Goal: Task Accomplishment & Management: Manage account settings

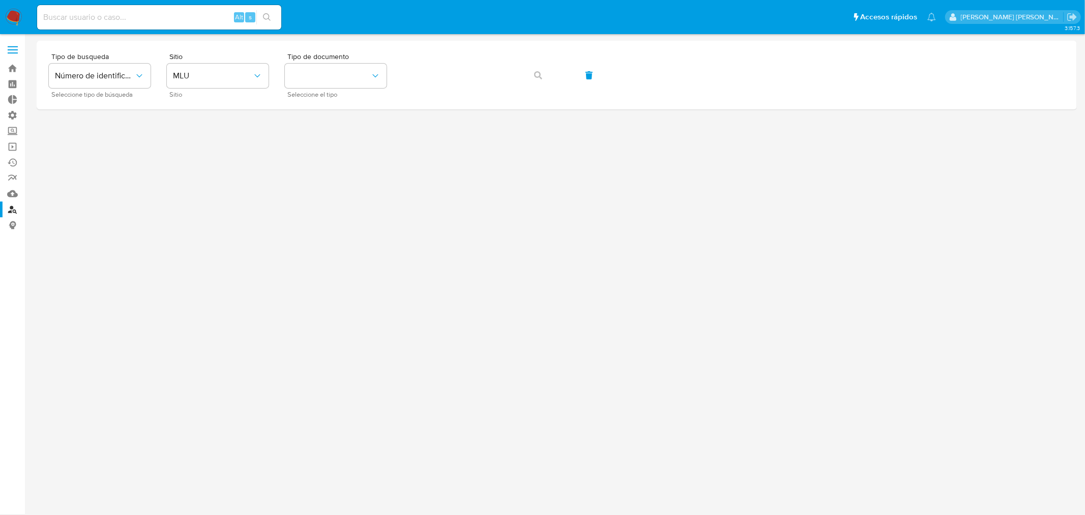
click at [12, 19] on img at bounding box center [13, 17] width 17 height 17
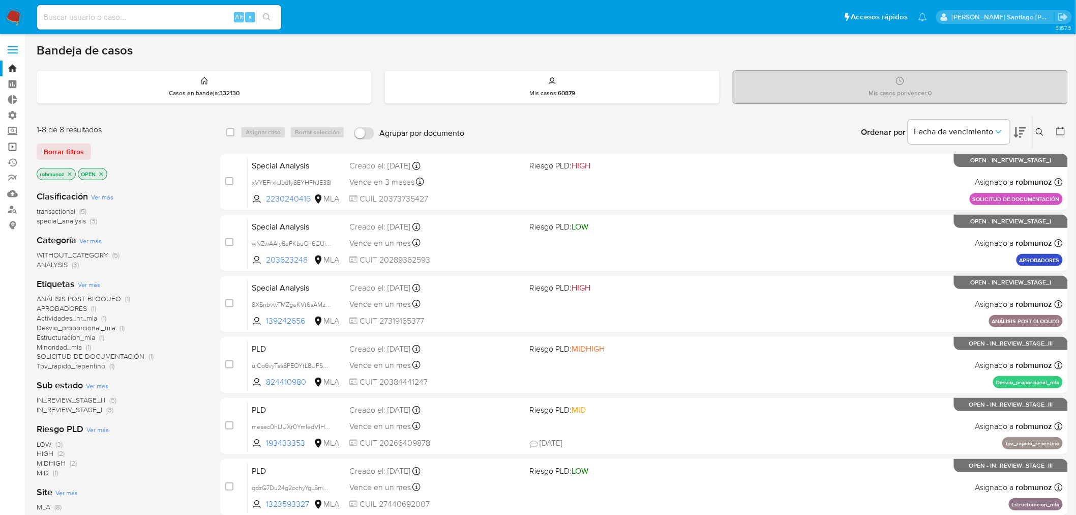
click at [14, 144] on link "Operaciones masivas" at bounding box center [60, 147] width 121 height 16
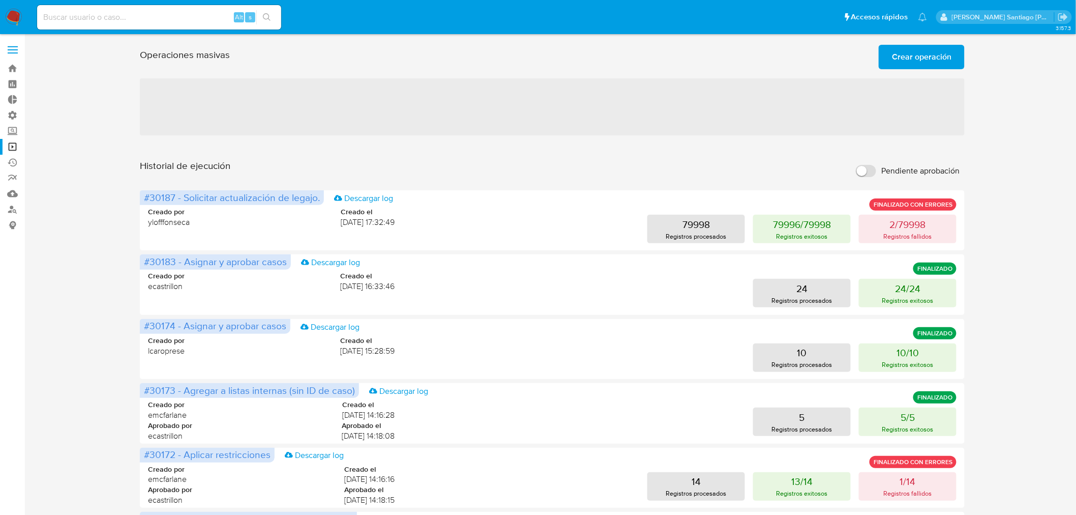
click at [923, 55] on span "Crear operación" at bounding box center [922, 57] width 60 height 22
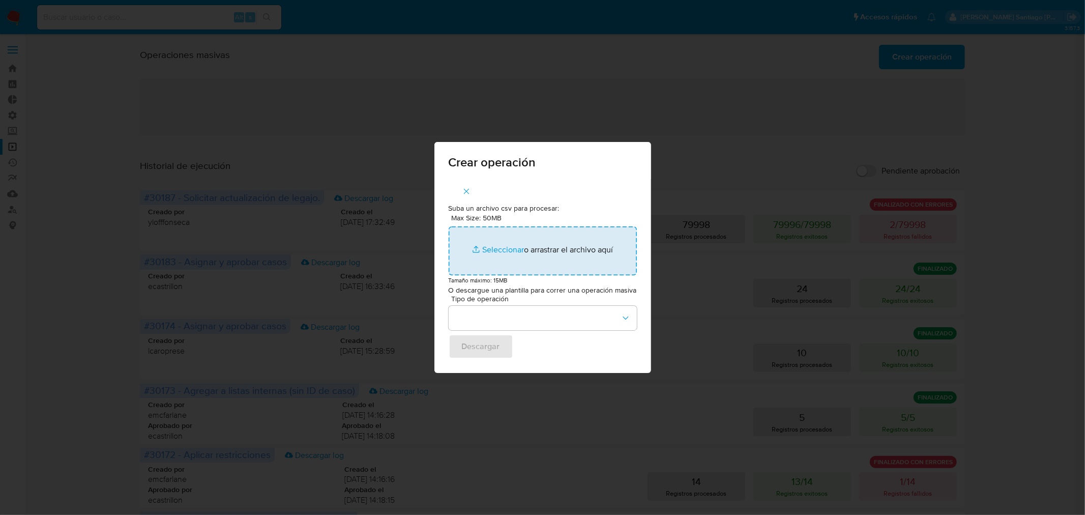
click at [562, 240] on input "Max Size: 50MB Seleccionar archivos" at bounding box center [543, 250] width 188 height 49
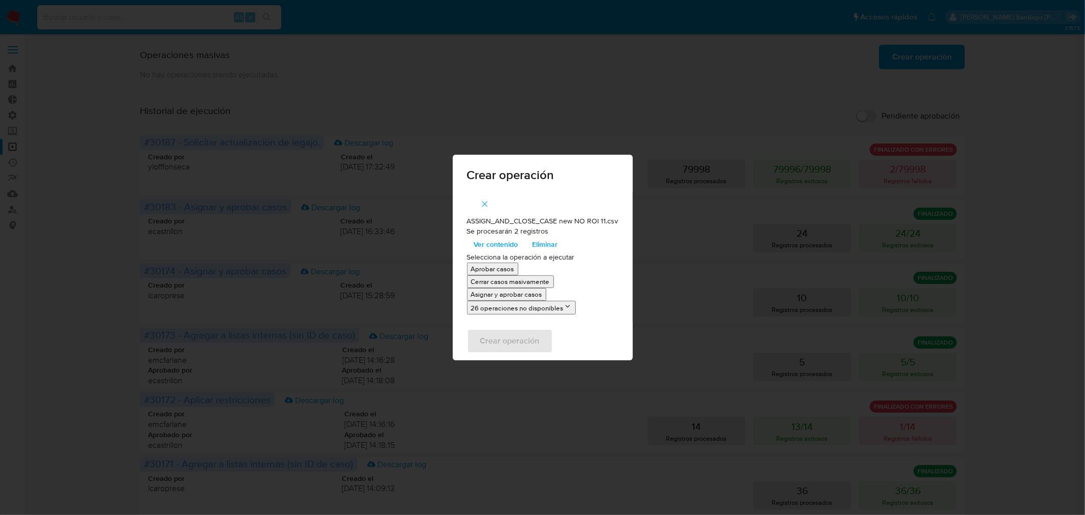
click at [539, 293] on p "Asignar y aprobar casos" at bounding box center [506, 294] width 71 height 10
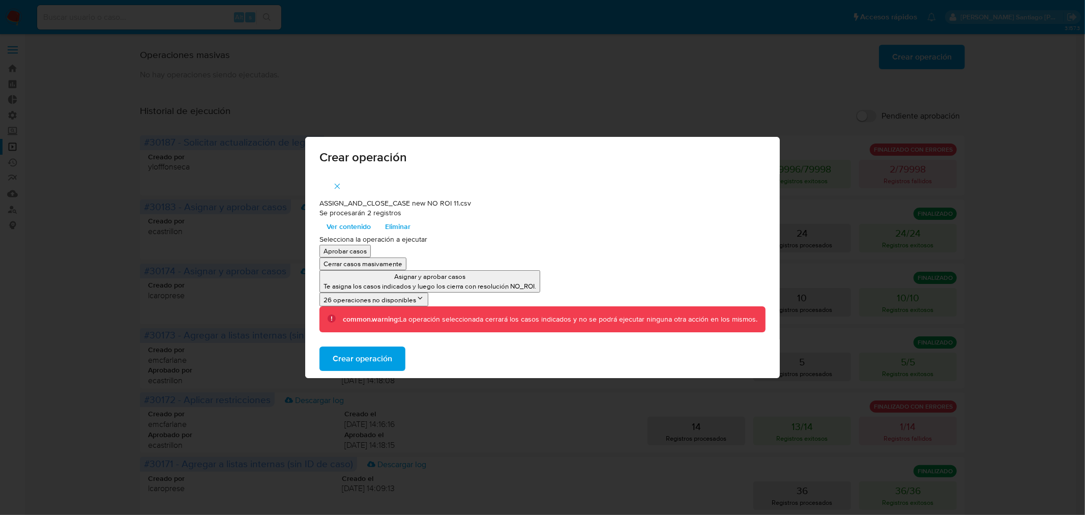
click at [378, 365] on span "Crear operación" at bounding box center [363, 358] width 60 height 22
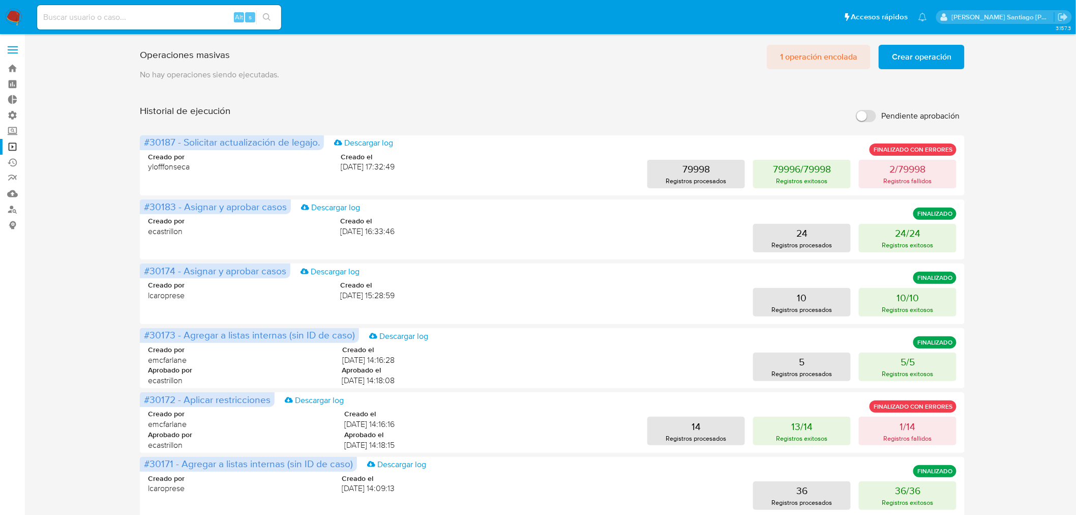
click at [840, 56] on span "1 operación encolada" at bounding box center [818, 57] width 77 height 22
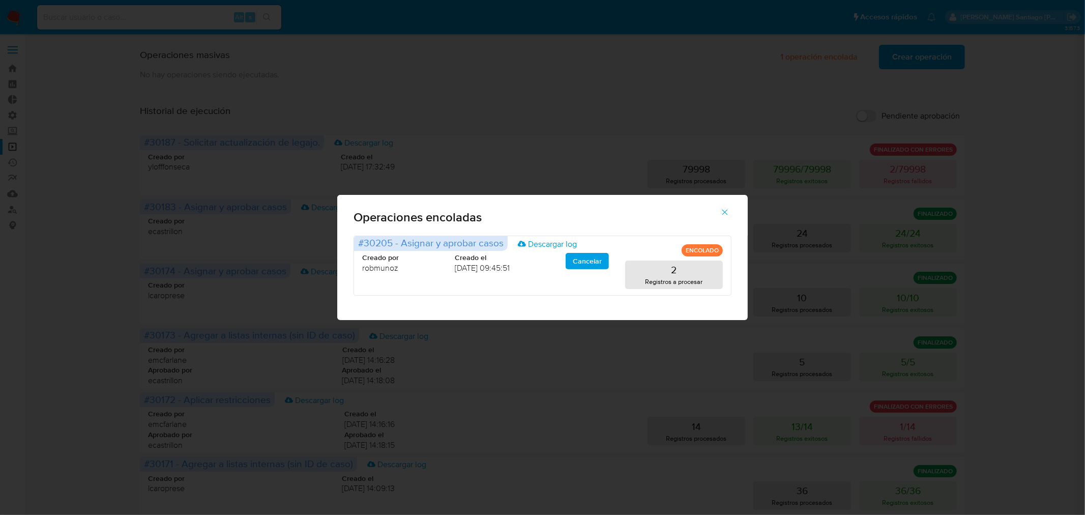
click at [1079, 258] on div "Operaciones encoladas #30205 - Asignar y aprobar casos Descargar log ENCOLADO C…" at bounding box center [542, 257] width 1085 height 515
drag, startPoint x: 728, startPoint y: 215, endPoint x: 631, endPoint y: 185, distance: 101.7
click at [728, 215] on icon "button" at bounding box center [724, 212] width 9 height 9
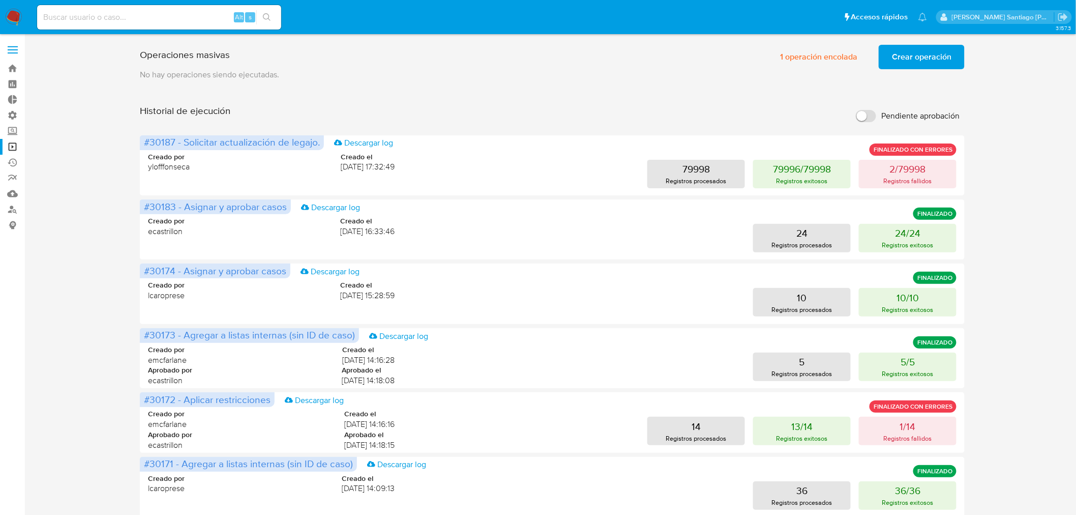
click at [23, 14] on nav "Pausado Ver notificaciones Alt s Accesos rápidos Presiona las siguientes teclas…" at bounding box center [538, 17] width 1076 height 34
click at [13, 21] on img at bounding box center [13, 17] width 17 height 17
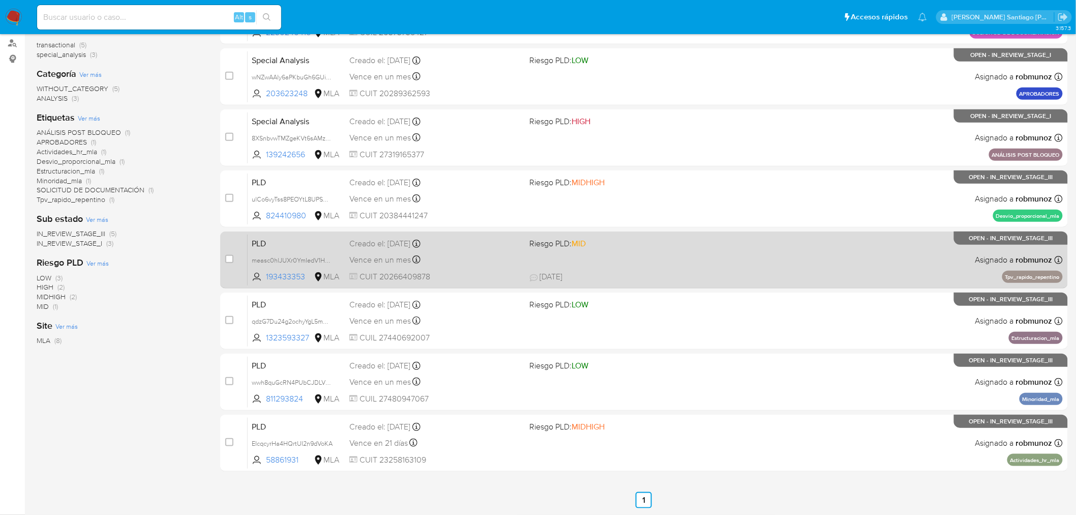
scroll to position [165, 0]
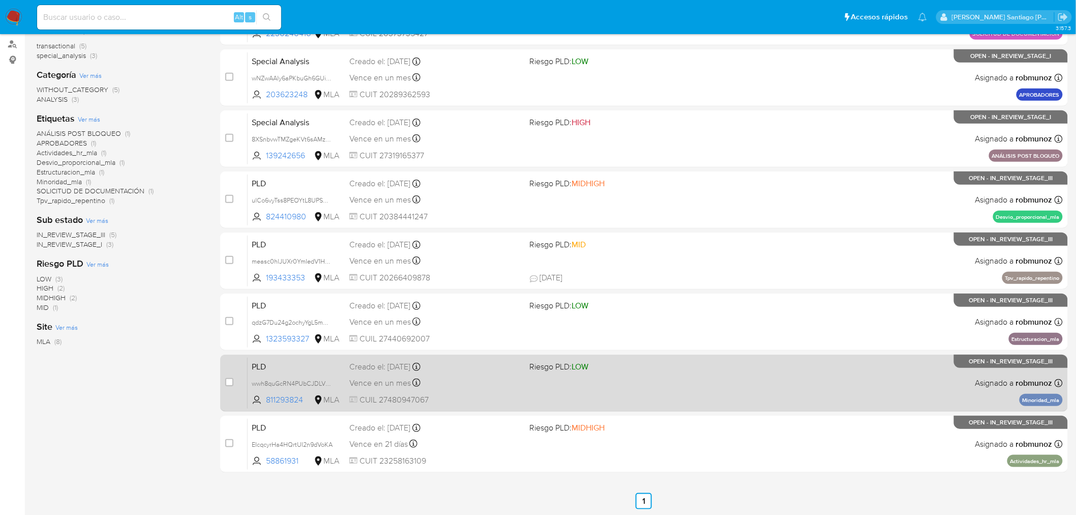
click at [793, 395] on div "PLD wwh8quGcRN4PUbCJDLVn2YDk 811293824 MLA Riesgo PLD: LOW Creado el: 12/07/202…" at bounding box center [655, 382] width 815 height 51
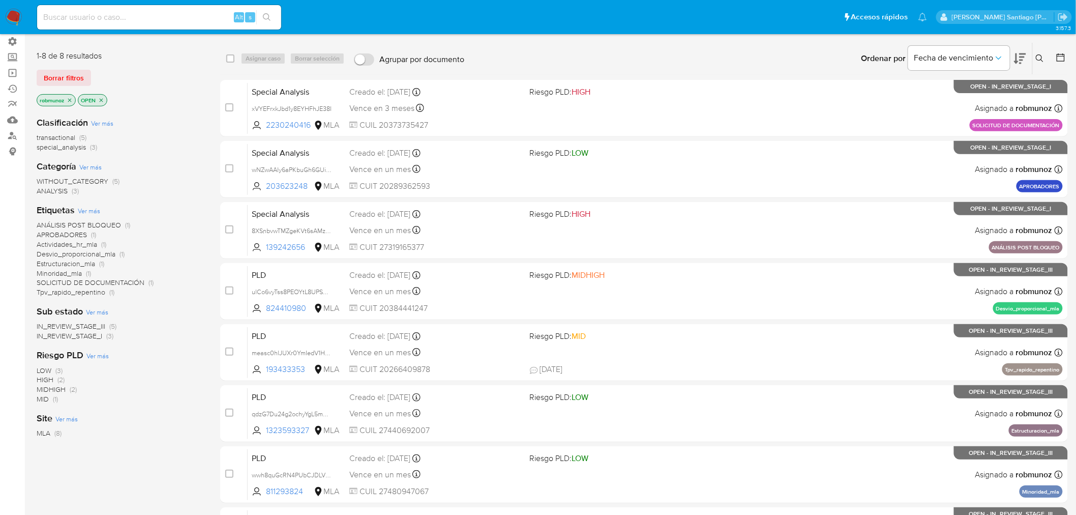
scroll to position [0, 0]
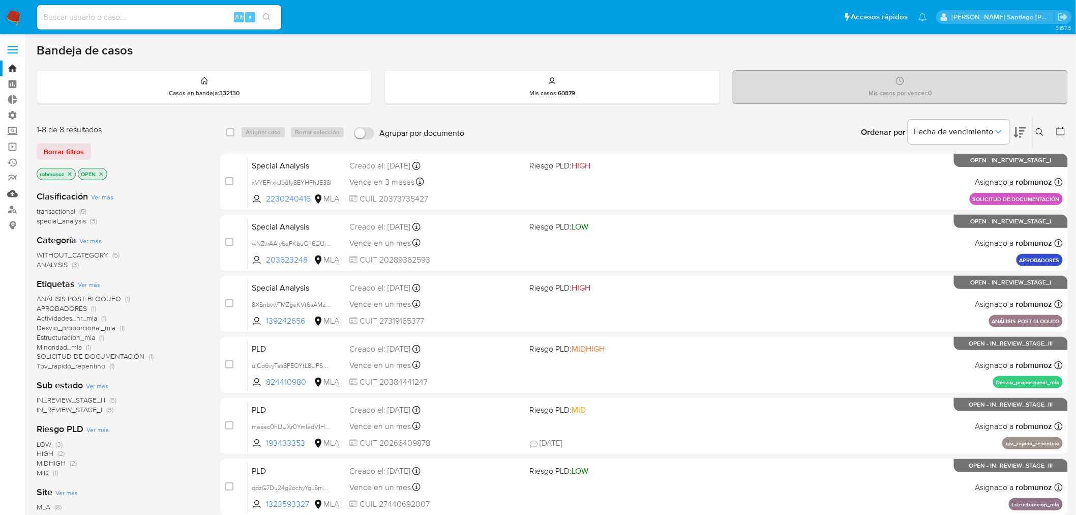
click at [13, 191] on link "Mulan" at bounding box center [60, 194] width 121 height 16
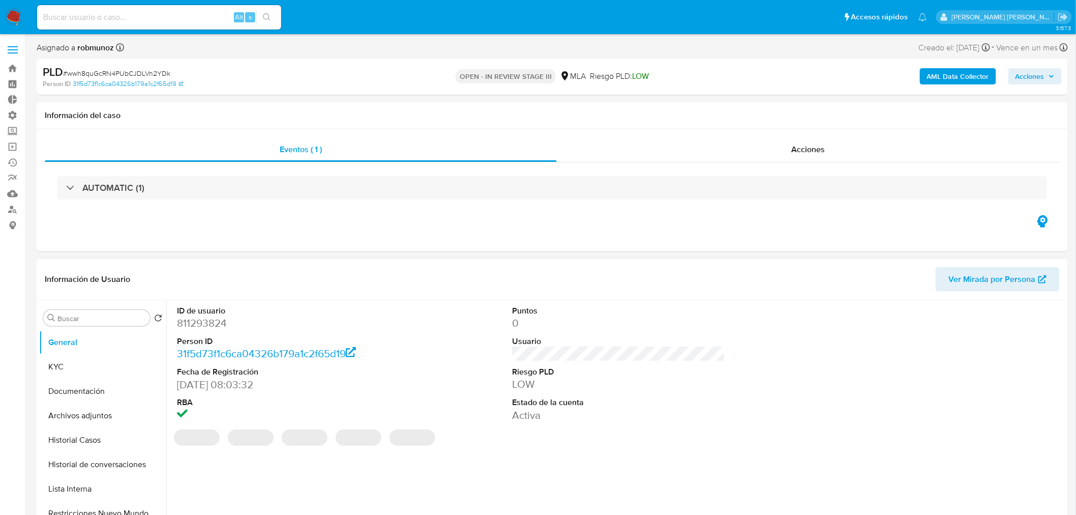
select select "10"
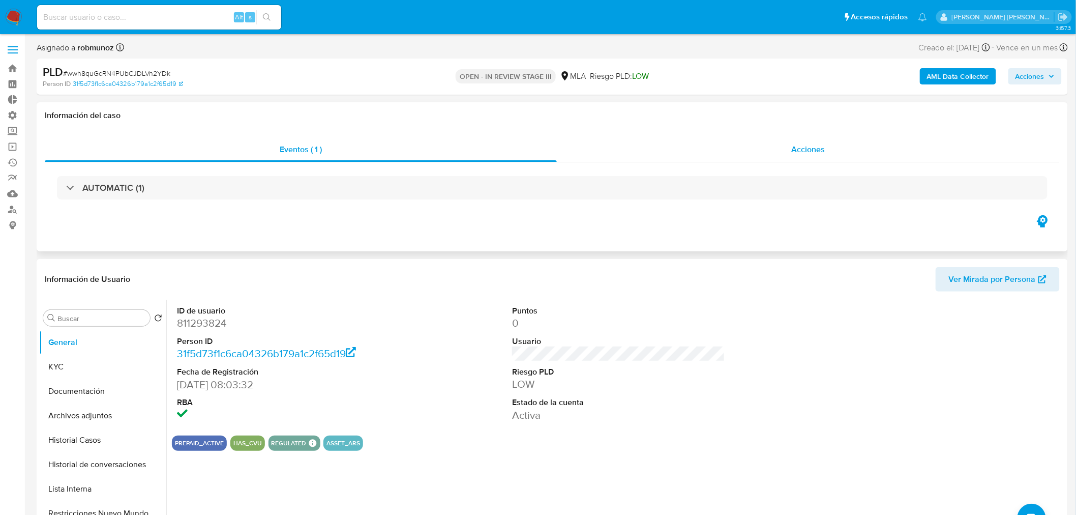
click at [774, 158] on div "Acciones" at bounding box center [809, 149] width 504 height 24
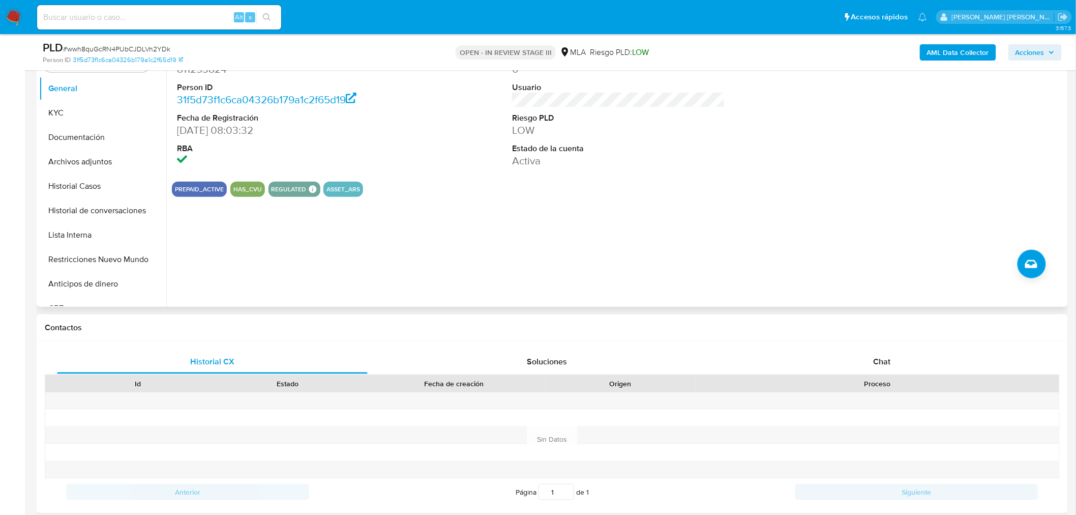
scroll to position [113, 0]
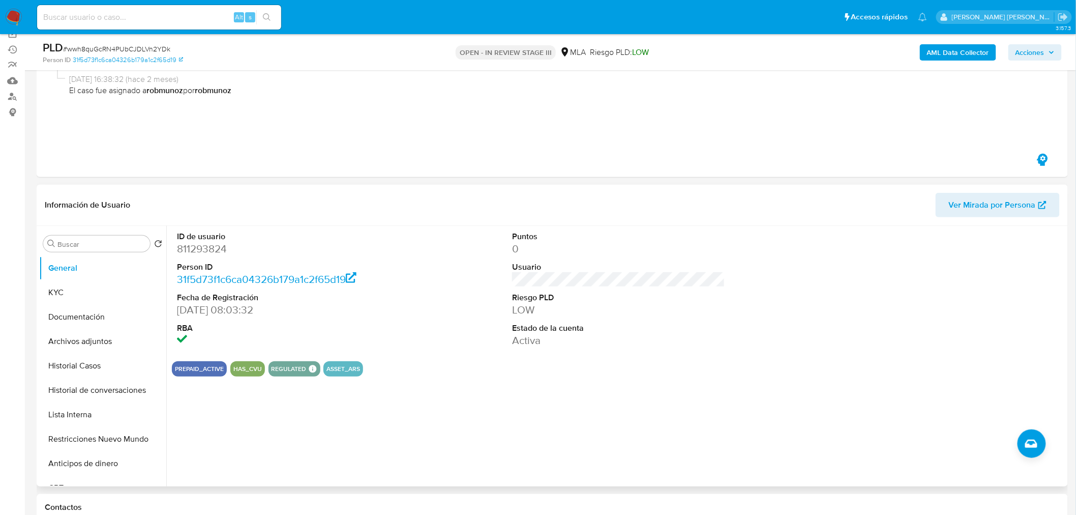
click at [217, 248] on dd "811293824" at bounding box center [283, 249] width 213 height 14
copy dd "811293824"
click at [81, 294] on button "KYC" at bounding box center [98, 292] width 119 height 24
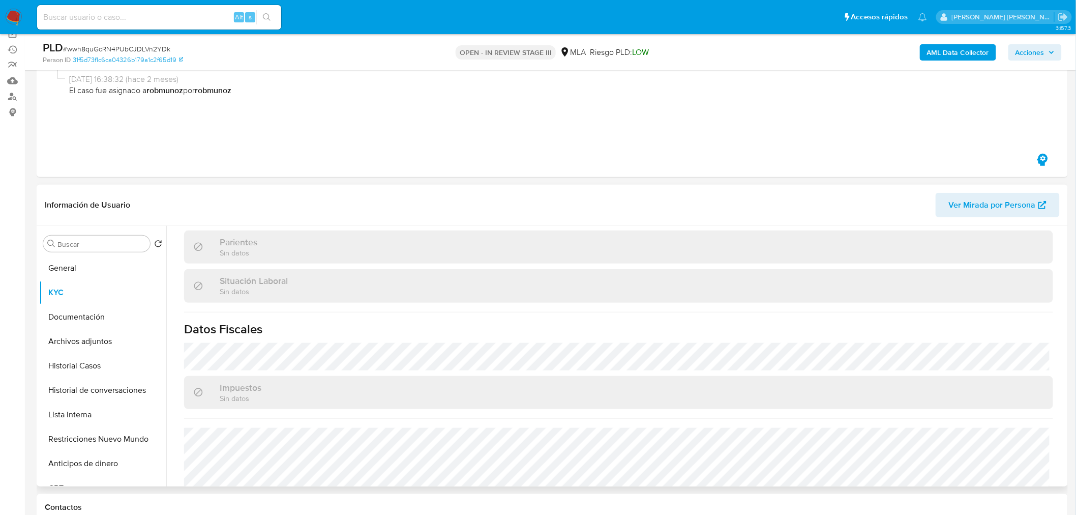
scroll to position [526, 0]
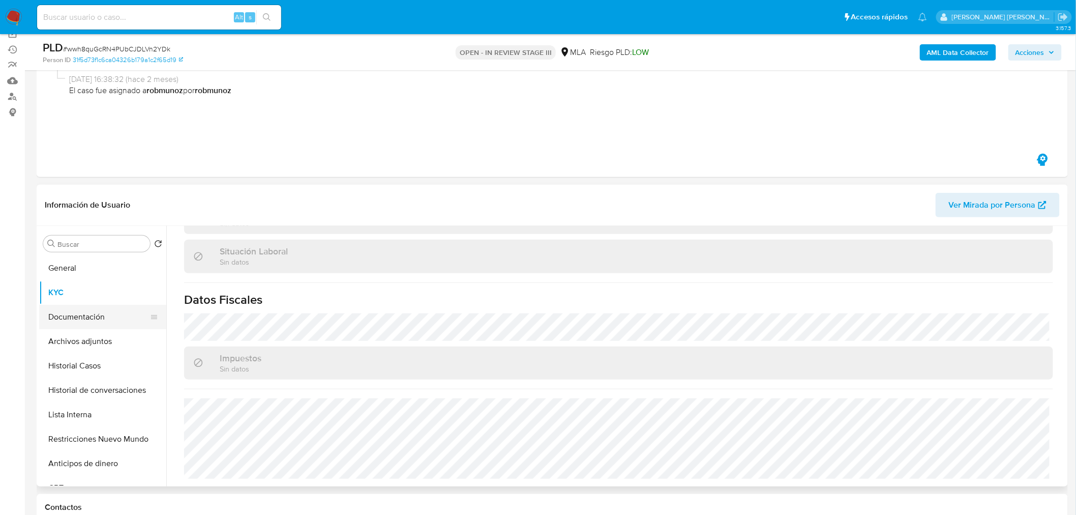
click at [90, 316] on button "Documentación" at bounding box center [98, 317] width 119 height 24
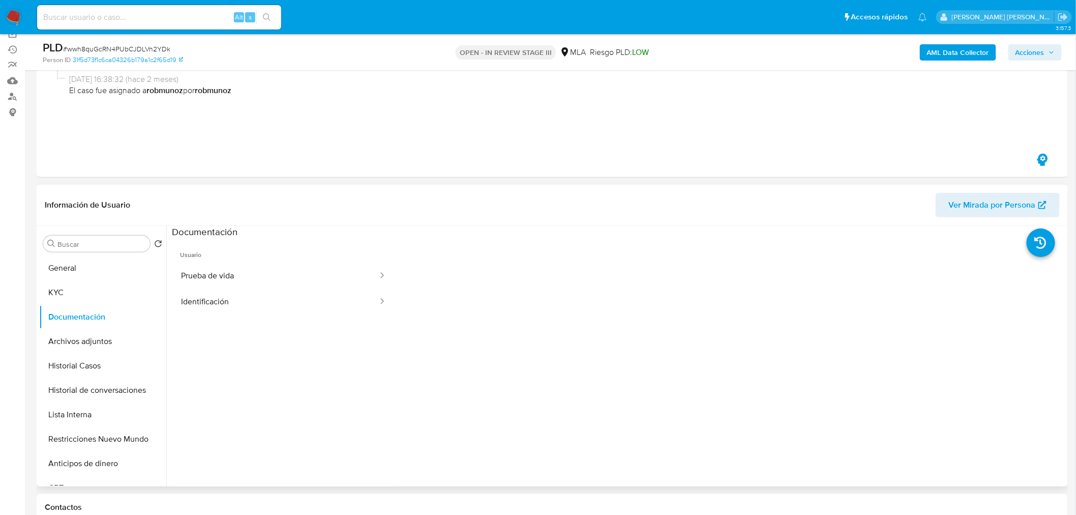
click at [248, 258] on span "Usuario" at bounding box center [283, 251] width 223 height 24
click at [257, 269] on button "Prueba de vida" at bounding box center [275, 276] width 207 height 26
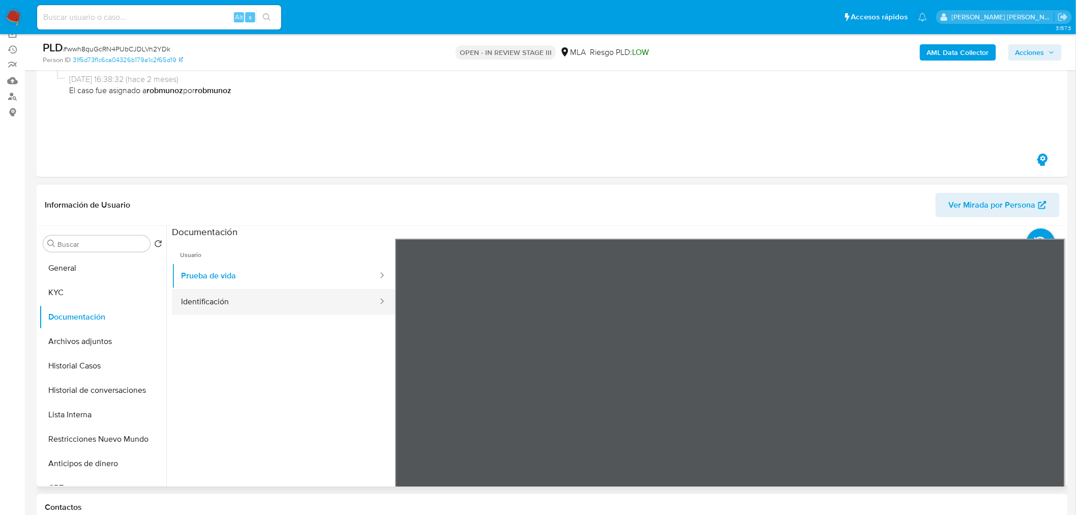
click at [252, 301] on button "Identificación" at bounding box center [275, 302] width 207 height 26
click at [1050, 398] on icon at bounding box center [1053, 404] width 20 height 20
click at [89, 434] on button "Restricciones Nuevo Mundo" at bounding box center [98, 439] width 119 height 24
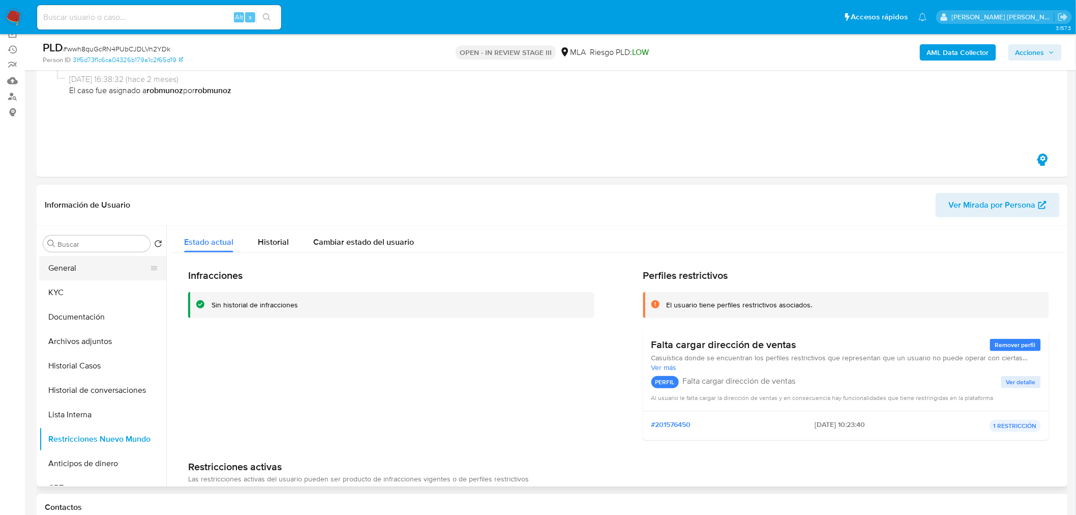
click at [76, 263] on button "General" at bounding box center [98, 268] width 119 height 24
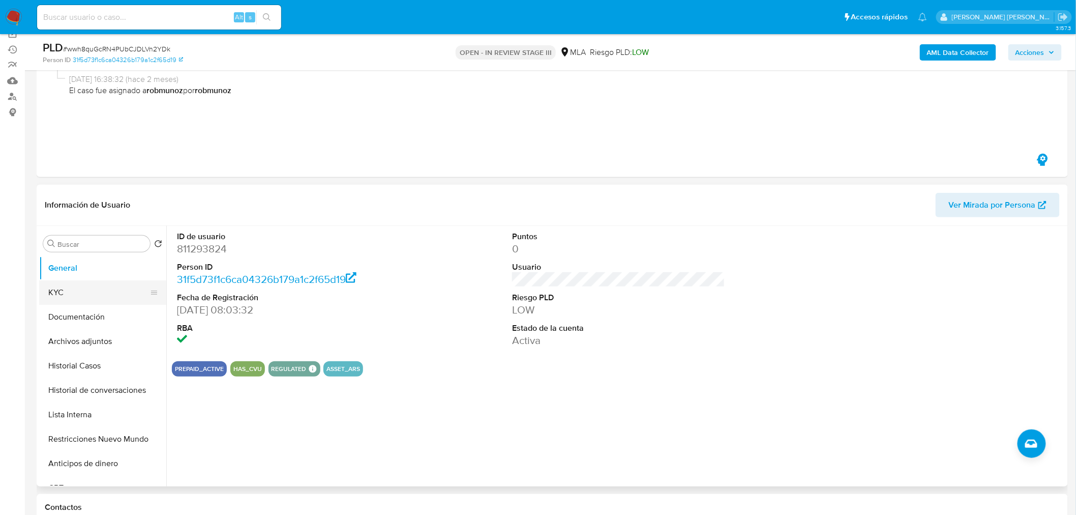
click at [77, 296] on button "KYC" at bounding box center [98, 292] width 119 height 24
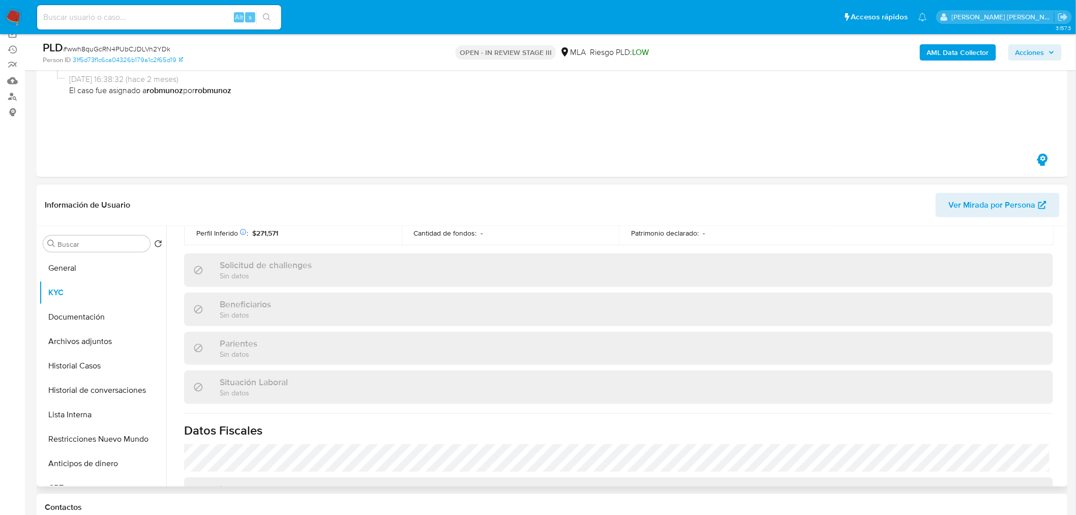
scroll to position [509, 0]
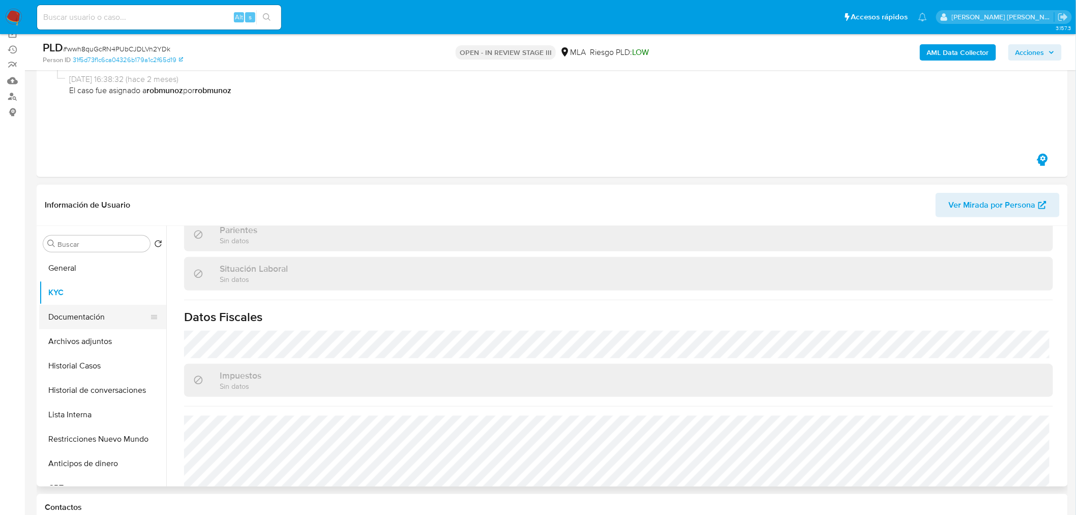
click at [80, 316] on button "Documentación" at bounding box center [98, 317] width 119 height 24
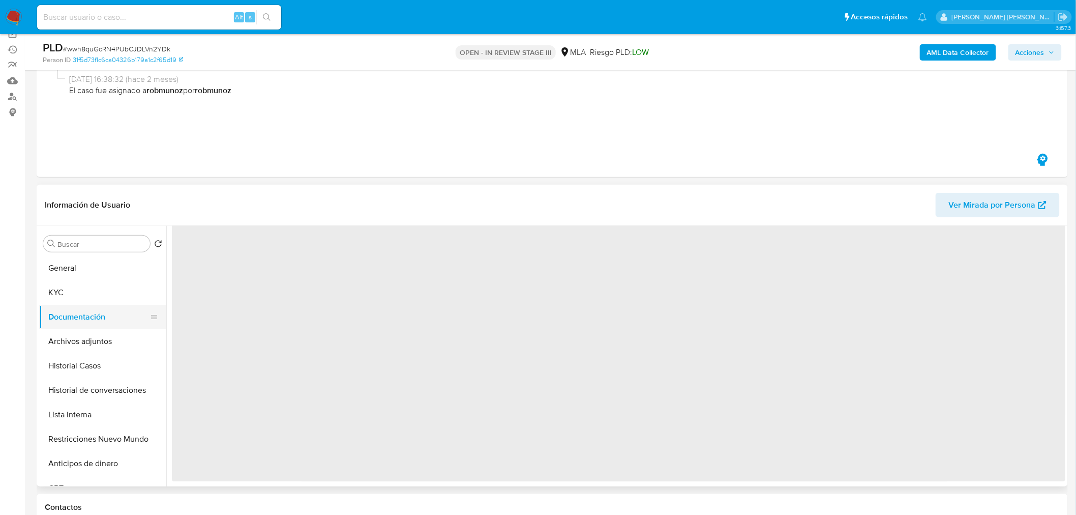
scroll to position [0, 0]
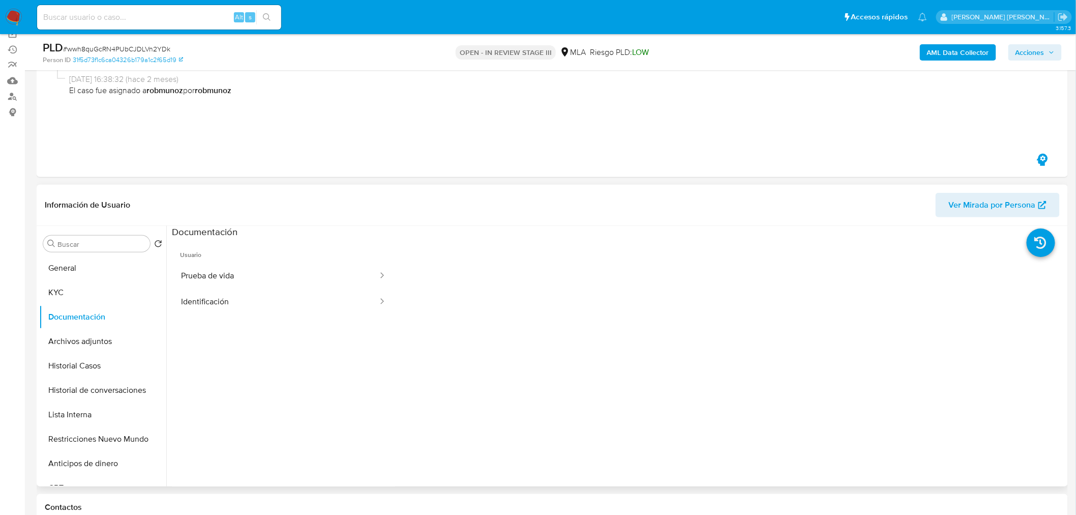
click at [279, 258] on span "Usuario" at bounding box center [283, 251] width 223 height 24
click at [286, 272] on button "Prueba de vida" at bounding box center [275, 276] width 207 height 26
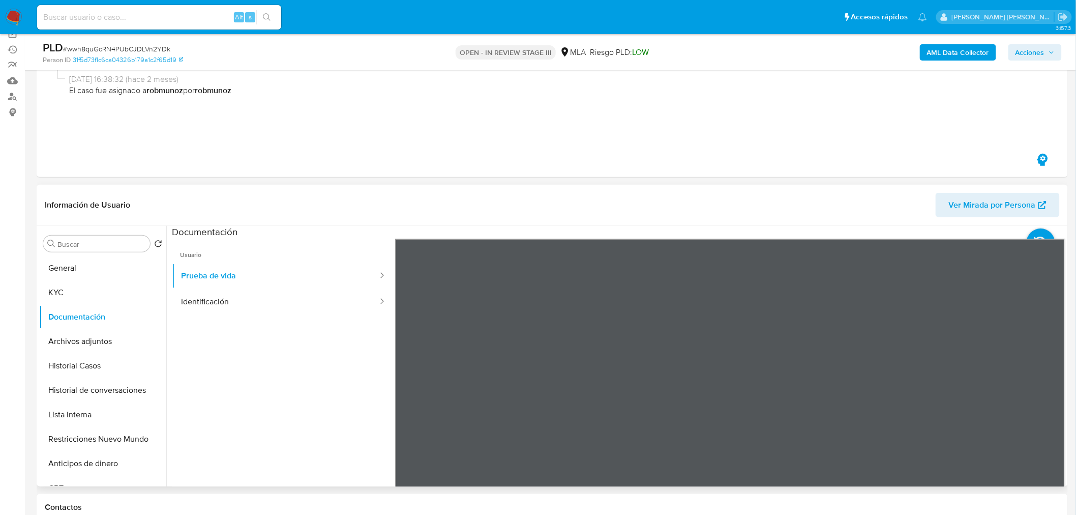
scroll to position [56, 0]
click at [273, 308] on button "Identificación" at bounding box center [275, 302] width 207 height 26
click at [1046, 402] on icon at bounding box center [1053, 404] width 20 height 20
click at [94, 267] on button "General" at bounding box center [98, 268] width 119 height 24
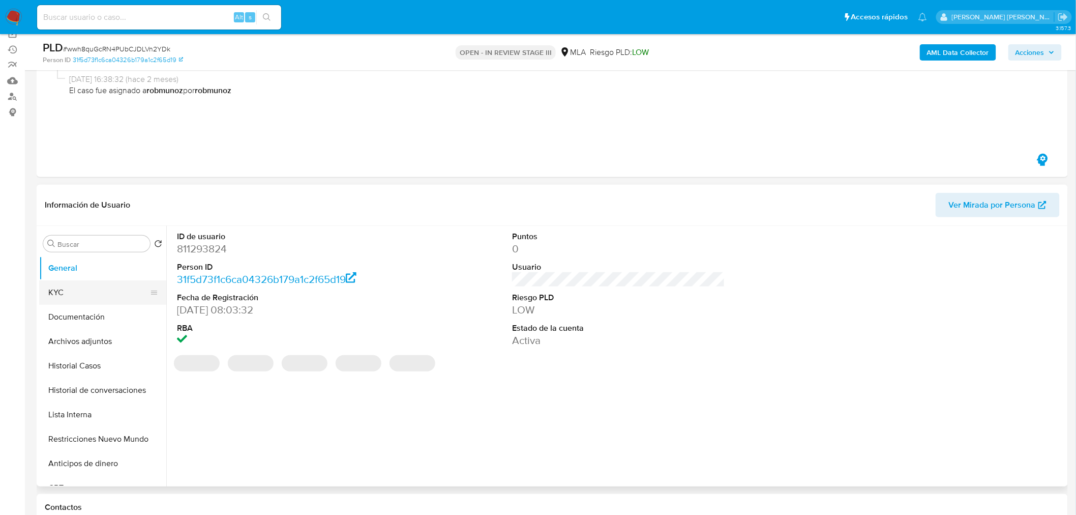
click at [83, 298] on button "KYC" at bounding box center [98, 292] width 119 height 24
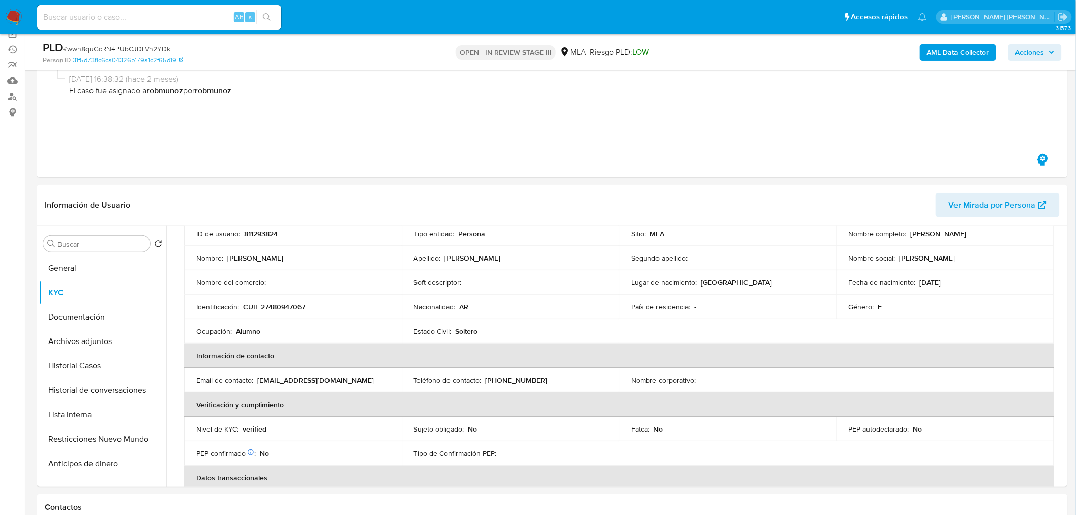
scroll to position [113, 0]
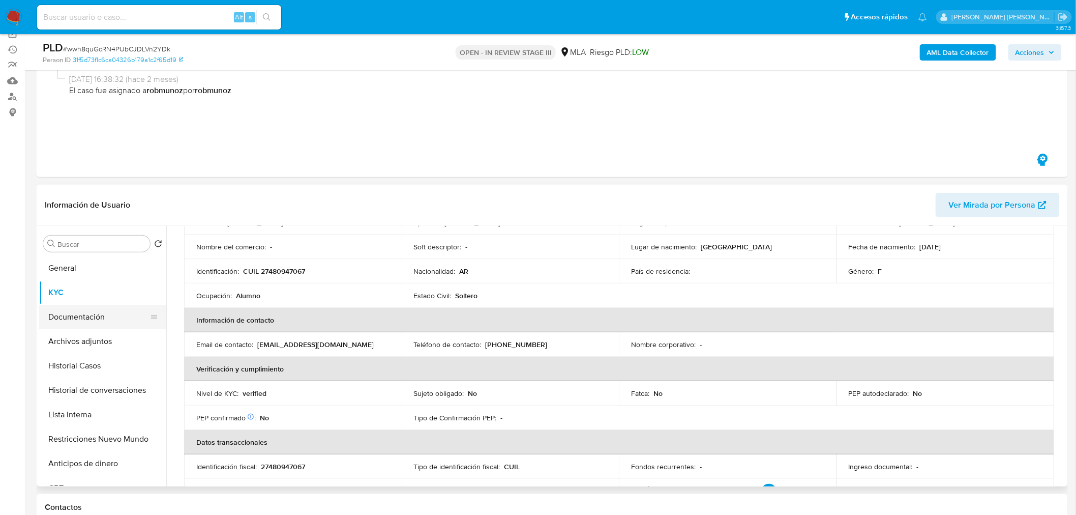
click at [112, 314] on button "Documentación" at bounding box center [98, 317] width 119 height 24
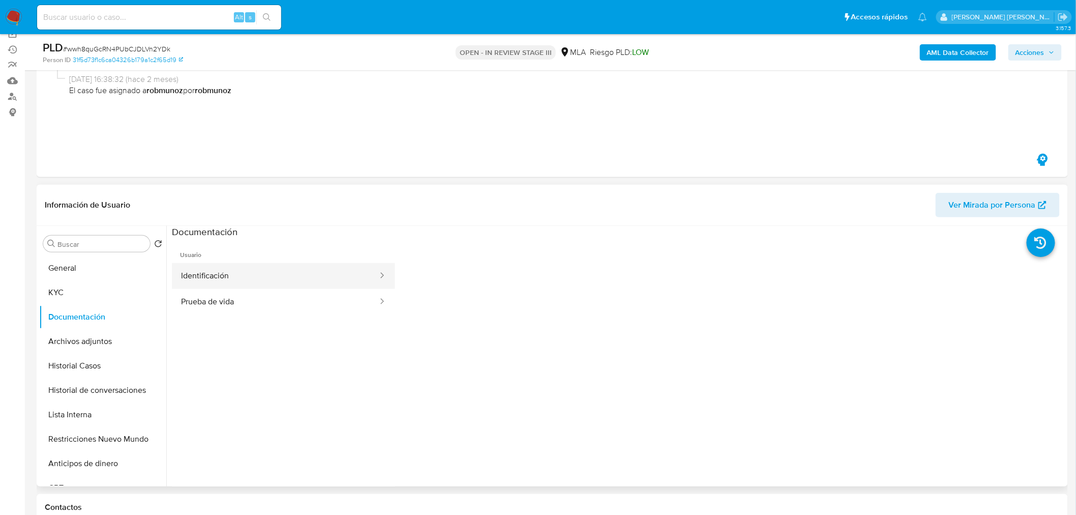
click at [269, 275] on button "Identificación" at bounding box center [275, 276] width 207 height 26
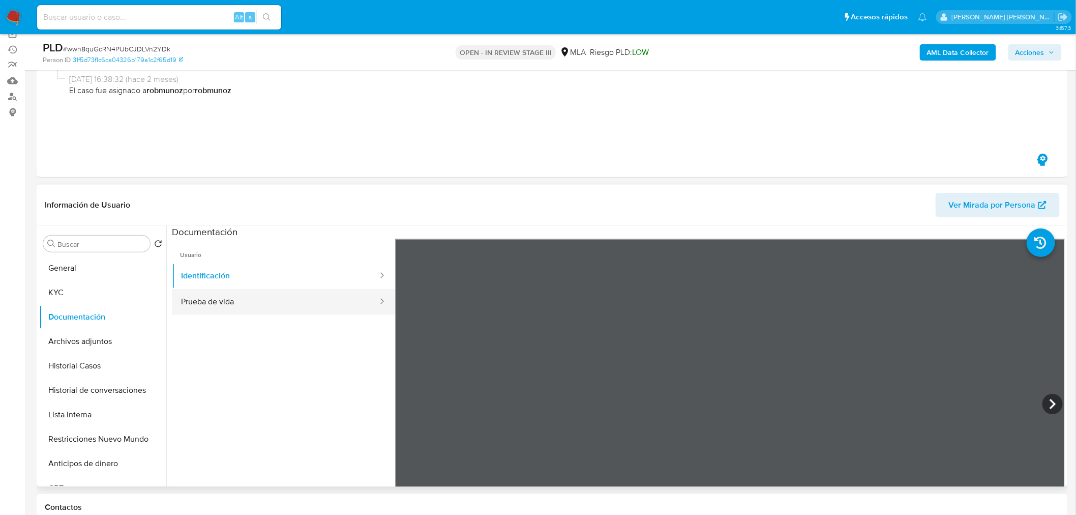
click at [336, 304] on button "Prueba de vida" at bounding box center [275, 302] width 207 height 26
click at [282, 280] on button "Identificación" at bounding box center [275, 276] width 207 height 26
click at [1045, 405] on icon at bounding box center [1053, 404] width 20 height 20
click at [103, 290] on button "KYC" at bounding box center [98, 292] width 119 height 24
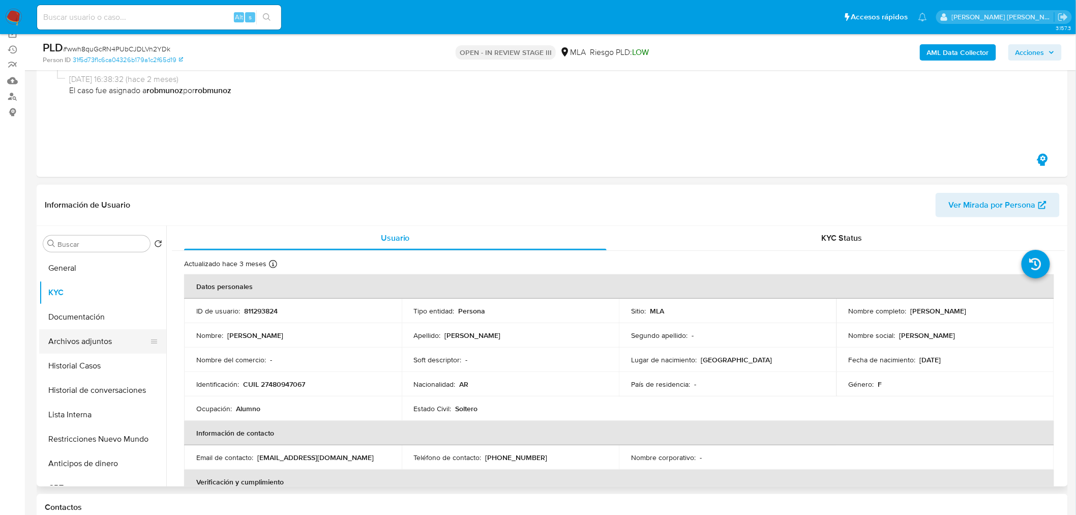
click at [79, 332] on button "Archivos adjuntos" at bounding box center [98, 341] width 119 height 24
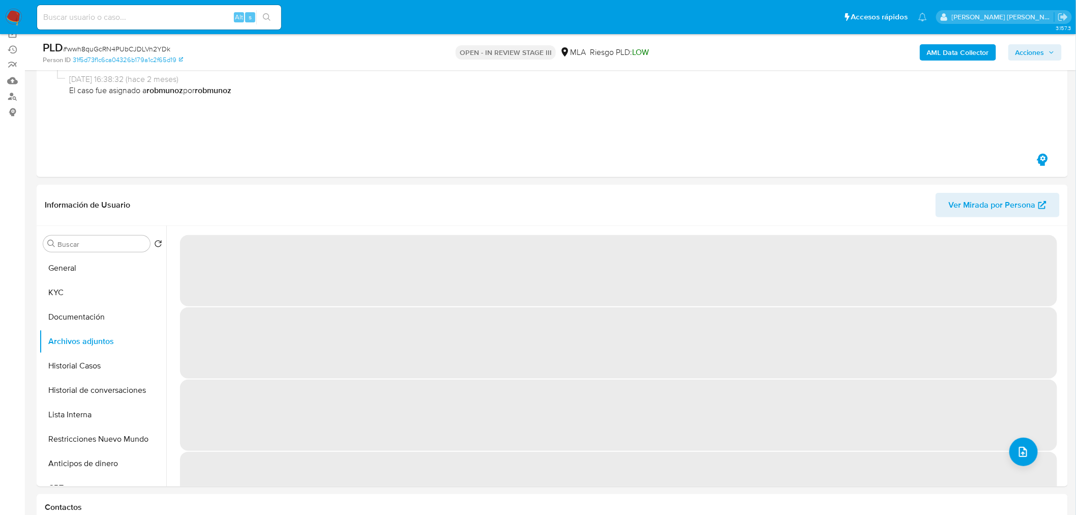
scroll to position [169, 0]
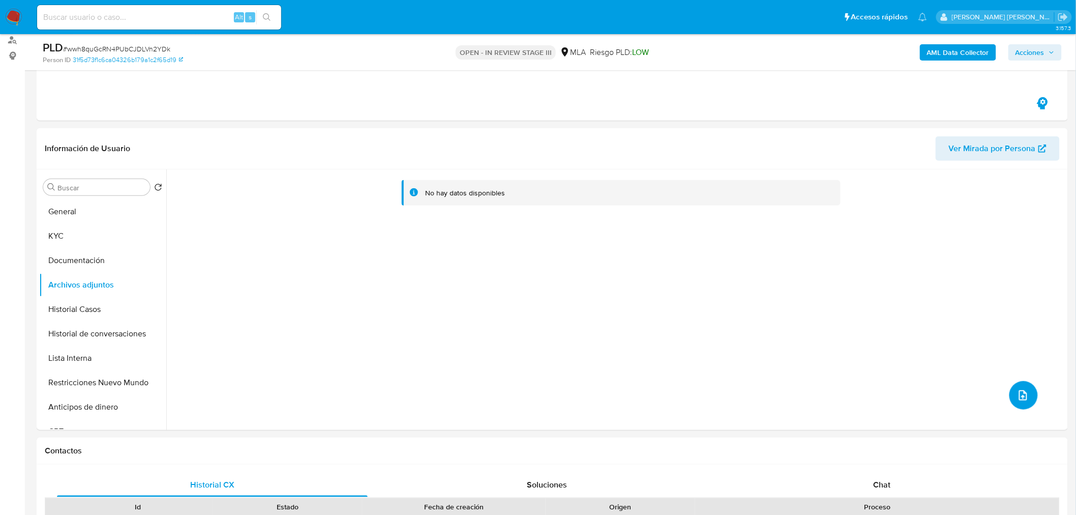
click at [1017, 397] on icon "upload-file" at bounding box center [1023, 395] width 12 height 12
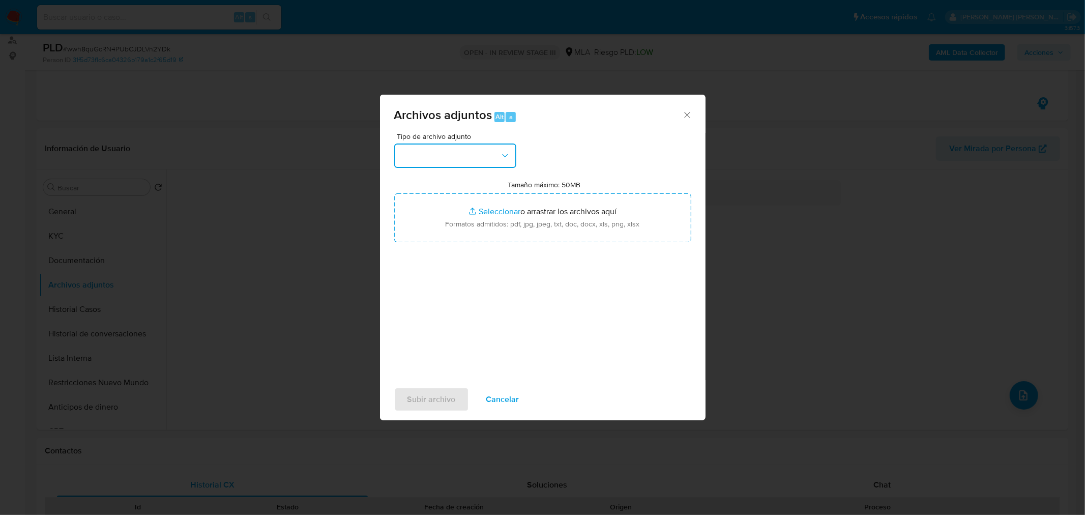
click at [500, 158] on icon "button" at bounding box center [505, 156] width 10 height 10
click at [485, 186] on div "IDENTIFICACIÓN" at bounding box center [452, 182] width 104 height 24
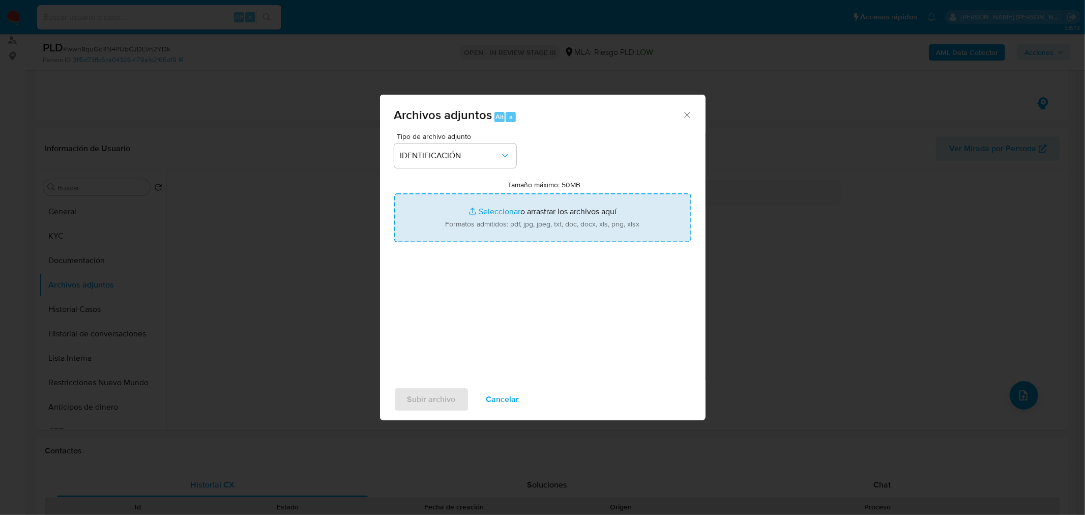
click at [488, 199] on input "Tamaño máximo: 50MB Seleccionar archivos" at bounding box center [542, 217] width 297 height 49
type input "C:\fakepath\Movimientos-ID 811293824.xlsx"
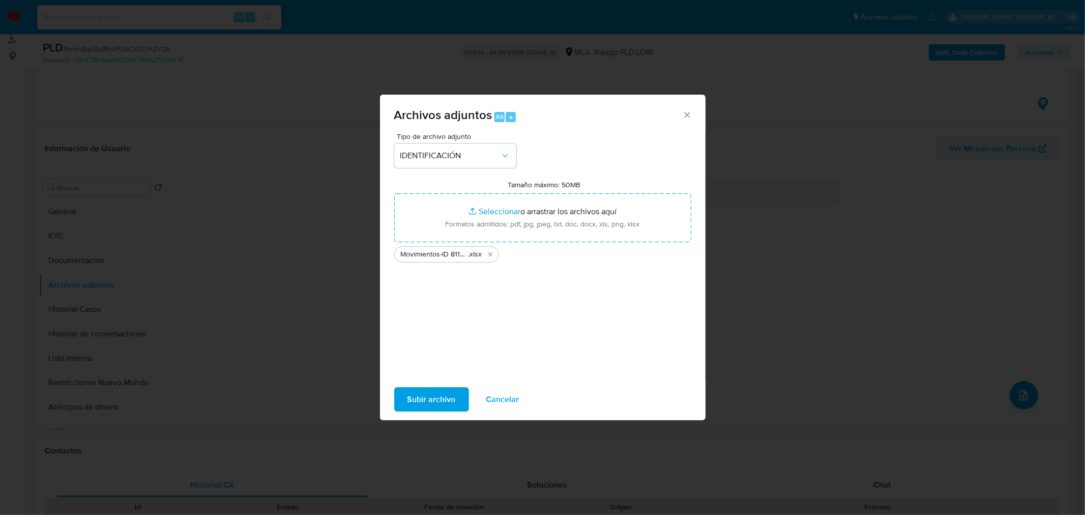
click at [435, 397] on span "Subir archivo" at bounding box center [431, 399] width 48 height 22
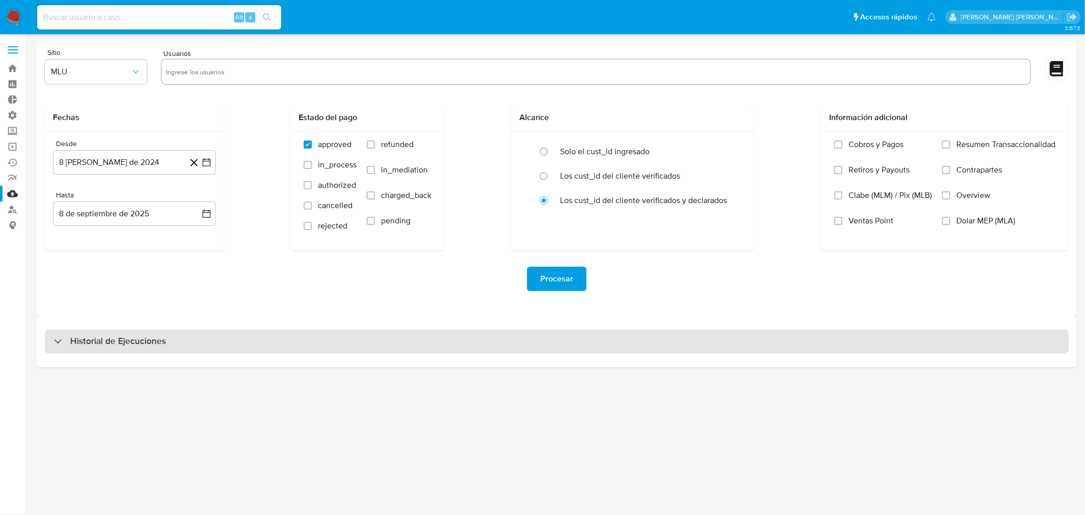
drag, startPoint x: 168, startPoint y: 340, endPoint x: 171, endPoint y: 351, distance: 11.7
click at [168, 341] on div "Historial de Ejecuciones" at bounding box center [557, 341] width 1024 height 24
select select "10"
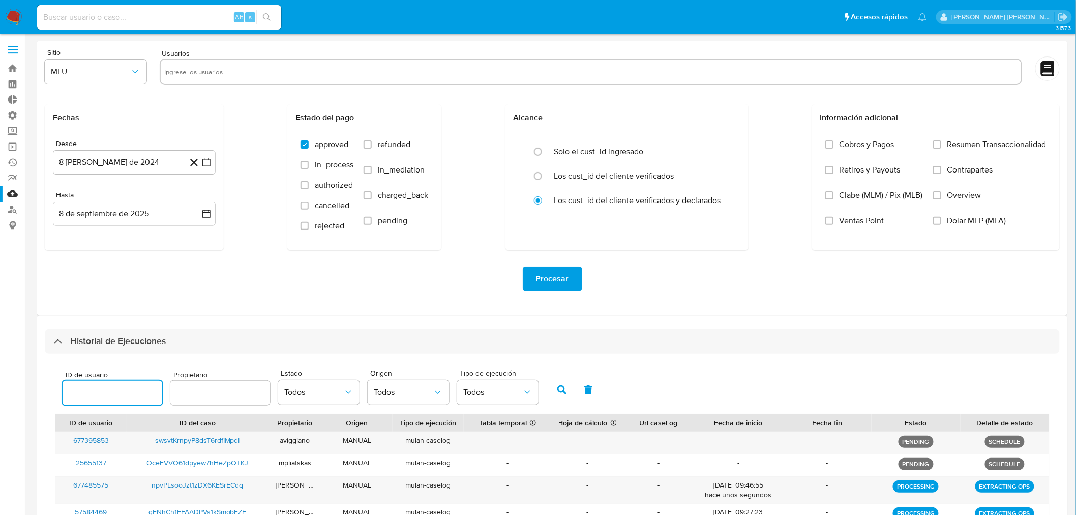
click at [125, 393] on input "number" at bounding box center [113, 392] width 100 height 13
type input "811293824"
click at [557, 393] on icon "button" at bounding box center [561, 389] width 9 height 9
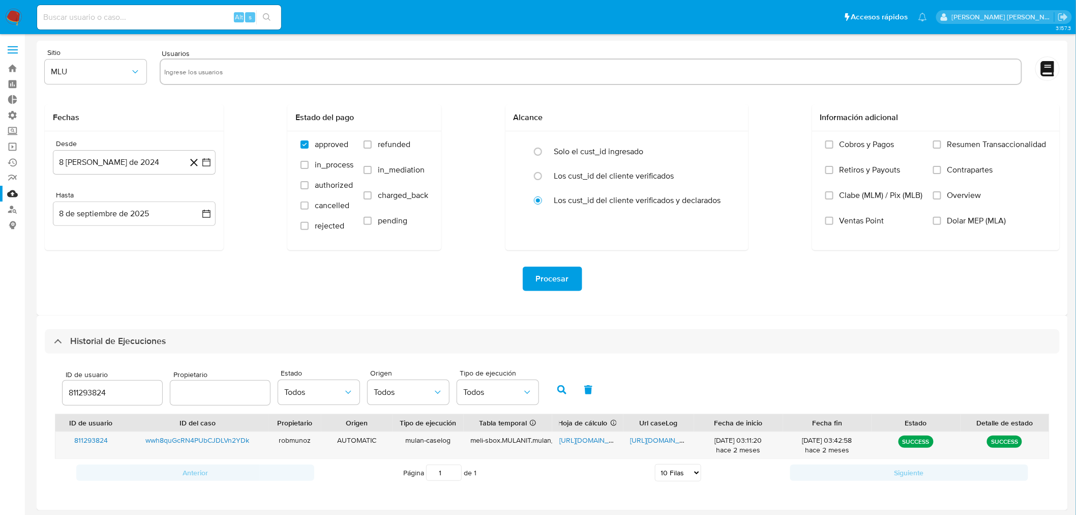
scroll to position [2, 0]
click at [575, 444] on div "https://docs.google.com/spreadsheets/d/1iynHCl_gSQNcuyI39i8FLmaVf9rKvpDpKYdFoDk…" at bounding box center [587, 443] width 71 height 26
click at [588, 440] on span "https://docs.google.com/spreadsheets/d/1iynHCl_gSQNcuyI39i8FLmaVf9rKvpDpKYdFoDk…" at bounding box center [594, 438] width 70 height 10
click at [660, 437] on span "https://docs.google.com/document/d/1YHD98xSBCsB3xjEDjeksbKBpdddYi5dCnzyzCC122hs…" at bounding box center [666, 438] width 70 height 10
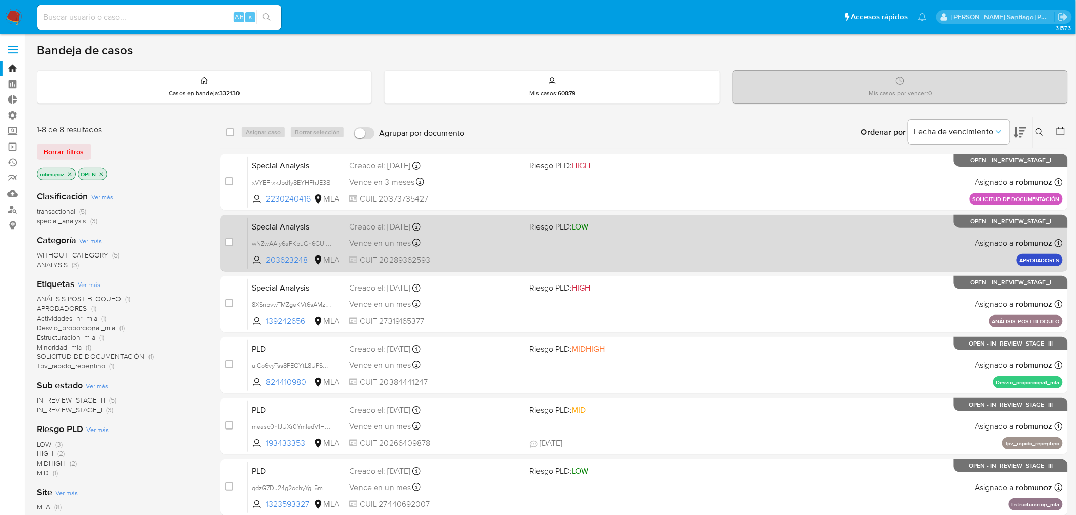
click at [860, 239] on div "Special Analysis wNZwAAly6aPKbuGh6GUi3NuO 203623248 MLA Riesgo PLD: LOW Creado …" at bounding box center [655, 242] width 815 height 51
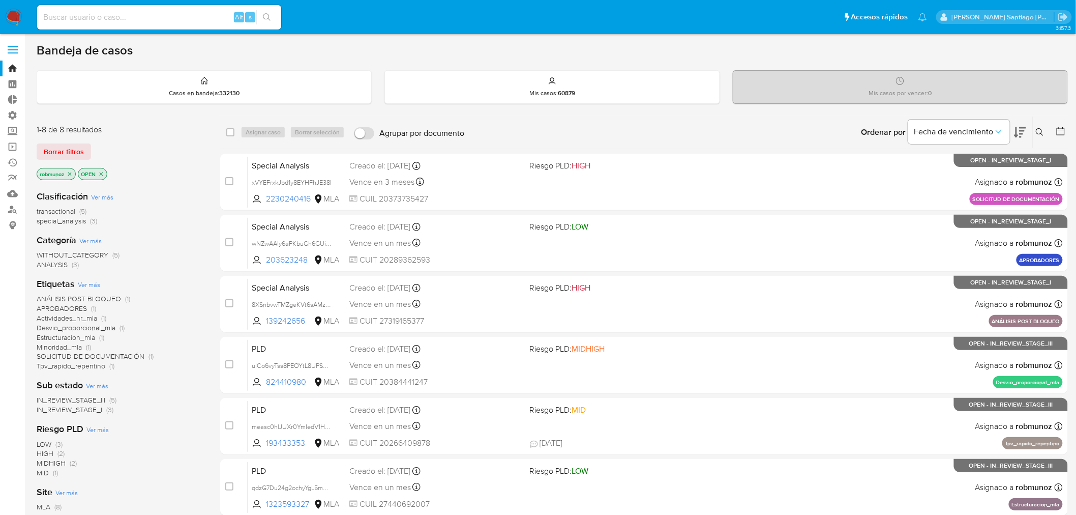
drag, startPoint x: 19, startPoint y: 17, endPoint x: 103, endPoint y: 68, distance: 98.4
click at [20, 17] on img at bounding box center [13, 17] width 17 height 17
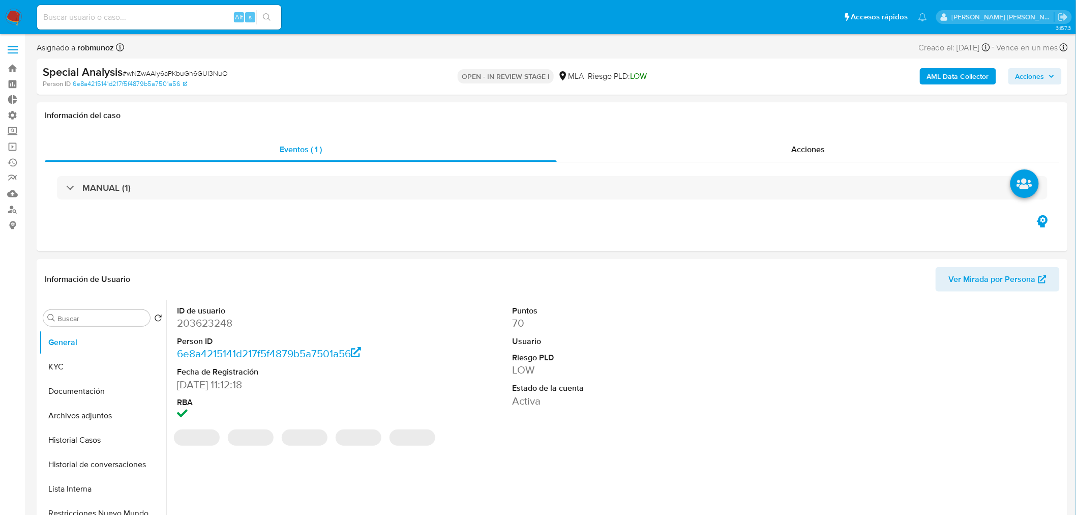
select select "10"
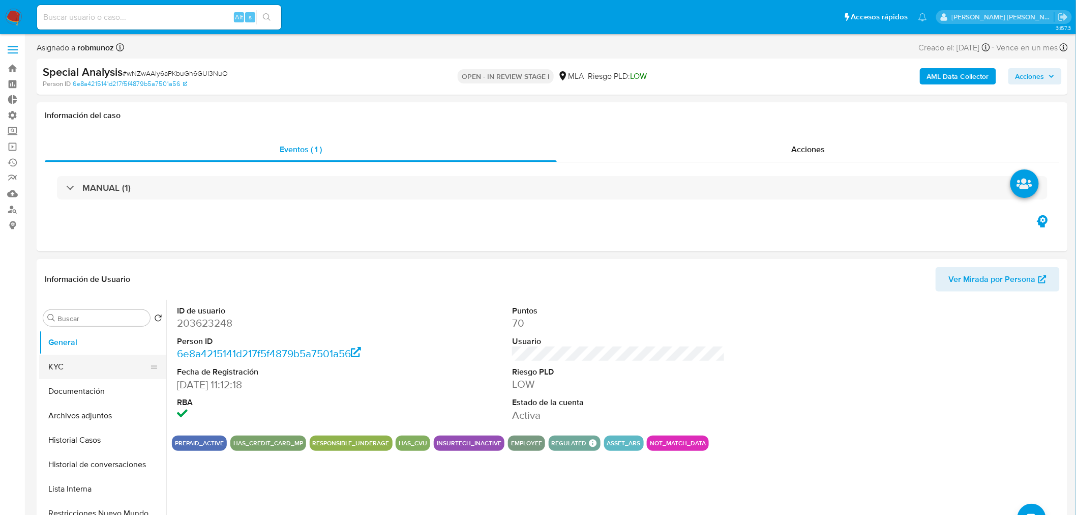
click at [51, 370] on button "KYC" at bounding box center [98, 367] width 119 height 24
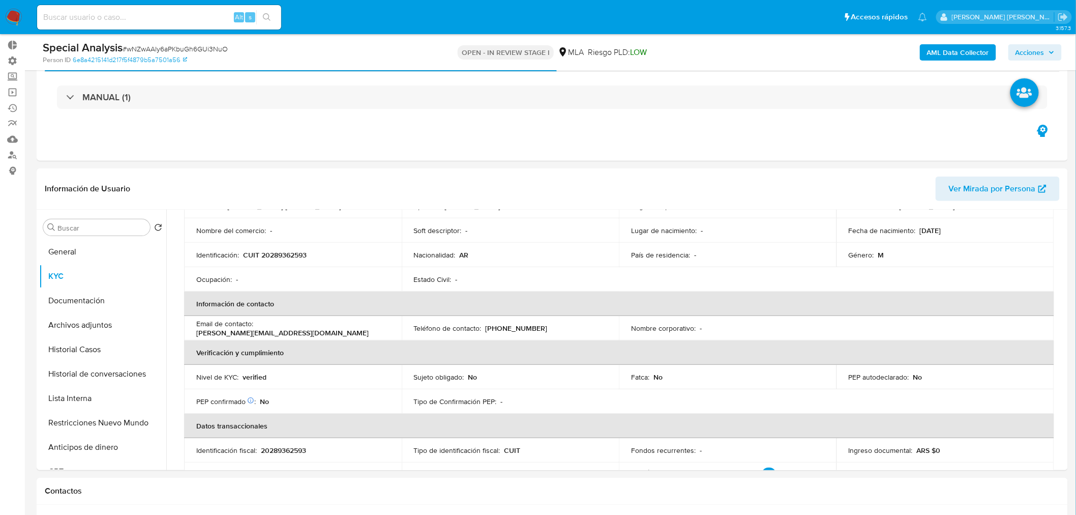
scroll to position [113, 0]
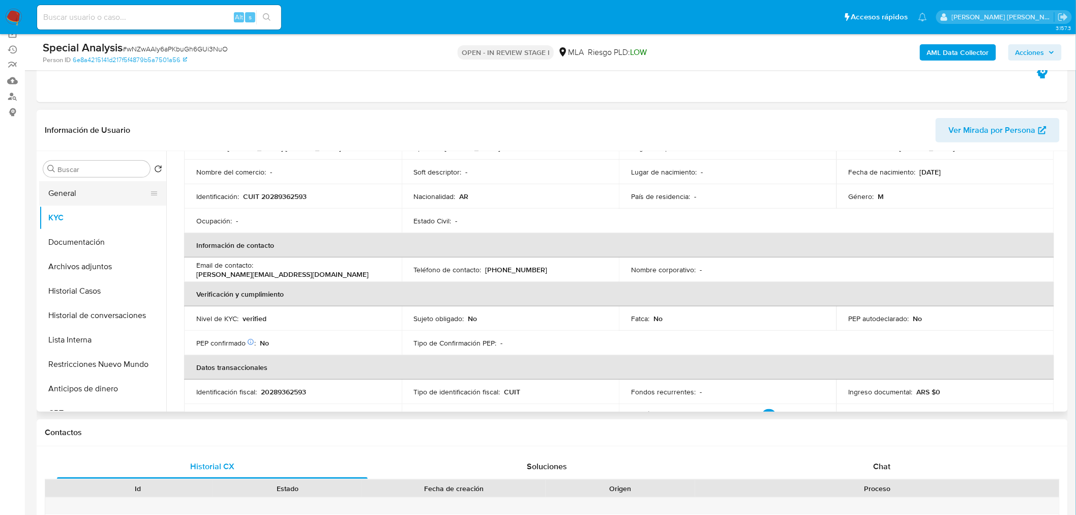
click at [64, 195] on button "General" at bounding box center [98, 193] width 119 height 24
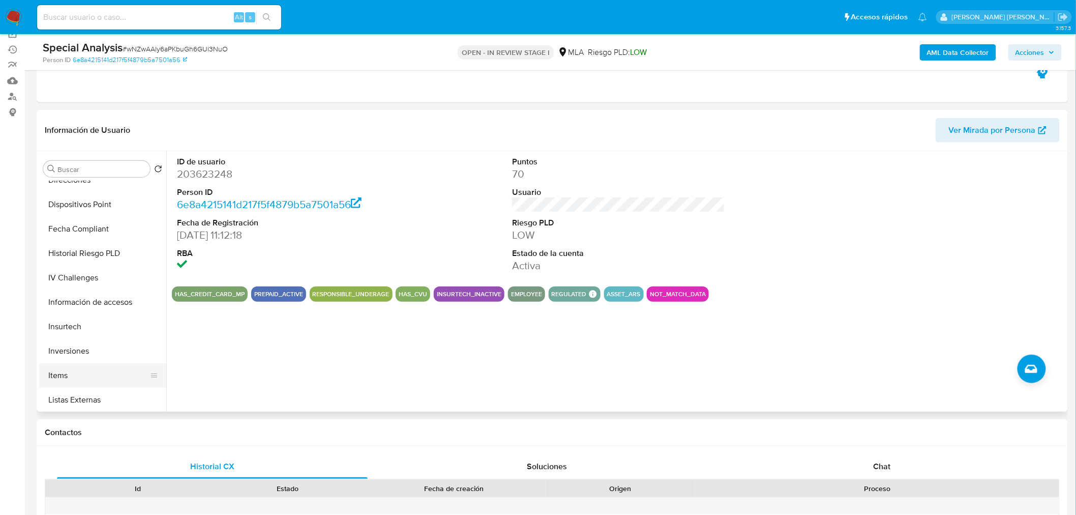
scroll to position [503, 0]
click at [120, 394] on button "Aprobados" at bounding box center [98, 399] width 119 height 24
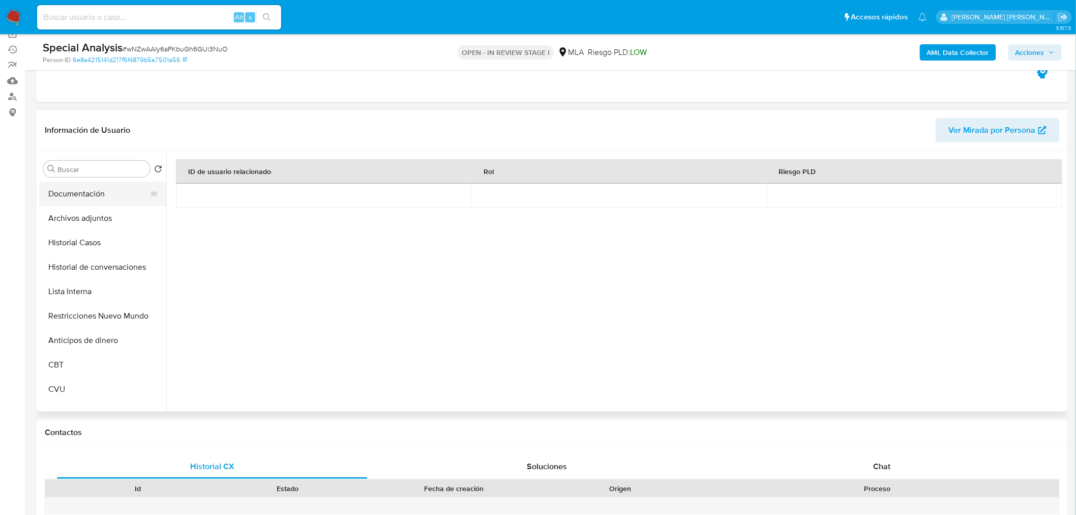
scroll to position [0, 0]
click at [74, 222] on button "KYC" at bounding box center [98, 217] width 119 height 24
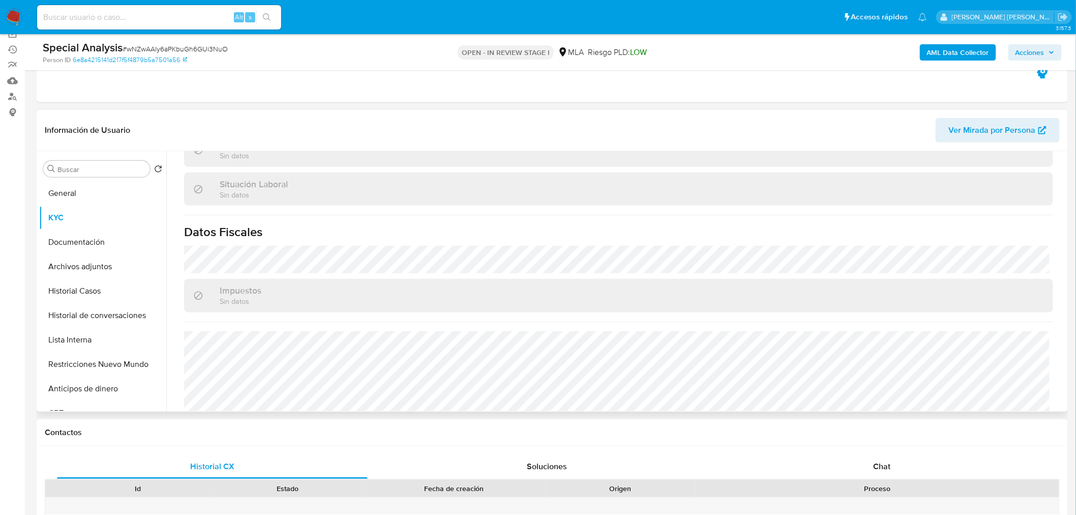
scroll to position [516, 0]
click at [92, 247] on button "Documentación" at bounding box center [98, 242] width 119 height 24
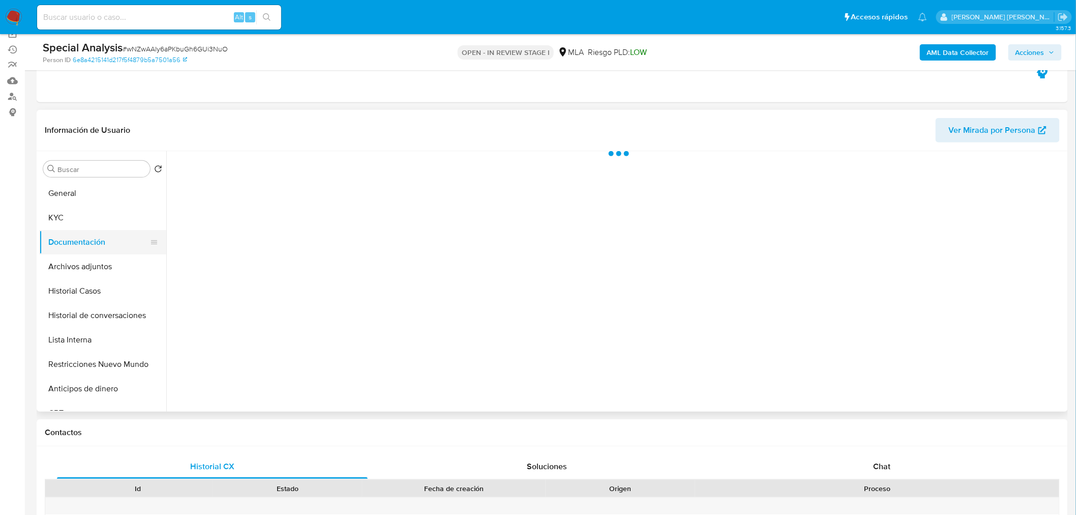
scroll to position [0, 0]
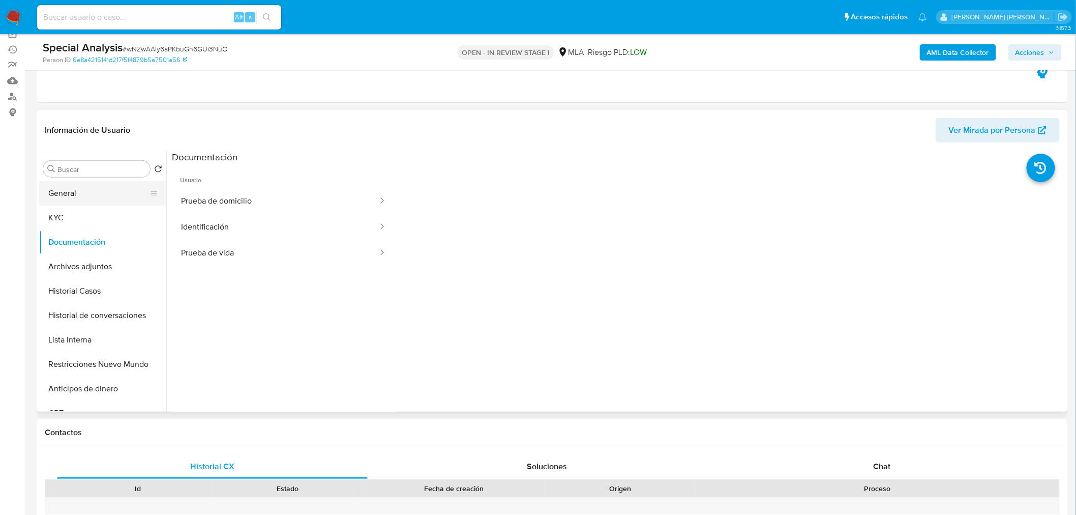
click at [72, 202] on button "General" at bounding box center [98, 193] width 119 height 24
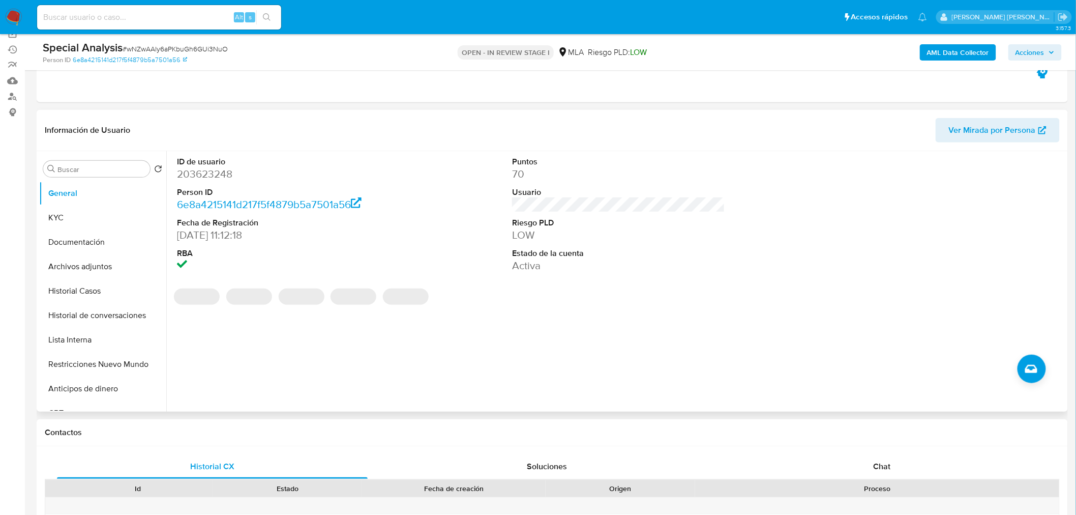
click at [226, 173] on dd "203623248" at bounding box center [283, 174] width 213 height 14
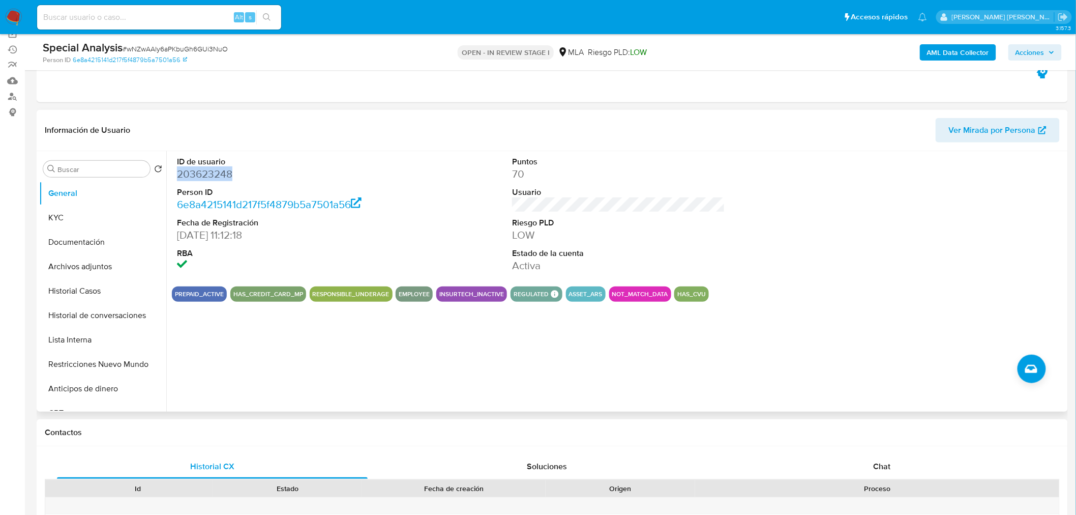
copy dd "203623248"
click at [181, 171] on dd "203623248" at bounding box center [283, 174] width 213 height 14
copy dd "203623248"
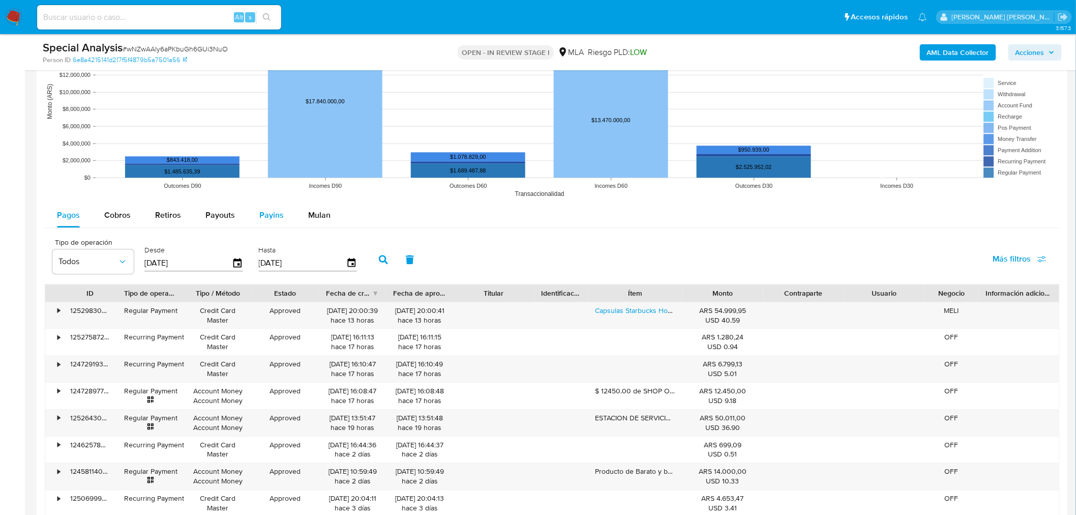
scroll to position [999, 0]
click at [312, 212] on span "Mulan" at bounding box center [319, 216] width 22 height 12
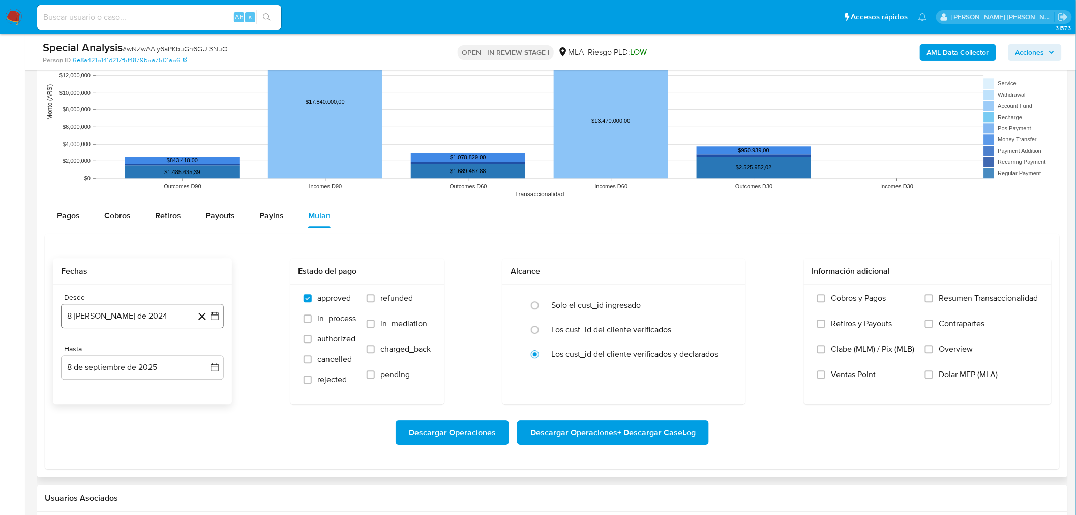
click at [144, 312] on button "8 de agosto de 2024" at bounding box center [142, 316] width 163 height 24
click at [79, 353] on icon "Mes anterior" at bounding box center [79, 352] width 12 height 12
click at [80, 355] on icon "Mes anterior" at bounding box center [79, 352] width 12 height 12
click at [82, 357] on icon "Mes anterior" at bounding box center [79, 352] width 12 height 12
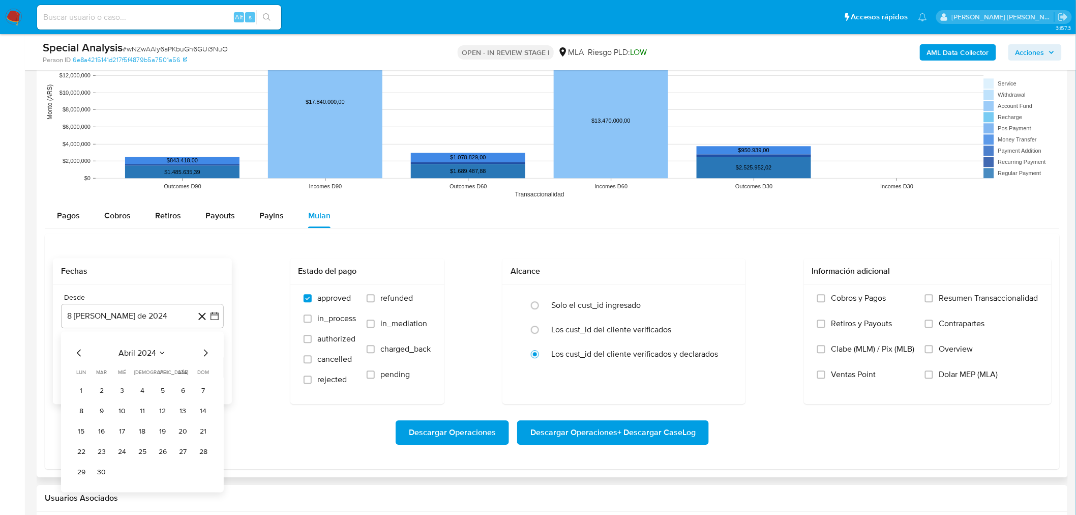
click at [82, 389] on button "1" at bounding box center [81, 390] width 16 height 16
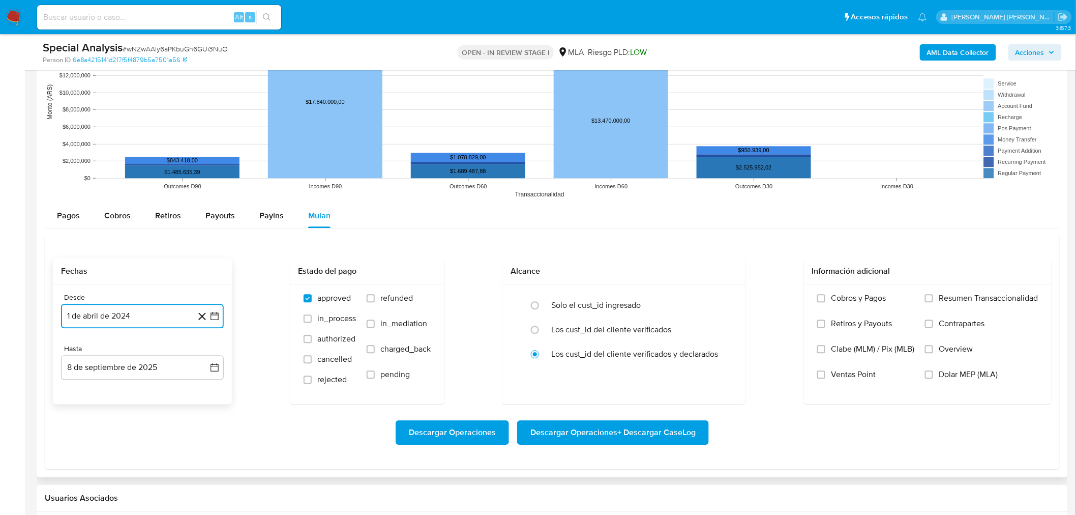
click at [121, 318] on button "1 de abril de 2024" at bounding box center [142, 316] width 163 height 24
click at [204, 353] on icon "Mes siguiente" at bounding box center [205, 352] width 12 height 12
click at [163, 352] on icon "Seleccionar mes y año" at bounding box center [164, 352] width 8 height 8
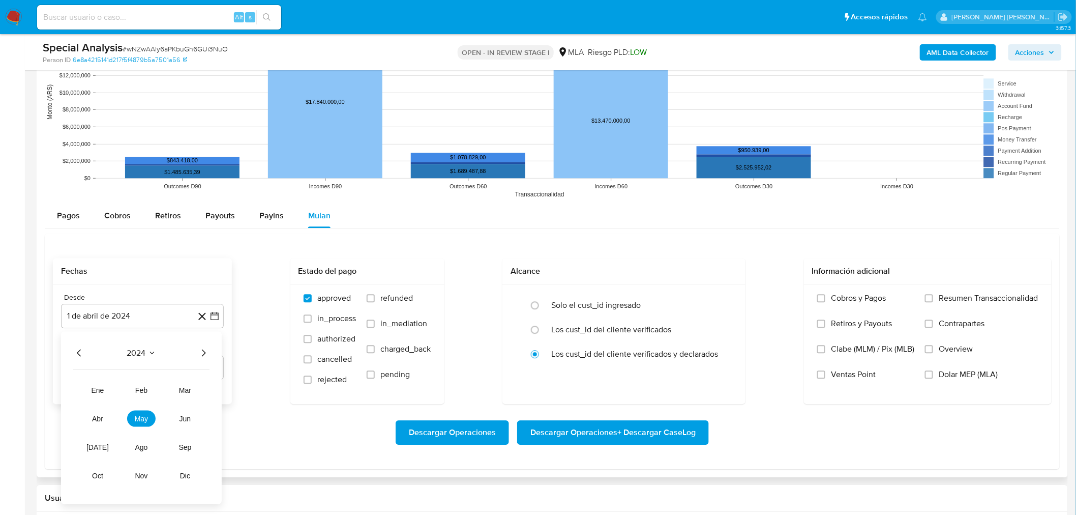
click at [203, 355] on icon "Año siguiente" at bounding box center [203, 352] width 12 height 12
click at [97, 420] on span "abr" at bounding box center [97, 418] width 11 height 8
click at [109, 385] on td "1" at bounding box center [102, 390] width 16 height 16
click at [107, 390] on button "1" at bounding box center [102, 390] width 16 height 16
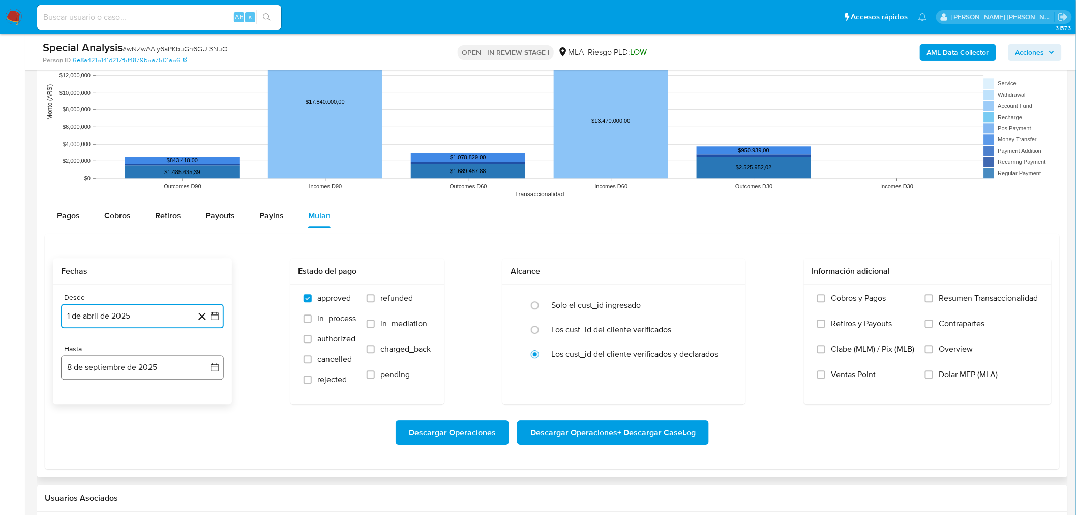
click at [124, 367] on button "8 de septiembre de 2025" at bounding box center [142, 367] width 163 height 24
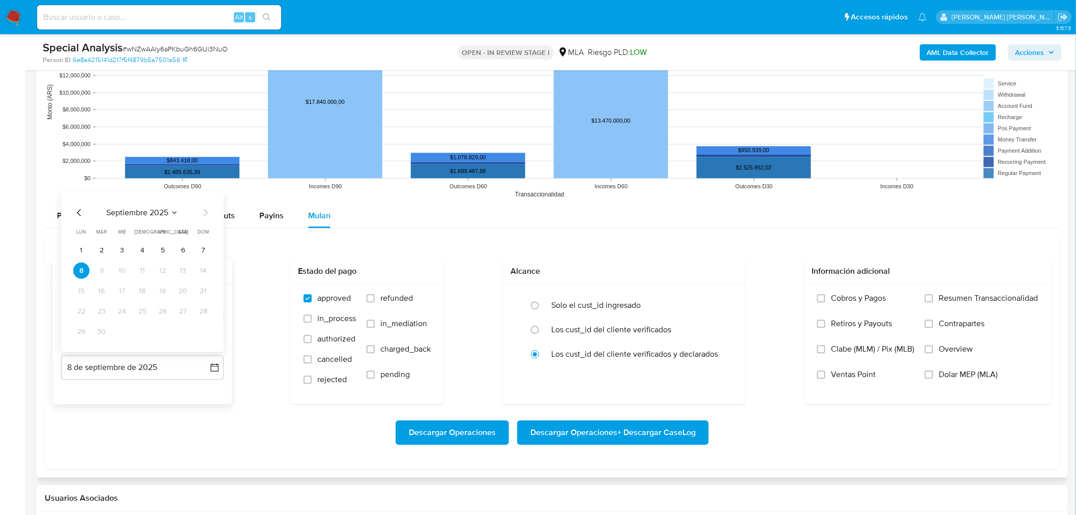
click at [79, 215] on icon "Mes anterior" at bounding box center [79, 212] width 4 height 7
click at [202, 332] on button "31" at bounding box center [203, 331] width 16 height 16
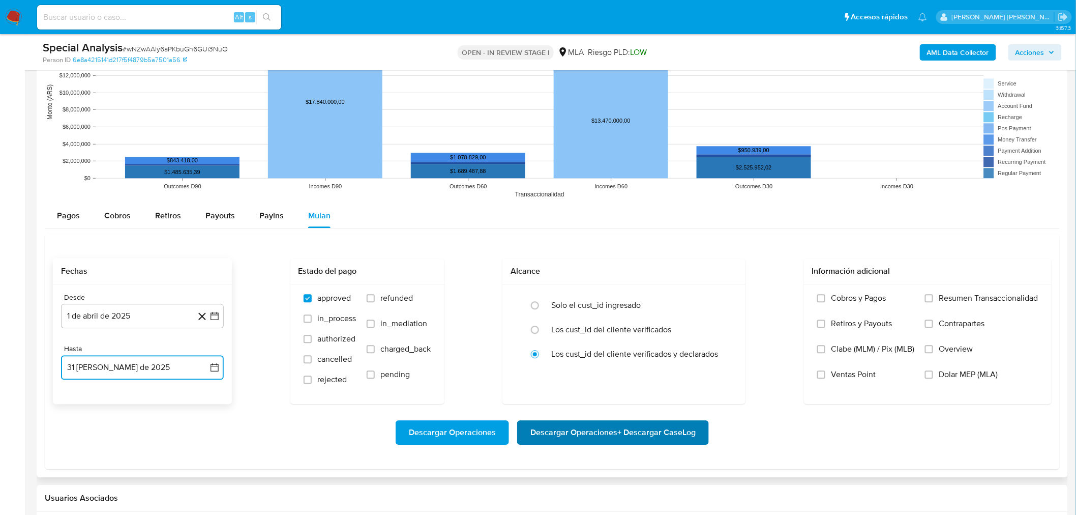
click at [609, 432] on span "Descargar Operaciones + Descargar CaseLog" at bounding box center [613, 432] width 165 height 22
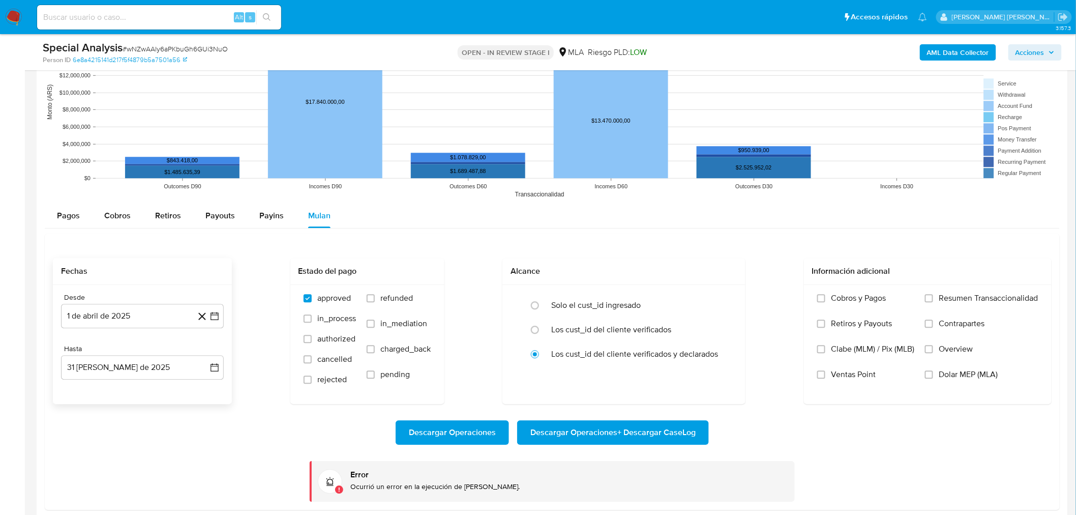
click at [161, 24] on div "Alt s" at bounding box center [159, 17] width 244 height 24
click at [164, 17] on input at bounding box center [159, 17] width 244 height 13
paste input "Luchodigianni2@gmail.com"
drag, startPoint x: 43, startPoint y: 17, endPoint x: 48, endPoint y: 16, distance: 5.1
click at [48, 16] on input "Luchodigianni2@gmail.com" at bounding box center [159, 17] width 244 height 13
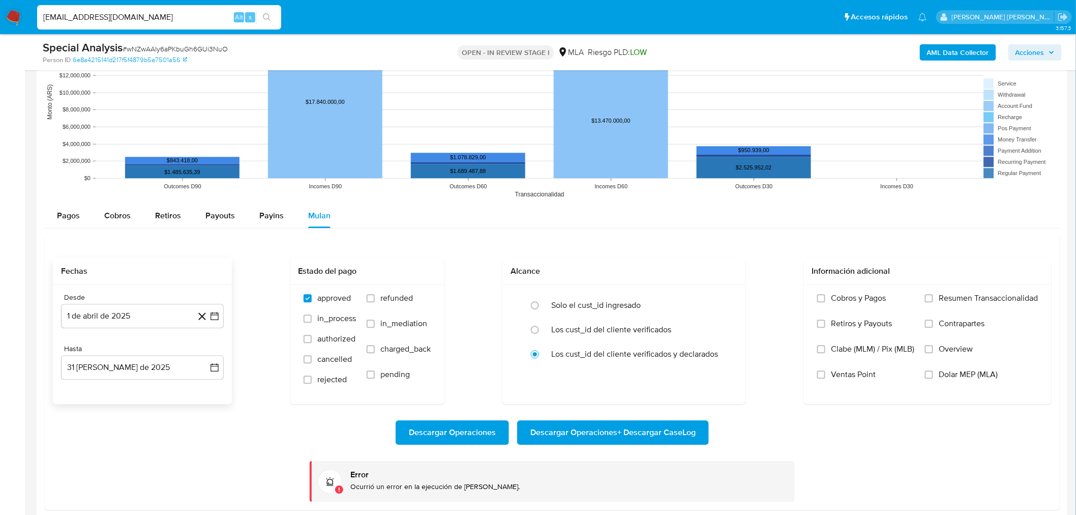
type input "Luchodigianni2@gmail.com"
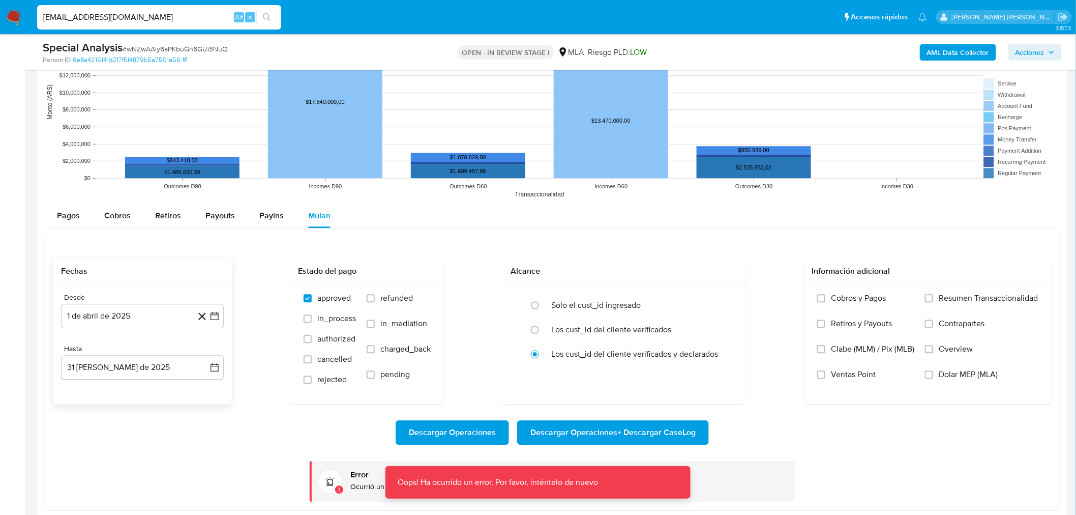
click at [266, 17] on icon "search-icon" at bounding box center [267, 17] width 8 height 8
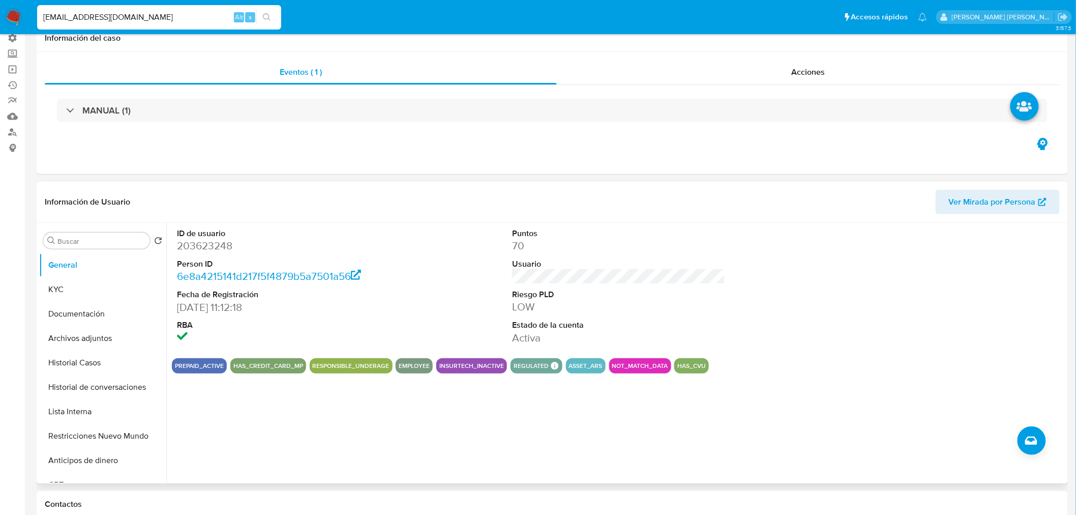
scroll to position [0, 0]
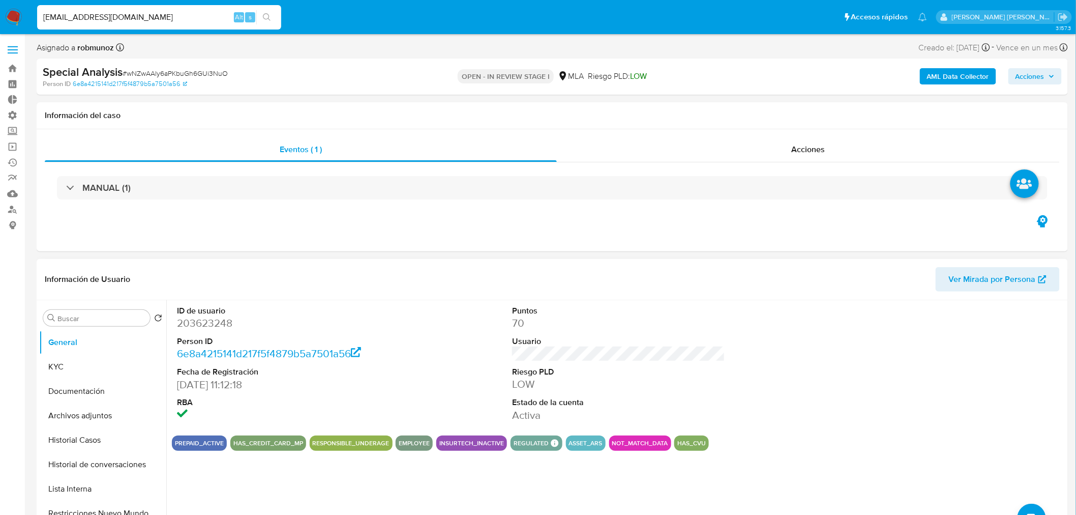
click at [228, 326] on dd "203623248" at bounding box center [283, 323] width 213 height 14
copy dd "203623248"
click at [13, 13] on img at bounding box center [13, 17] width 17 height 17
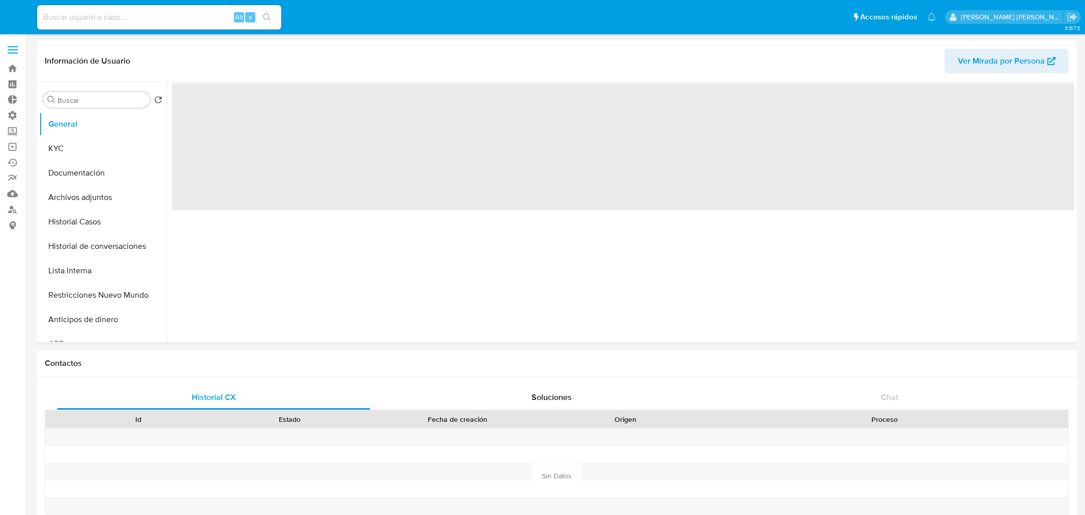
select select "10"
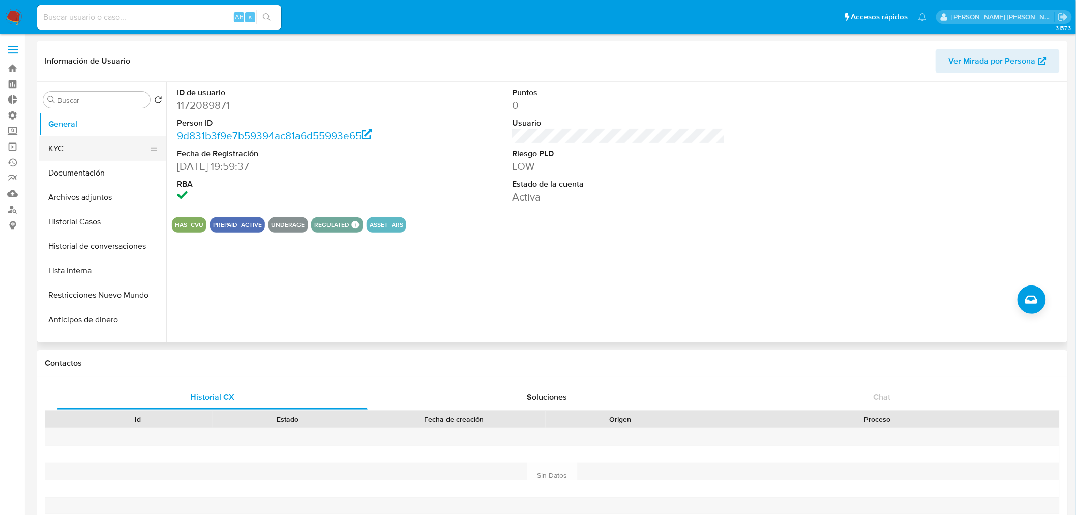
click at [86, 140] on button "KYC" at bounding box center [98, 148] width 119 height 24
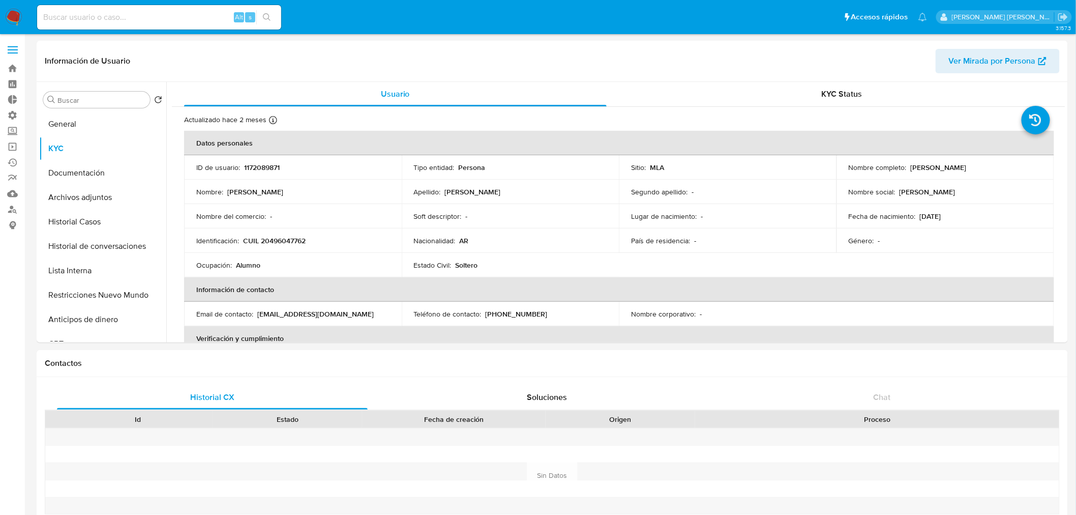
click at [146, 9] on div "Alt s" at bounding box center [159, 17] width 244 height 24
click at [157, 24] on div "Alt s" at bounding box center [159, 17] width 244 height 24
click at [154, 18] on input at bounding box center [159, 17] width 244 height 13
paste input "246176764"
type input "246176764"
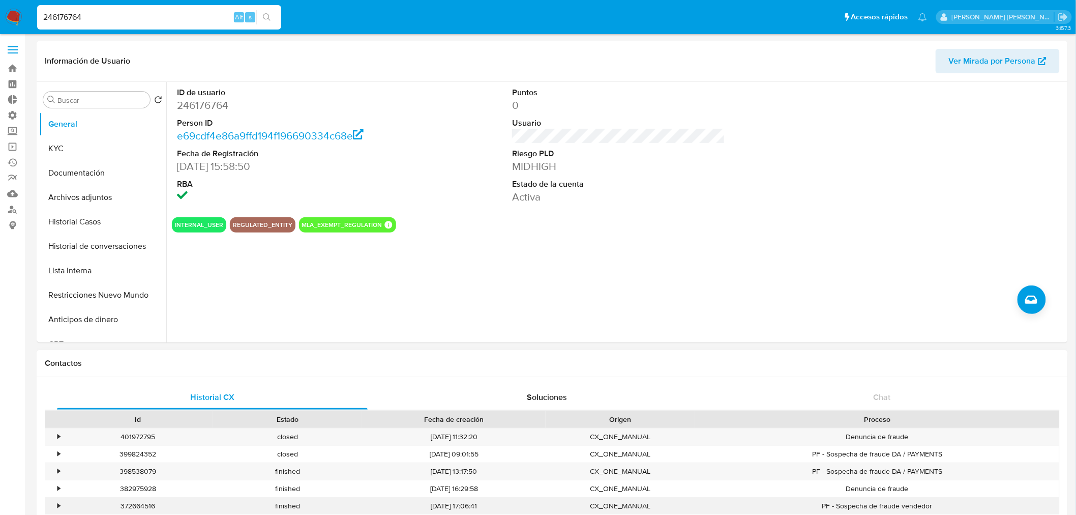
select select "10"
drag, startPoint x: 431, startPoint y: 185, endPoint x: 177, endPoint y: 60, distance: 283.2
click at [415, 170] on div "ID de usuario 246176764 Person ID e69cdf4e86a9ffd194f196690334c68e Fecha de Reg…" at bounding box center [619, 145] width 894 height 127
click at [129, 16] on input "246176764" at bounding box center [159, 17] width 244 height 13
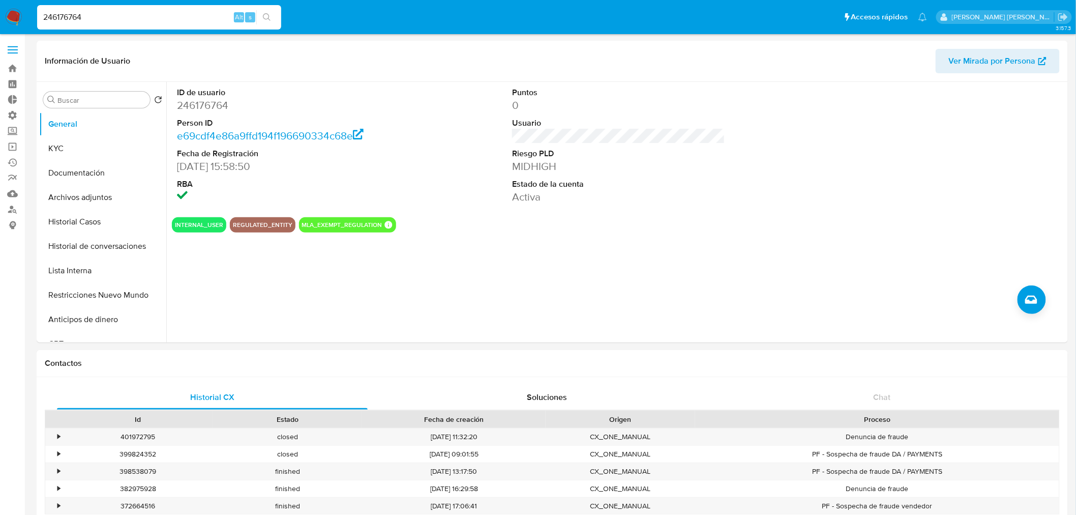
paste input "Luchodigianni2@gmail.com"
type input "Luchodigianni2@gmail.com"
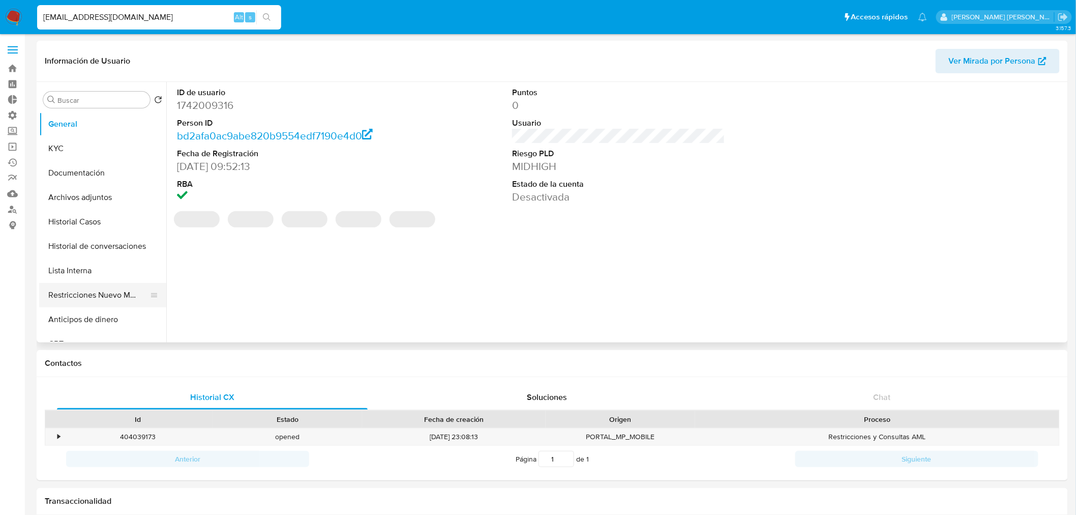
select select "10"
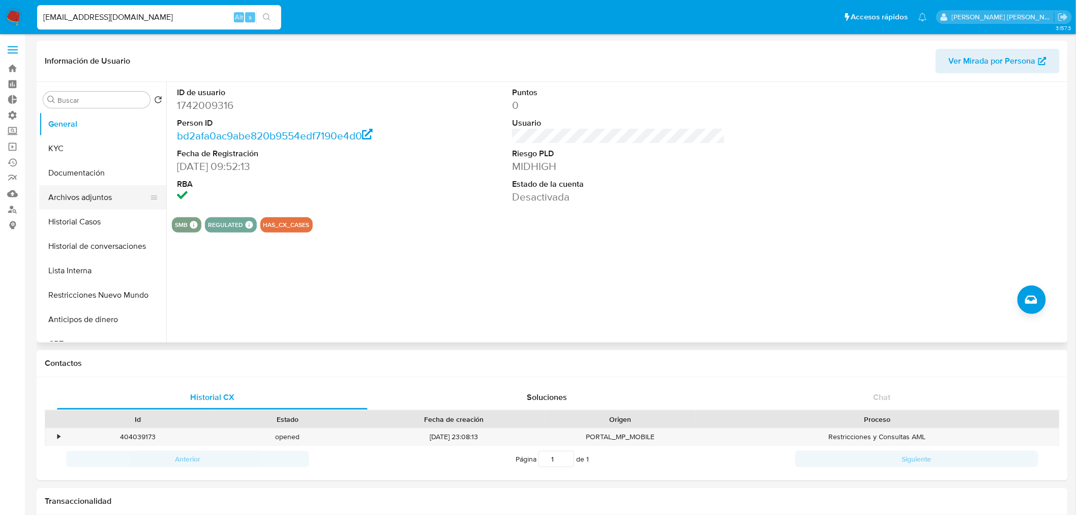
click at [73, 194] on button "Archivos adjuntos" at bounding box center [98, 197] width 119 height 24
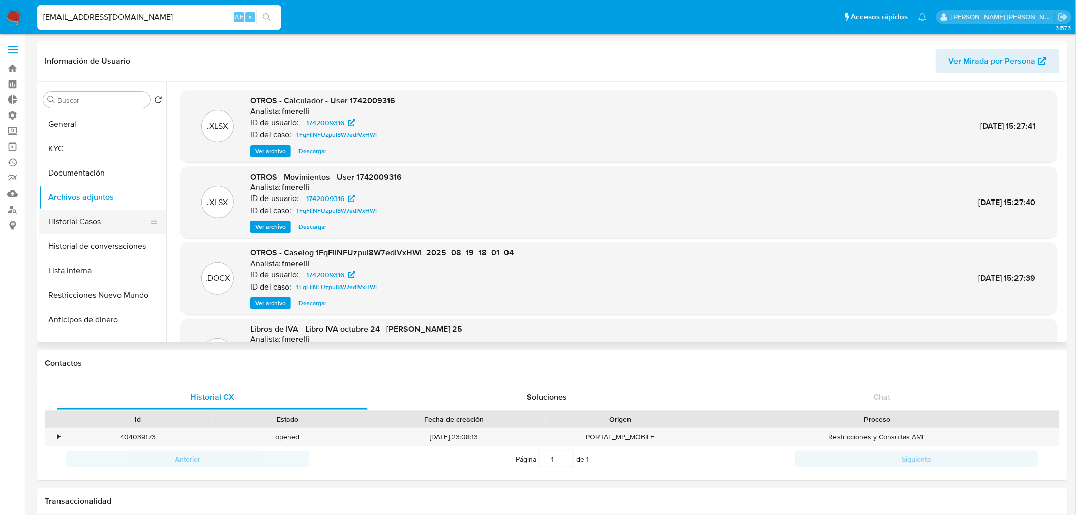
click at [91, 216] on button "Historial Casos" at bounding box center [98, 222] width 119 height 24
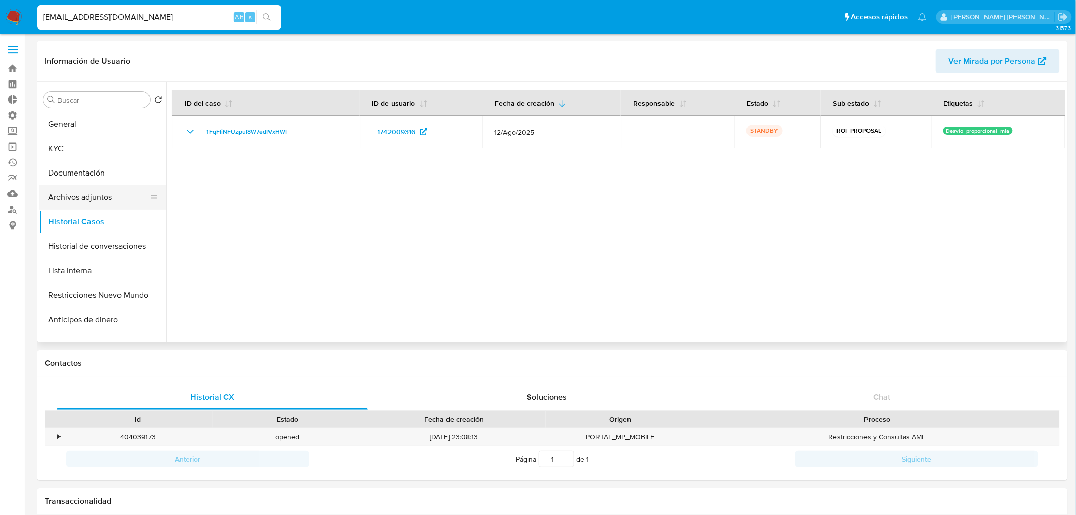
click at [80, 191] on button "Archivos adjuntos" at bounding box center [98, 197] width 119 height 24
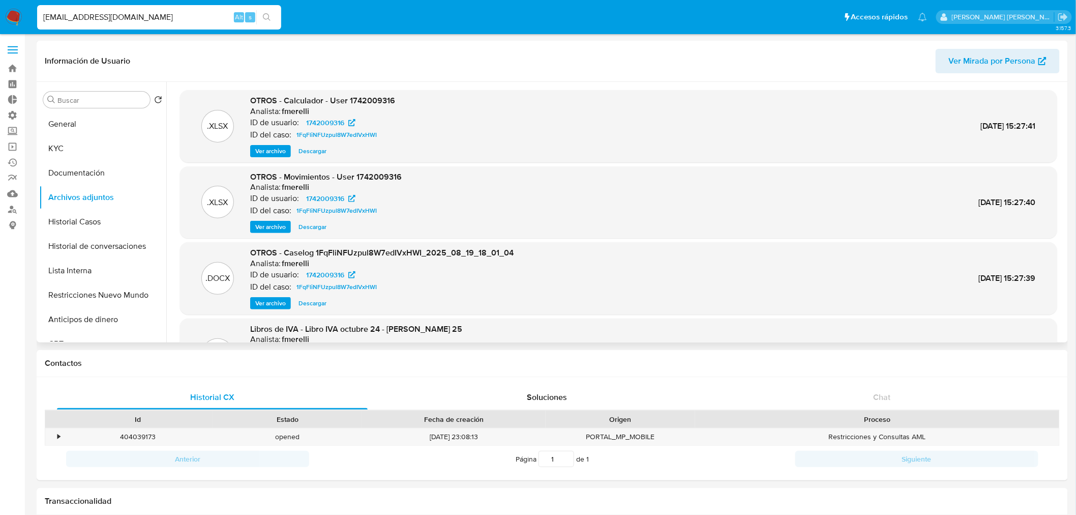
click at [273, 301] on span "Ver archivo" at bounding box center [270, 303] width 31 height 10
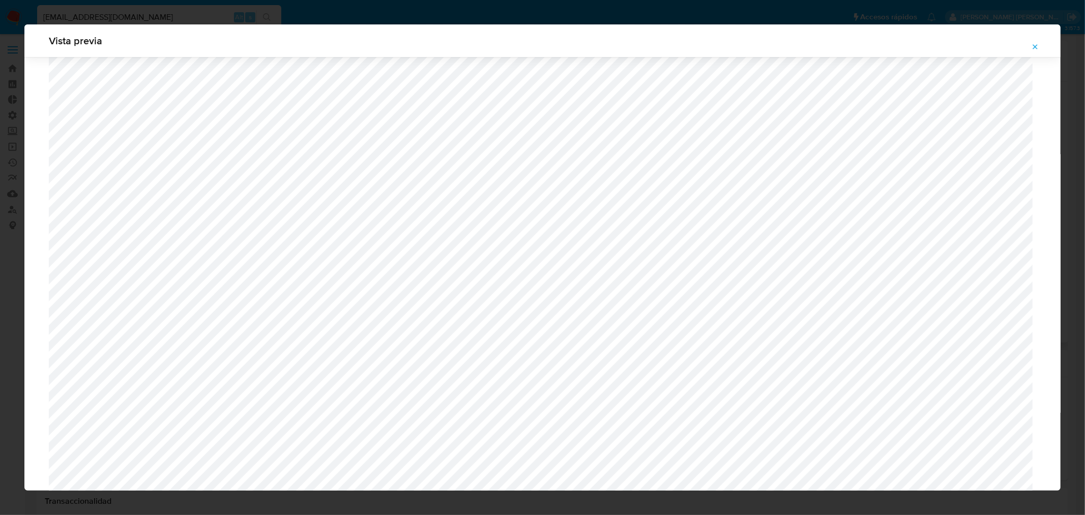
scroll to position [2245, 0]
click at [1043, 39] on button "Attachment preview" at bounding box center [1035, 47] width 22 height 16
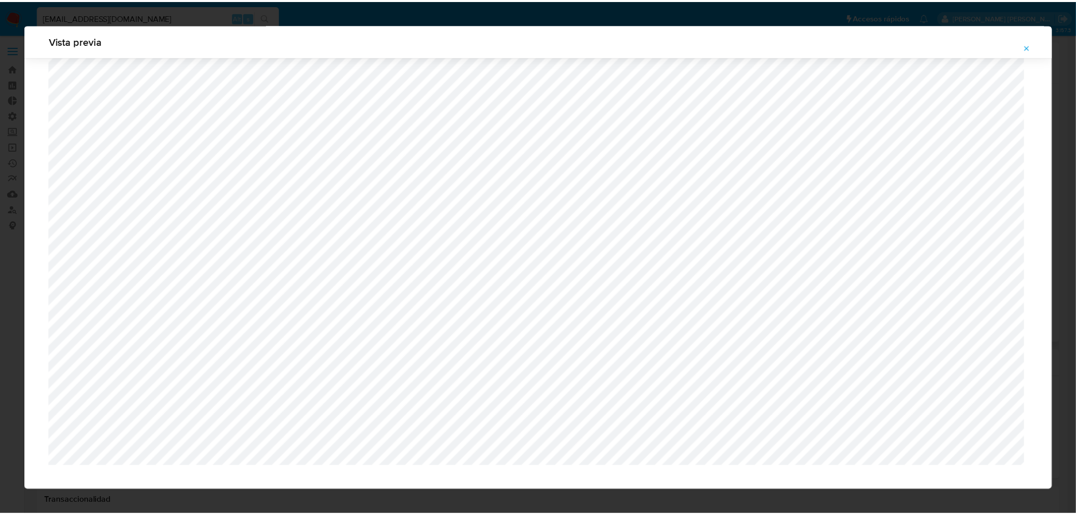
scroll to position [0, 0]
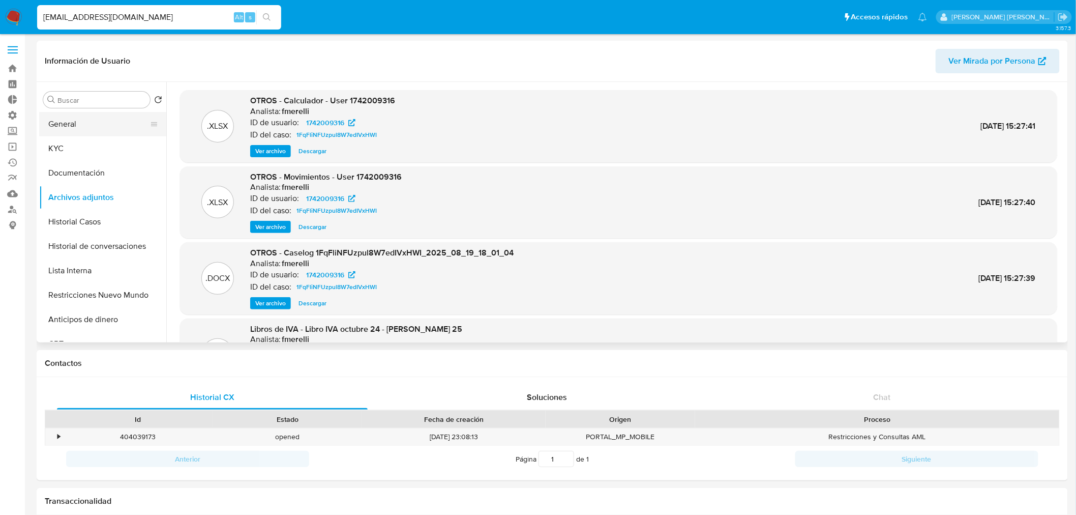
click at [92, 115] on button "General" at bounding box center [98, 124] width 119 height 24
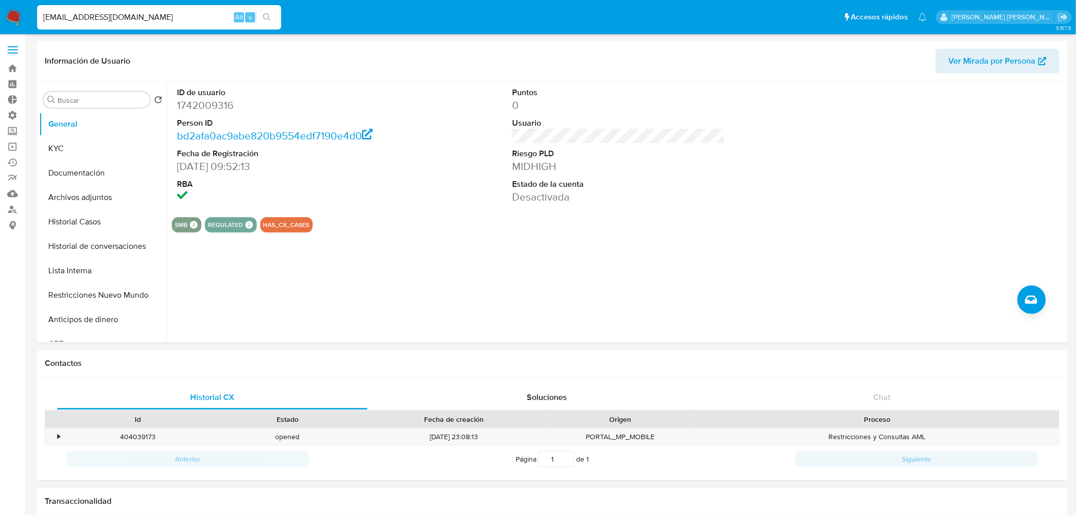
click at [185, 102] on dd "1742009316" at bounding box center [283, 105] width 213 height 14
copy dd "1742009316"
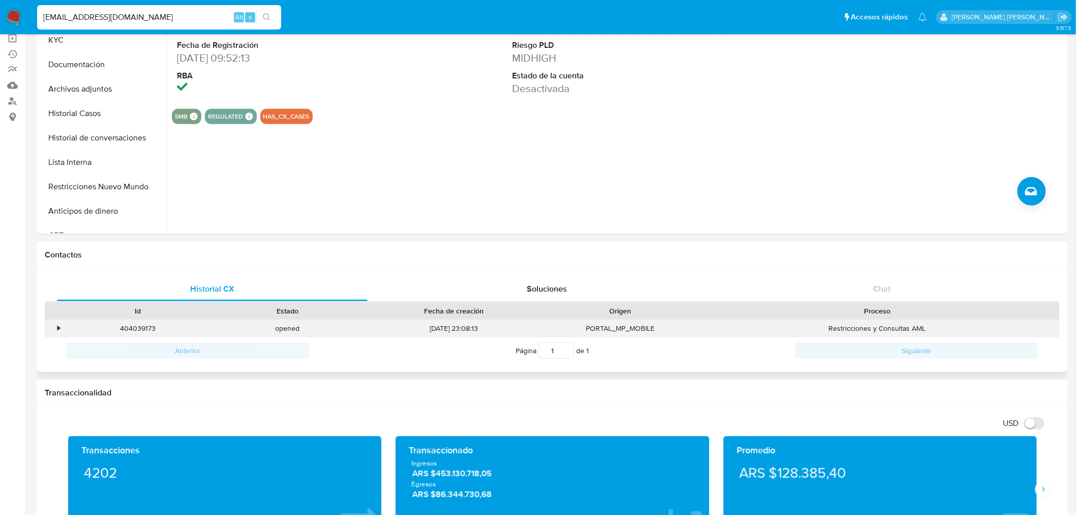
scroll to position [113, 0]
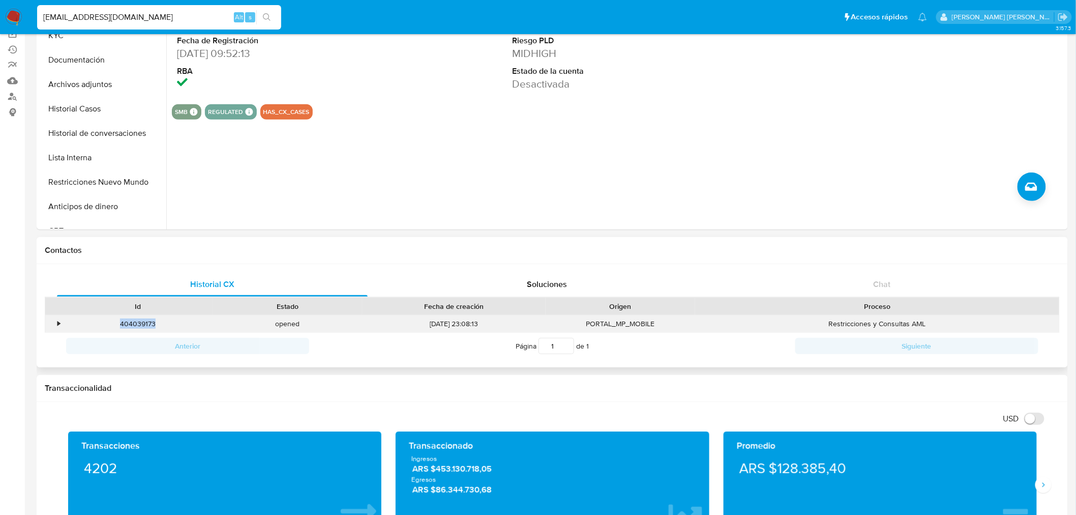
drag, startPoint x: 121, startPoint y: 323, endPoint x: 175, endPoint y: 316, distance: 54.9
click at [175, 316] on div "404039173" at bounding box center [138, 323] width 150 height 17
copy div "404039173"
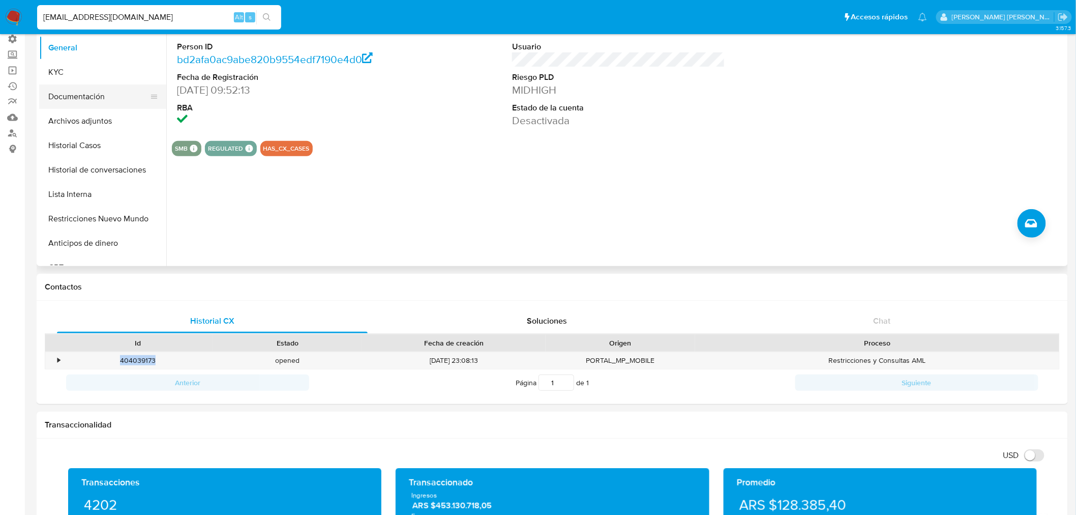
scroll to position [56, 0]
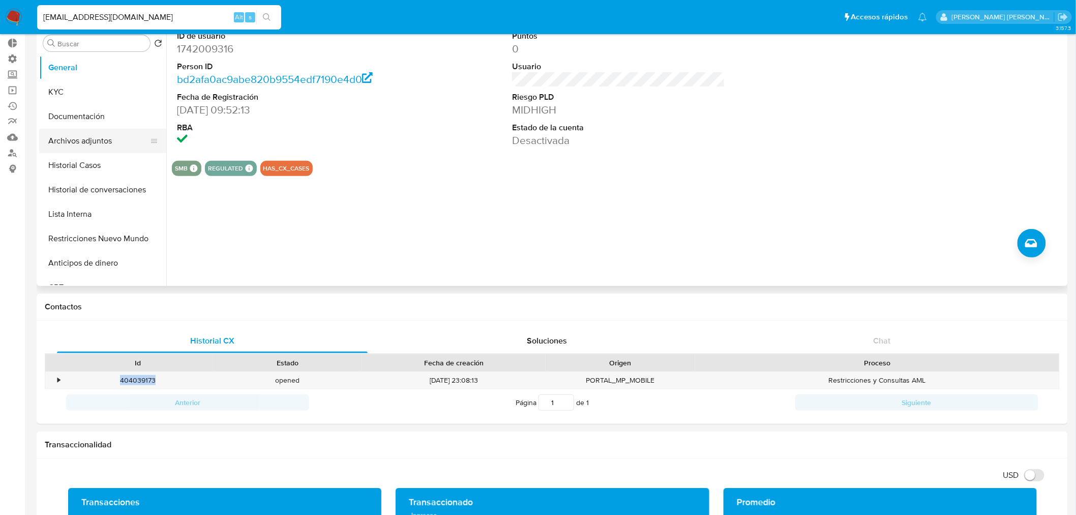
click at [99, 135] on button "Archivos adjuntos" at bounding box center [98, 141] width 119 height 24
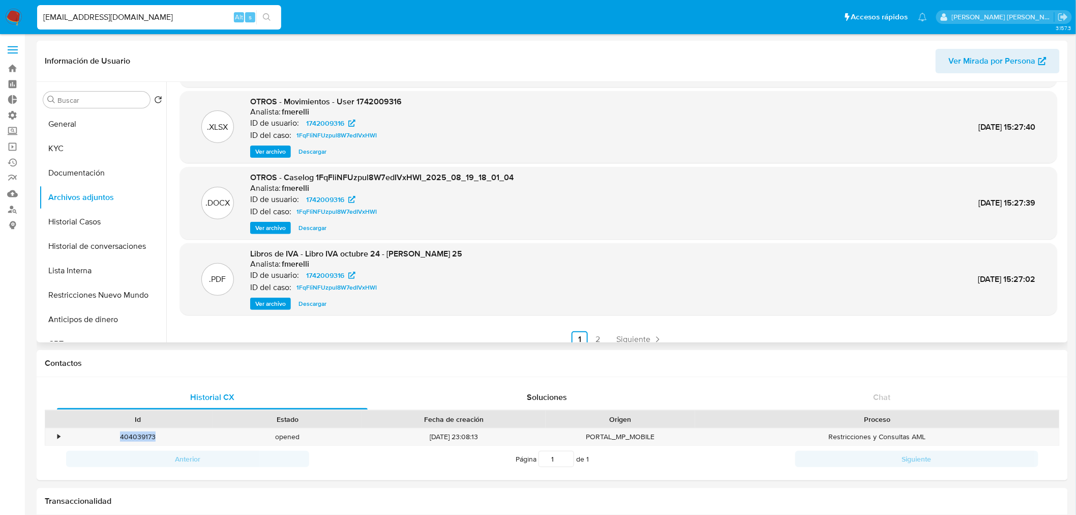
scroll to position [85, 0]
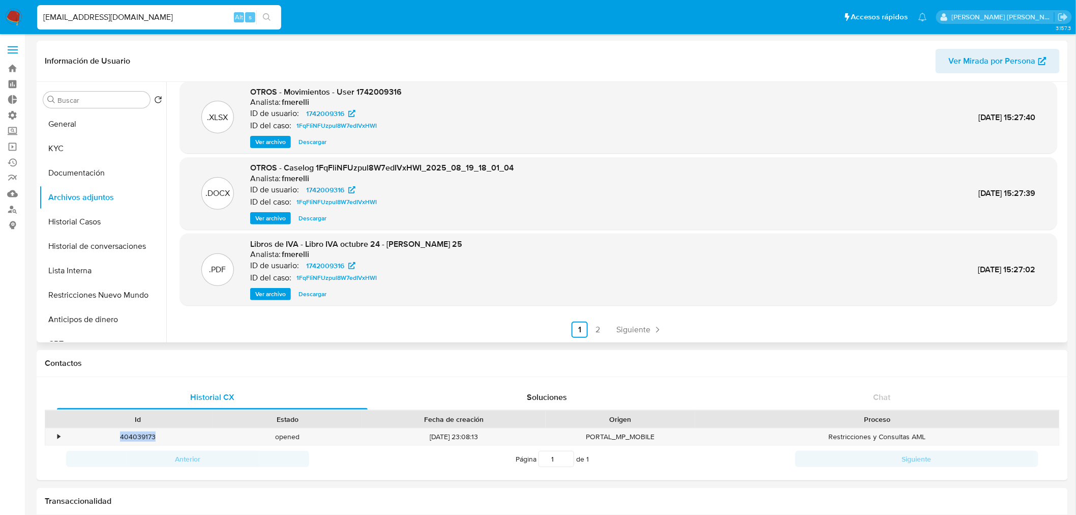
click at [283, 292] on span "Ver archivo" at bounding box center [270, 294] width 31 height 10
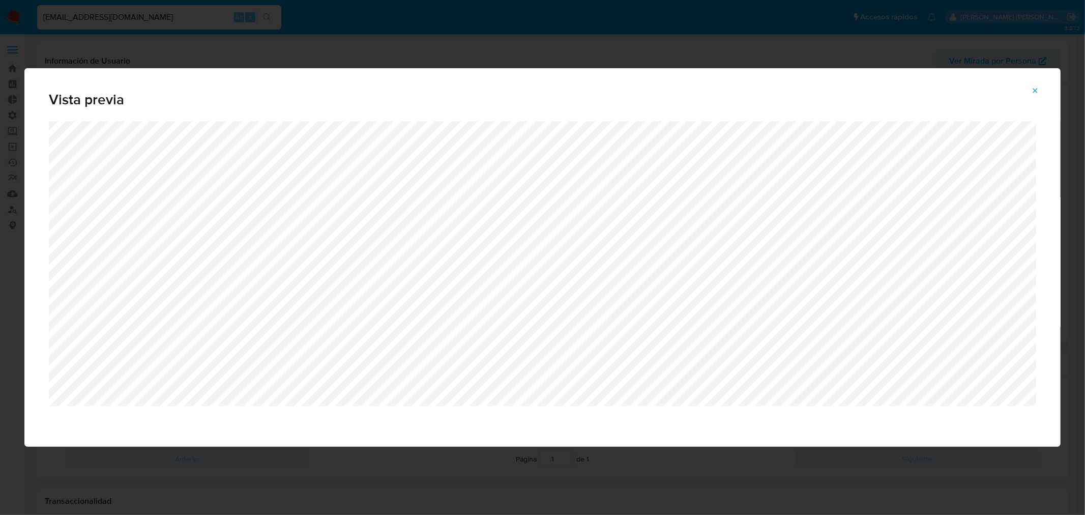
click at [1037, 85] on span "Attachment preview" at bounding box center [1035, 90] width 8 height 14
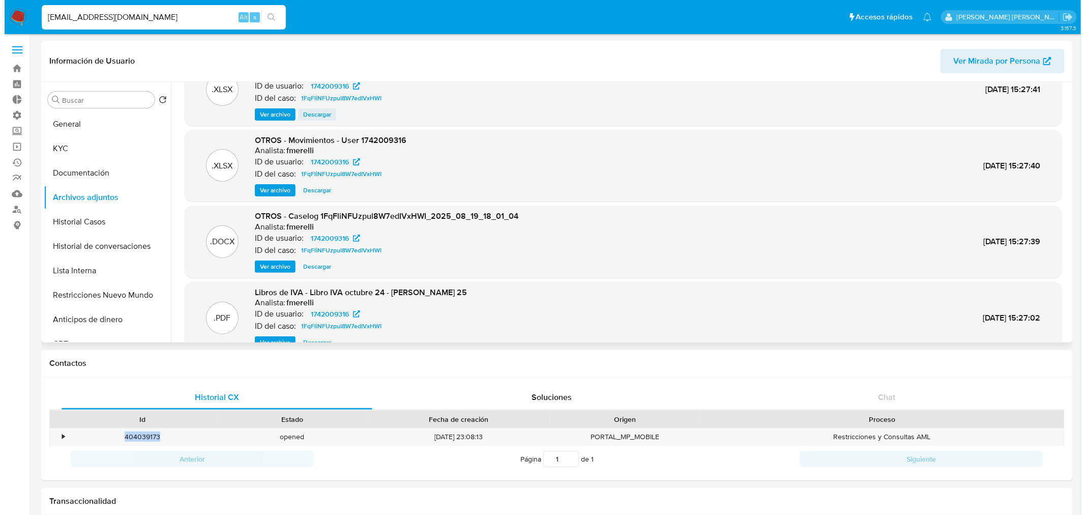
scroll to position [0, 0]
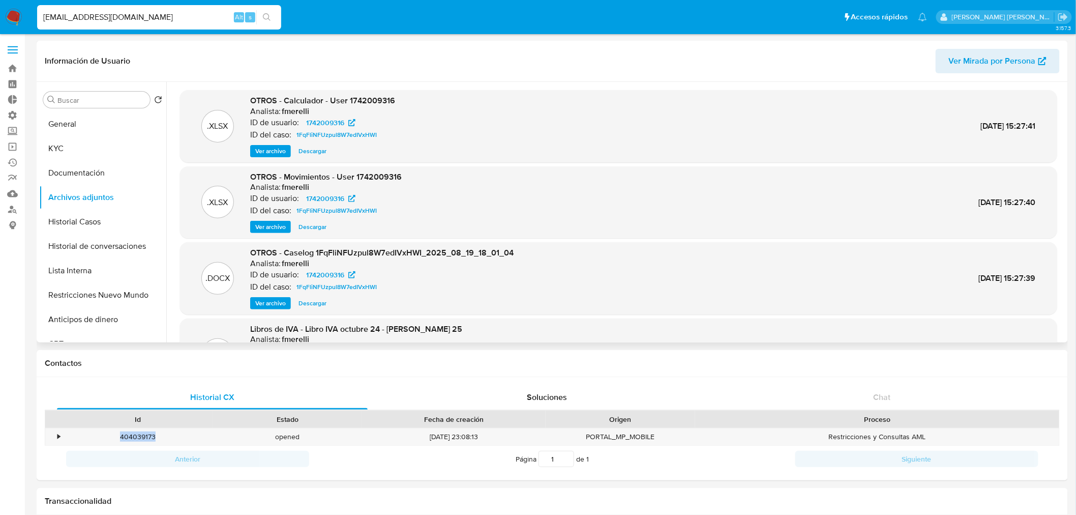
click at [282, 153] on span "Ver archivo" at bounding box center [270, 151] width 31 height 10
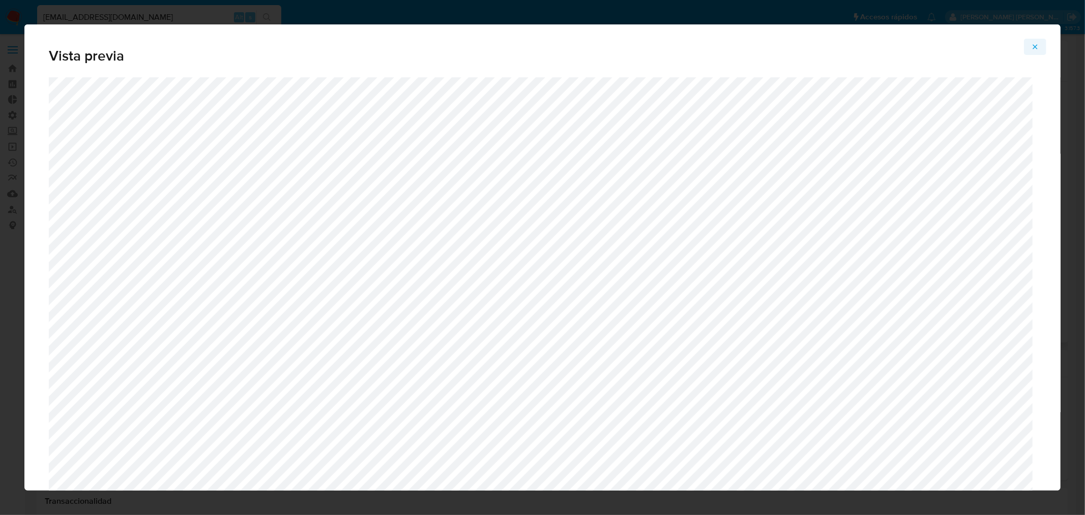
click at [1042, 46] on button "Attachment preview" at bounding box center [1035, 47] width 22 height 16
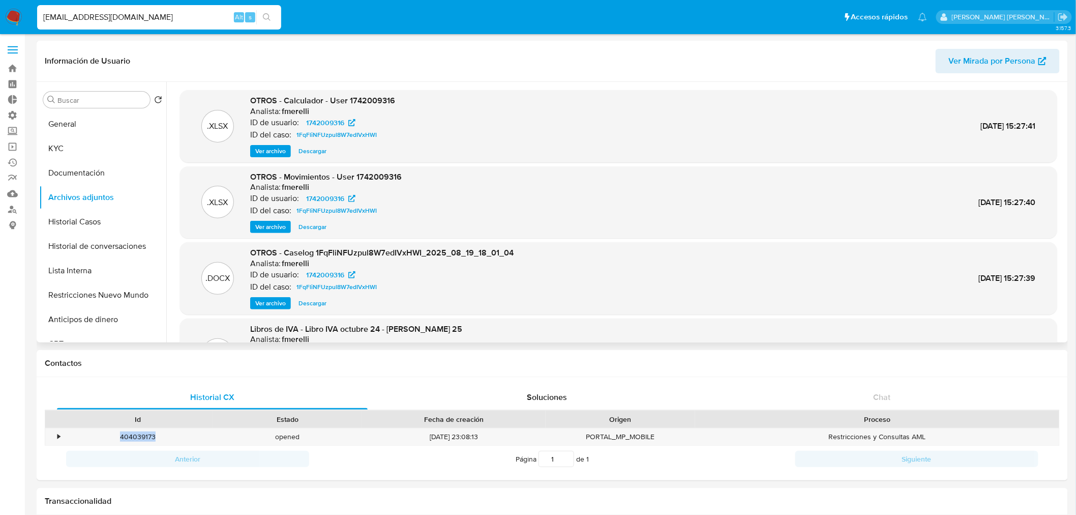
click at [285, 302] on span "Ver archivo" at bounding box center [270, 303] width 31 height 10
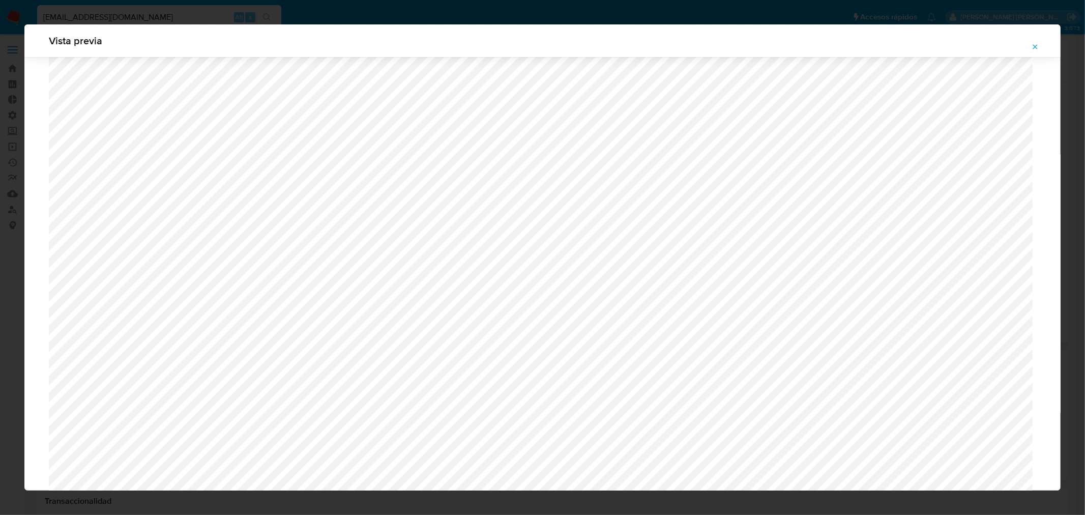
scroll to position [2245, 0]
click at [1031, 44] on icon "Attachment preview" at bounding box center [1035, 47] width 8 height 8
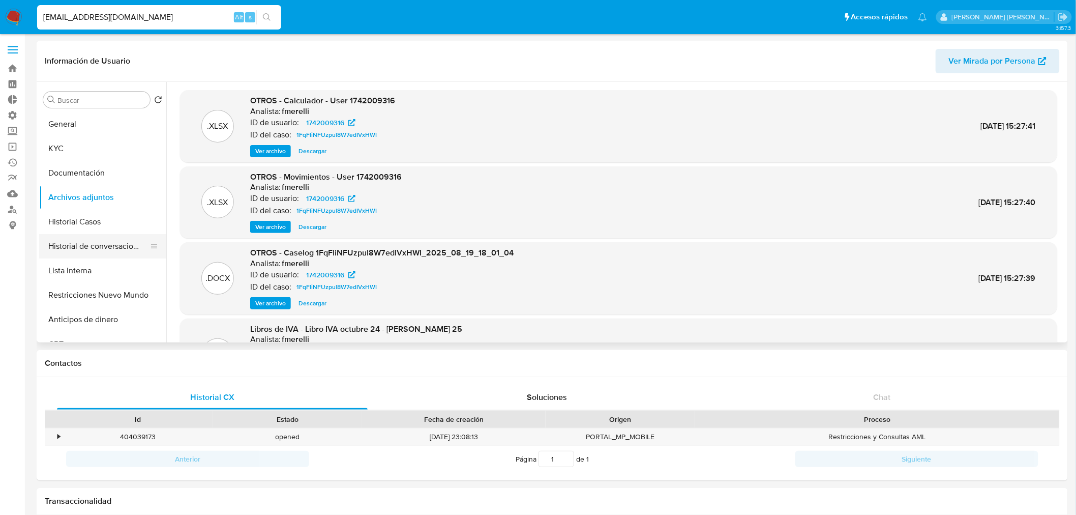
click at [109, 251] on button "Historial de conversaciones" at bounding box center [98, 246] width 119 height 24
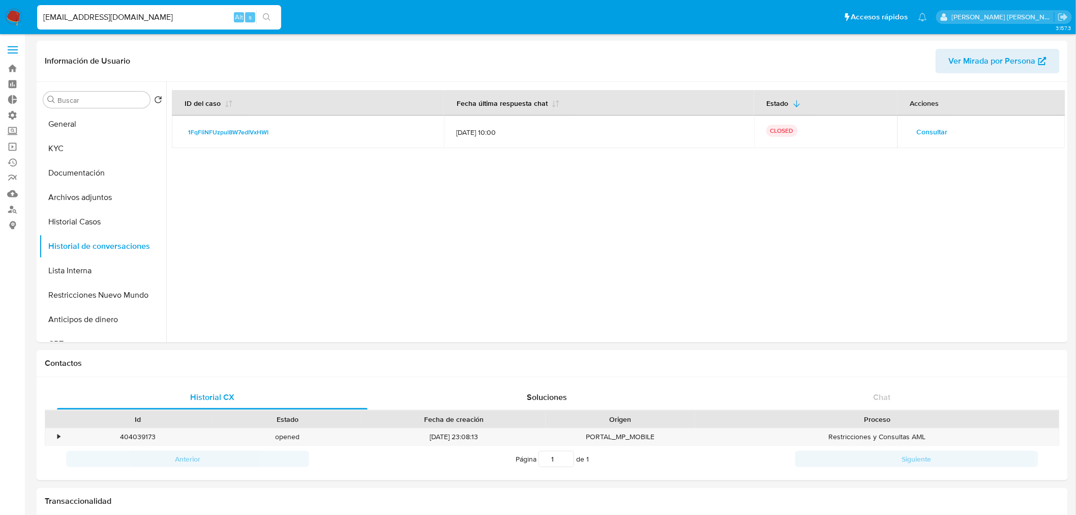
click at [931, 127] on span "Consultar" at bounding box center [932, 132] width 31 height 14
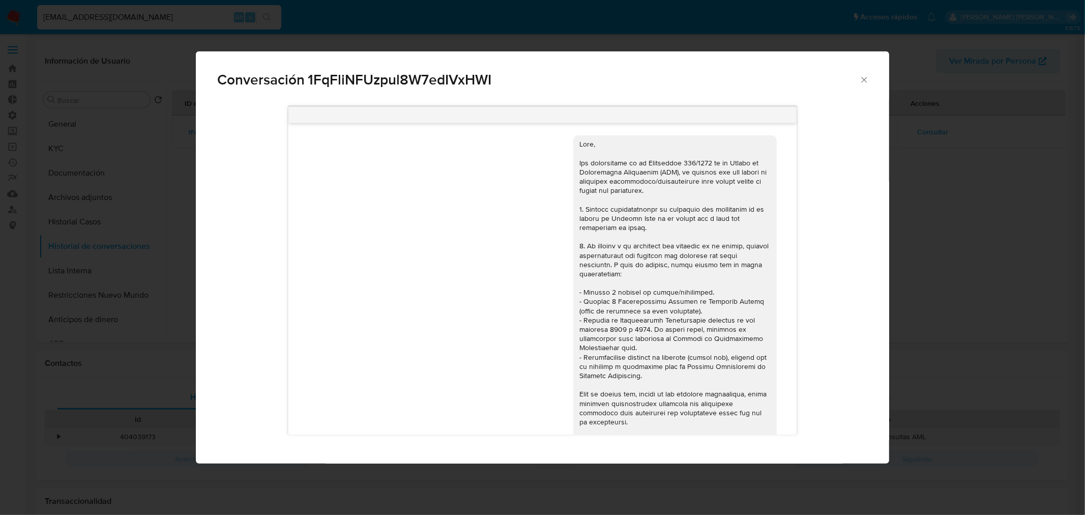
click at [1056, 321] on div "Conversación 1FqFliNFUzpul8W7edIVxHWI 18/08/2025 17:42:34 PDF PDF melifile25262…" at bounding box center [542, 257] width 1085 height 515
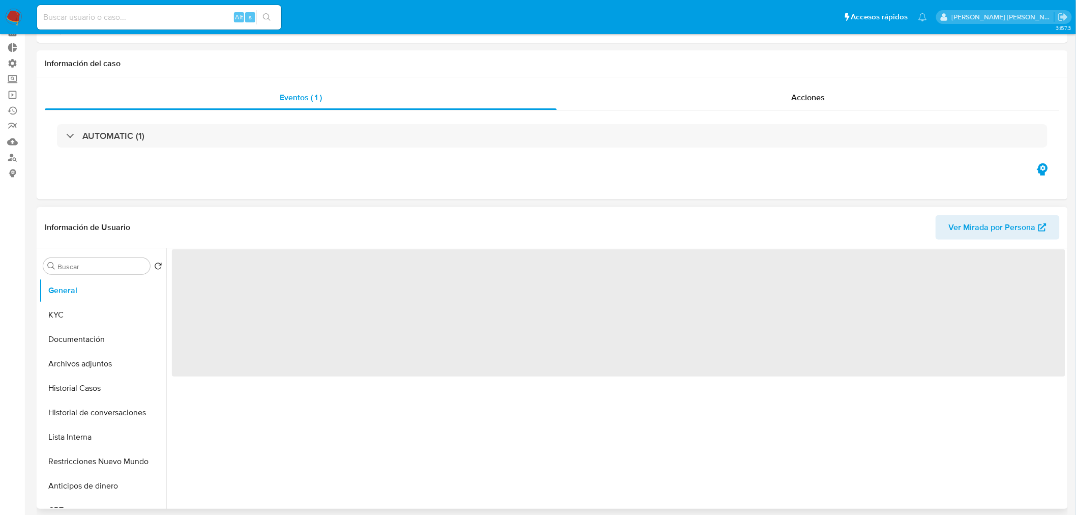
scroll to position [113, 0]
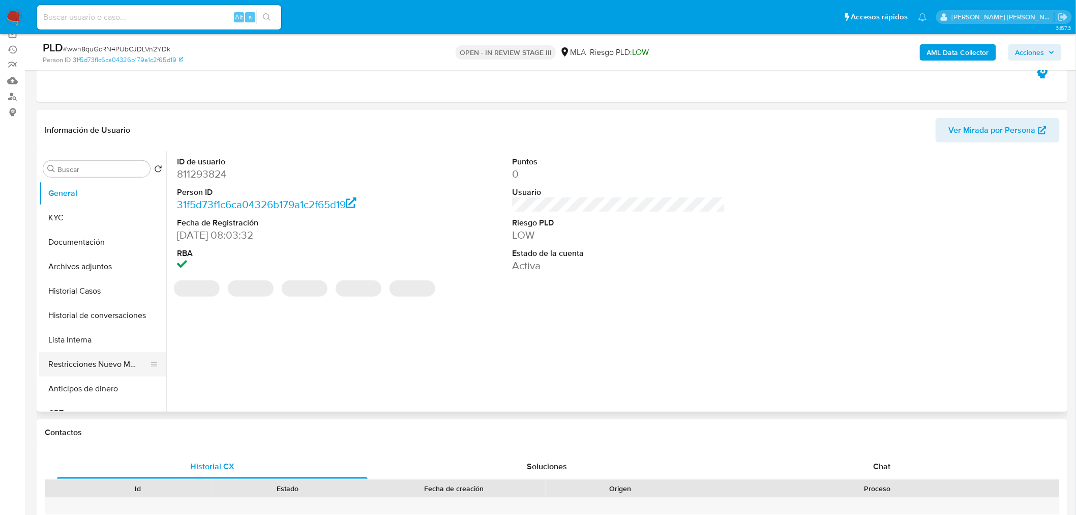
select select "10"
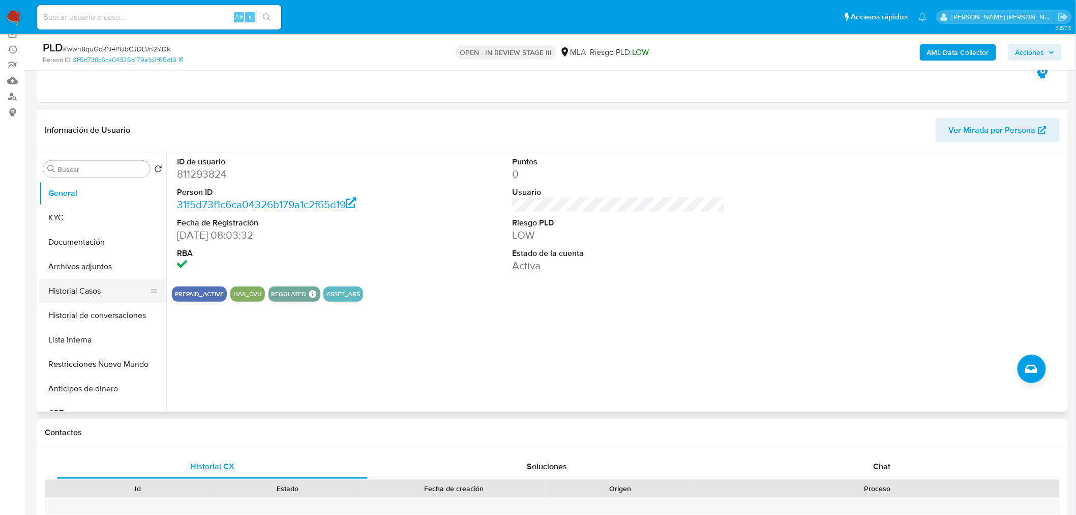
click at [85, 282] on button "Historial Casos" at bounding box center [98, 291] width 119 height 24
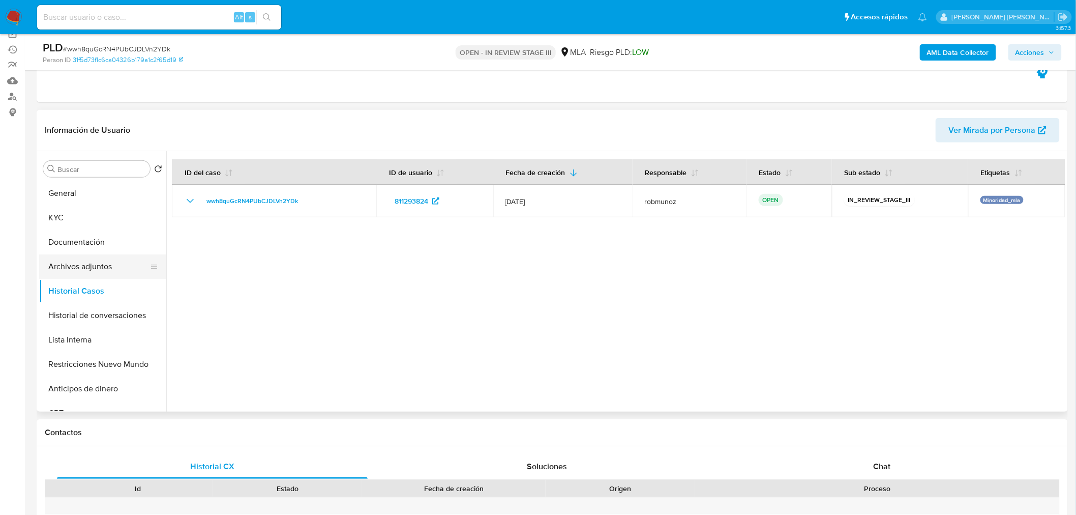
click at [80, 273] on button "Archivos adjuntos" at bounding box center [98, 266] width 119 height 24
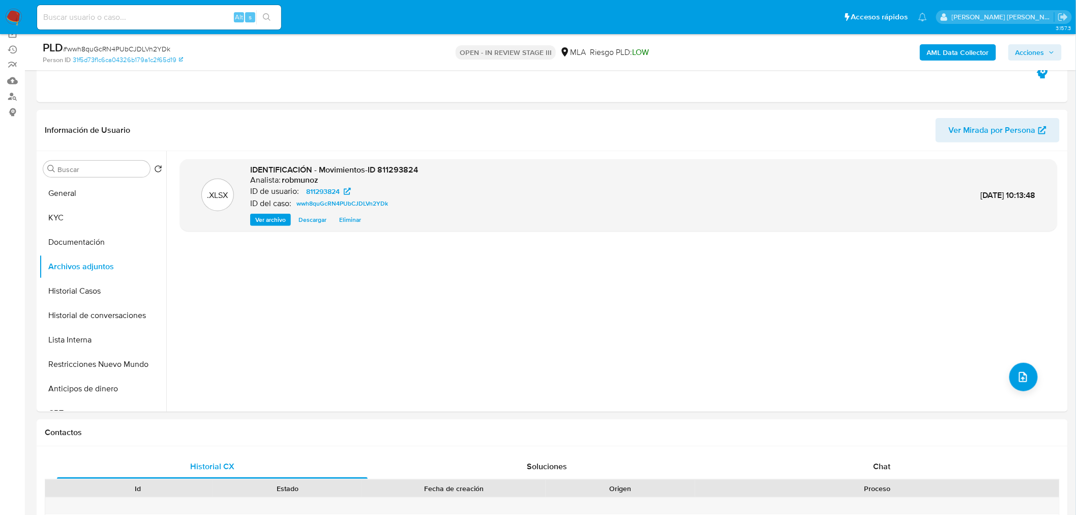
click at [984, 56] on b "AML Data Collector" at bounding box center [958, 52] width 62 height 16
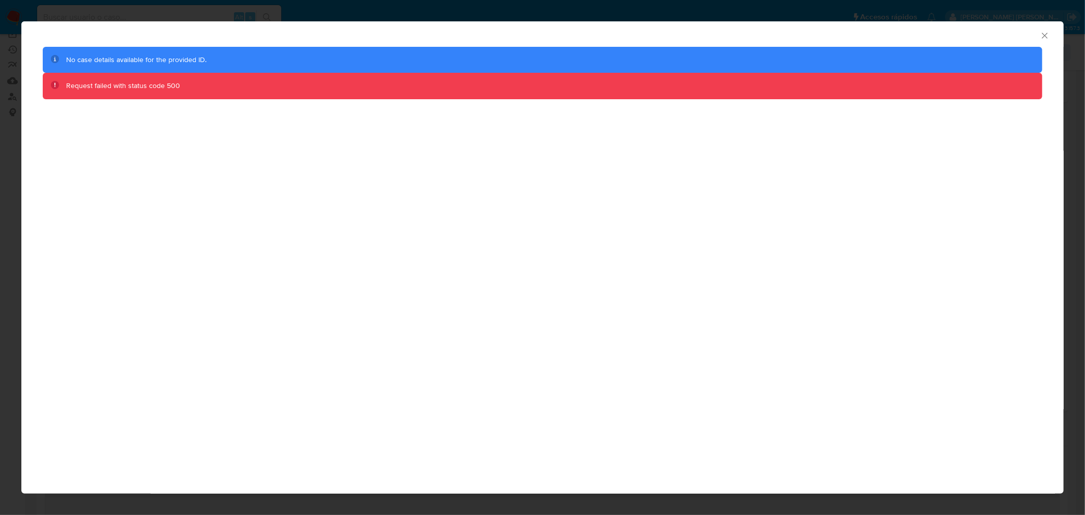
click at [293, 84] on div "Request failed with status code 500" at bounding box center [542, 86] width 952 height 10
drag, startPoint x: 267, startPoint y: 53, endPoint x: 795, endPoint y: 51, distance: 528.0
click at [278, 51] on div "No case details available for the provided ID." at bounding box center [542, 60] width 999 height 26
click at [1044, 32] on icon "Cerrar ventana" at bounding box center [1045, 36] width 10 height 10
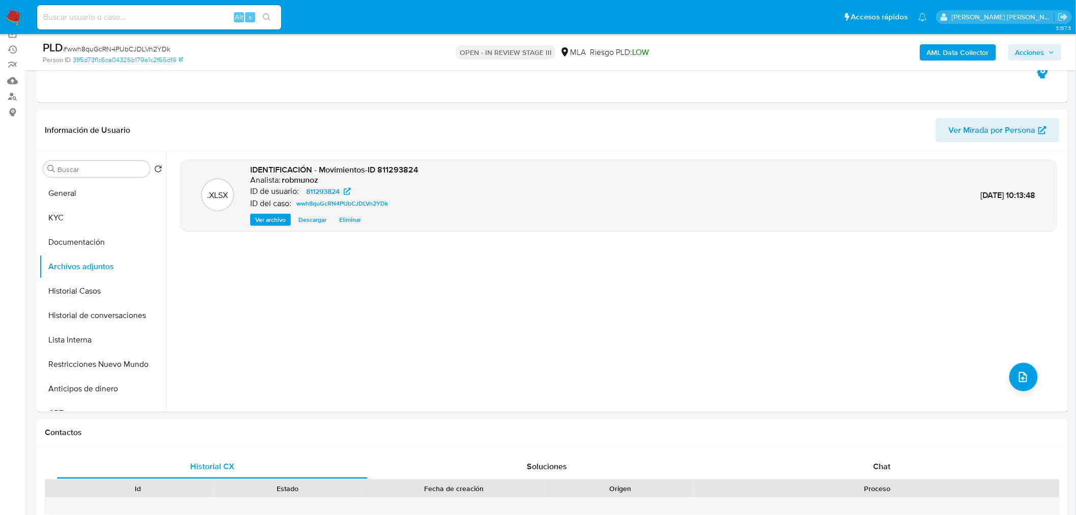
drag, startPoint x: 1045, startPoint y: 53, endPoint x: 1033, endPoint y: 58, distance: 13.2
click at [1042, 53] on span "Acciones" at bounding box center [1030, 52] width 29 height 16
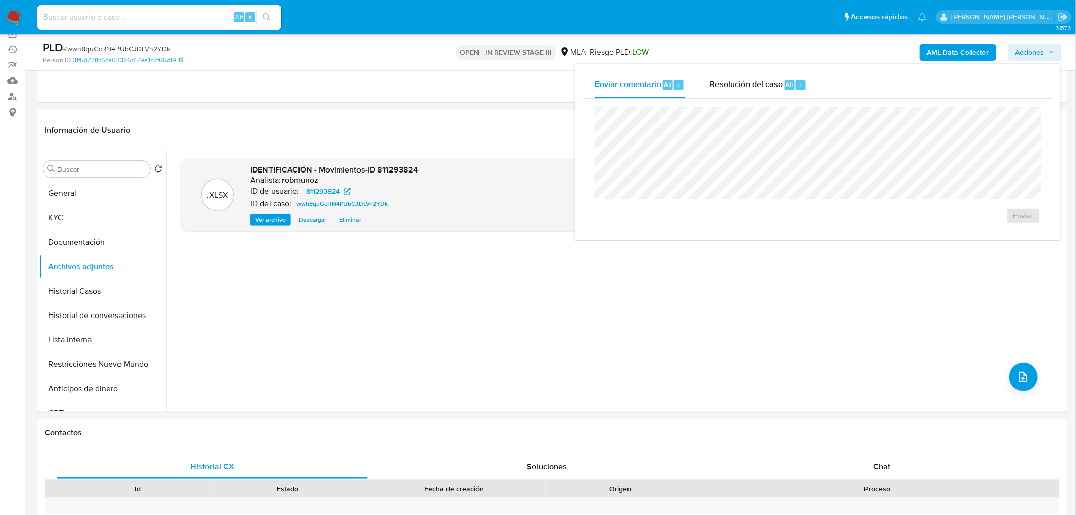
drag, startPoint x: 809, startPoint y: 84, endPoint x: 805, endPoint y: 99, distance: 15.3
click at [809, 84] on button "Resolución del caso Alt r" at bounding box center [759, 85] width 122 height 26
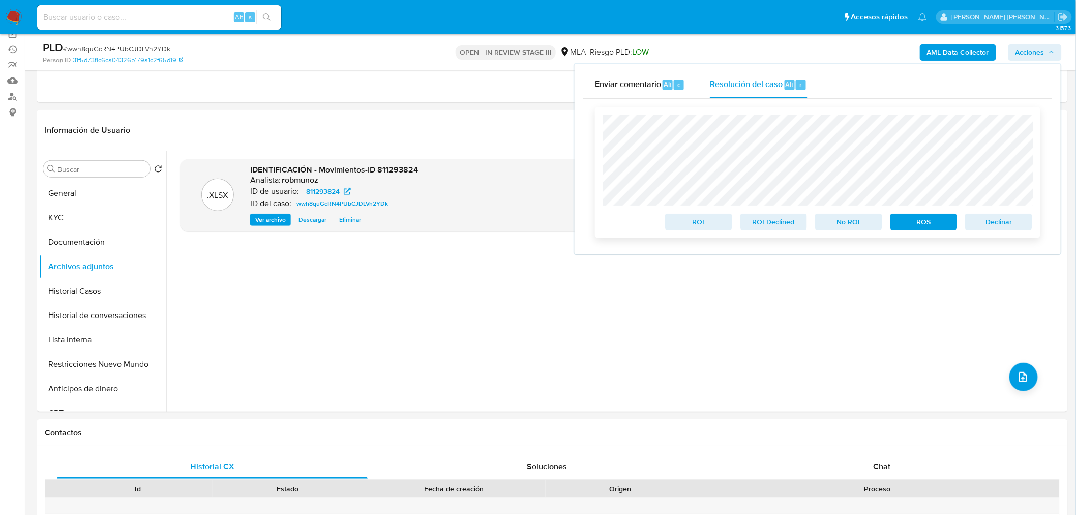
click at [1004, 229] on span "Declinar" at bounding box center [999, 222] width 53 height 14
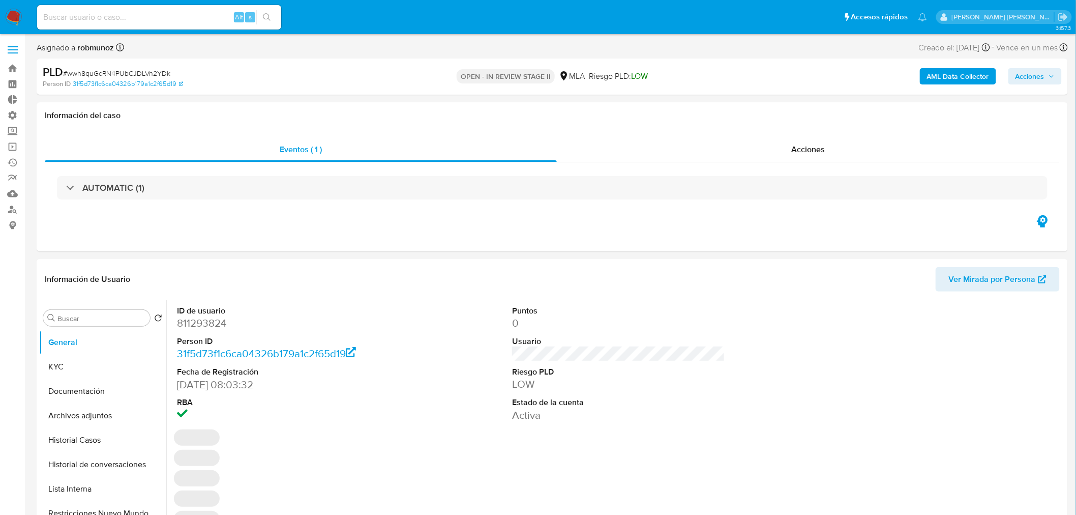
select select "10"
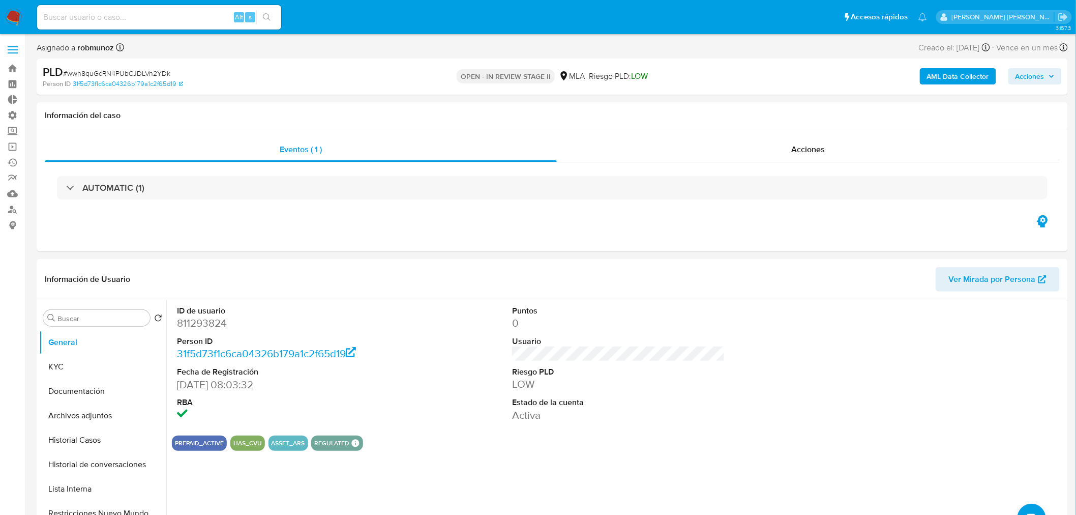
click at [979, 82] on b "AML Data Collector" at bounding box center [958, 76] width 62 height 16
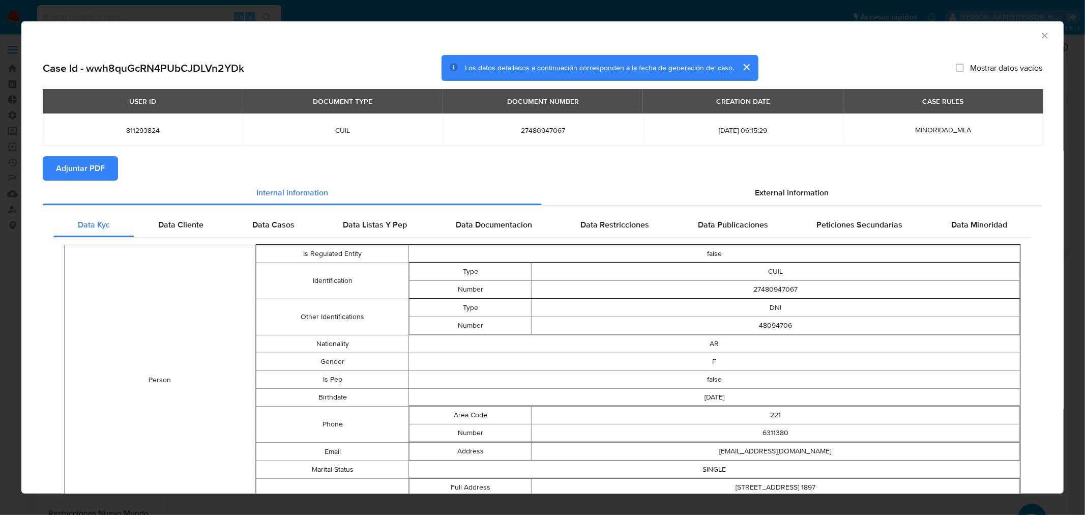
click at [82, 173] on span "Adjuntar PDF" at bounding box center [80, 168] width 49 height 22
drag, startPoint x: 1034, startPoint y: 39, endPoint x: 1031, endPoint y: 49, distance: 11.1
click at [1040, 38] on icon "Cerrar ventana" at bounding box center [1045, 36] width 10 height 10
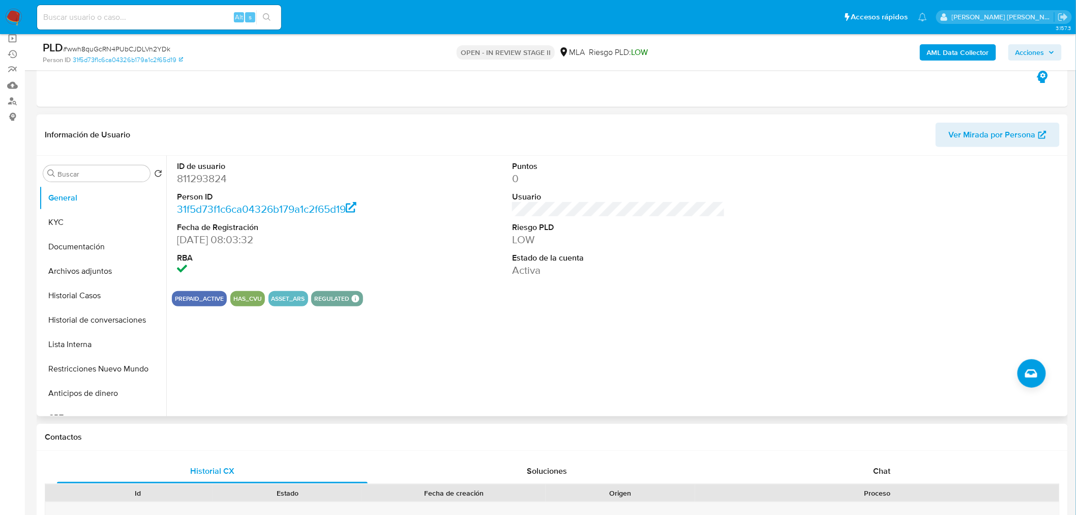
scroll to position [113, 0]
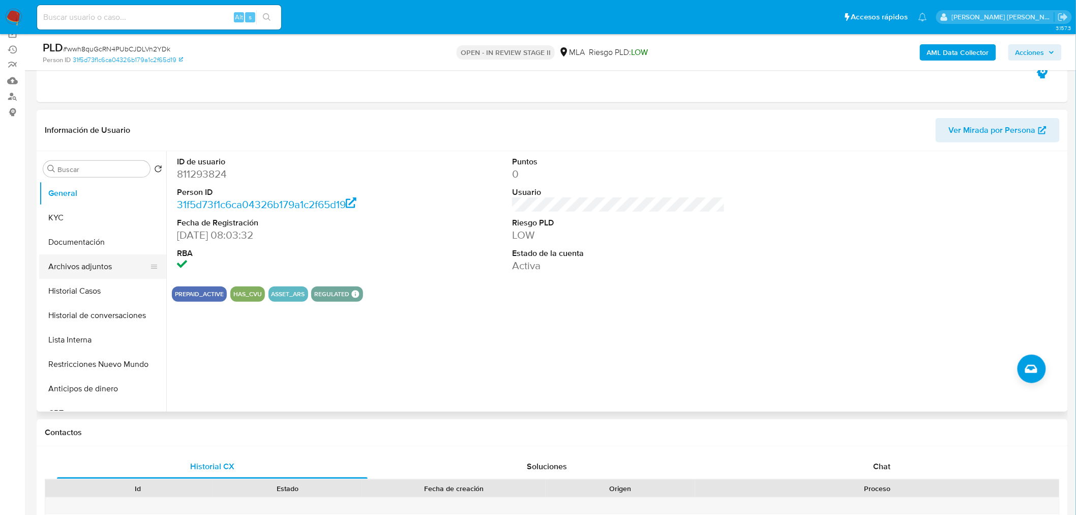
click at [92, 258] on button "Archivos adjuntos" at bounding box center [98, 266] width 119 height 24
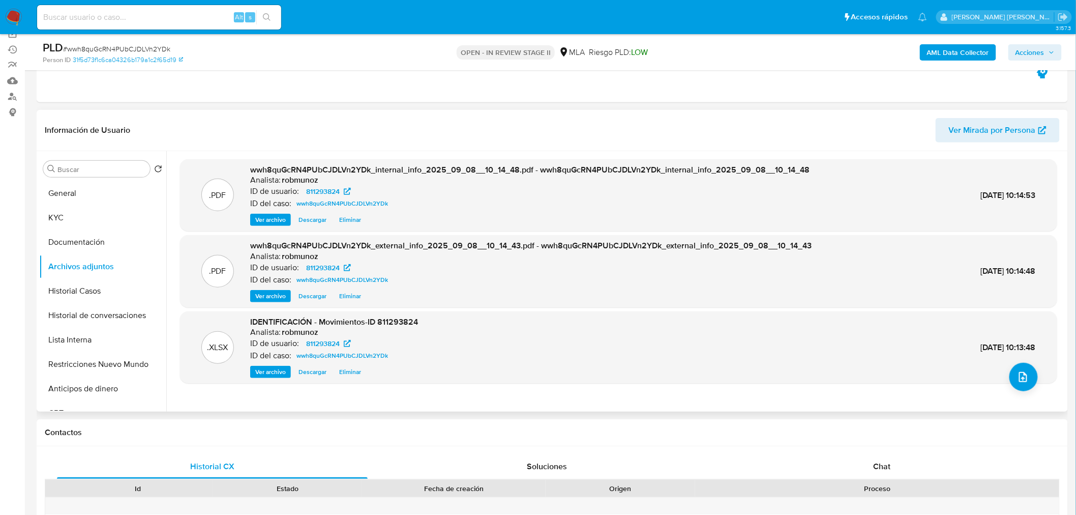
click at [287, 293] on button "Ver archivo" at bounding box center [270, 296] width 41 height 12
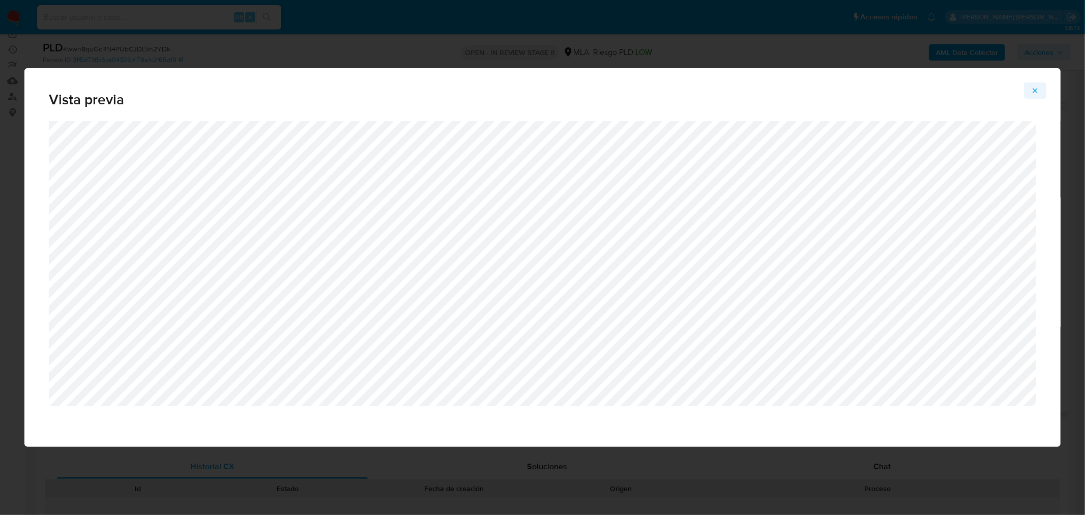
click at [1038, 92] on icon "Attachment preview" at bounding box center [1035, 90] width 8 height 8
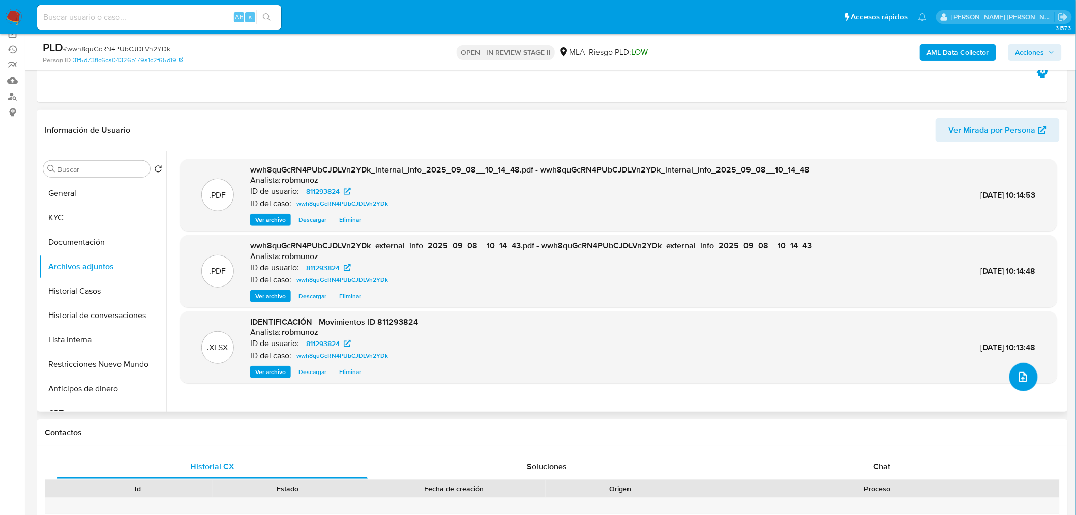
click at [1017, 373] on icon "upload-file" at bounding box center [1023, 377] width 12 height 12
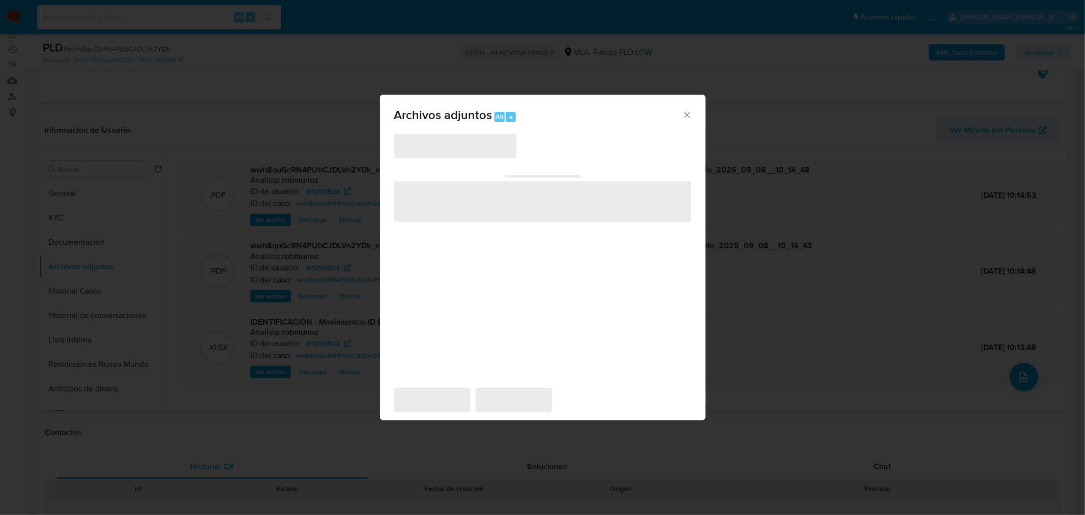
click at [479, 137] on span "‌" at bounding box center [455, 146] width 122 height 24
click at [480, 148] on span "‌" at bounding box center [455, 146] width 122 height 24
click at [480, 149] on span "‌" at bounding box center [455, 146] width 122 height 24
click at [570, 159] on div "‌ ‌ ‌ ‌ ‌" at bounding box center [542, 255] width 297 height 244
drag, startPoint x: 486, startPoint y: 248, endPoint x: 502, endPoint y: 236, distance: 19.9
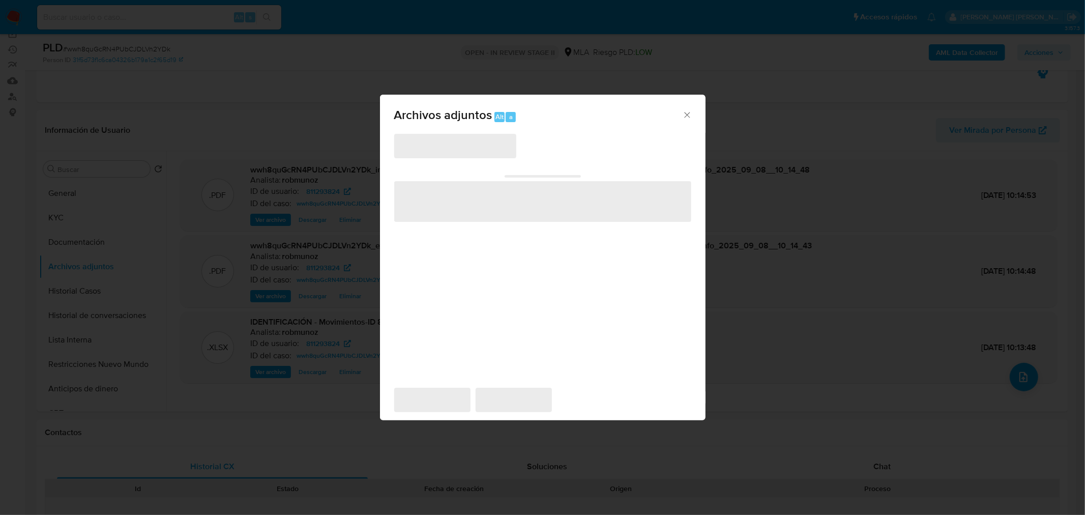
click at [486, 248] on div "‌ ‌ ‌ ‌ ‌" at bounding box center [542, 255] width 297 height 244
click at [688, 115] on icon "Cerrar" at bounding box center [687, 115] width 10 height 10
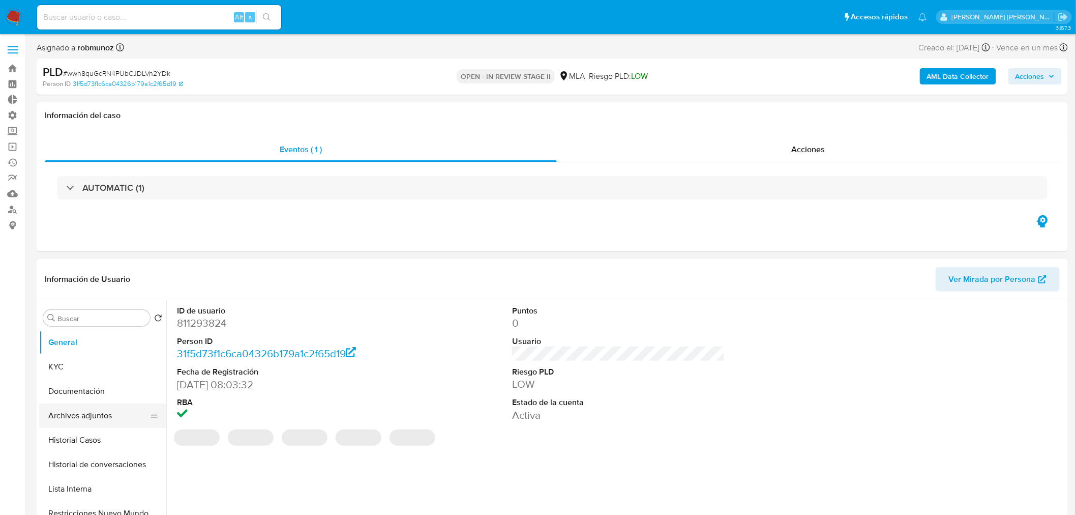
click at [90, 405] on button "Archivos adjuntos" at bounding box center [98, 415] width 119 height 24
select select "10"
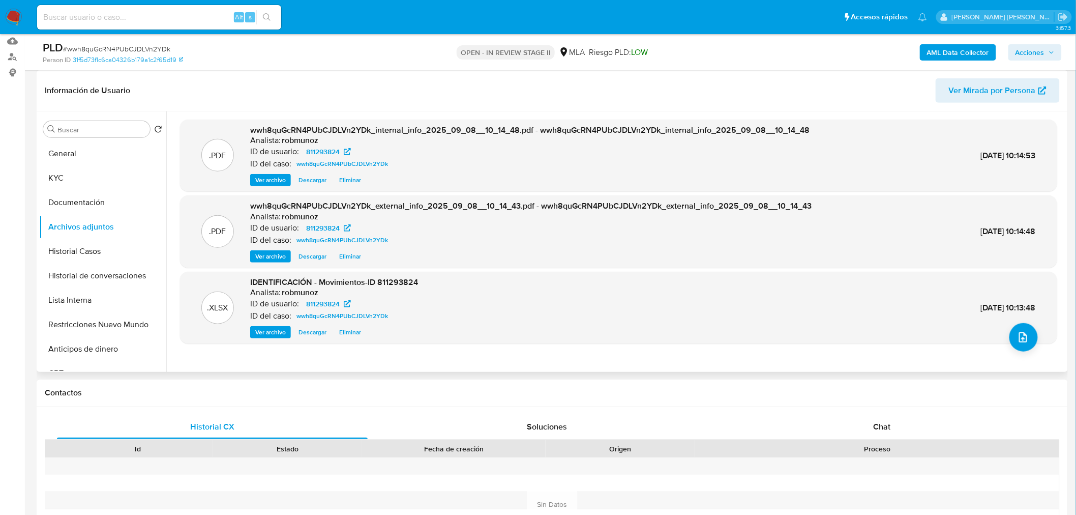
scroll to position [169, 0]
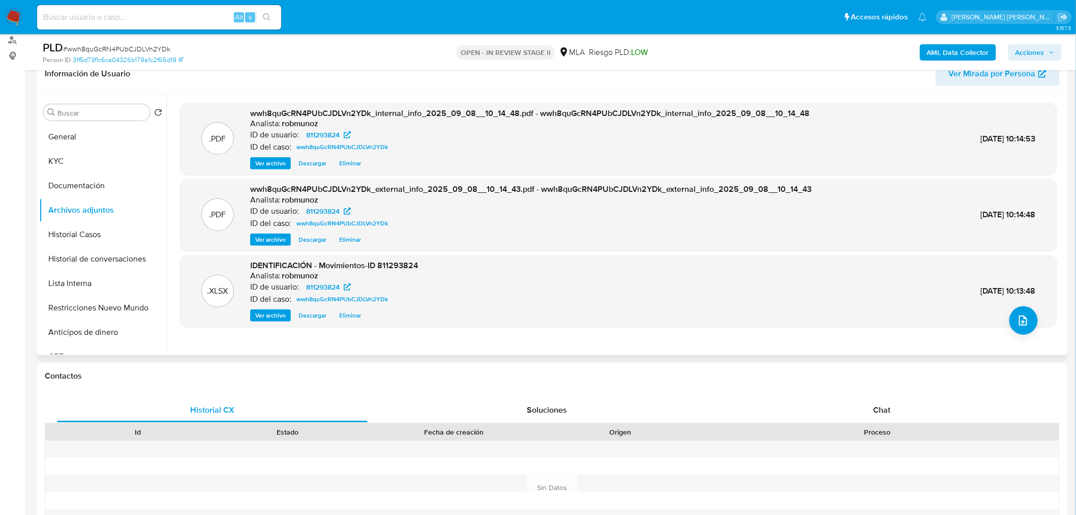
click at [1003, 328] on div ".PDF wwh8quGcRN4PUbCJDLVn2YDk_internal_info_2025_09_08__10_14_48.pdf - wwh8quGc…" at bounding box center [618, 225] width 877 height 244
click at [1010, 326] on button "upload-file" at bounding box center [1024, 320] width 28 height 28
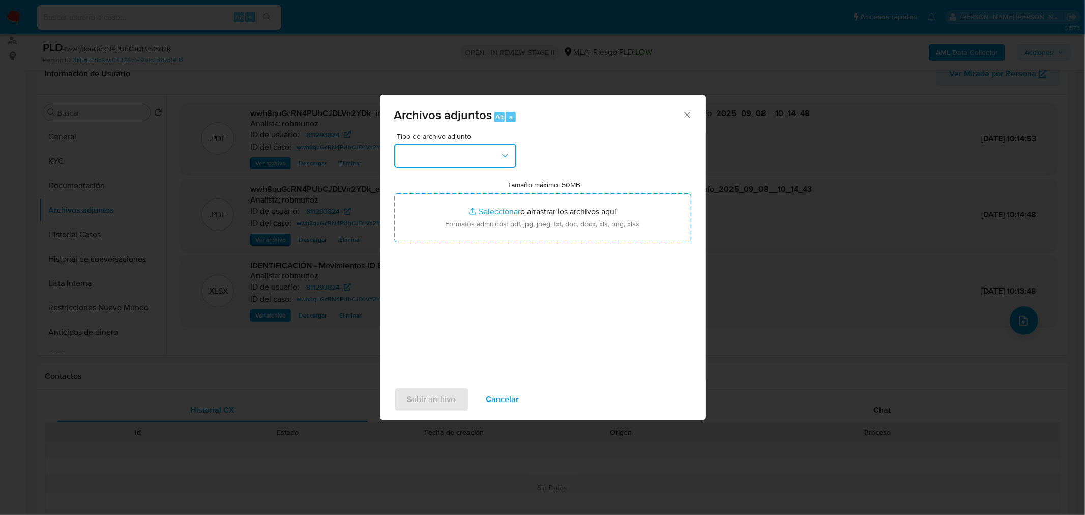
drag, startPoint x: 468, startPoint y: 146, endPoint x: 469, endPoint y: 158, distance: 11.2
click at [467, 149] on button "button" at bounding box center [455, 155] width 122 height 24
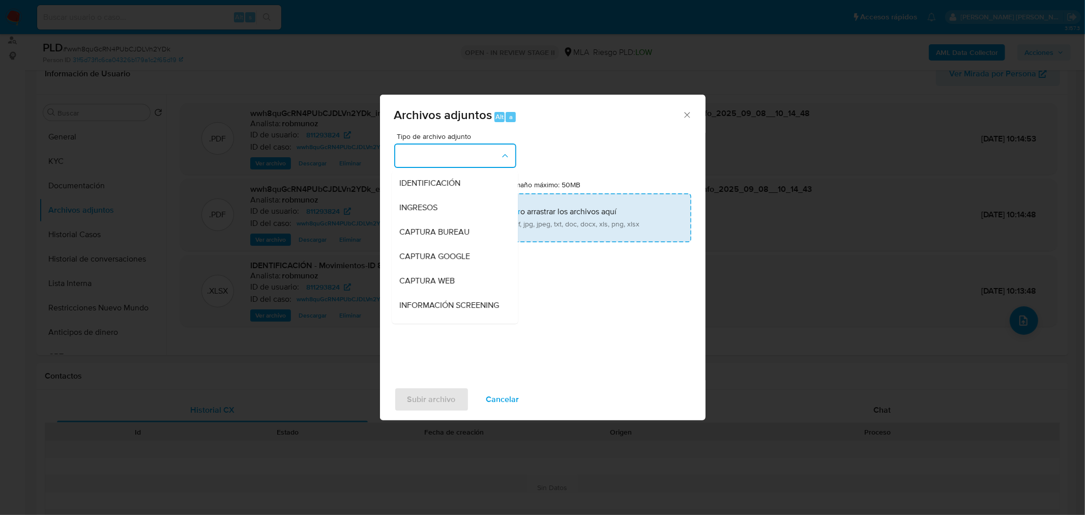
drag, startPoint x: 460, startPoint y: 184, endPoint x: 472, endPoint y: 198, distance: 18.8
click at [461, 187] on div "IDENTIFICACIÓN" at bounding box center [452, 182] width 104 height 24
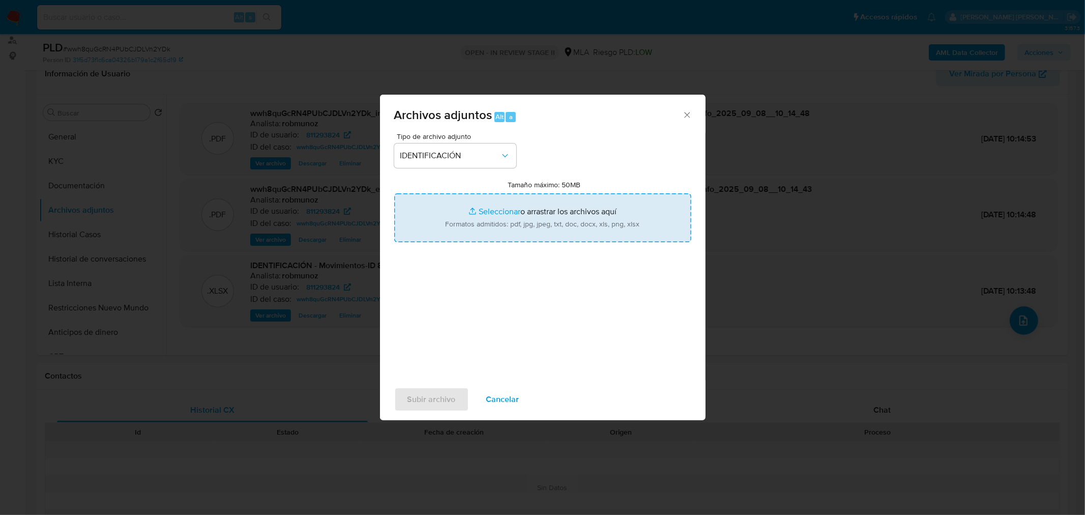
click at [501, 220] on input "Tamaño máximo: 50MB Seleccionar archivos" at bounding box center [542, 217] width 297 height 49
type input "C:\fakepath\Caselog wwh8quGcRN4PUbCJDLVn2YDk_NO ROI.docx"
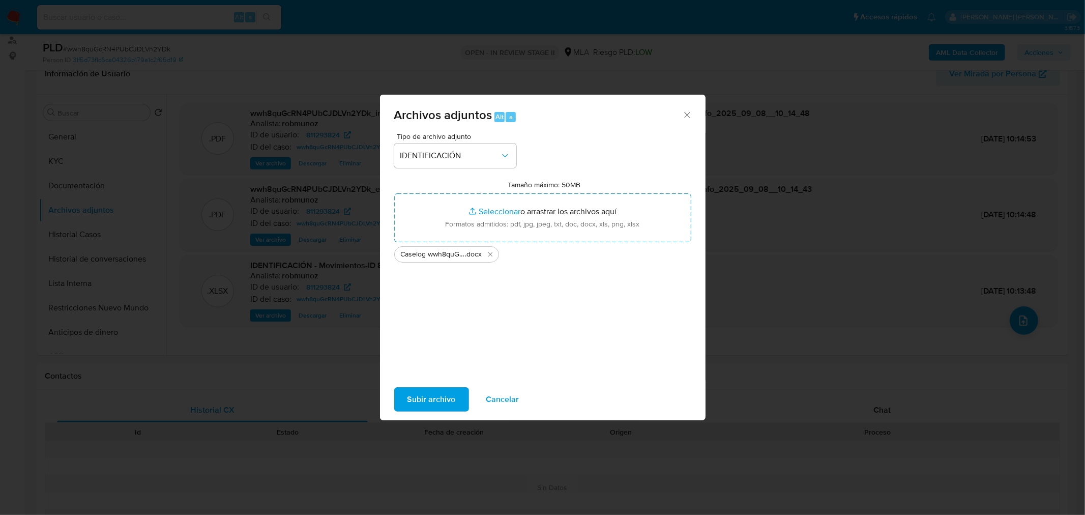
click at [447, 393] on span "Subir archivo" at bounding box center [431, 399] width 48 height 22
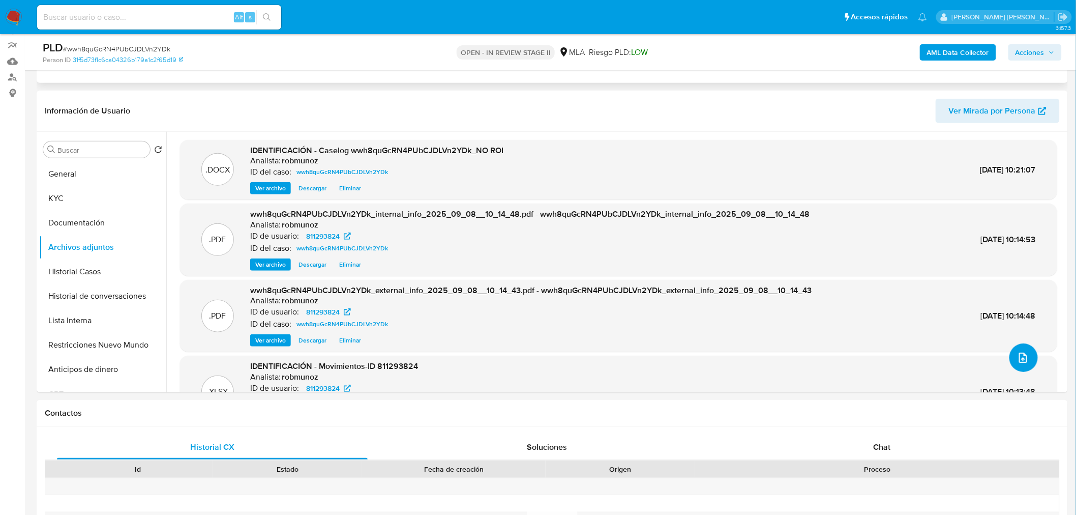
scroll to position [113, 0]
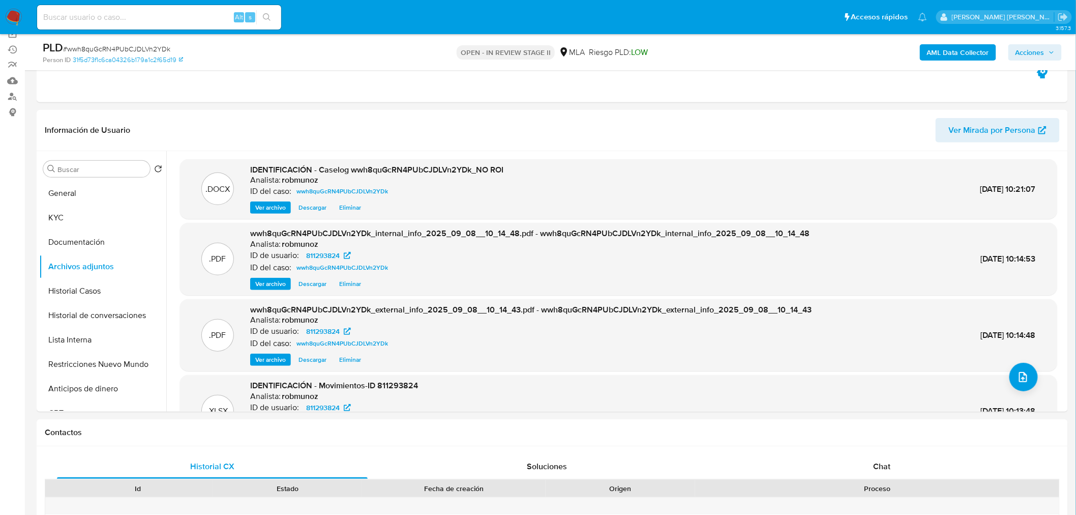
click at [1043, 48] on span "Acciones" at bounding box center [1030, 52] width 29 height 16
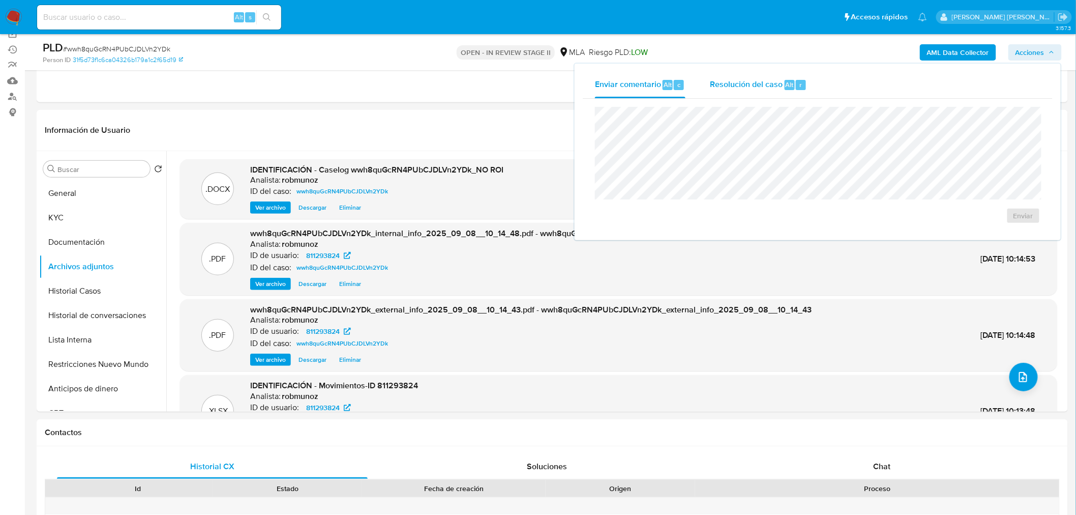
drag, startPoint x: 784, startPoint y: 83, endPoint x: 786, endPoint y: 95, distance: 11.4
click at [786, 84] on span "Alt" at bounding box center [790, 85] width 8 height 10
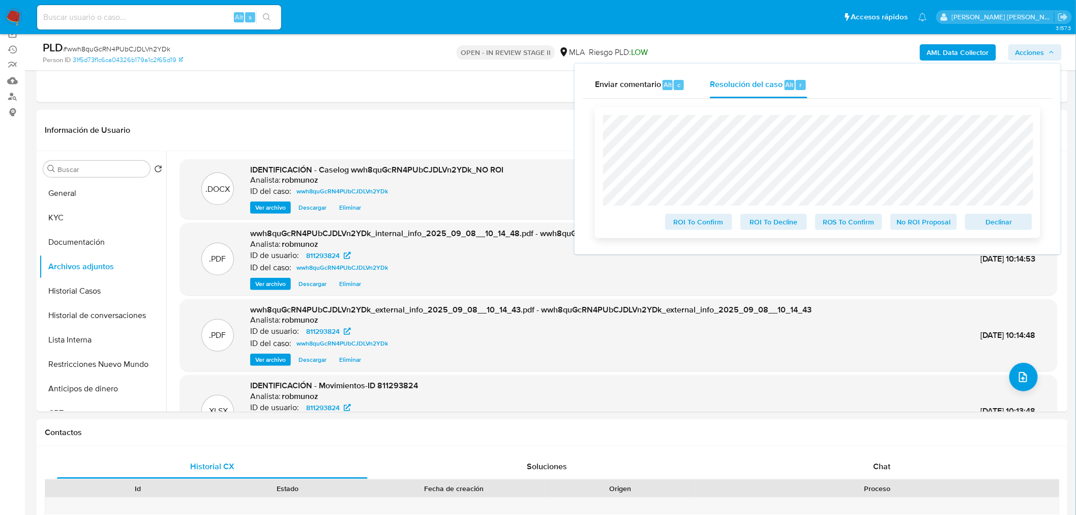
click at [918, 223] on span "No ROI Proposal" at bounding box center [924, 222] width 53 height 14
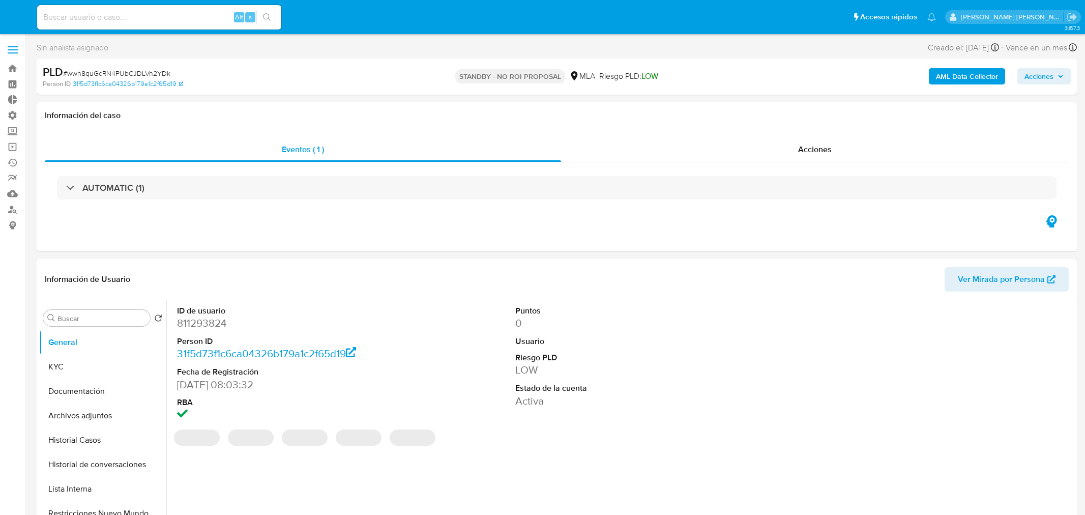
select select "10"
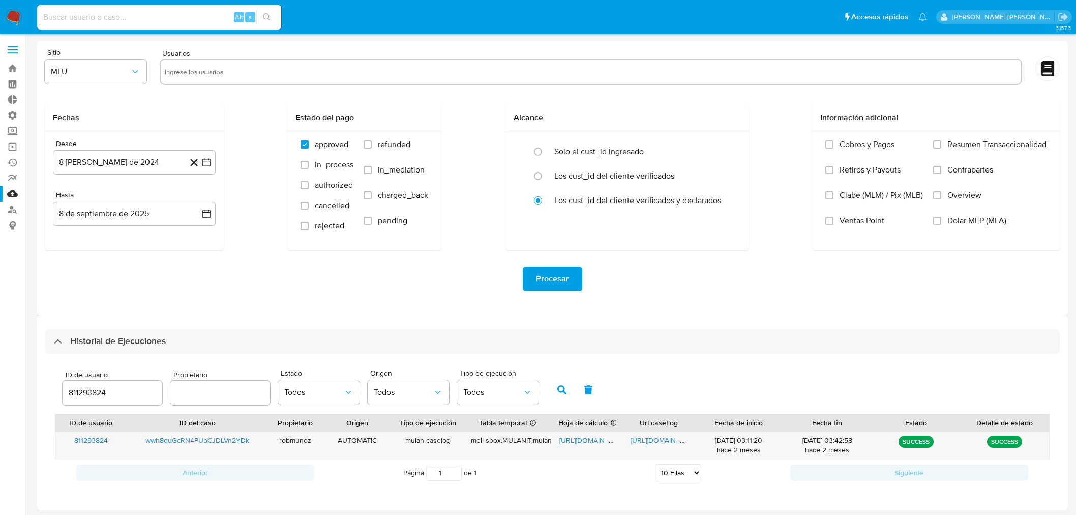
select select "10"
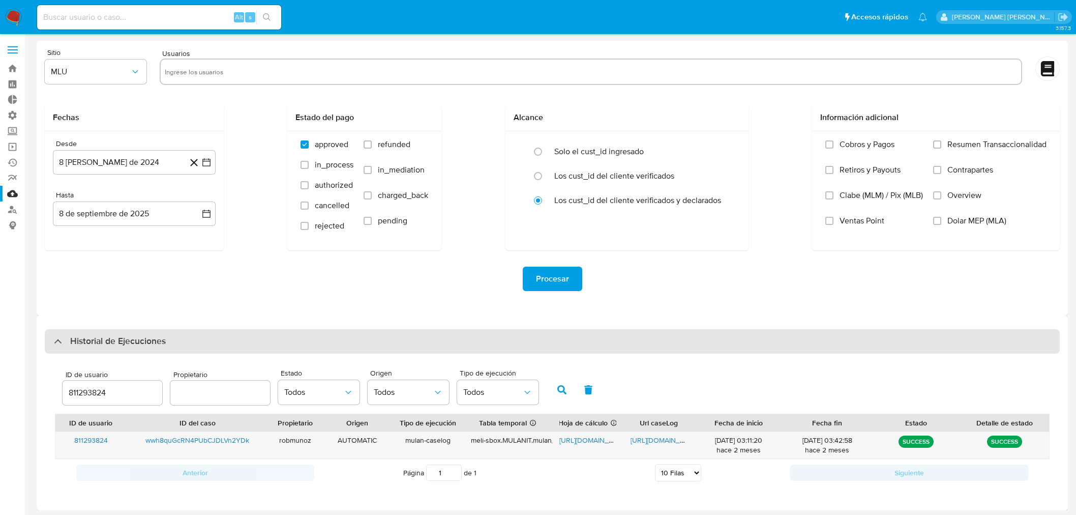
scroll to position [2, 0]
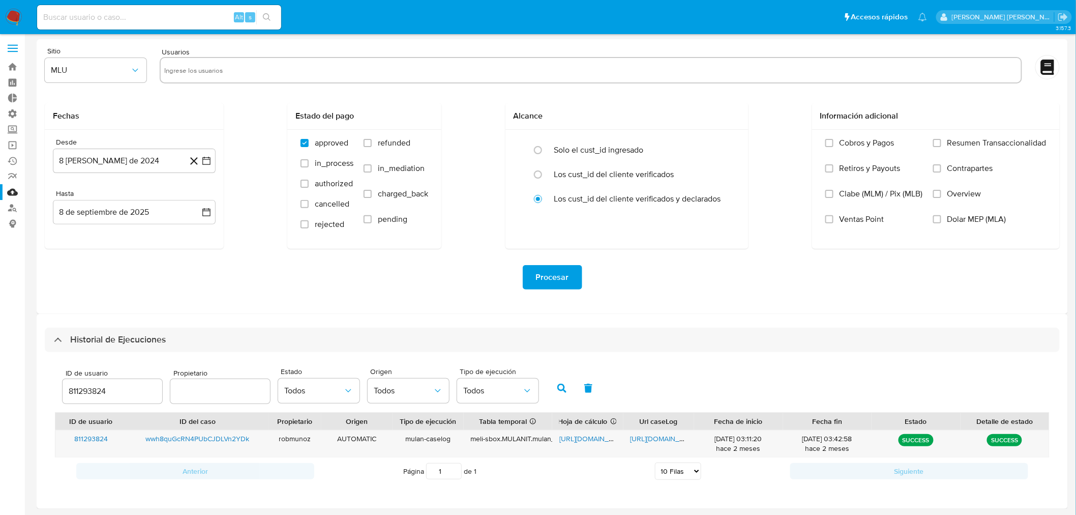
click at [103, 394] on input "811293824" at bounding box center [113, 391] width 100 height 13
click at [103, 393] on input "811293824" at bounding box center [113, 391] width 100 height 13
type input "203623248"
click at [558, 389] on icon "button" at bounding box center [561, 388] width 9 height 9
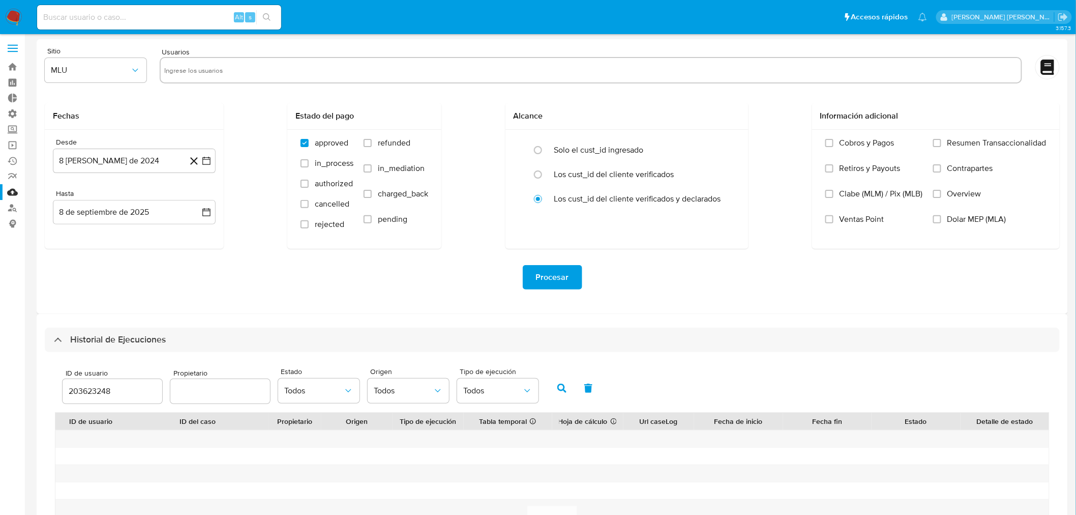
click at [103, 388] on input "203623248" at bounding box center [113, 391] width 100 height 13
click at [550, 389] on button "button" at bounding box center [562, 388] width 26 height 24
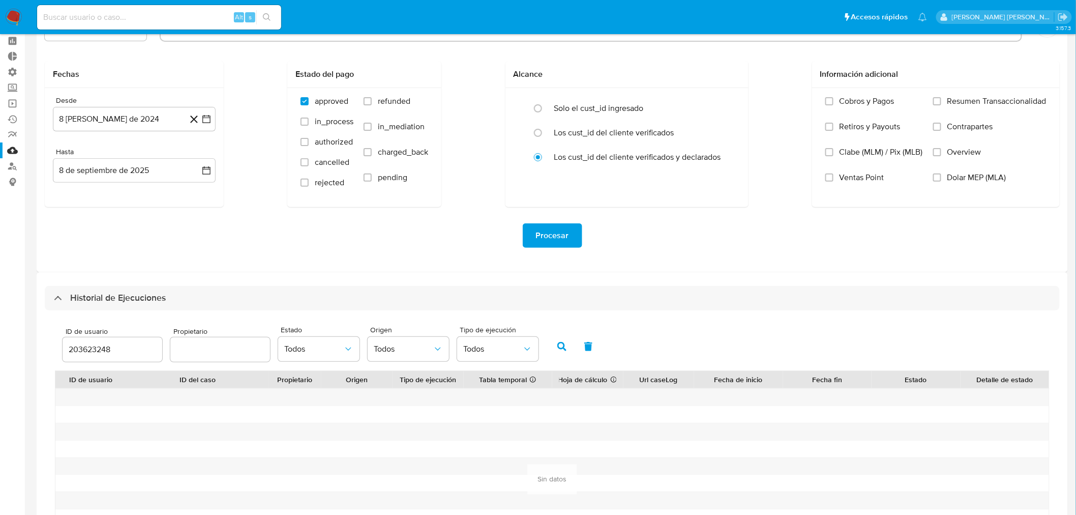
scroll to position [148, 0]
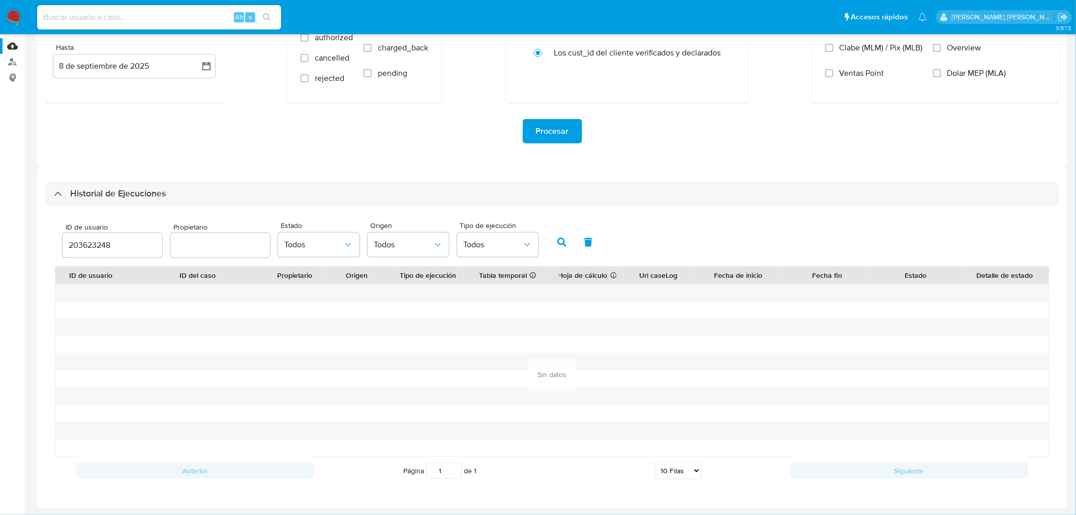
click at [557, 246] on icon "button" at bounding box center [561, 242] width 9 height 9
click at [812, 217] on div "ID de usuario 203623248 Propietario Estado Todos Origen Todos Tipo de ejecución…" at bounding box center [552, 241] width 995 height 50
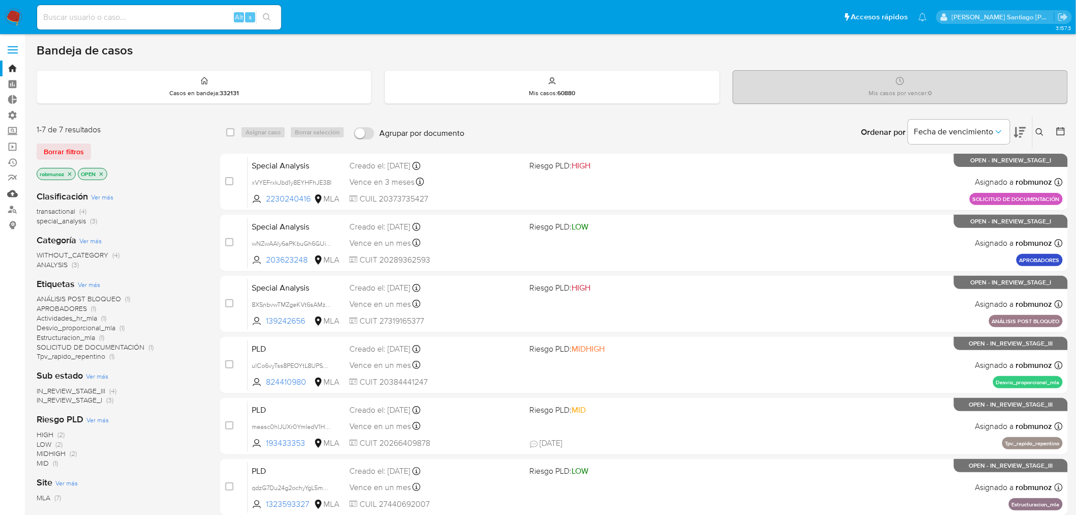
click at [12, 198] on link "Mulan" at bounding box center [60, 194] width 121 height 16
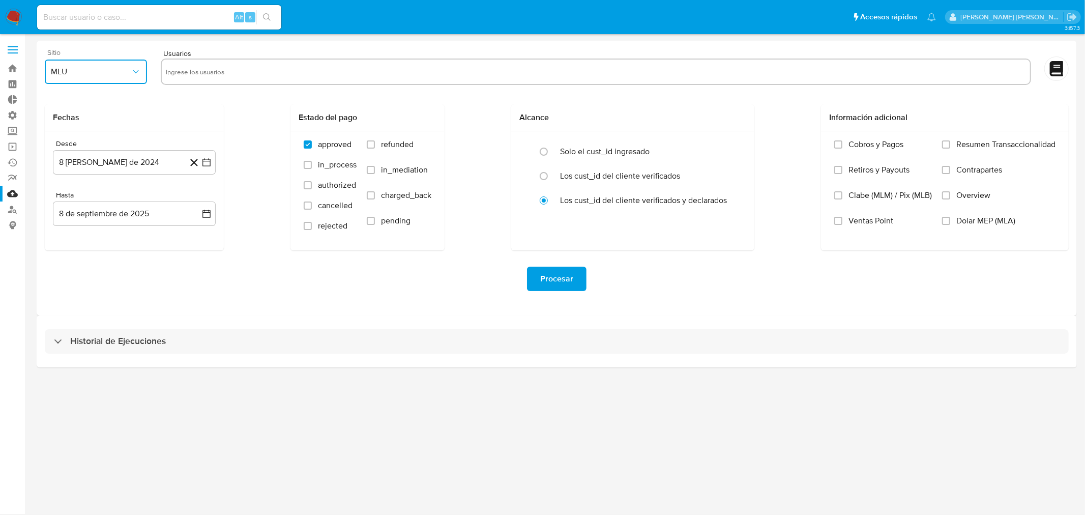
click at [119, 79] on button "MLU" at bounding box center [96, 72] width 102 height 24
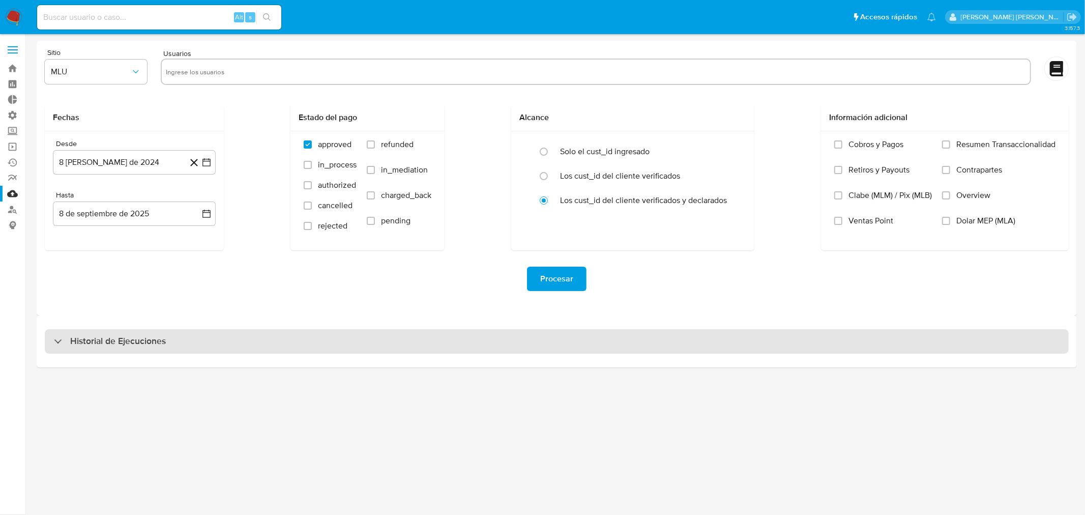
click at [252, 347] on div "Historial de Ejecuciones" at bounding box center [557, 341] width 1024 height 24
select select "10"
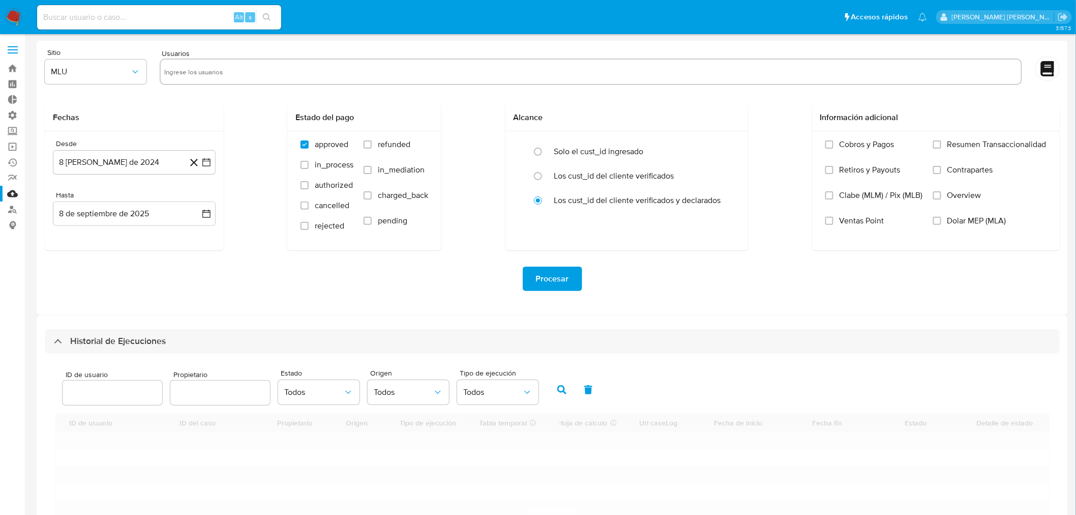
click at [114, 392] on input "number" at bounding box center [113, 392] width 100 height 13
paste input "203623248"
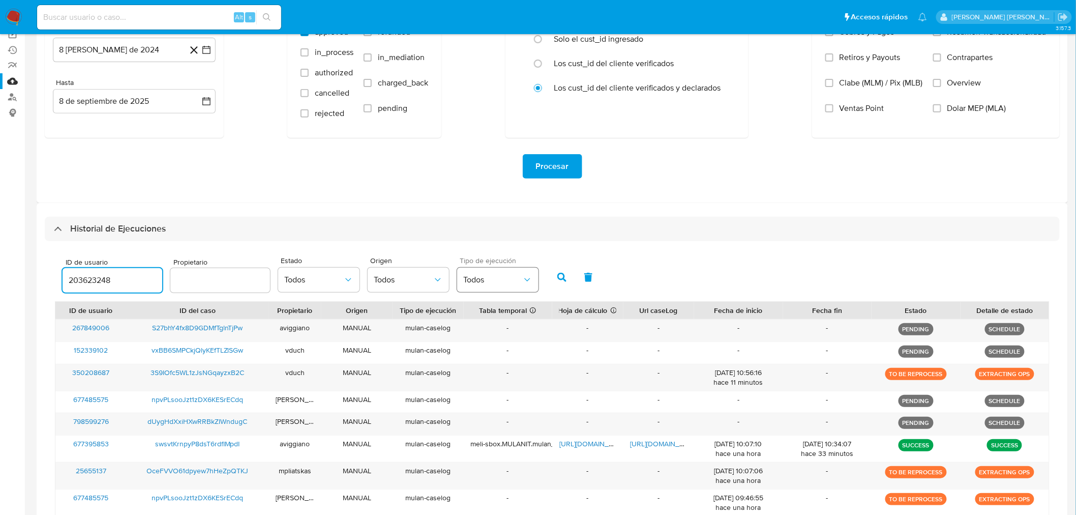
scroll to position [113, 0]
type input "203623248"
click at [558, 273] on icon "button" at bounding box center [561, 276] width 9 height 9
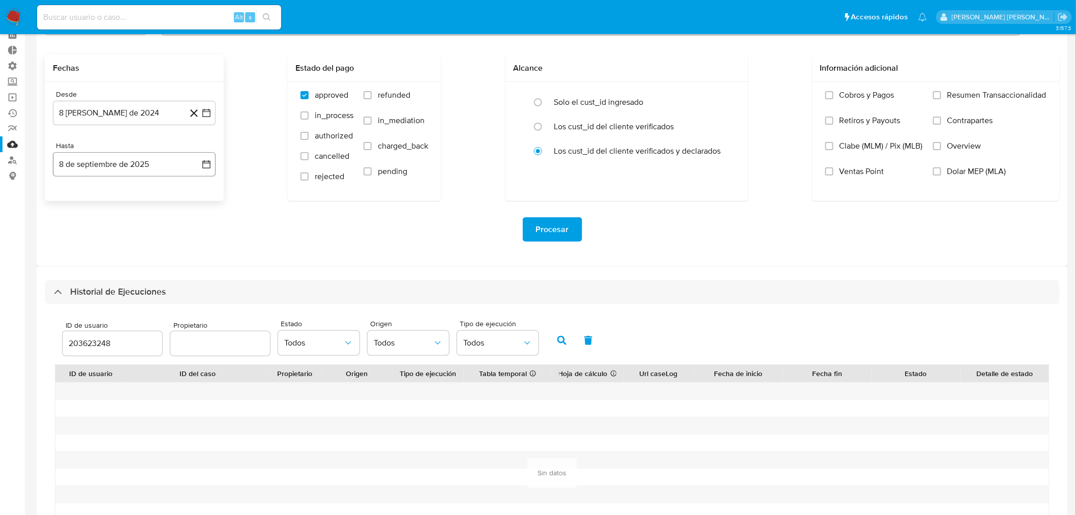
scroll to position [0, 0]
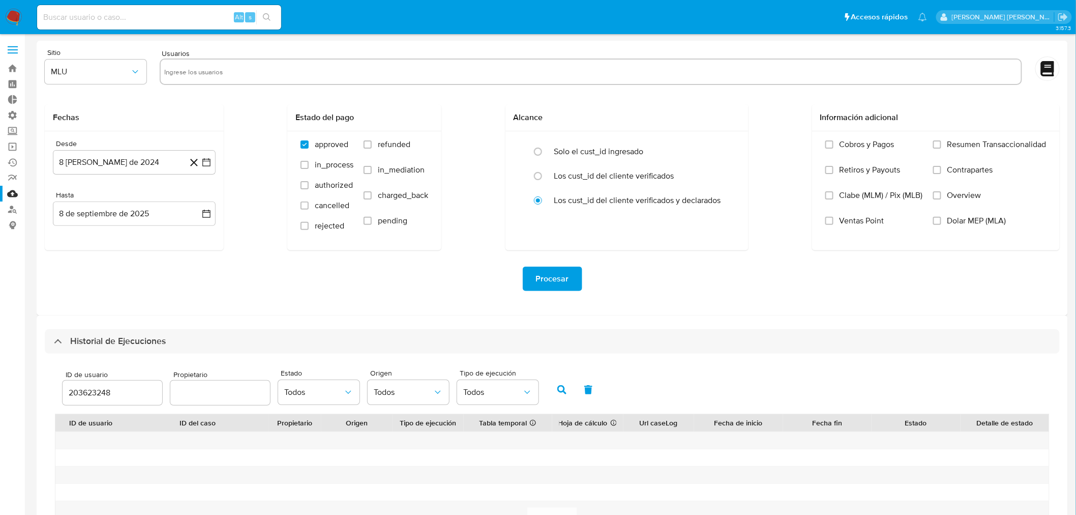
drag, startPoint x: 200, startPoint y: 74, endPoint x: 72, endPoint y: 77, distance: 128.7
click at [200, 75] on input "text" at bounding box center [591, 72] width 853 height 16
drag, startPoint x: 77, startPoint y: 74, endPoint x: 84, endPoint y: 79, distance: 9.1
click at [78, 74] on span "MLU" at bounding box center [90, 72] width 79 height 10
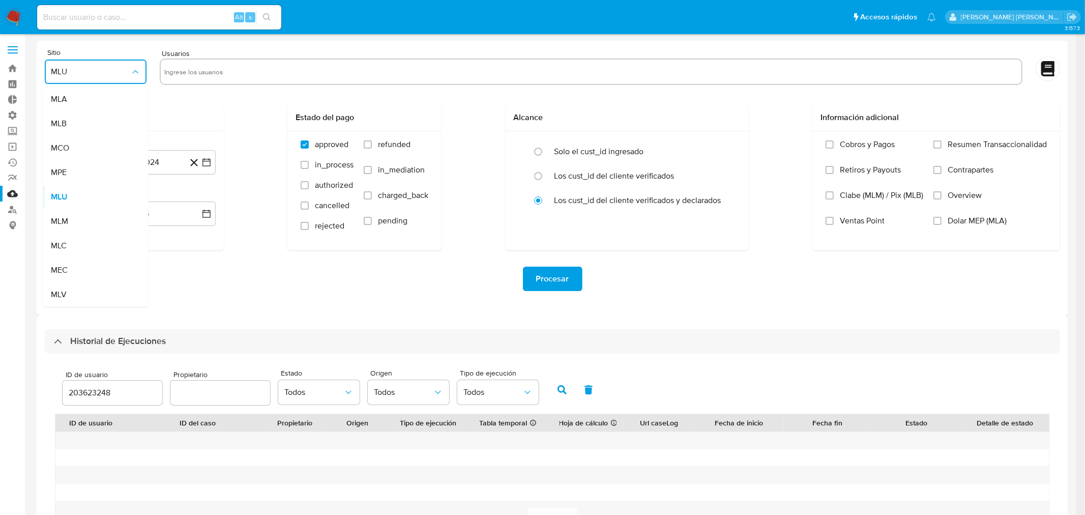
drag, startPoint x: 105, startPoint y: 100, endPoint x: 189, endPoint y: 82, distance: 85.8
click at [106, 100] on div "MLA" at bounding box center [92, 99] width 83 height 24
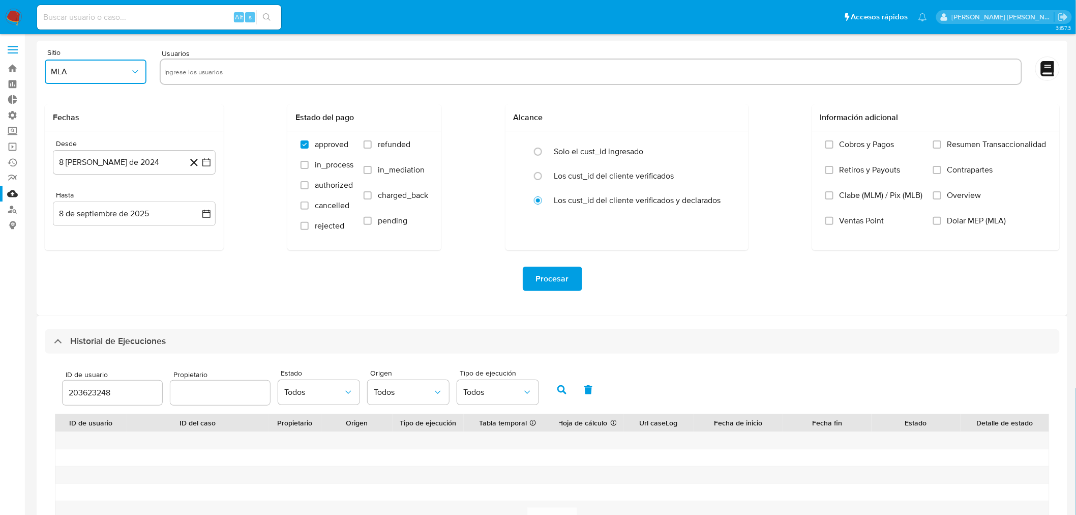
click at [205, 70] on input "text" at bounding box center [591, 72] width 853 height 16
type input "203623248"
click at [156, 163] on button "8 [PERSON_NAME] de 2024" at bounding box center [134, 162] width 163 height 24
click at [160, 199] on icon "Seleccionar mes y año" at bounding box center [158, 199] width 5 height 3
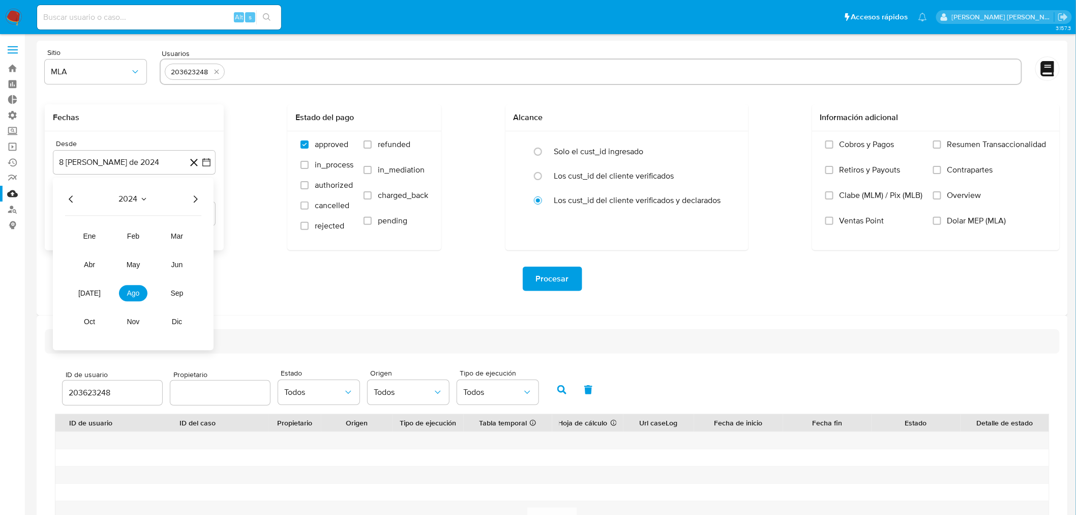
click at [197, 196] on icon "Año siguiente" at bounding box center [195, 199] width 12 height 12
click at [90, 265] on span "abr" at bounding box center [89, 264] width 11 height 8
click at [99, 231] on button "1" at bounding box center [93, 236] width 16 height 16
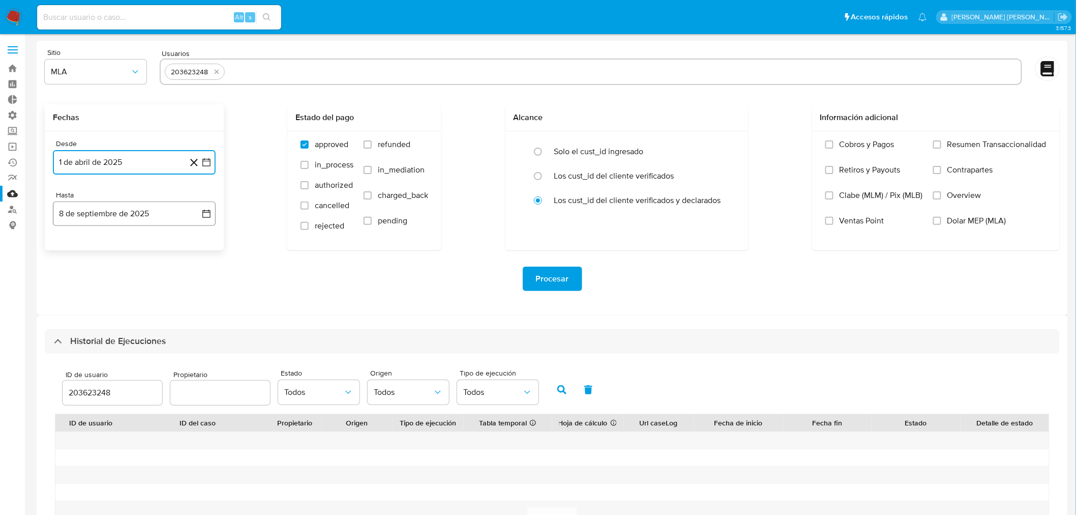
click at [113, 211] on button "8 de septiembre de 2025" at bounding box center [134, 213] width 163 height 24
click at [67, 247] on icon "Mes anterior" at bounding box center [71, 250] width 12 height 12
click at [196, 251] on icon "Mes siguiente" at bounding box center [197, 250] width 12 height 12
click at [202, 370] on button "31" at bounding box center [195, 369] width 16 height 16
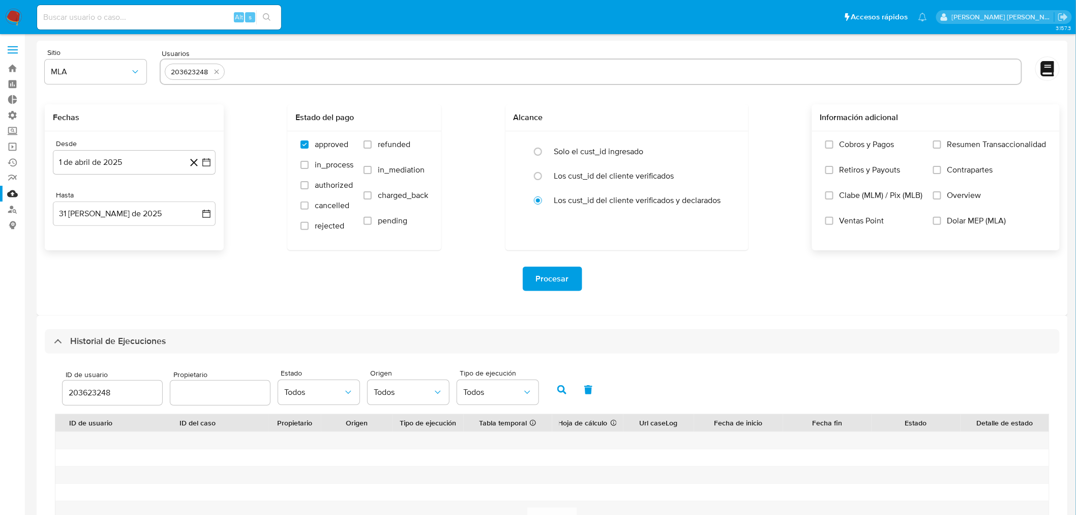
click at [963, 228] on label "Dolar MEP (MLA)" at bounding box center [989, 228] width 113 height 25
click at [941, 225] on input "Dolar MEP (MLA)" at bounding box center [937, 221] width 8 height 8
click at [560, 282] on span "Procesar" at bounding box center [552, 279] width 33 height 22
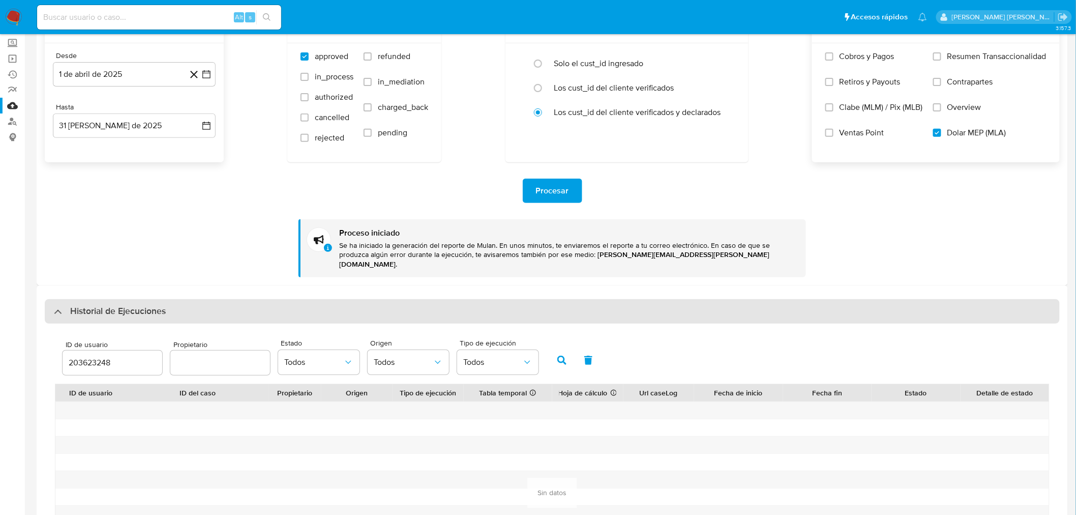
scroll to position [169, 0]
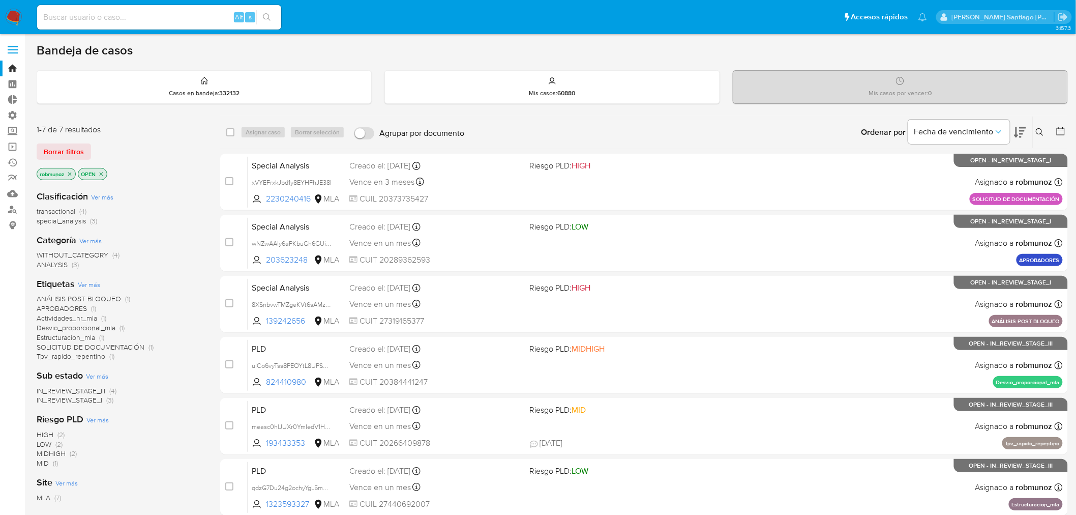
click at [76, 138] on div "1-7 de 7 resultados Borrar filtros robmunoz OPEN" at bounding box center [118, 153] width 163 height 58
click at [75, 148] on span "Borrar filtros" at bounding box center [64, 151] width 40 height 14
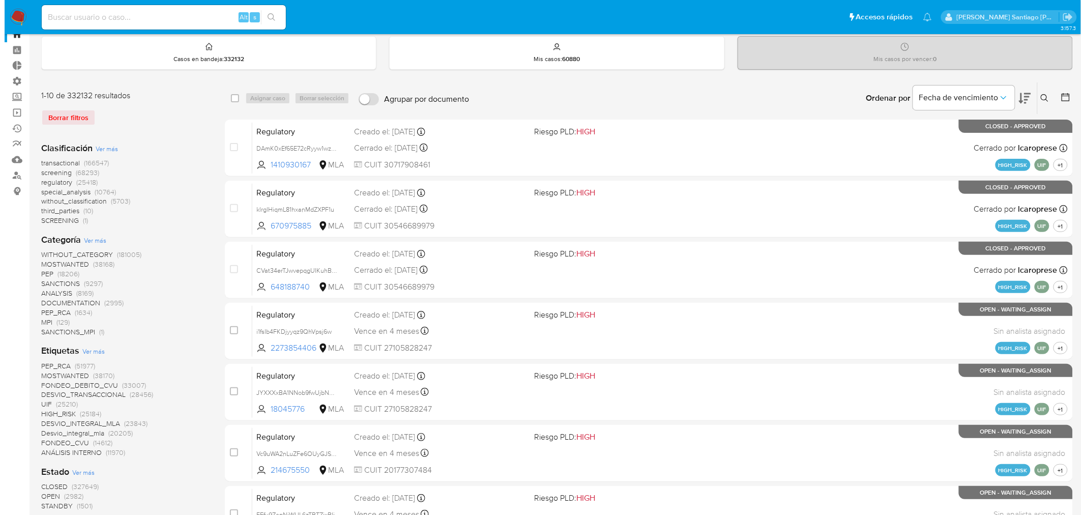
scroll to position [113, 0]
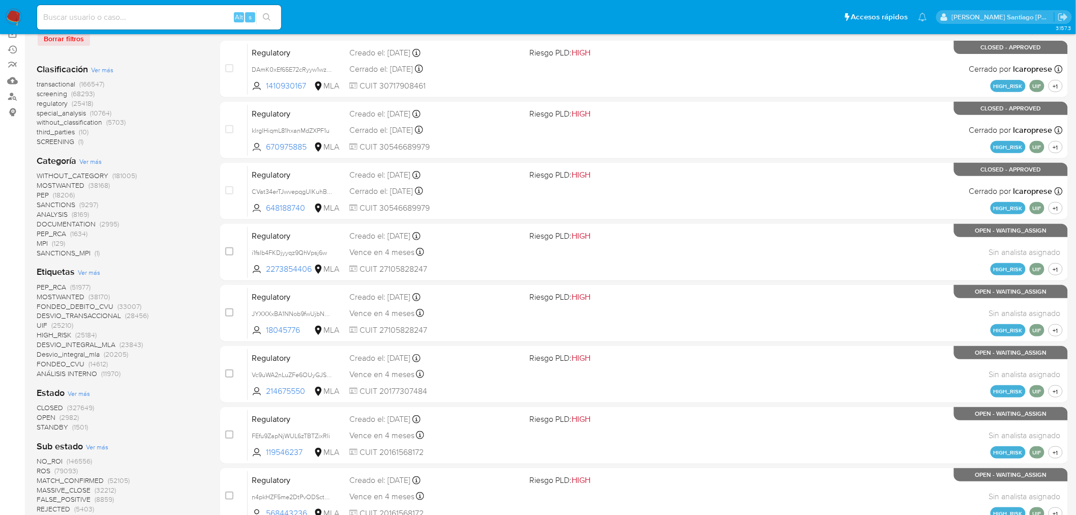
click at [86, 273] on span "Ver más" at bounding box center [89, 272] width 22 height 9
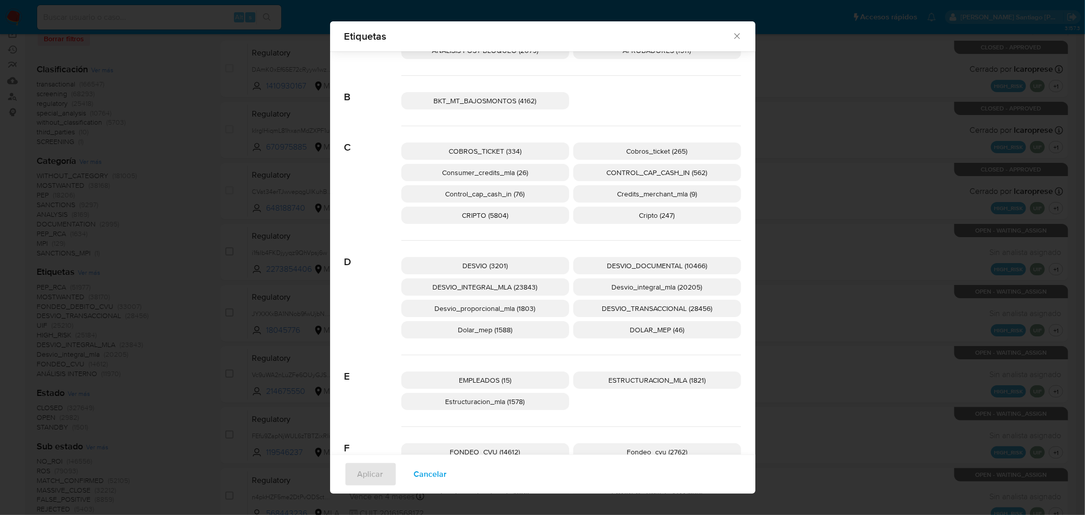
scroll to position [219, 0]
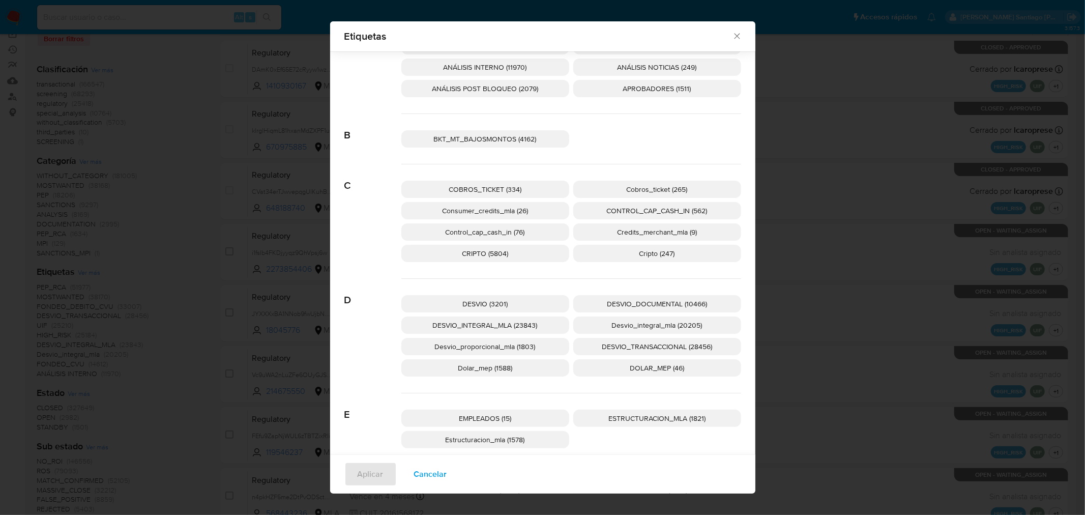
click at [502, 215] on span "Consumer_credits_mla (26)" at bounding box center [485, 210] width 86 height 10
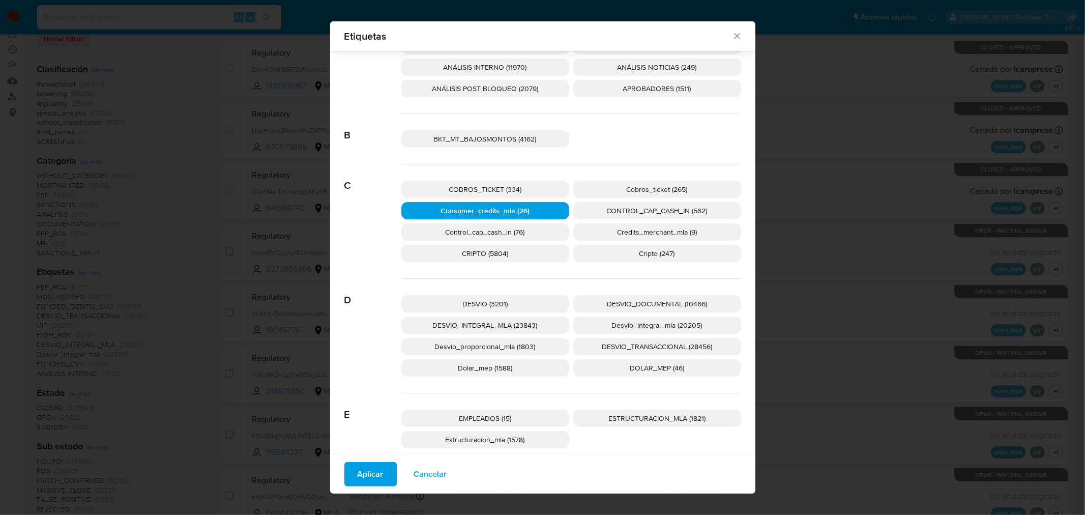
click at [375, 474] on span "Aplicar" at bounding box center [371, 474] width 26 height 22
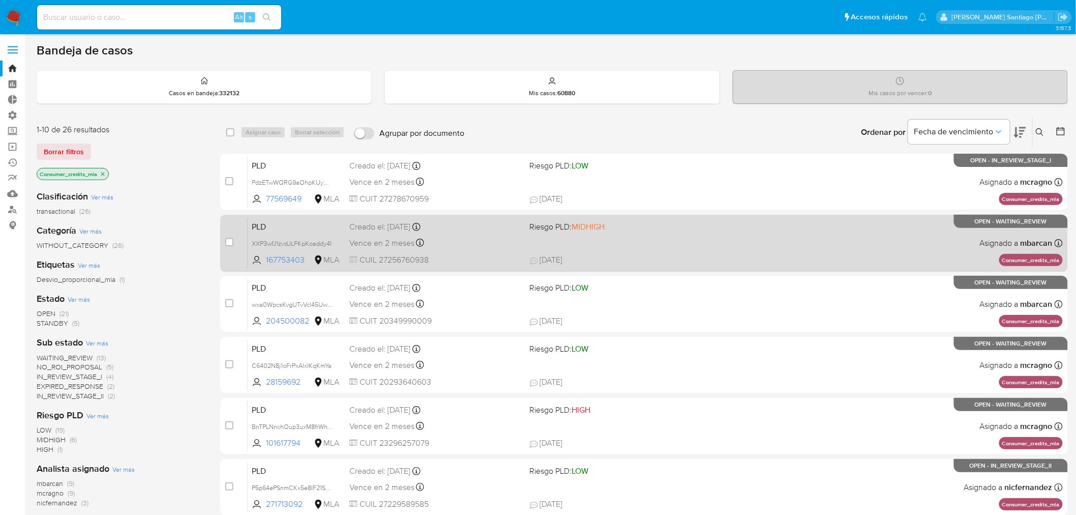
click at [795, 254] on span "20/08/2025 20/08/2025 13:23" at bounding box center [706, 259] width 353 height 11
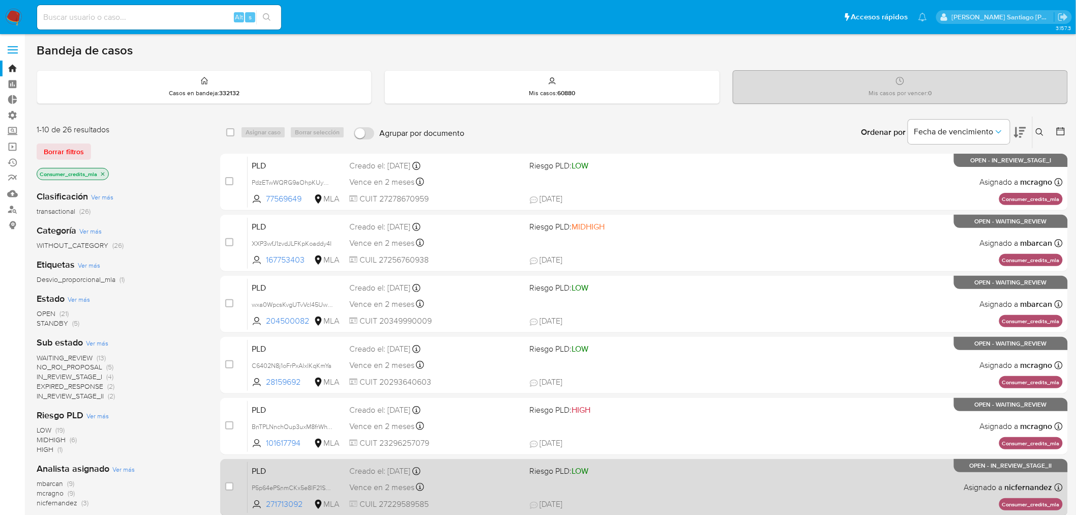
click at [777, 468] on div "PLD P5p64ePSnmCKx5e8IF21SZ3d 271713092 MLA Riesgo PLD: LOW Creado el: 12/08/202…" at bounding box center [655, 486] width 815 height 51
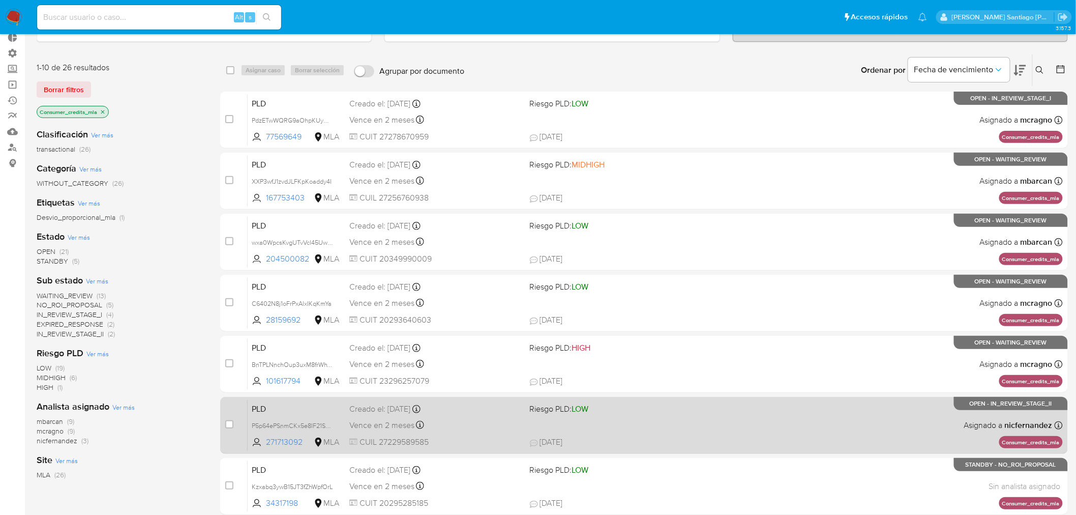
scroll to position [169, 0]
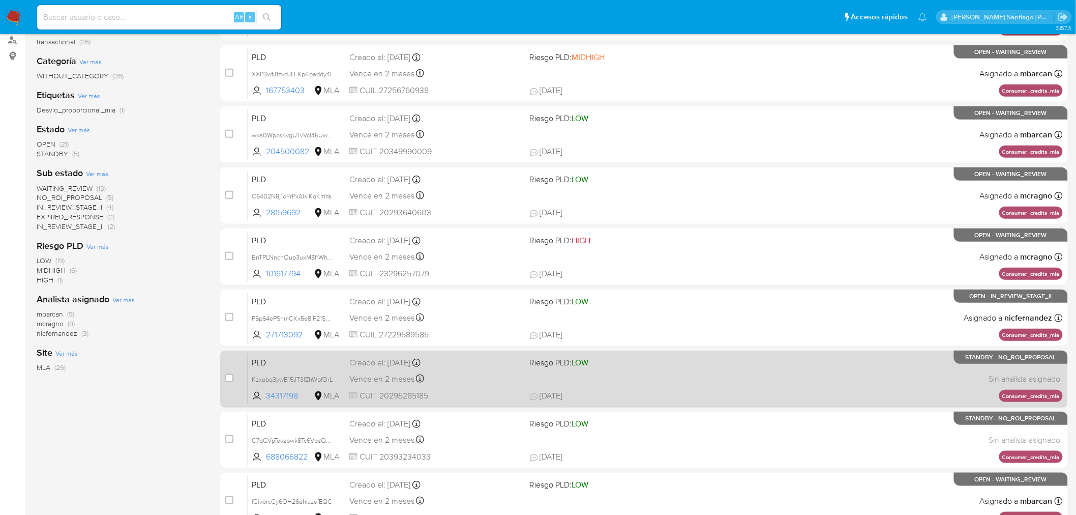
click at [694, 385] on div "PLD Kzxabq3ywB15JT3fZhWpfOrL 34317198 MLA Riesgo PLD: LOW Creado el: 12/08/2025…" at bounding box center [655, 378] width 815 height 51
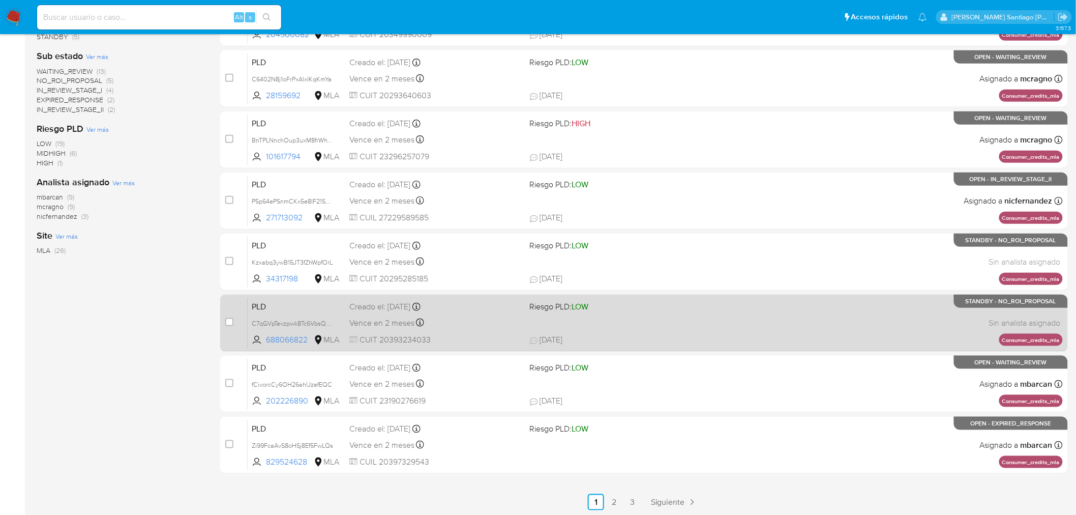
scroll to position [287, 0]
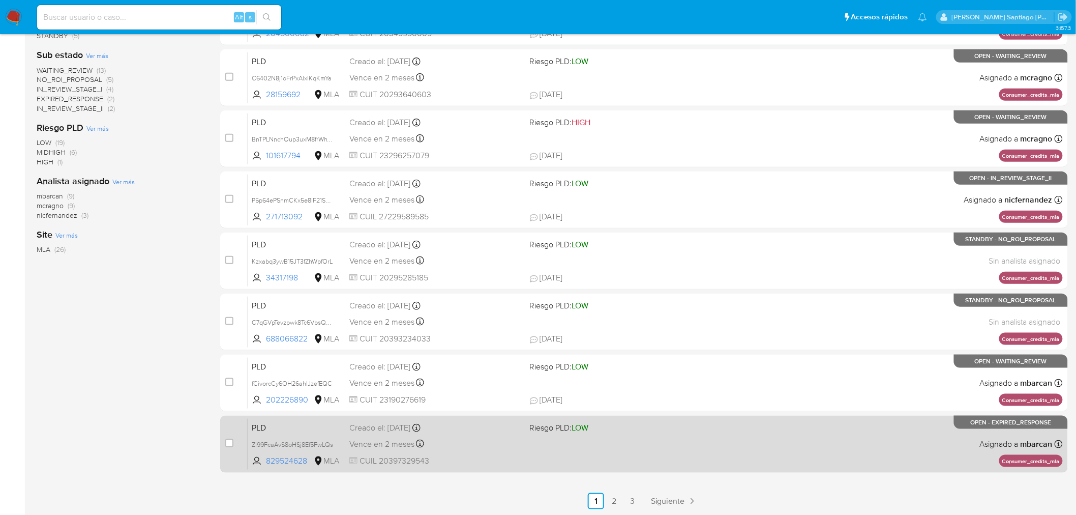
click at [771, 445] on div "PLD Zi99FcaAvS8oHSj8Ef5FwLQs 829524628 MLA Riesgo PLD: LOW Creado el: 12/08/202…" at bounding box center [655, 443] width 815 height 51
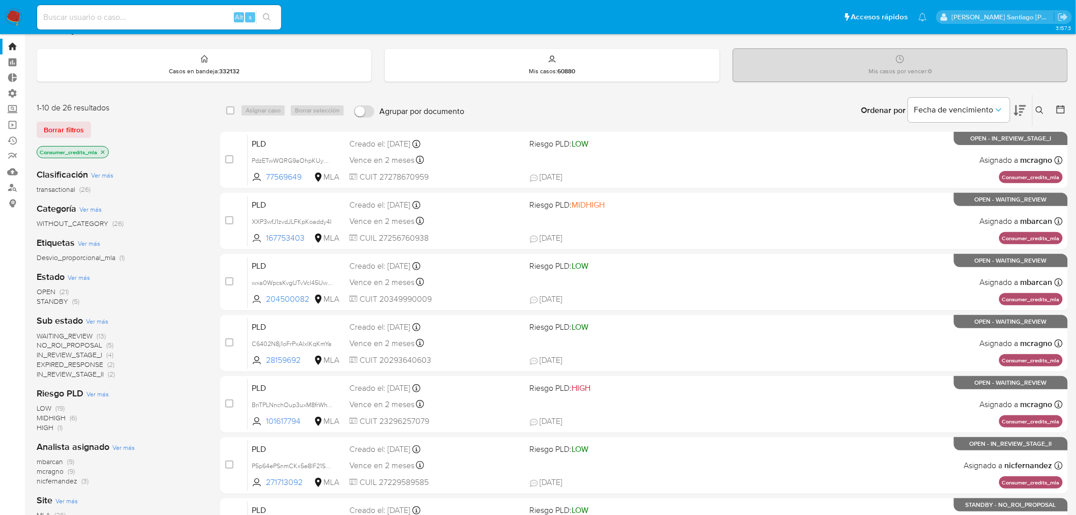
scroll to position [0, 0]
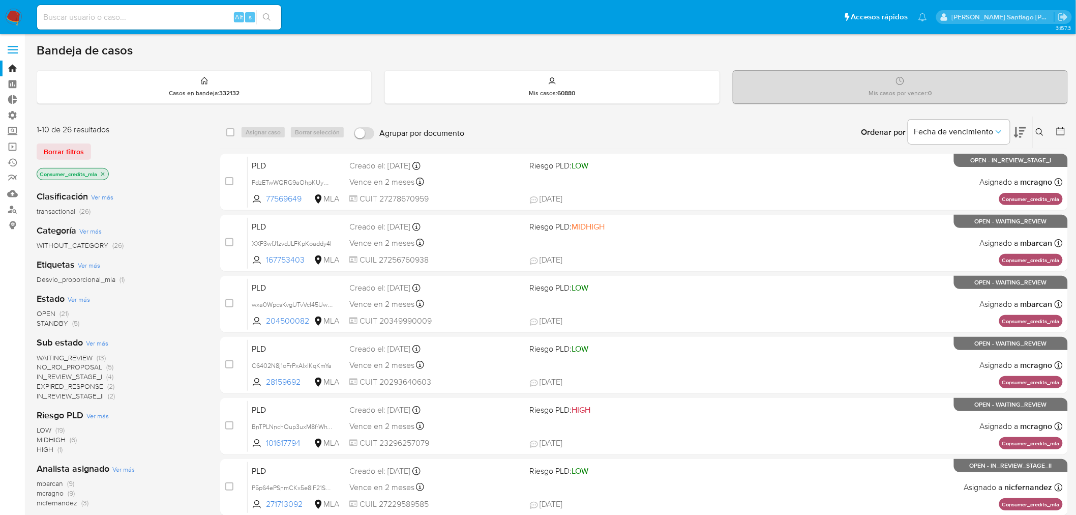
click at [1041, 133] on icon at bounding box center [1040, 132] width 8 height 8
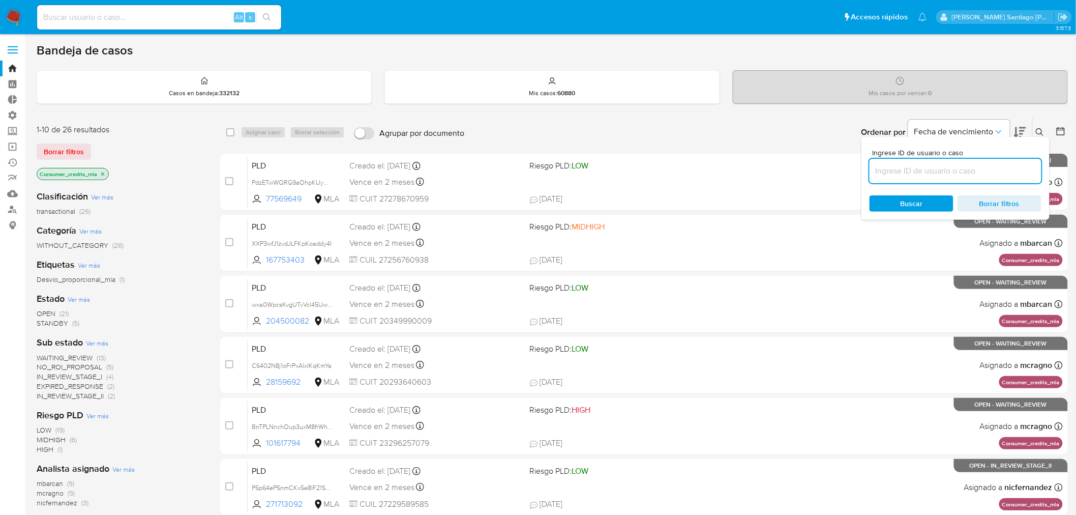
click at [979, 173] on input at bounding box center [956, 170] width 172 height 13
type input "Cr5p26xvhpQJxLVPrIC6rUqu"
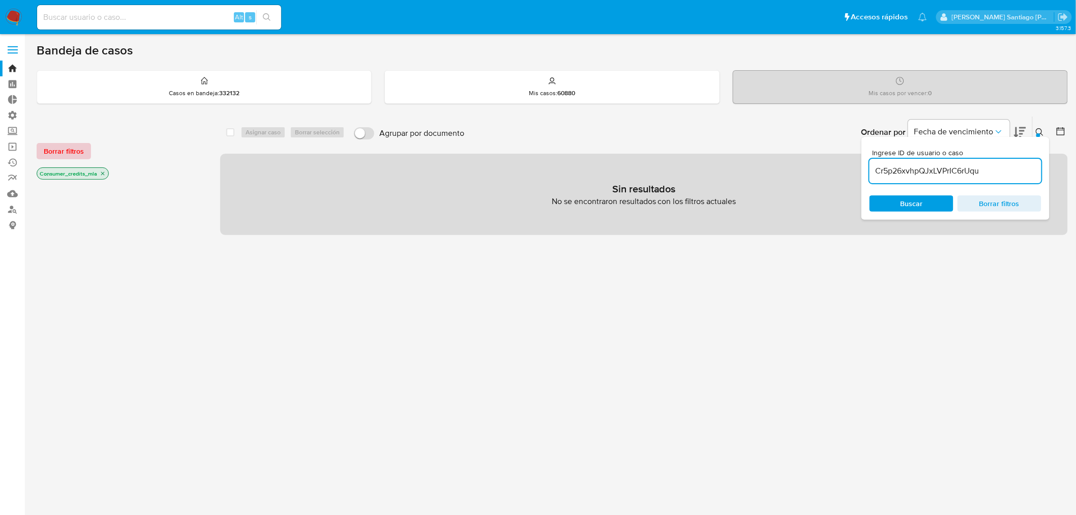
click at [47, 149] on span "Borrar filtros" at bounding box center [64, 151] width 40 height 14
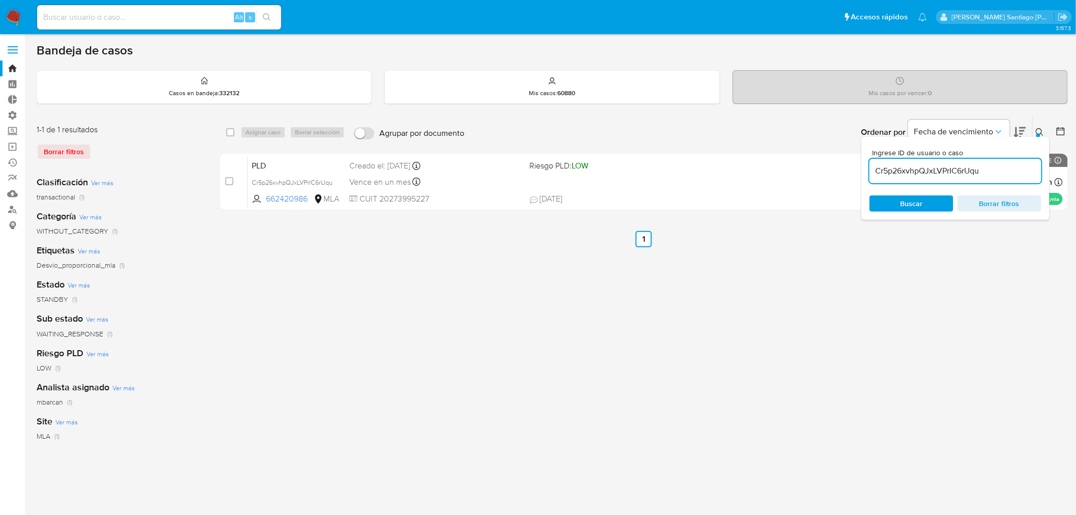
click at [1044, 134] on icon at bounding box center [1040, 132] width 8 height 8
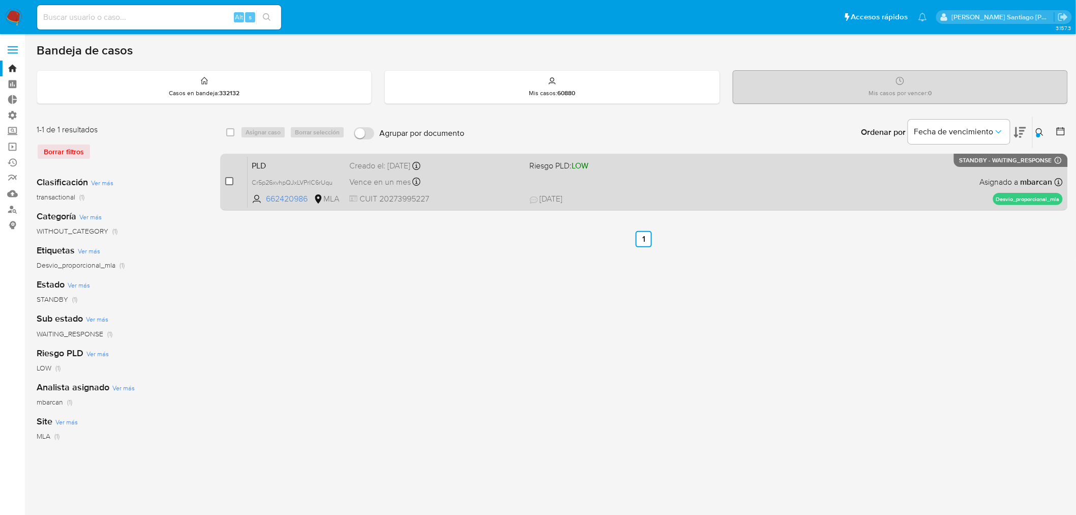
click at [227, 180] on input "checkbox" at bounding box center [229, 181] width 8 height 8
checkbox input "true"
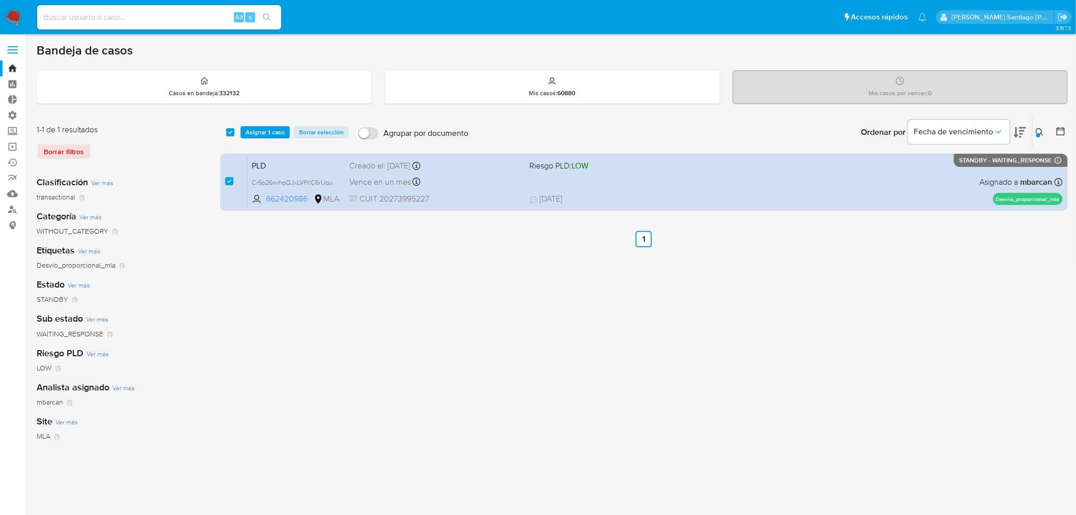
click at [257, 124] on div "select-all-cases-checkbox Asignar 1 caso Borrar selección Agrupar por documento…" at bounding box center [644, 132] width 848 height 32
click at [260, 129] on span "Asignar 1 caso" at bounding box center [265, 132] width 39 height 10
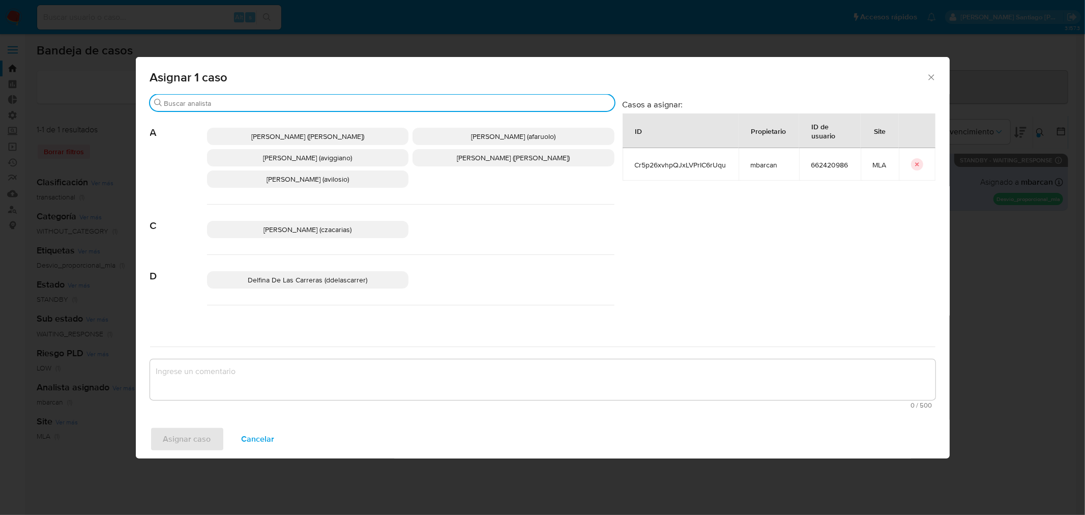
click at [234, 100] on input "Buscar" at bounding box center [387, 103] width 446 height 9
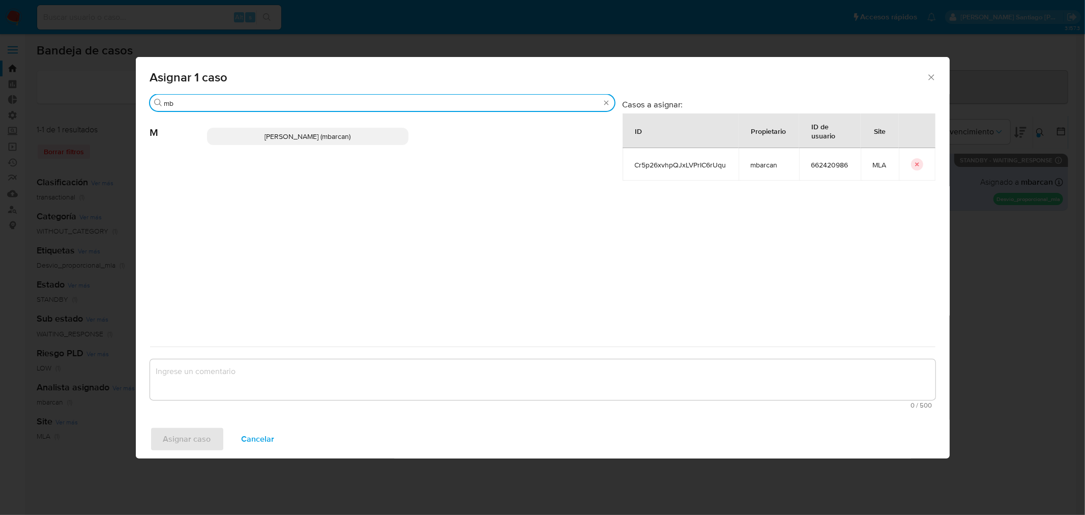
type input "mb"
click at [243, 133] on p "Magali Iael Barcan (mbarcan)" at bounding box center [308, 136] width 202 height 17
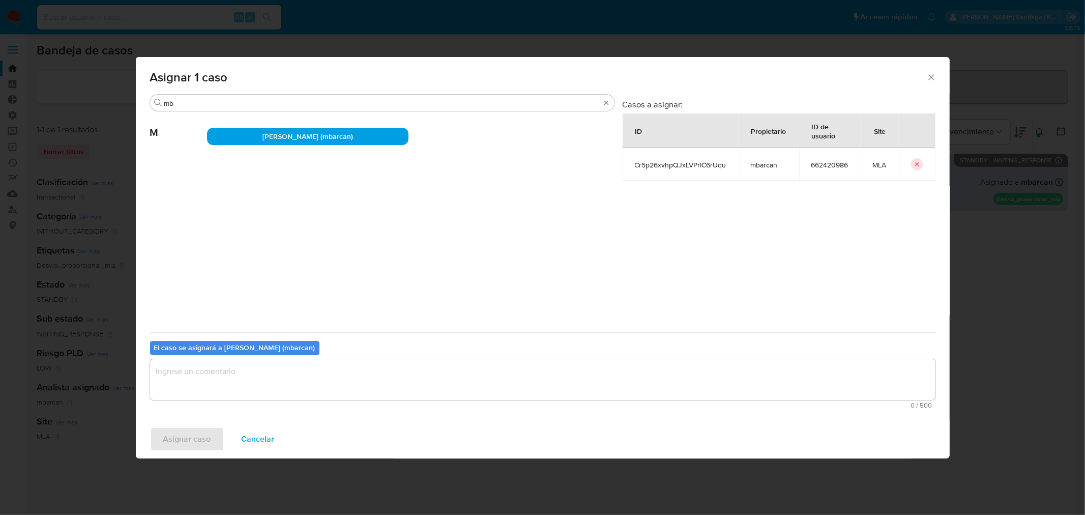
click at [284, 377] on textarea "assign-modal" at bounding box center [542, 379] width 785 height 41
click at [206, 437] on span "Asignar caso" at bounding box center [187, 439] width 48 height 22
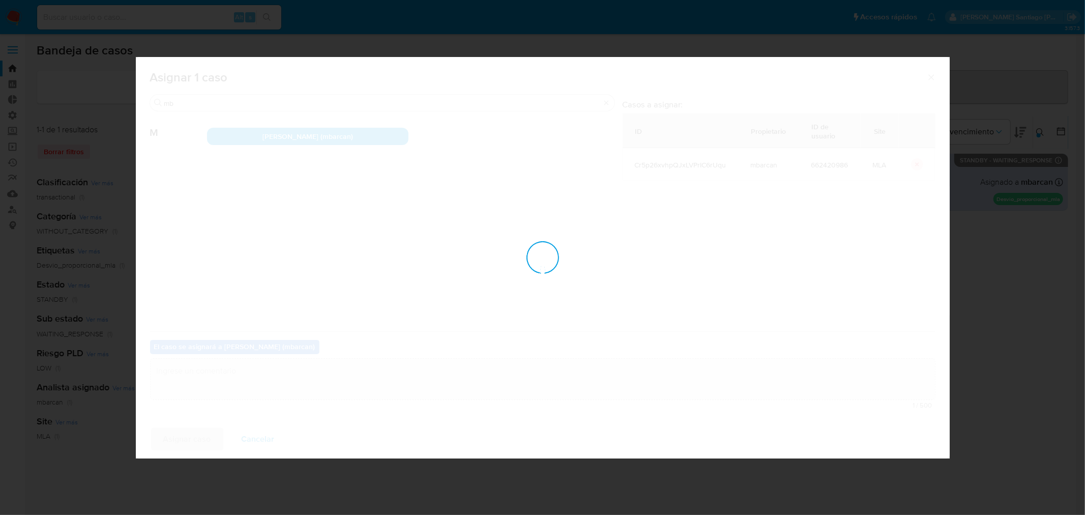
checkbox input "false"
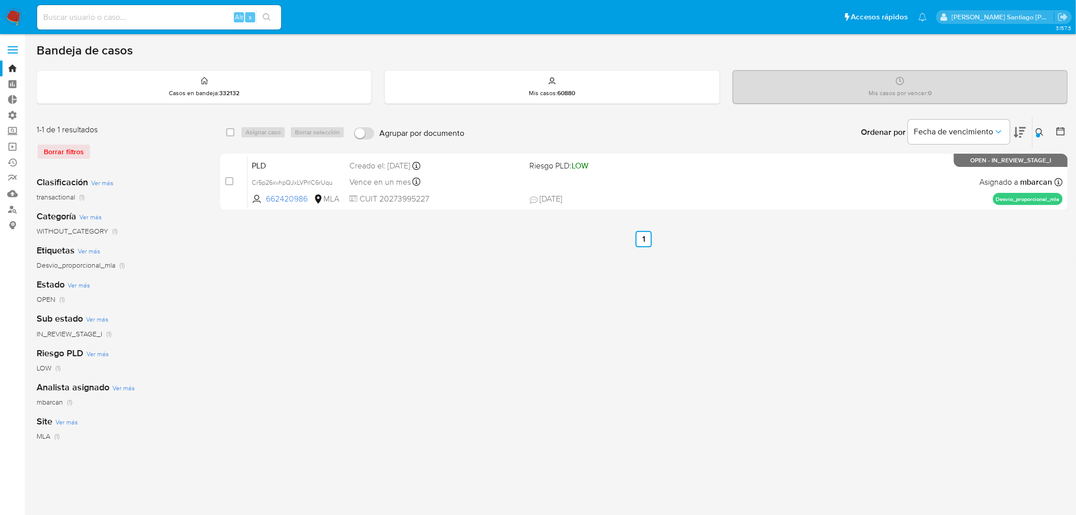
click at [176, 19] on input at bounding box center [159, 17] width 244 height 13
paste input "nDvvFYuO9A5CgBHvPeRzJrJg"
type input "nDvvFYuO9A5CgBHvPeRzJrJg"
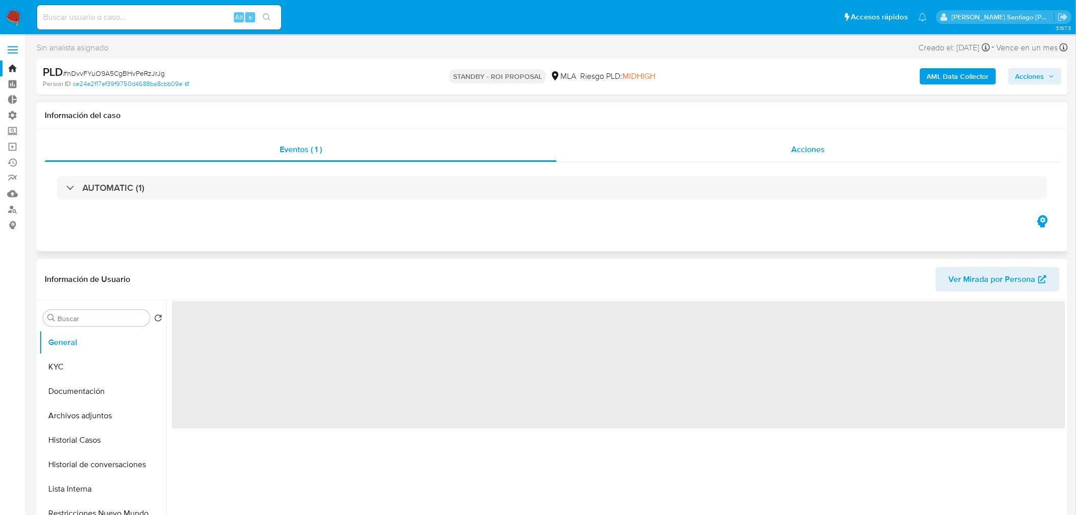
click at [810, 149] on span "Acciones" at bounding box center [808, 149] width 34 height 12
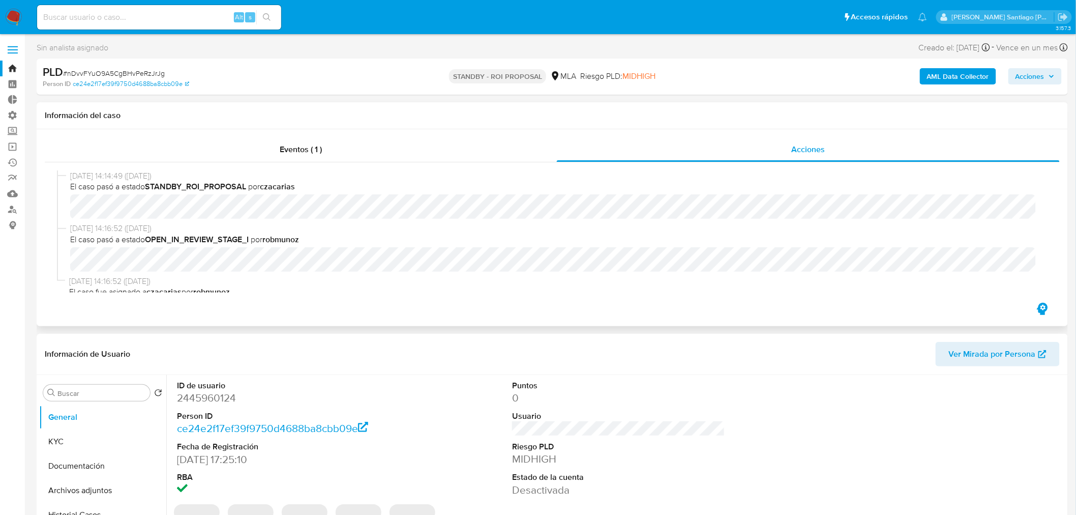
select select "10"
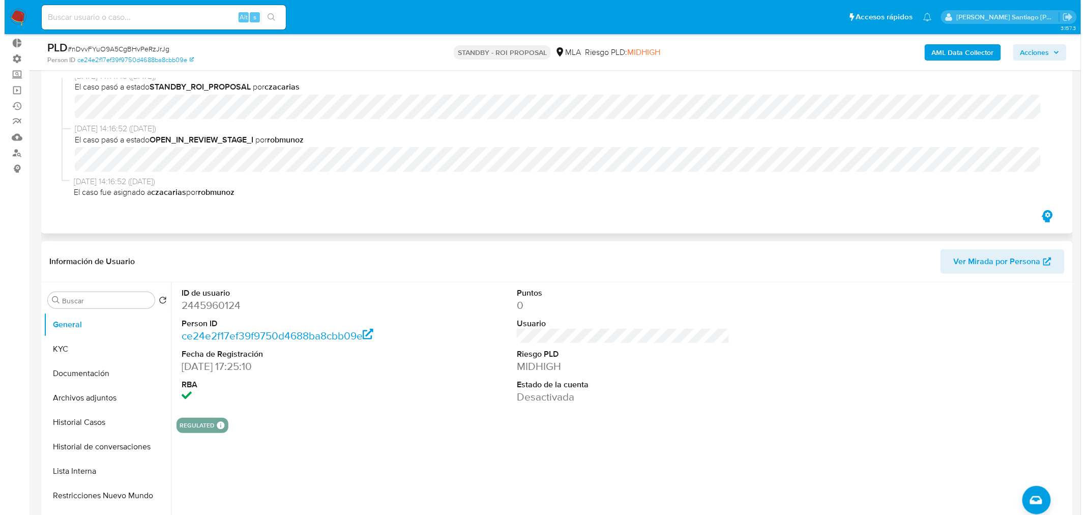
scroll to position [9, 0]
click at [99, 453] on button "Historial de conversaciones" at bounding box center [98, 446] width 119 height 24
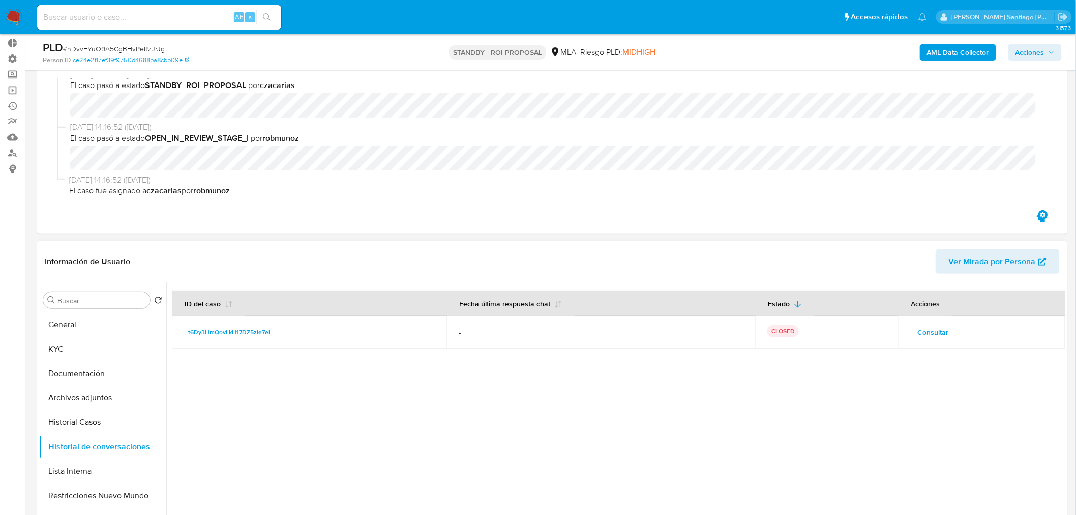
click at [934, 332] on span "Consultar" at bounding box center [933, 332] width 31 height 14
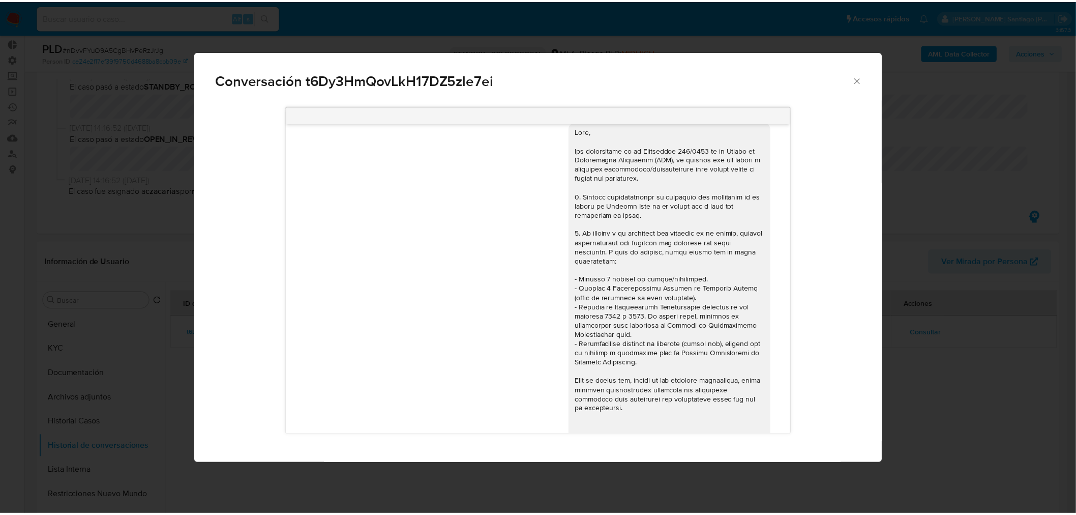
scroll to position [0, 0]
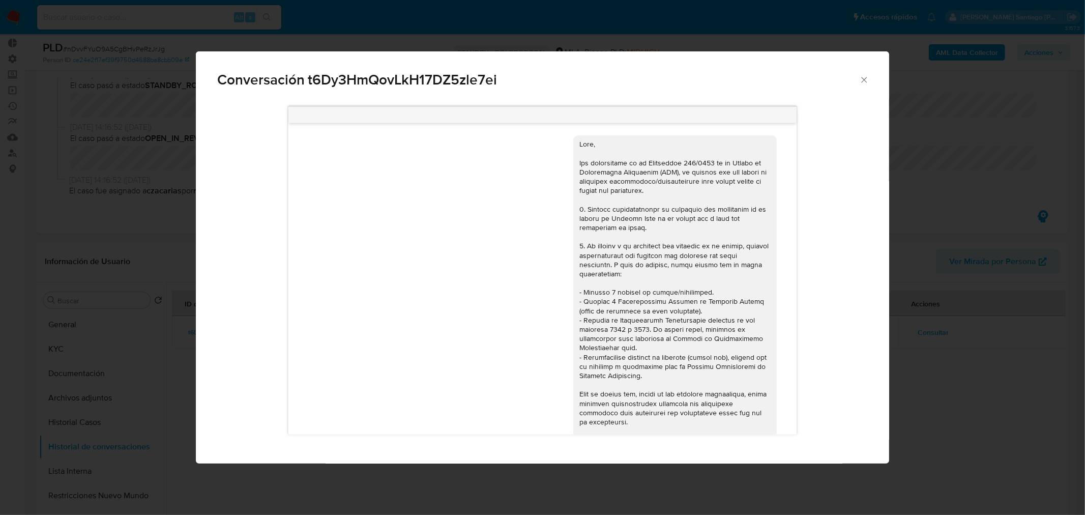
click at [978, 379] on div "Conversación t6Dy3HmQovLkH17DZ5zle7ei 17/07/2025 19:55:04 Hola, Esperamos que t…" at bounding box center [542, 257] width 1085 height 515
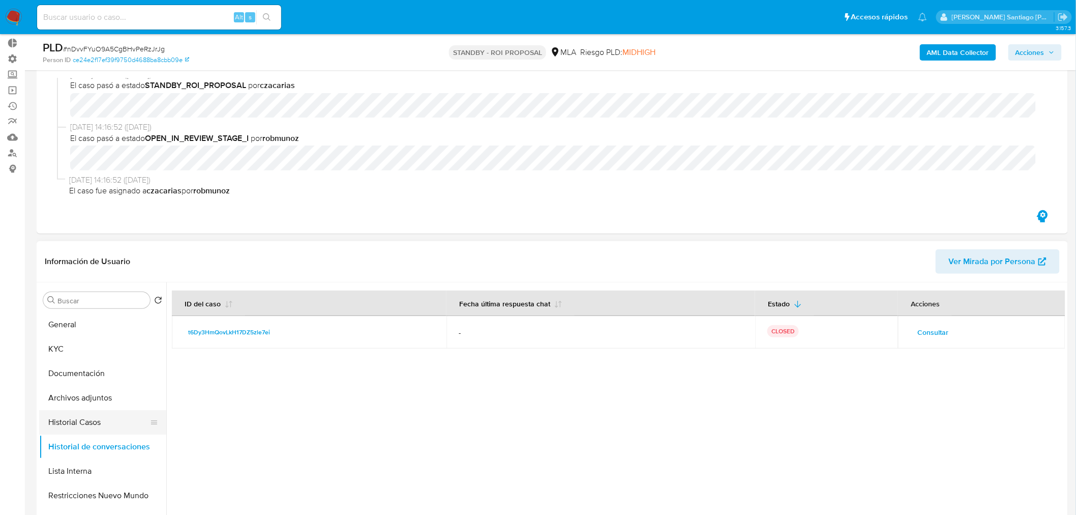
click at [100, 413] on button "Historial Casos" at bounding box center [98, 422] width 119 height 24
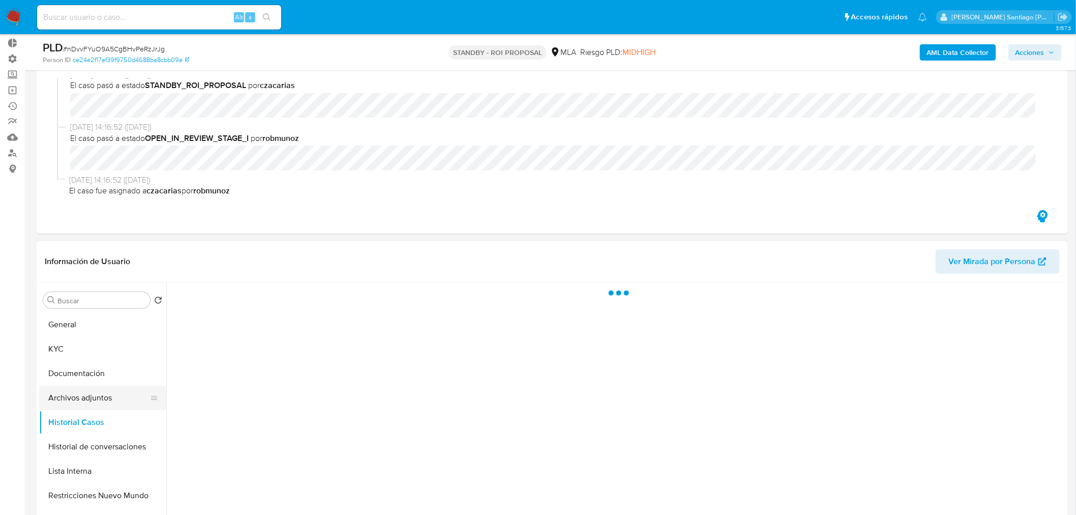
click at [98, 400] on button "Archivos adjuntos" at bounding box center [98, 398] width 119 height 24
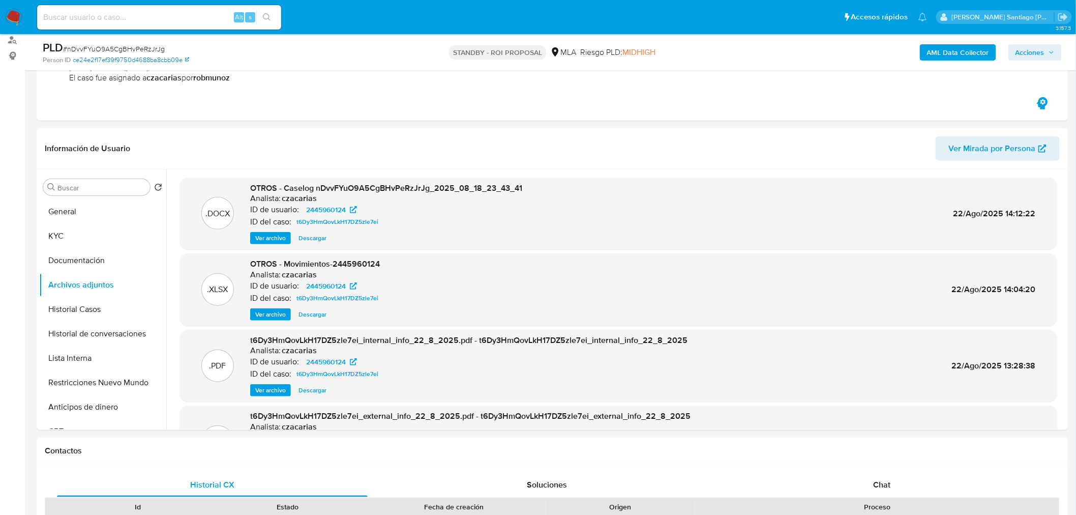
drag, startPoint x: 11, startPoint y: 13, endPoint x: 145, endPoint y: 64, distance: 143.6
click at [11, 13] on img at bounding box center [13, 17] width 17 height 17
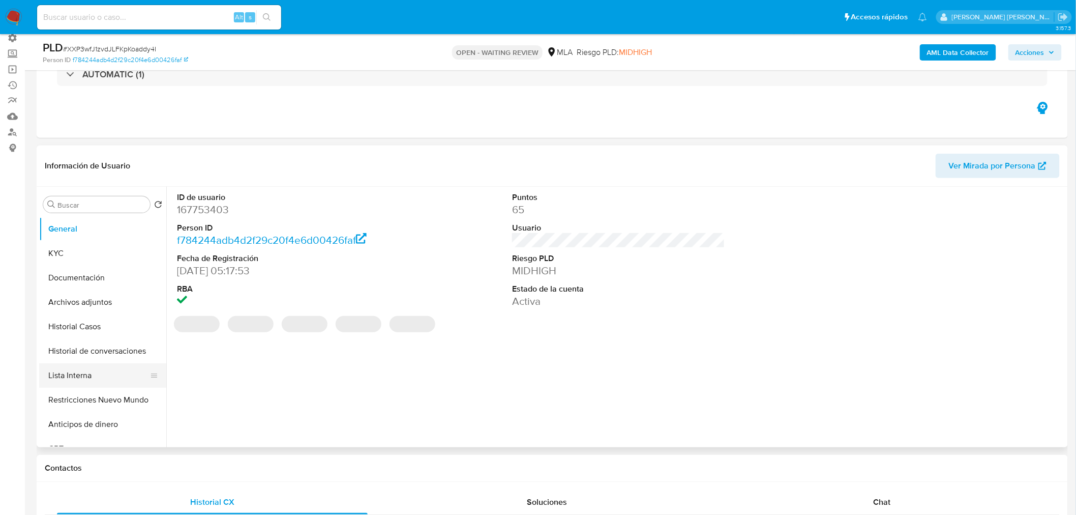
scroll to position [113, 0]
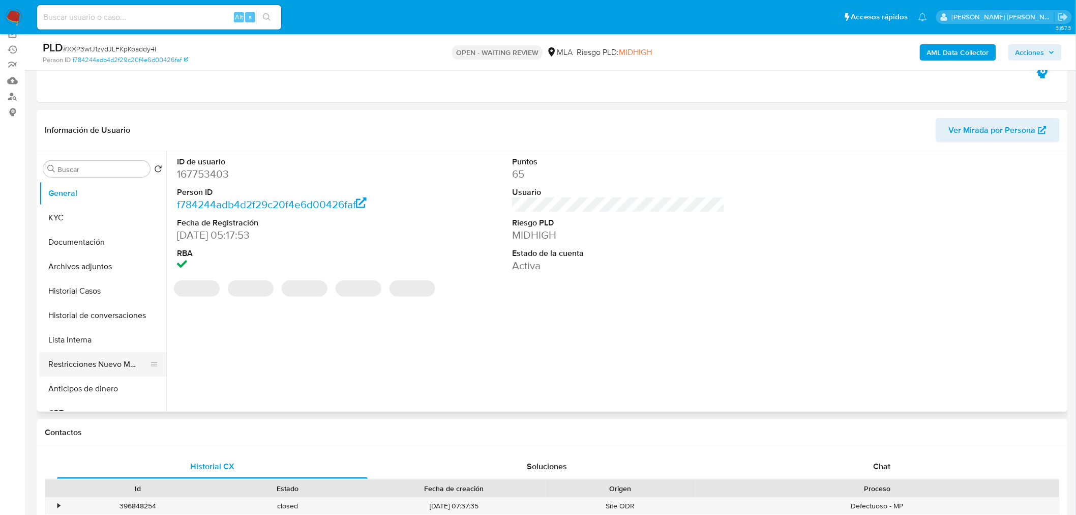
select select "10"
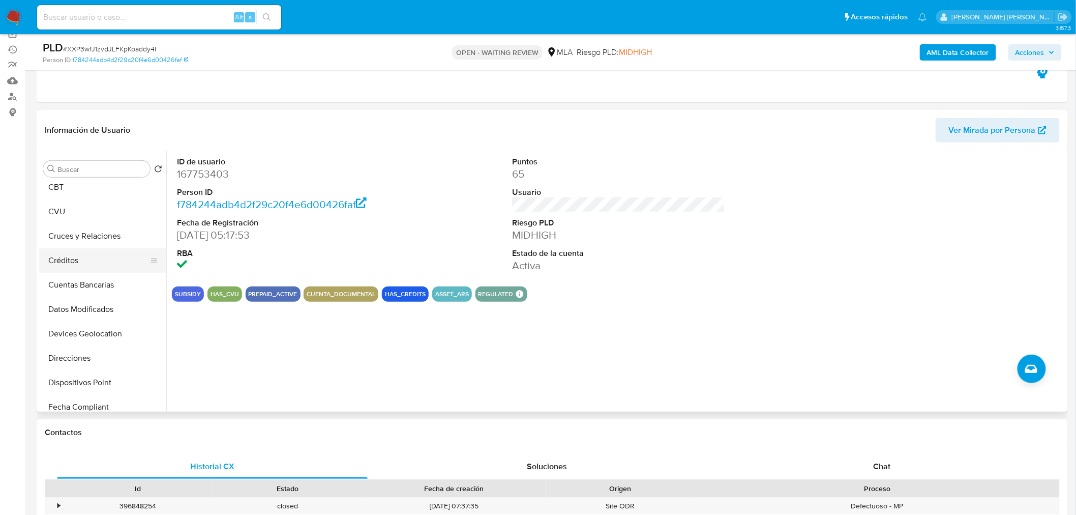
click at [92, 256] on button "Créditos" at bounding box center [98, 260] width 119 height 24
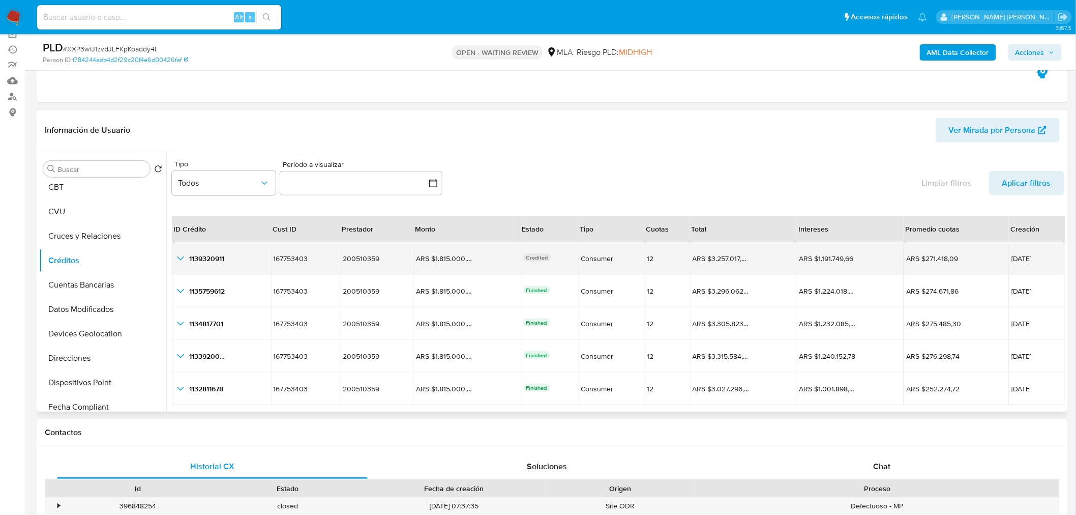
click at [179, 261] on icon "button_show_hidden_detail_by_id_0" at bounding box center [180, 258] width 12 height 12
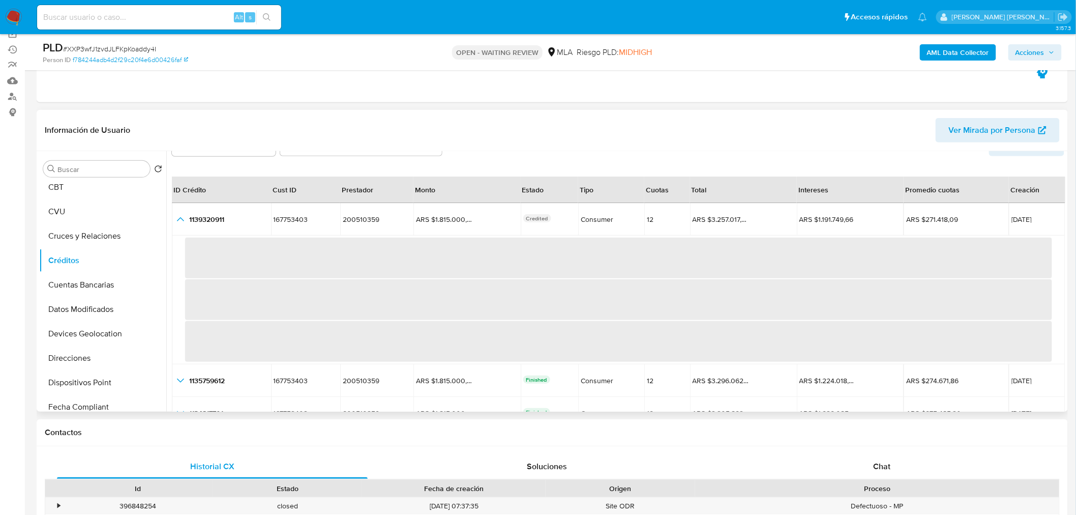
scroll to position [56, 0]
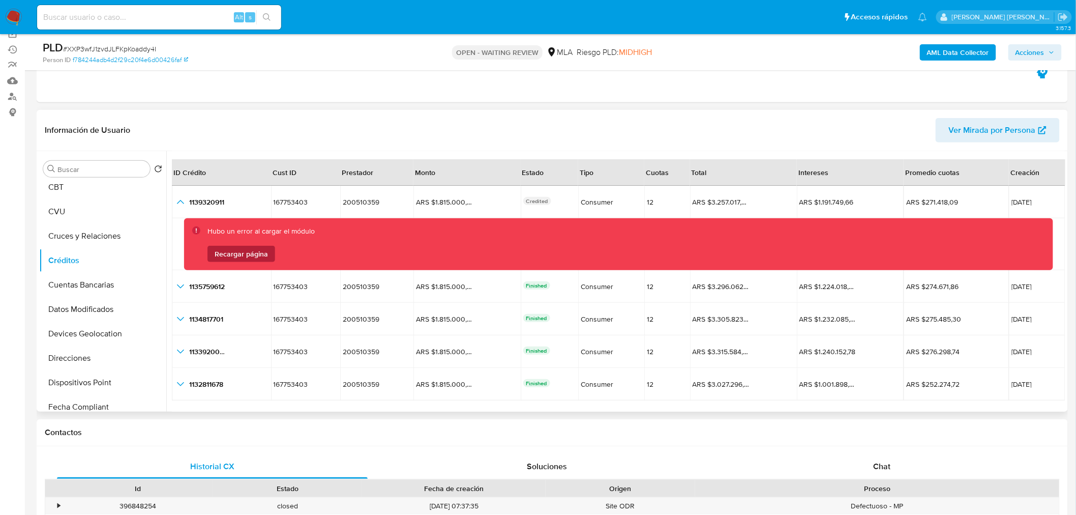
click at [240, 252] on span "Recargar página" at bounding box center [241, 254] width 53 height 16
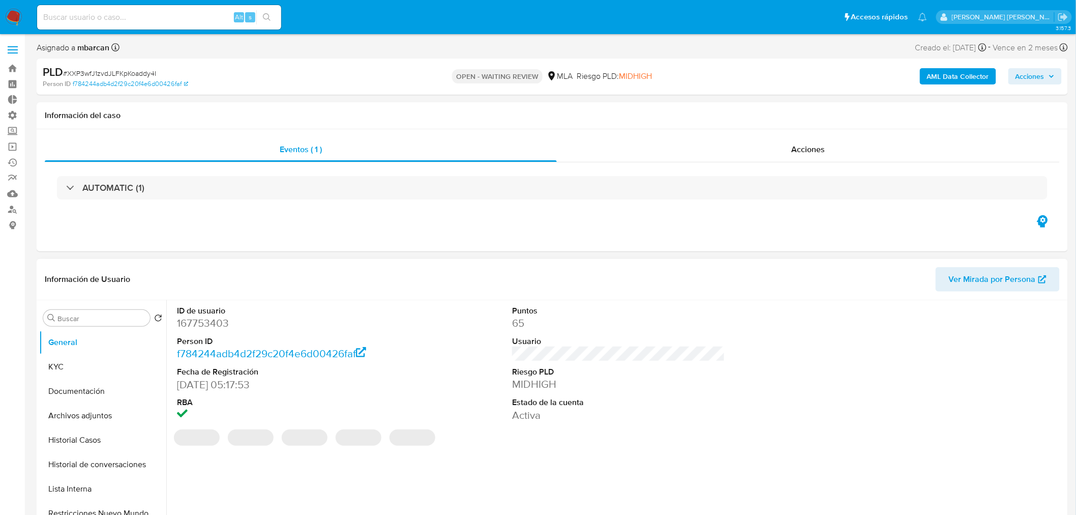
select select "10"
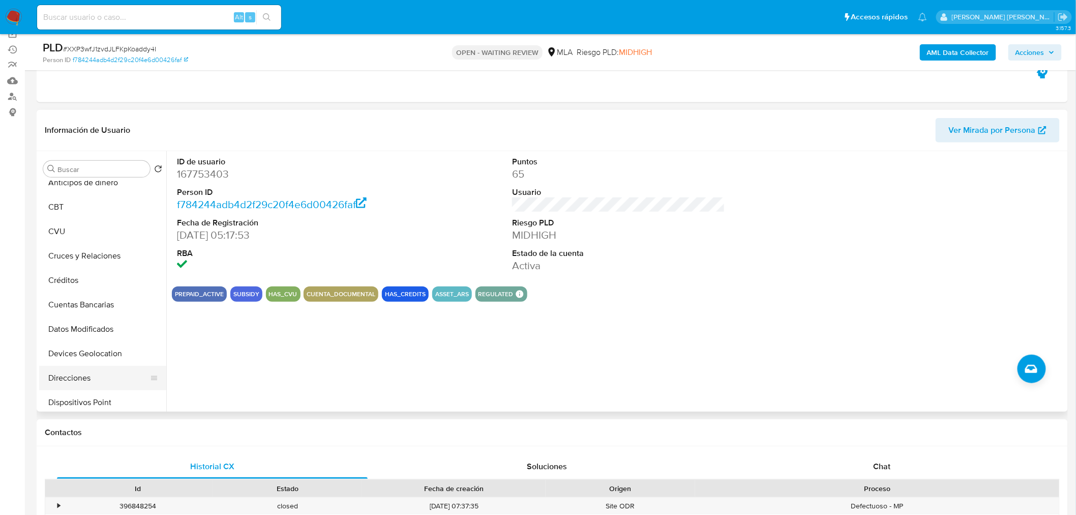
scroll to position [226, 0]
drag, startPoint x: 60, startPoint y: 262, endPoint x: 69, endPoint y: 263, distance: 8.7
click at [62, 262] on button "Créditos" at bounding box center [98, 260] width 119 height 24
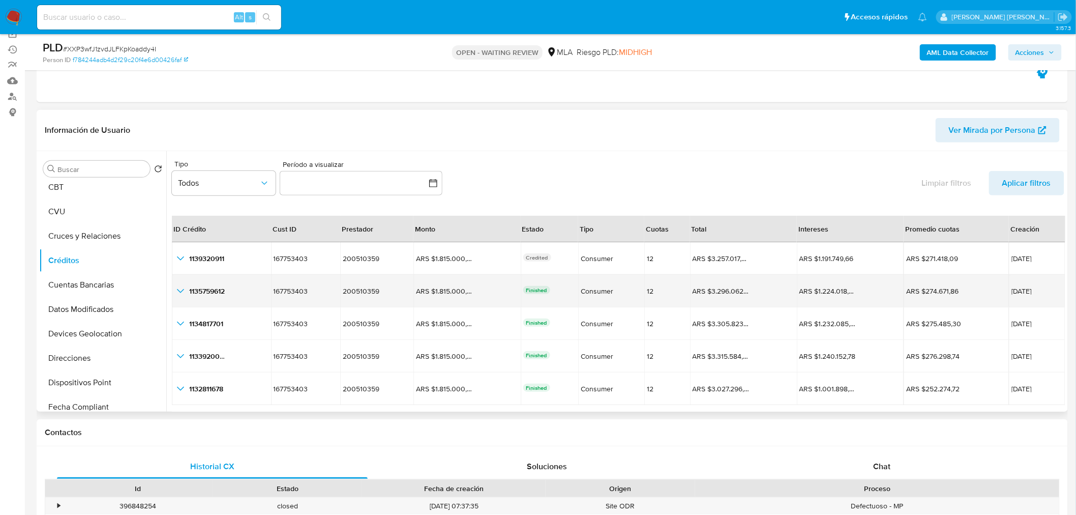
click at [180, 287] on icon "button_show_hidden_detail_by_id_1" at bounding box center [180, 291] width 12 height 12
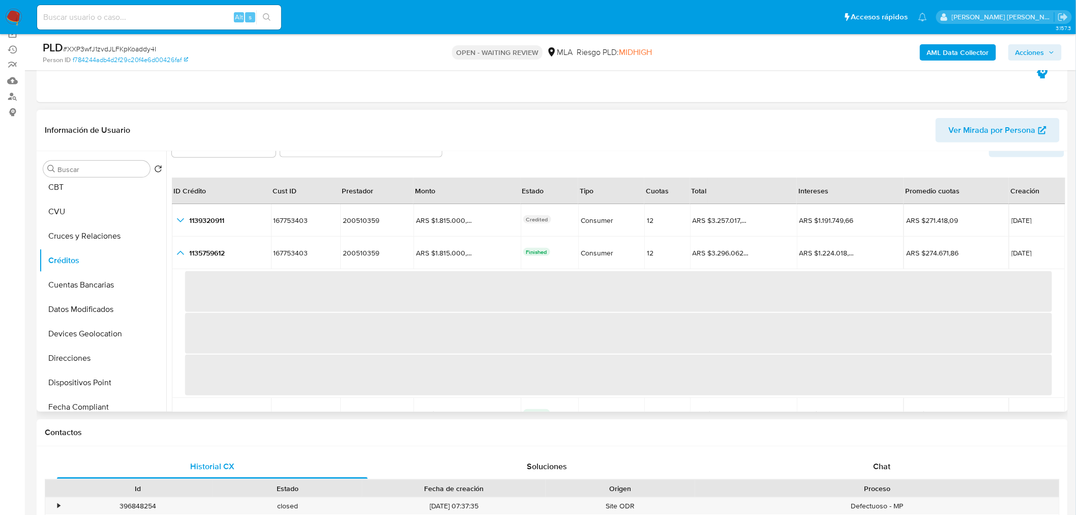
scroll to position [56, 0]
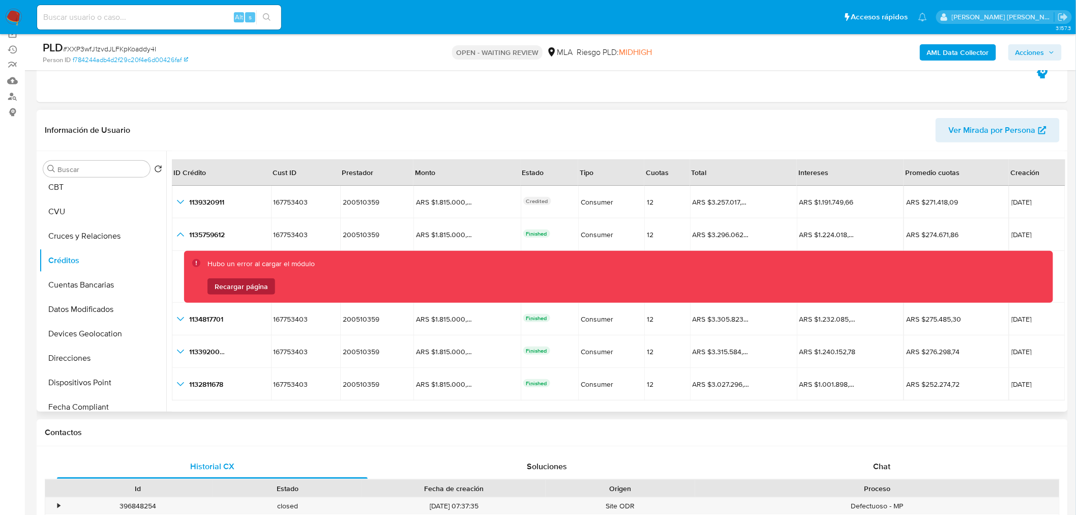
click at [217, 291] on span "Recargar página" at bounding box center [241, 286] width 53 height 16
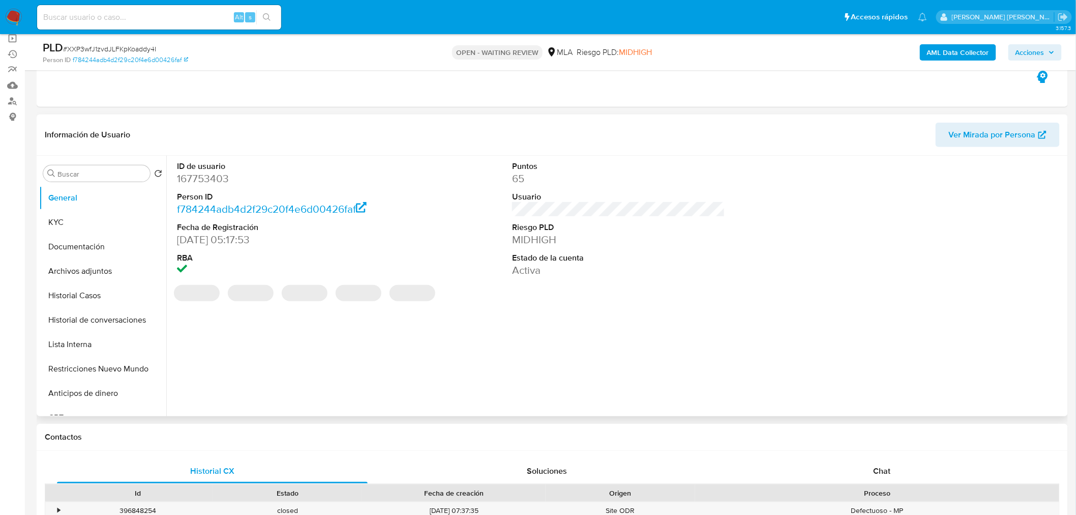
select select "10"
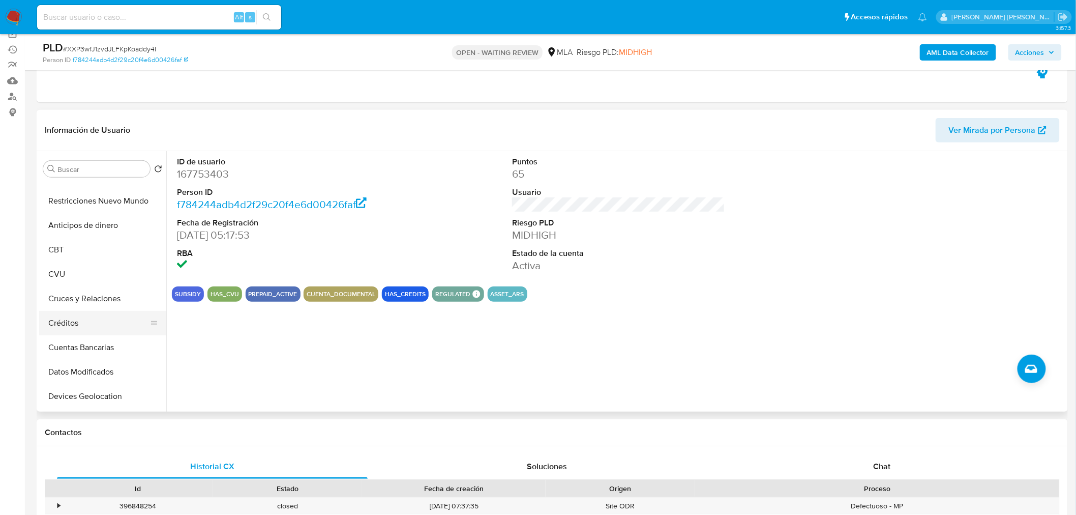
scroll to position [169, 0]
click at [85, 321] on button "Créditos" at bounding box center [98, 317] width 119 height 24
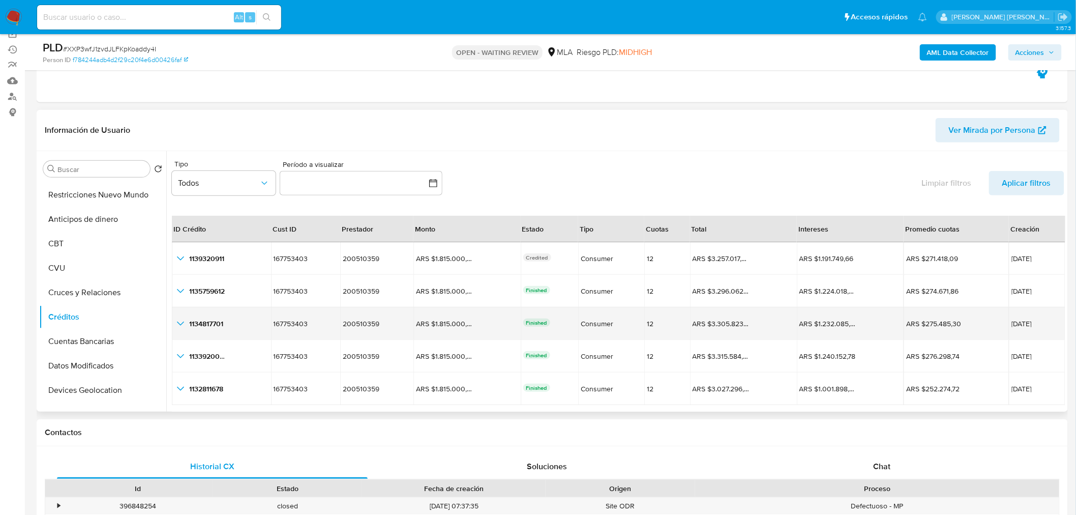
click at [181, 317] on icon "button_show_hidden_detail_by_id_2" at bounding box center [180, 323] width 12 height 12
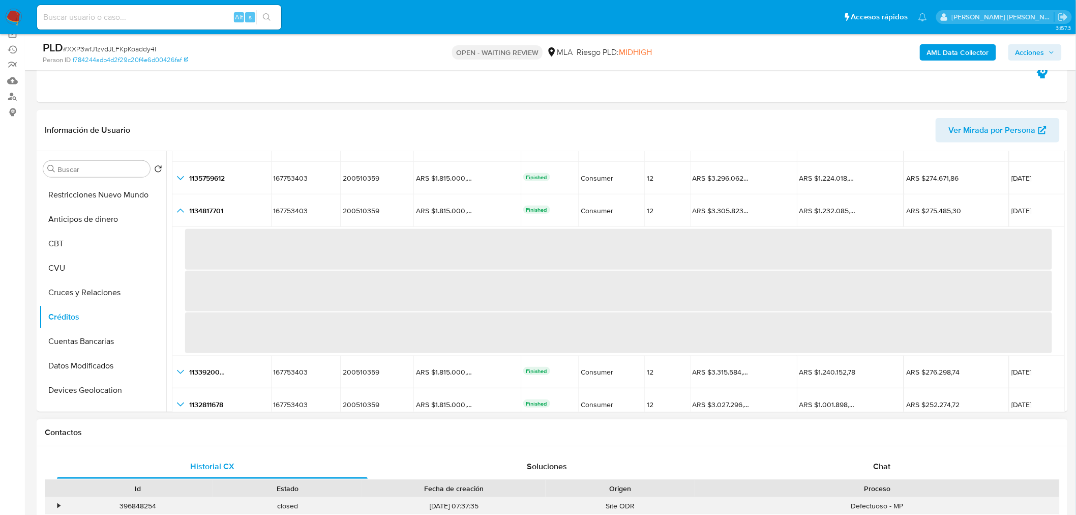
scroll to position [75, 0]
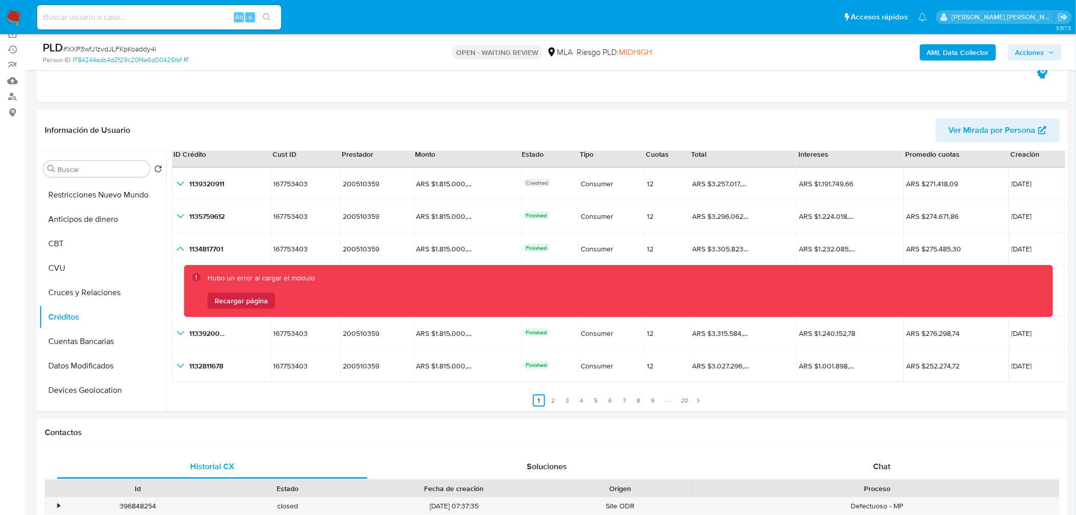
click at [129, 47] on span "# XXP3wfJ1zvdJLFKpKoaddy4I" at bounding box center [109, 49] width 93 height 10
click at [129, 46] on span "# XXP3wfJ1zvdJLFKpKoaddy4I" at bounding box center [109, 49] width 93 height 10
copy span "XXP3wfJ1zvdJLFKpKoaddy4I"
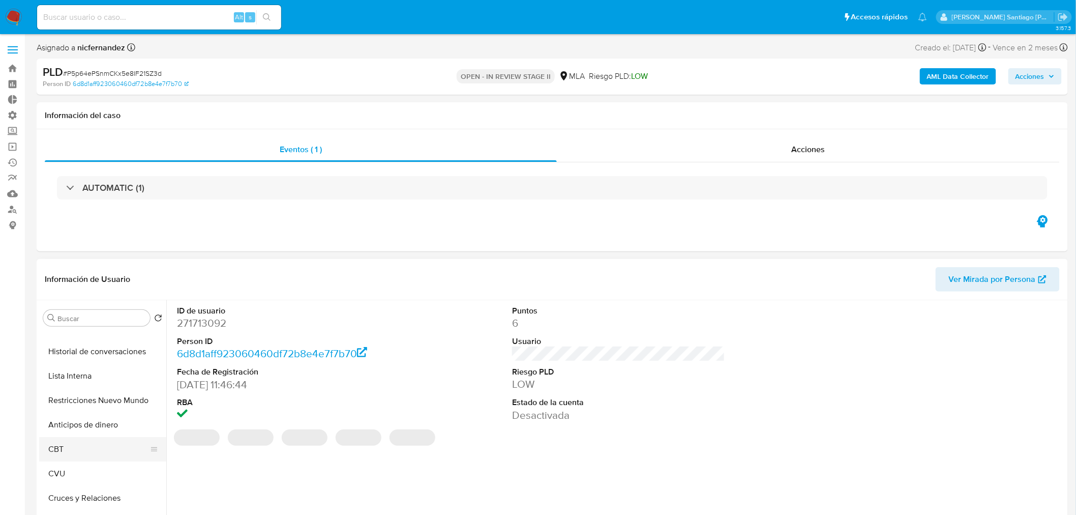
select select "10"
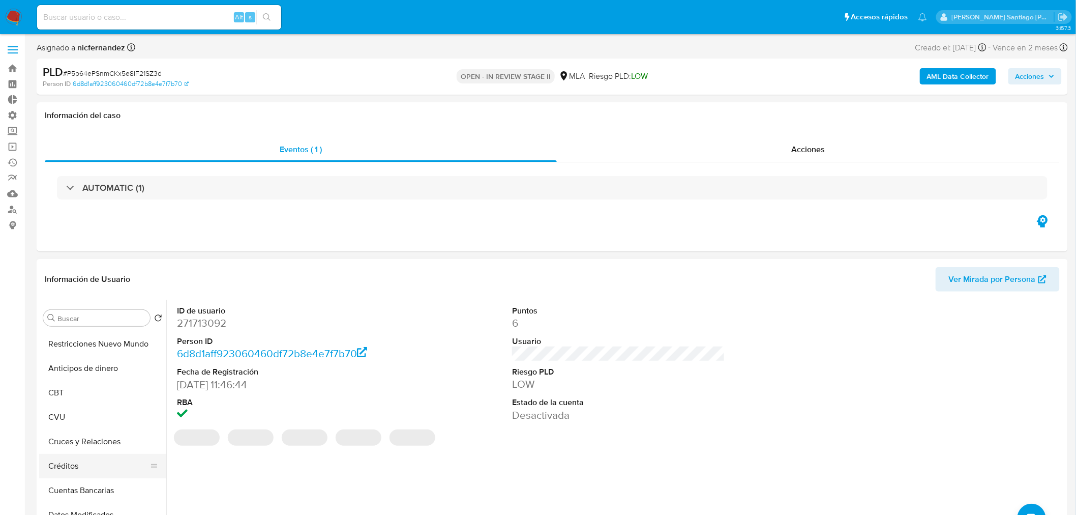
click at [95, 468] on button "Créditos" at bounding box center [98, 466] width 119 height 24
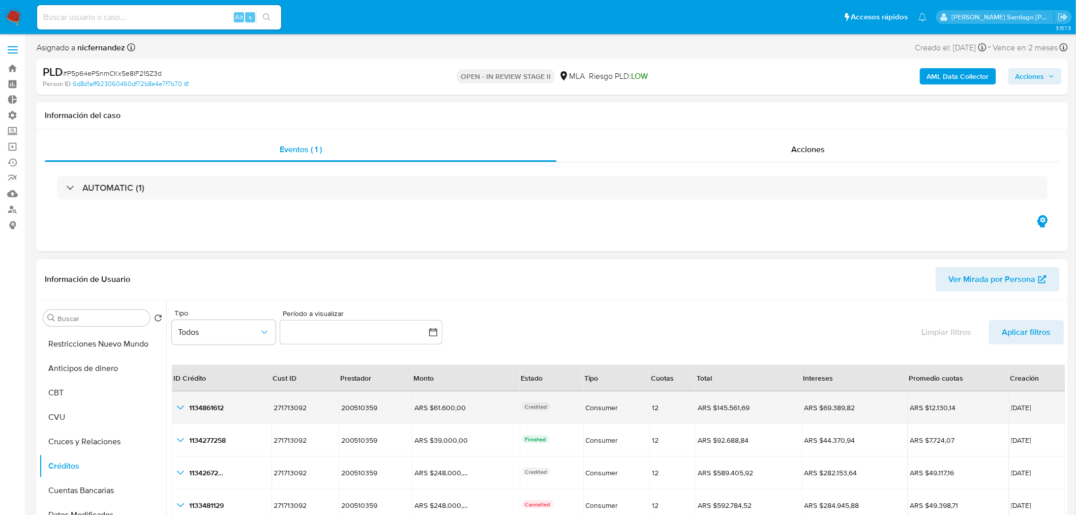
drag, startPoint x: 179, startPoint y: 414, endPoint x: 181, endPoint y: 405, distance: 8.8
click at [179, 412] on td "1134861612 1134861612" at bounding box center [222, 407] width 100 height 33
drag, startPoint x: 181, startPoint y: 404, endPoint x: 194, endPoint y: 403, distance: 13.2
click at [181, 403] on icon "button_show_hidden_detail_by_id_0" at bounding box center [180, 407] width 12 height 12
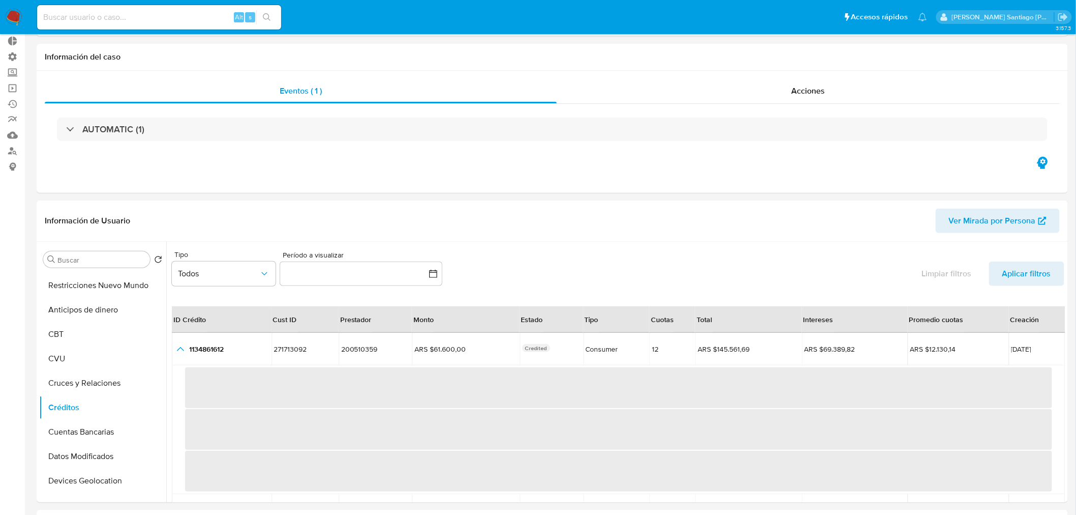
scroll to position [113, 0]
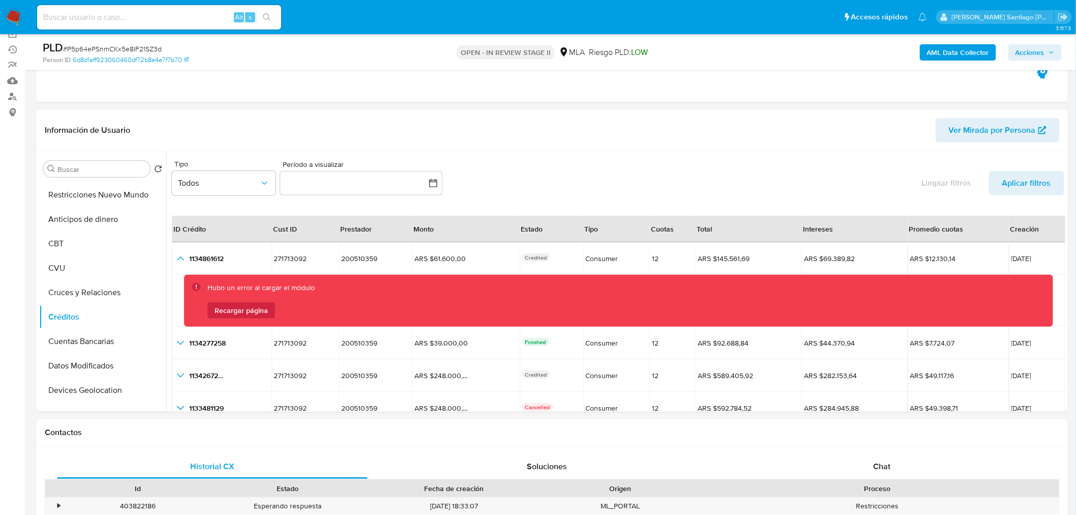
click at [112, 46] on span "# P5p64ePSnmCKx5e8IF21SZ3d" at bounding box center [112, 49] width 99 height 10
click at [112, 45] on span "# P5p64ePSnmCKx5e8IF21SZ3d" at bounding box center [112, 49] width 99 height 10
copy span "P5p64ePSnmCKx5e8IF21SZ3d"
click at [248, 202] on section "Tipo Todos Período a visualizar inputDatePicker Limpiar filtros Aplicar filtros…" at bounding box center [619, 316] width 894 height 330
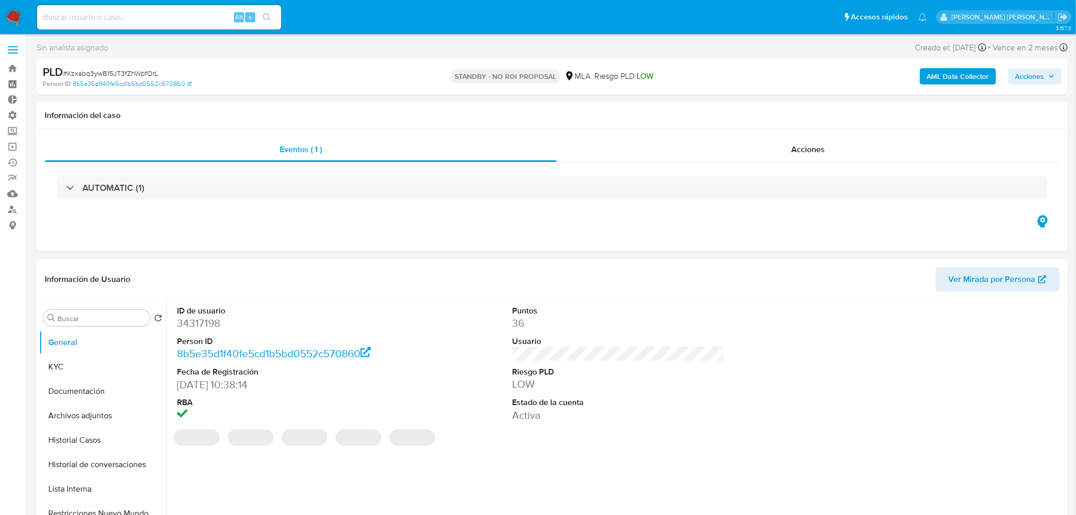
select select "10"
click at [187, 321] on dd "829524628" at bounding box center [283, 323] width 213 height 14
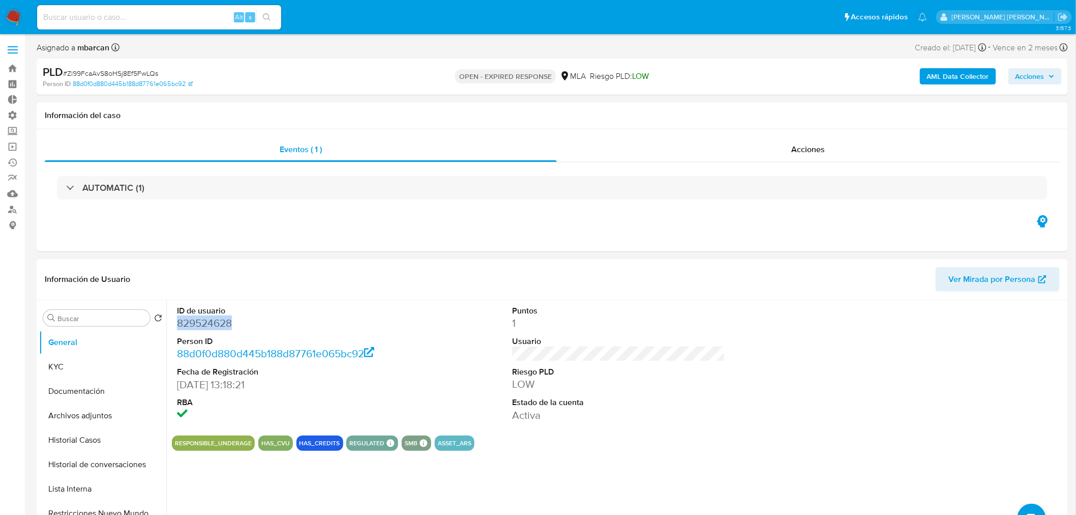
click at [187, 321] on dd "829524628" at bounding box center [283, 323] width 213 height 14
copy dd "829524628"
click at [89, 467] on button "Créditos" at bounding box center [98, 466] width 119 height 24
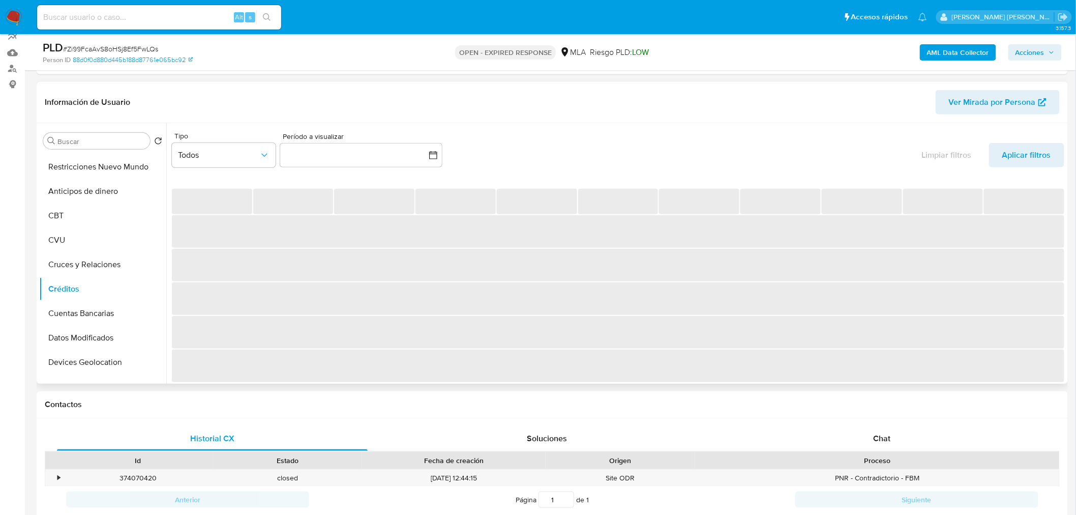
scroll to position [113, 0]
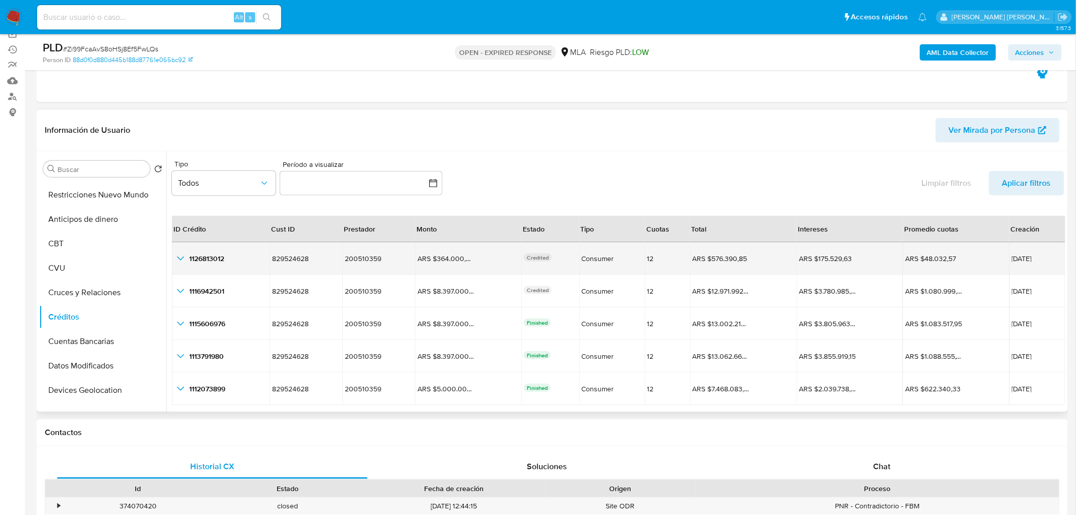
click at [185, 263] on icon "button_show_hidden_detail_by_id_0" at bounding box center [180, 258] width 12 height 12
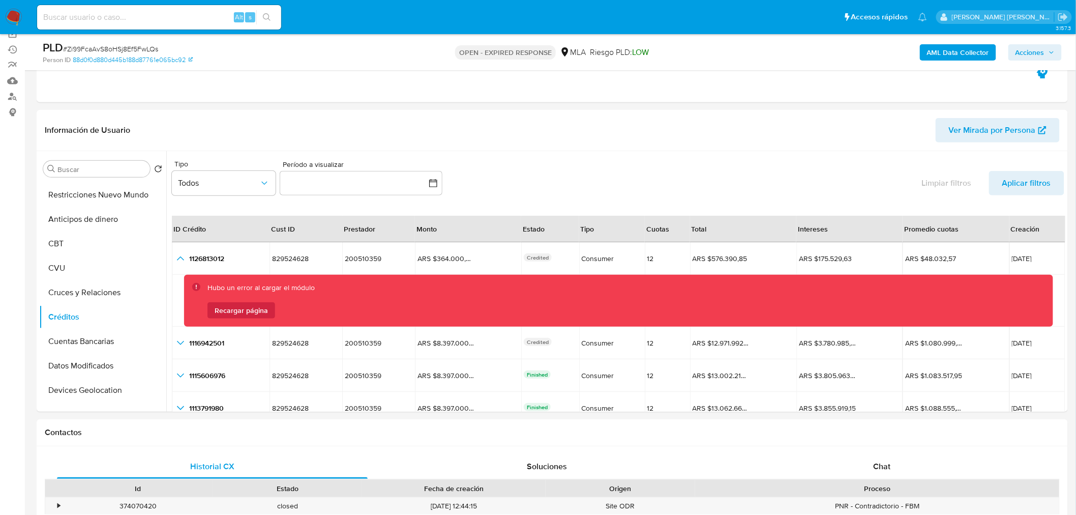
click at [117, 17] on input at bounding box center [159, 17] width 244 height 13
paste input "P5p64ePSnmCKx5e8IF21SZ3d"
type input "P5p64ePSnmCKx5e8IF21SZ3d"
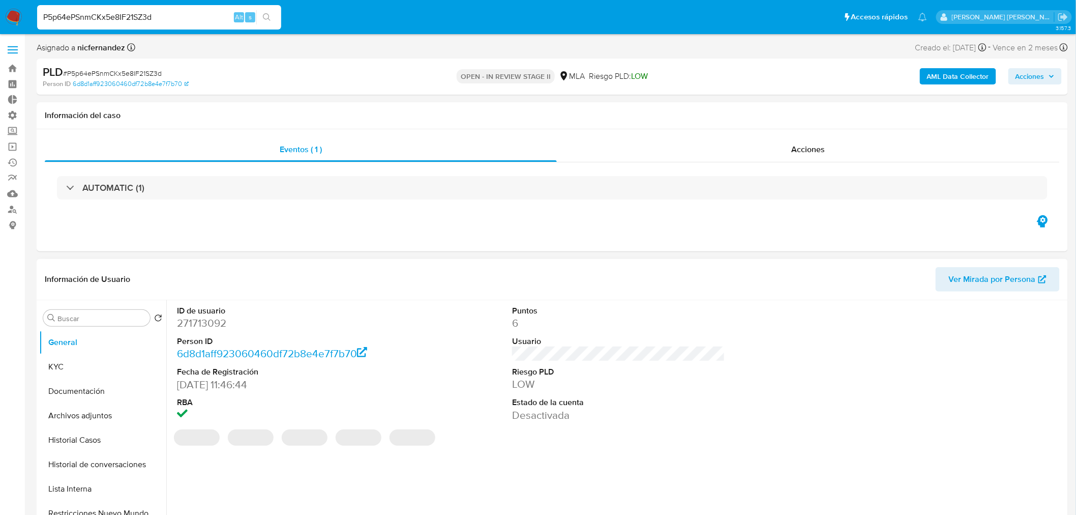
click at [204, 328] on dd "271713092" at bounding box center [283, 323] width 213 height 14
select select "10"
click at [204, 327] on dd "271713092" at bounding box center [283, 323] width 213 height 14
copy dd "271713092"
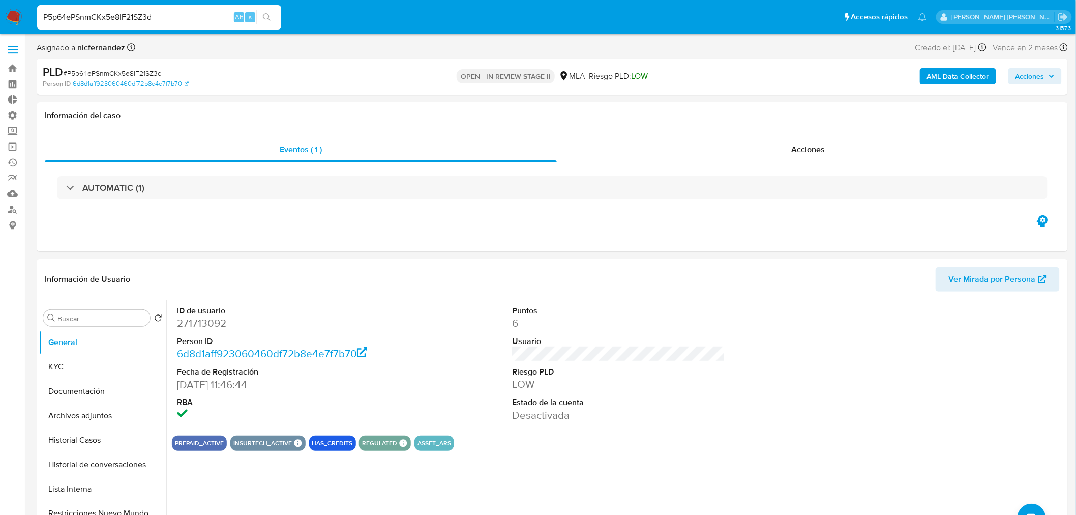
click at [113, 14] on input "P5p64ePSnmCKx5e8IF21SZ3d" at bounding box center [159, 17] width 244 height 13
paste input "XXP3wfJ1zvdJLFKpKoaddy4I"
type input "XXP3wfJ1zvdJLFKpKoaddy4I"
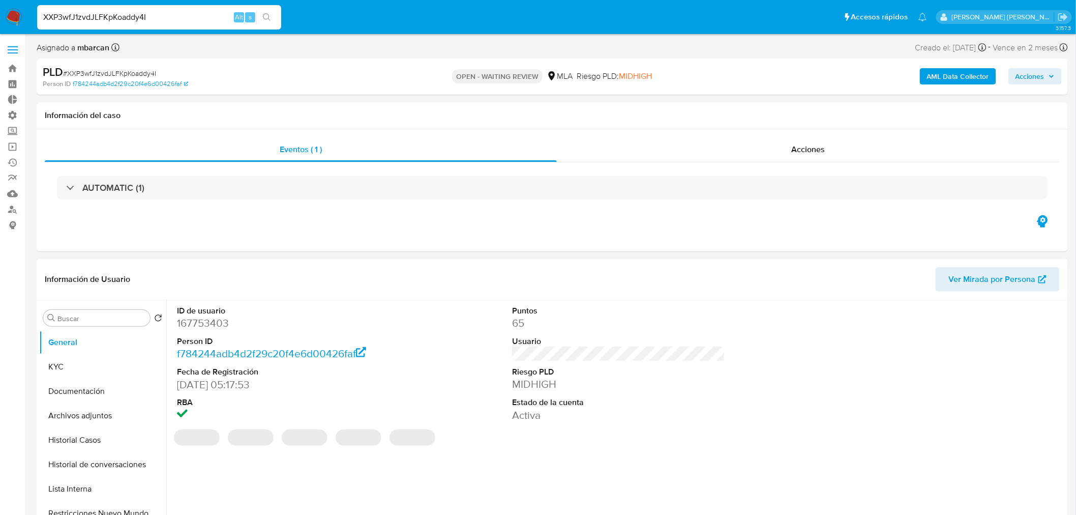
select select "10"
click at [192, 318] on dd "167753403" at bounding box center [283, 323] width 213 height 14
copy dd "167753403"
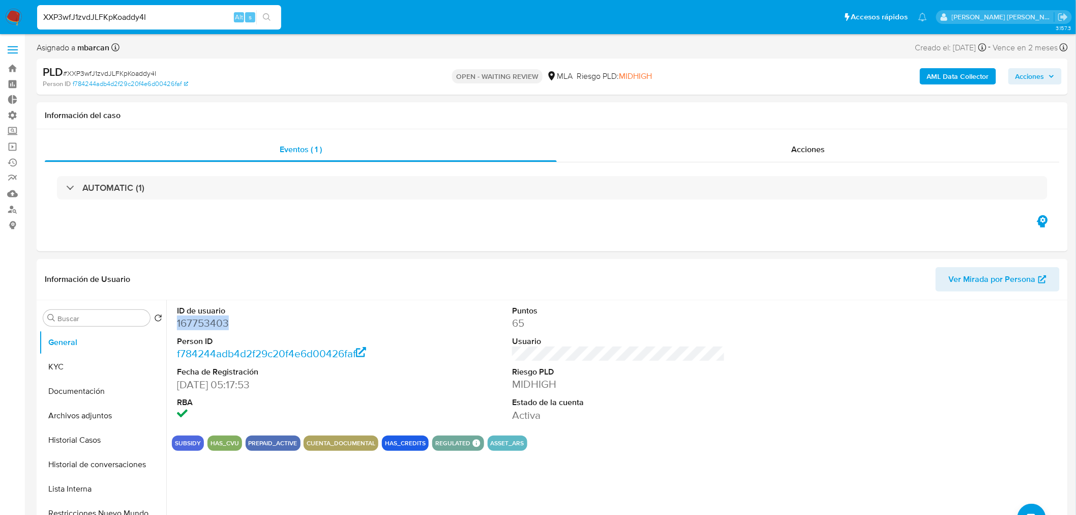
click at [14, 14] on img at bounding box center [13, 17] width 17 height 17
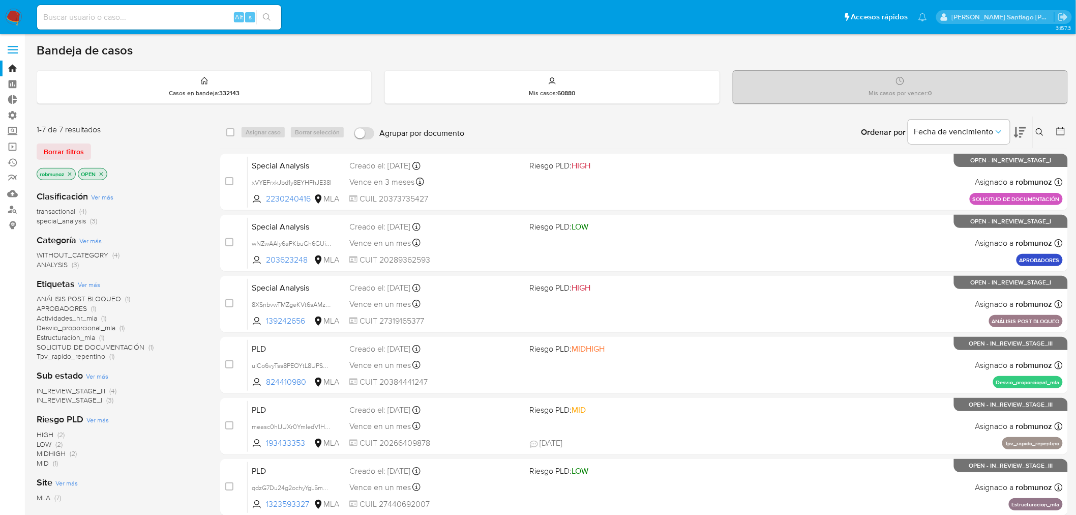
click at [1041, 133] on icon at bounding box center [1040, 132] width 8 height 8
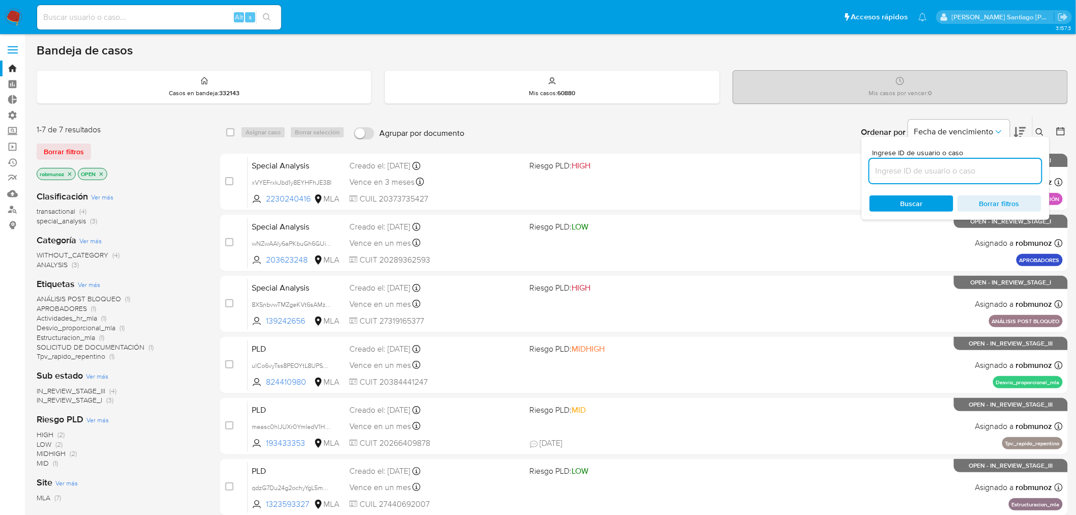
click at [962, 166] on input at bounding box center [956, 170] width 172 height 13
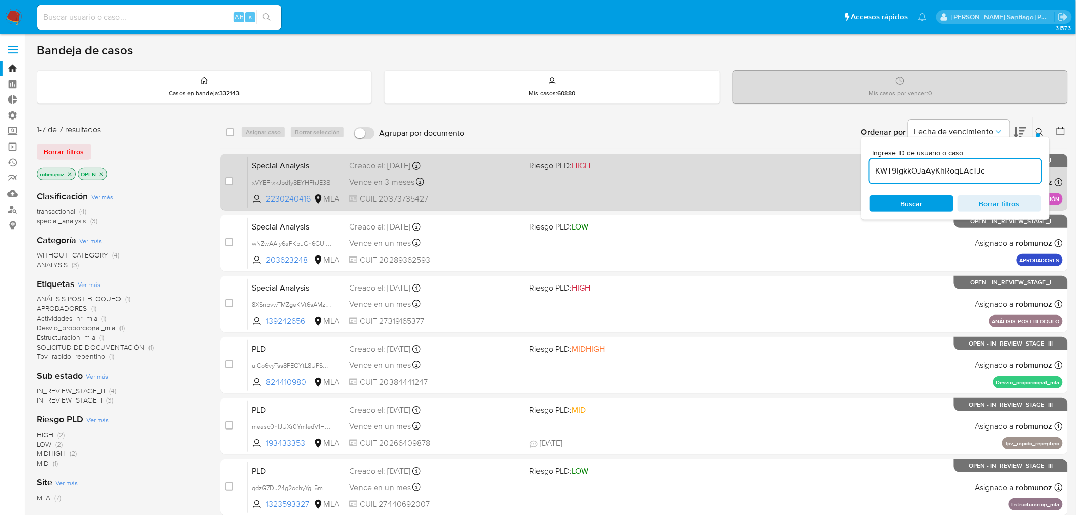
type input "KWT9lgkkOJaAyKhRoqEAcTJc"
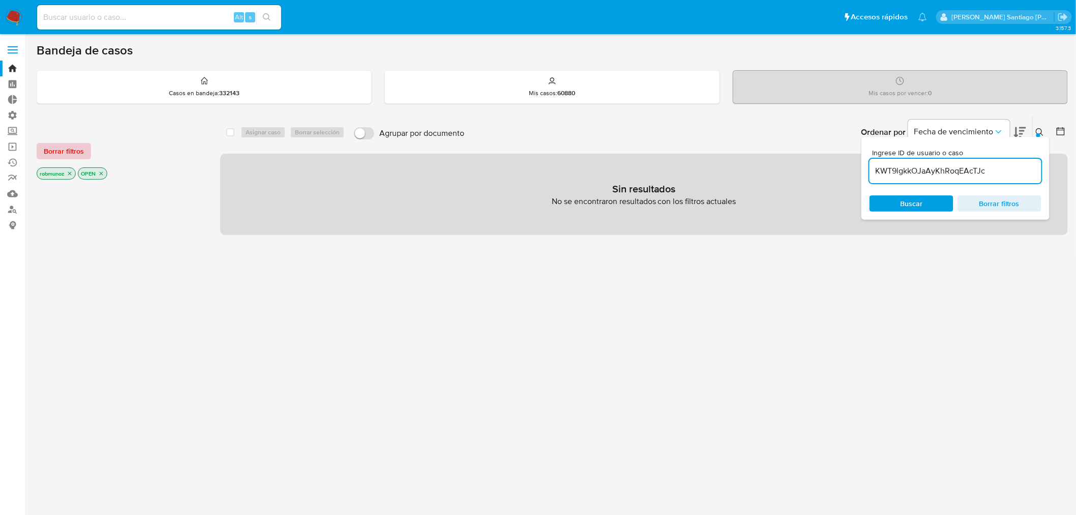
click at [70, 151] on span "Borrar filtros" at bounding box center [64, 151] width 40 height 14
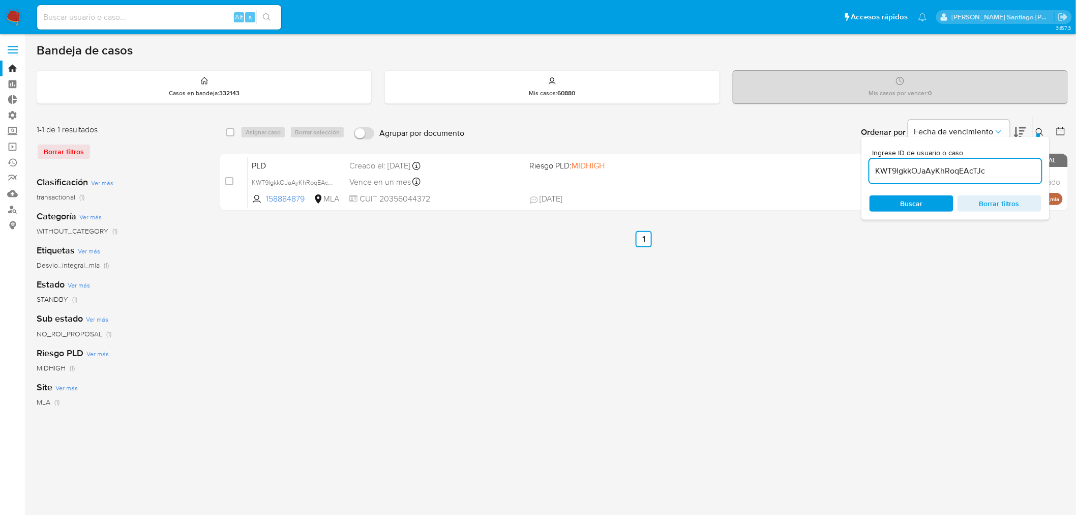
click at [1043, 129] on icon at bounding box center [1040, 132] width 8 height 8
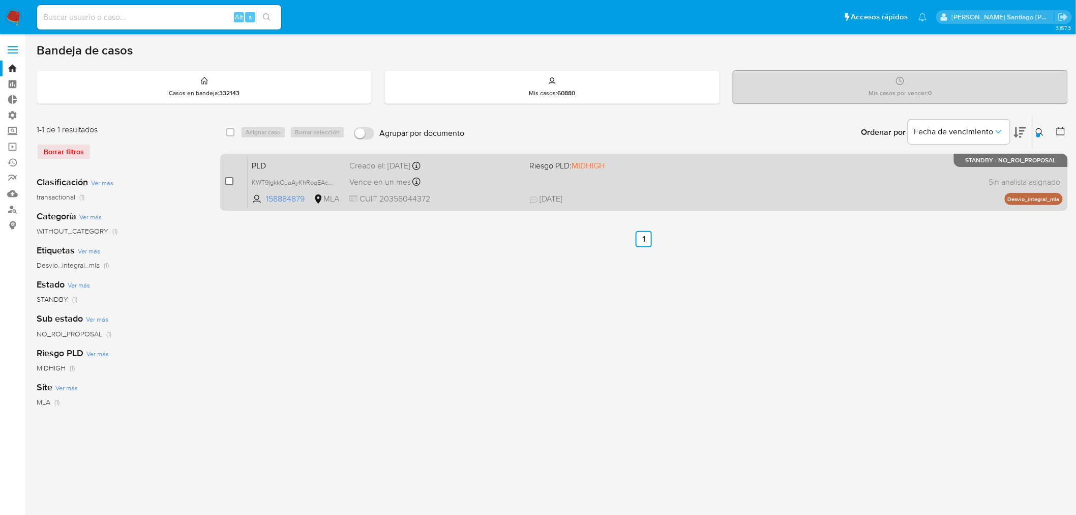
click at [232, 181] on input "checkbox" at bounding box center [229, 181] width 8 height 8
checkbox input "true"
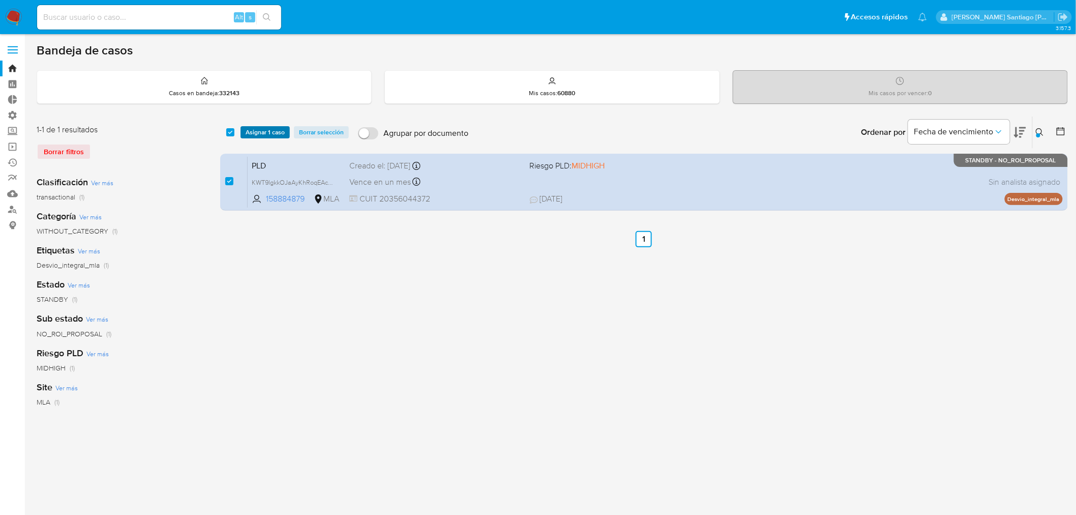
click at [253, 136] on span "Asignar 1 caso" at bounding box center [265, 132] width 39 height 10
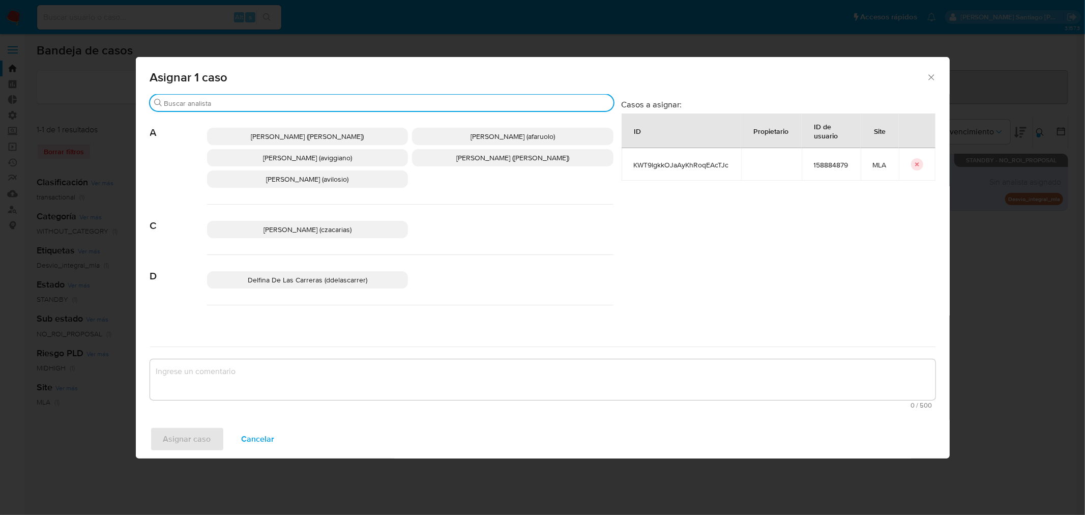
click at [249, 106] on input "Buscar" at bounding box center [386, 103] width 445 height 9
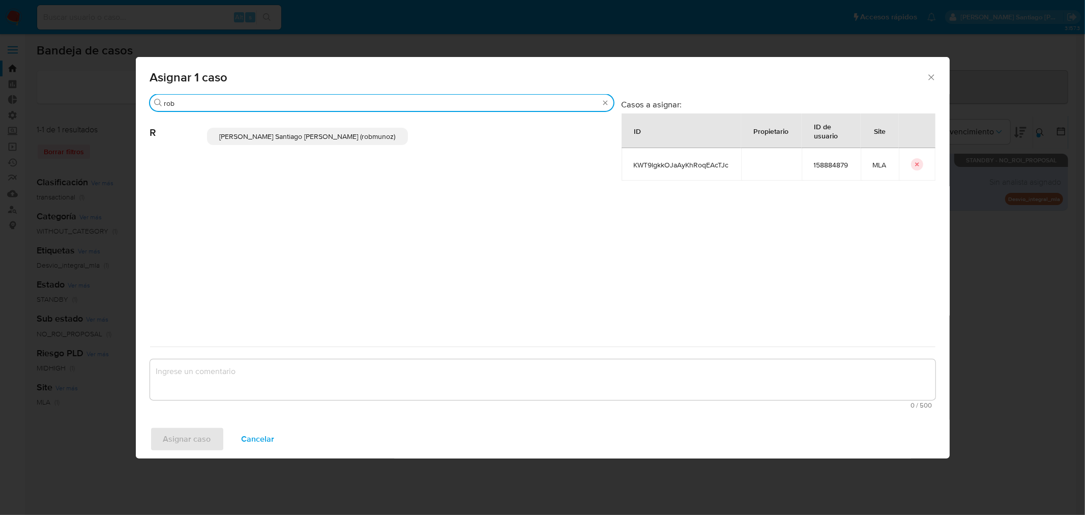
type input "rob"
click at [281, 126] on div "Roberto Santiago Munoz (robmunoz)" at bounding box center [410, 136] width 406 height 50
drag, startPoint x: 281, startPoint y: 133, endPoint x: 306, endPoint y: 377, distance: 245.0
click at [281, 134] on span "Roberto Santiago Munoz (robmunoz)" at bounding box center [307, 136] width 176 height 10
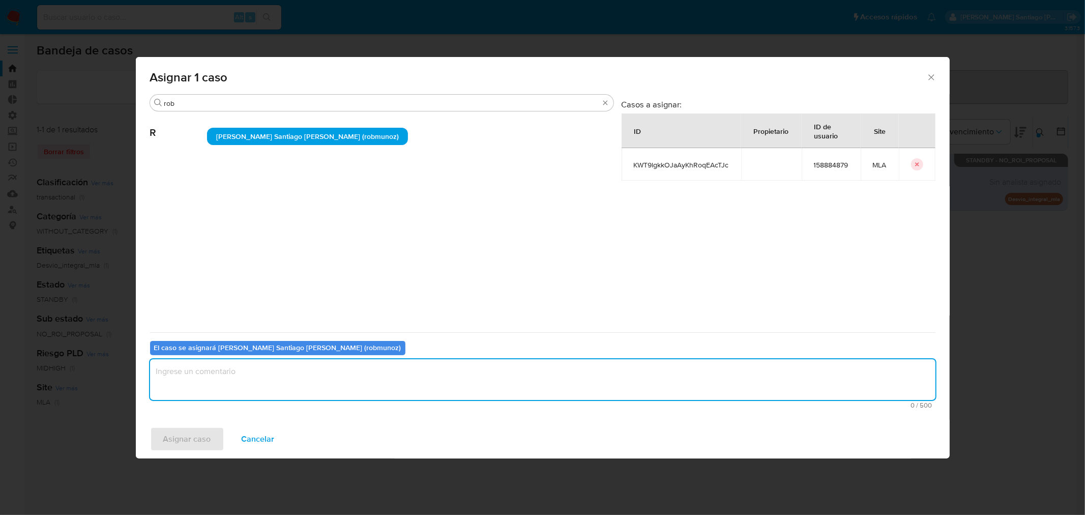
drag, startPoint x: 310, startPoint y: 373, endPoint x: 234, endPoint y: 417, distance: 88.2
click at [309, 373] on textarea "assign-modal" at bounding box center [542, 379] width 785 height 41
click at [203, 440] on span "Asignar caso" at bounding box center [187, 439] width 48 height 22
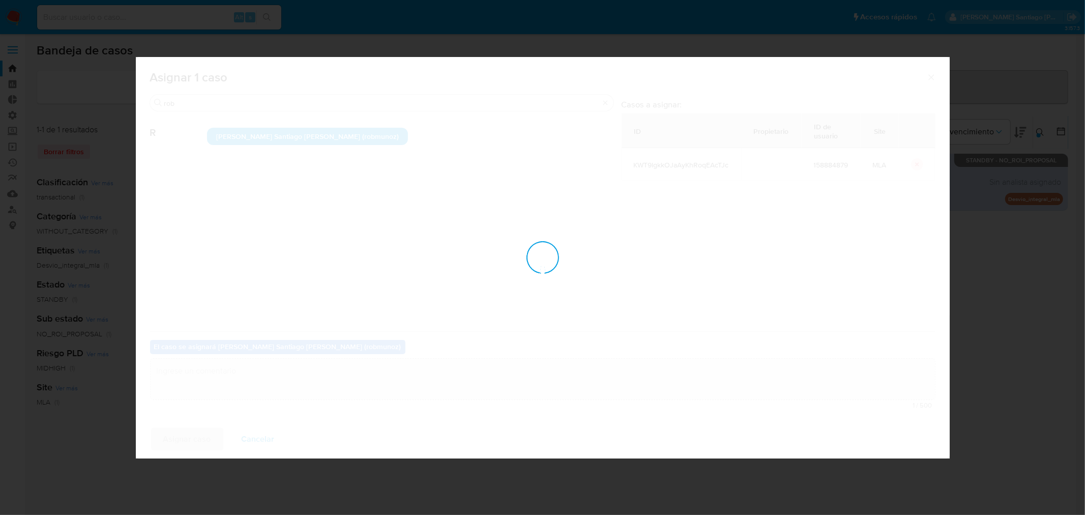
checkbox input "false"
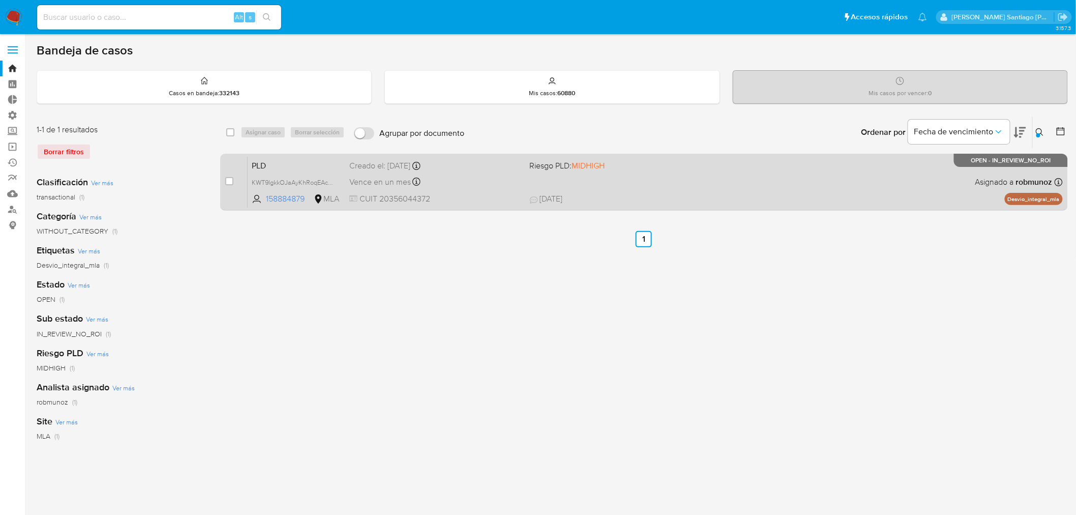
click at [870, 195] on span "05/09/2025 05/09/2025 12:20" at bounding box center [706, 198] width 353 height 11
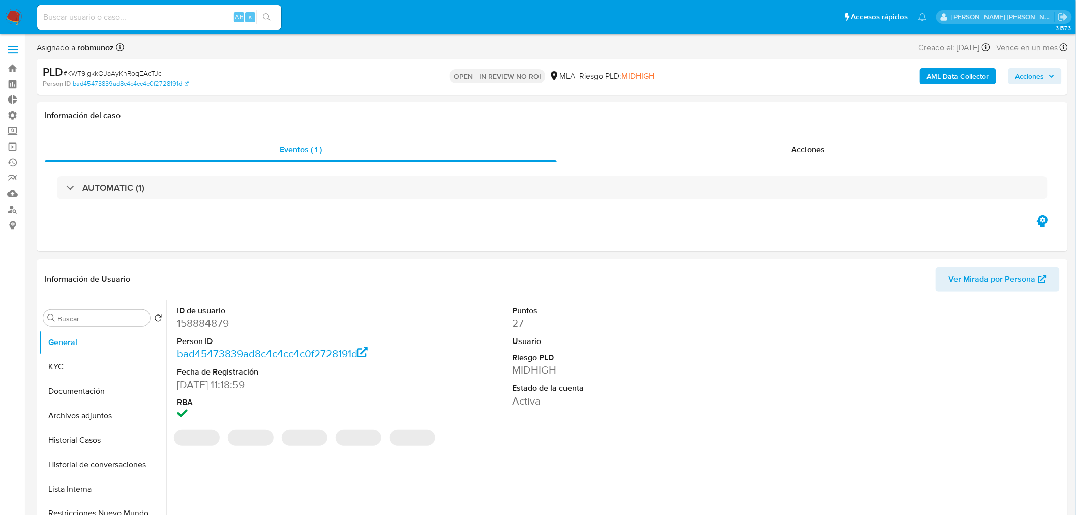
click at [1032, 75] on span "Acciones" at bounding box center [1030, 76] width 29 height 16
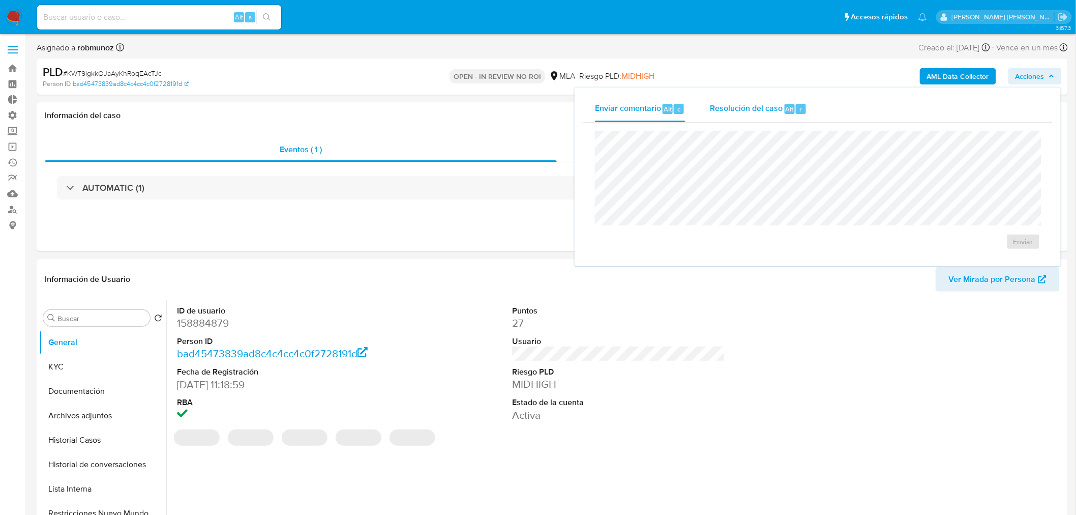
click at [754, 104] on span "Resolución del caso" at bounding box center [746, 109] width 73 height 12
select select "10"
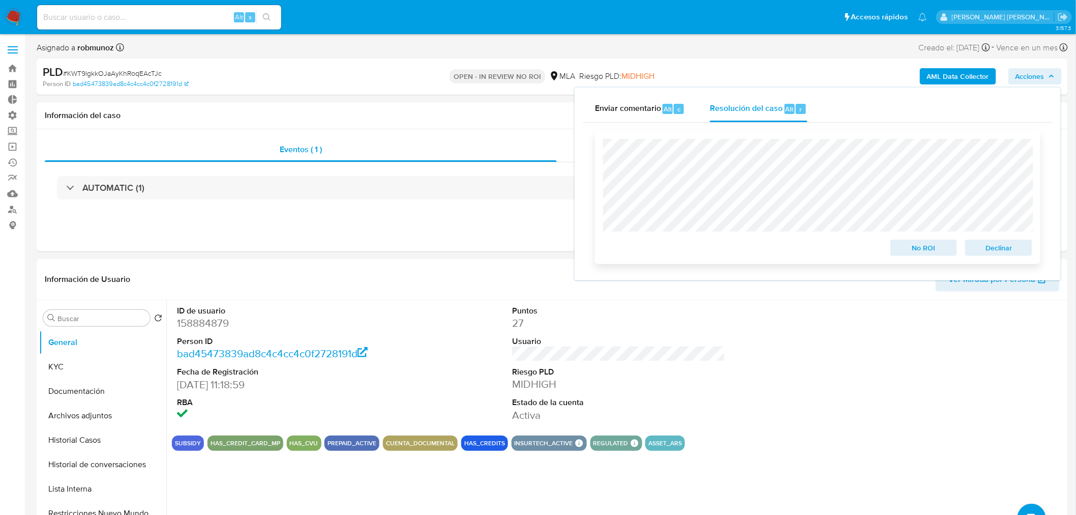
click at [990, 251] on span "Declinar" at bounding box center [999, 248] width 53 height 14
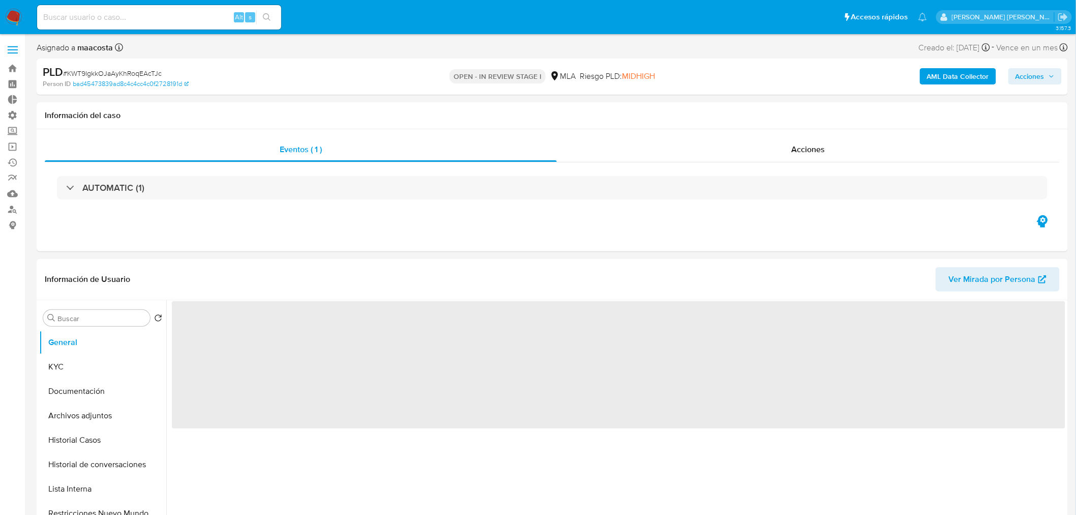
select select "10"
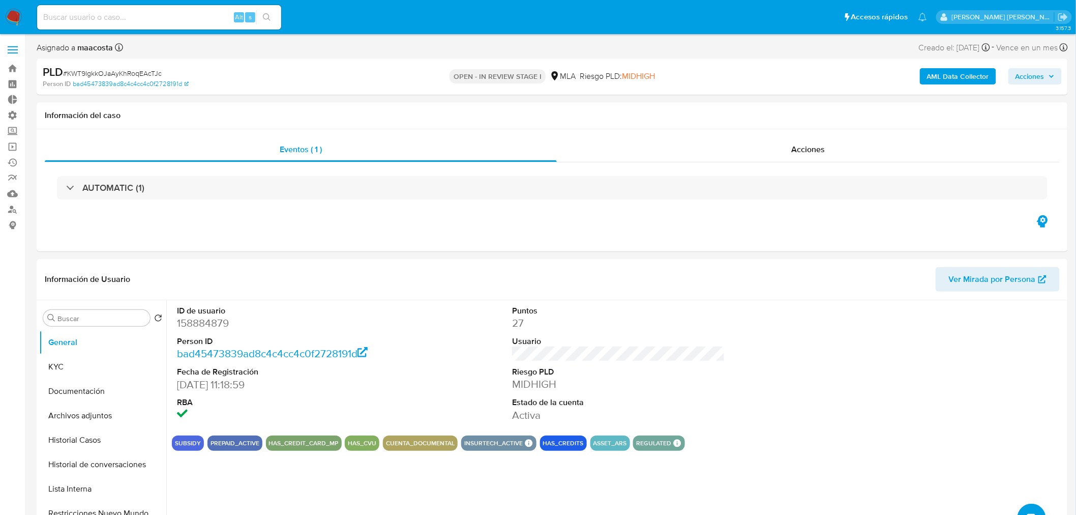
click at [14, 17] on img at bounding box center [13, 17] width 17 height 17
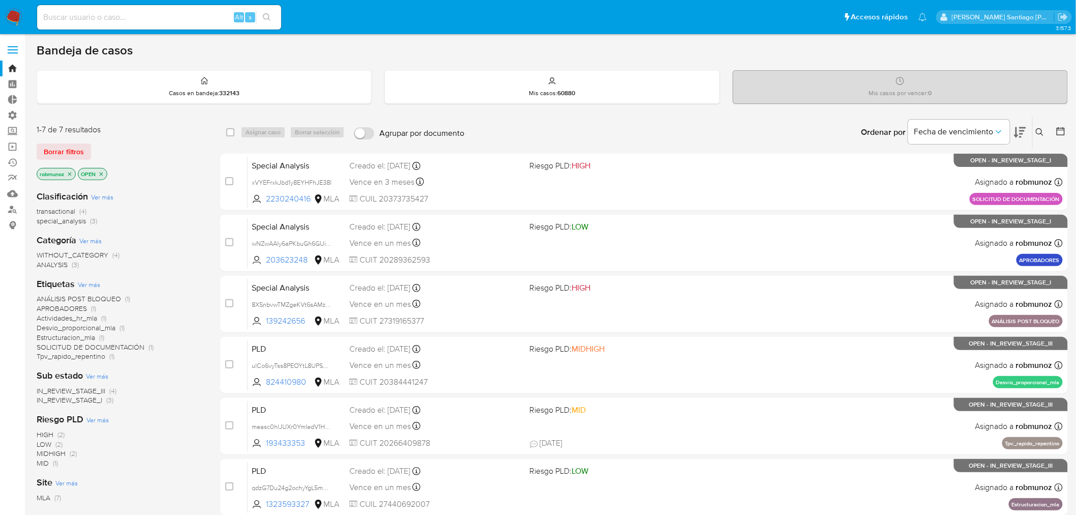
drag, startPoint x: 13, startPoint y: 17, endPoint x: 25, endPoint y: 1, distance: 20.7
click at [12, 17] on img at bounding box center [13, 17] width 17 height 17
click at [188, 19] on input at bounding box center [159, 17] width 244 height 13
paste input "75PWvWGwojGsnGy6Nf4vzAaG"
type input "75PWvWGwojGsnGy6Nf4vzAaG"
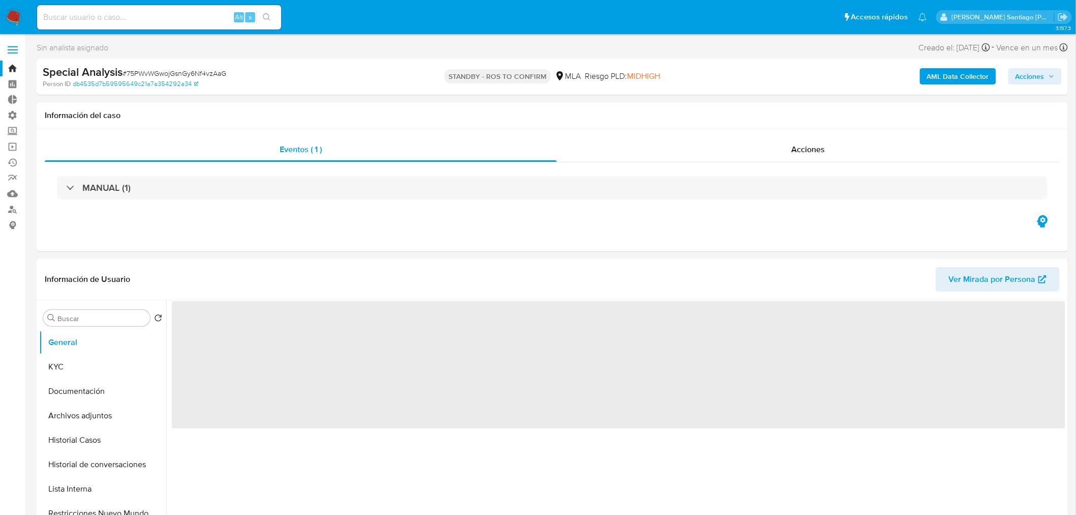
select select "10"
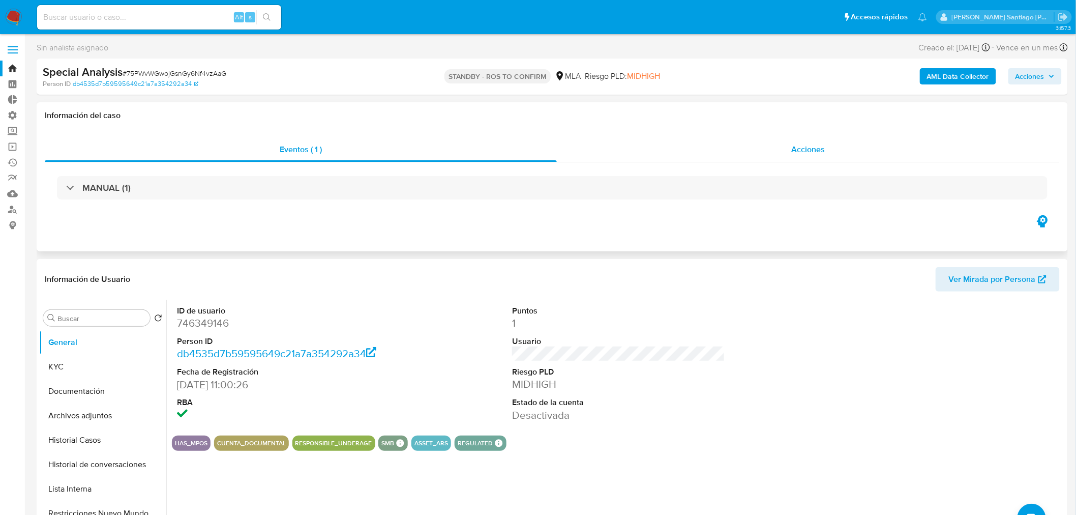
click at [847, 161] on div "Acciones" at bounding box center [809, 149] width 504 height 24
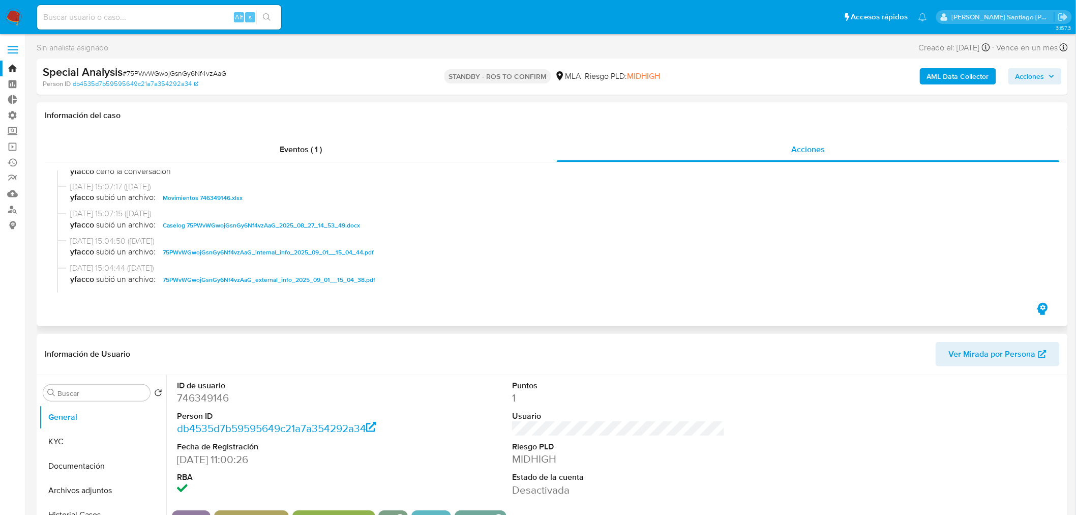
scroll to position [113, 0]
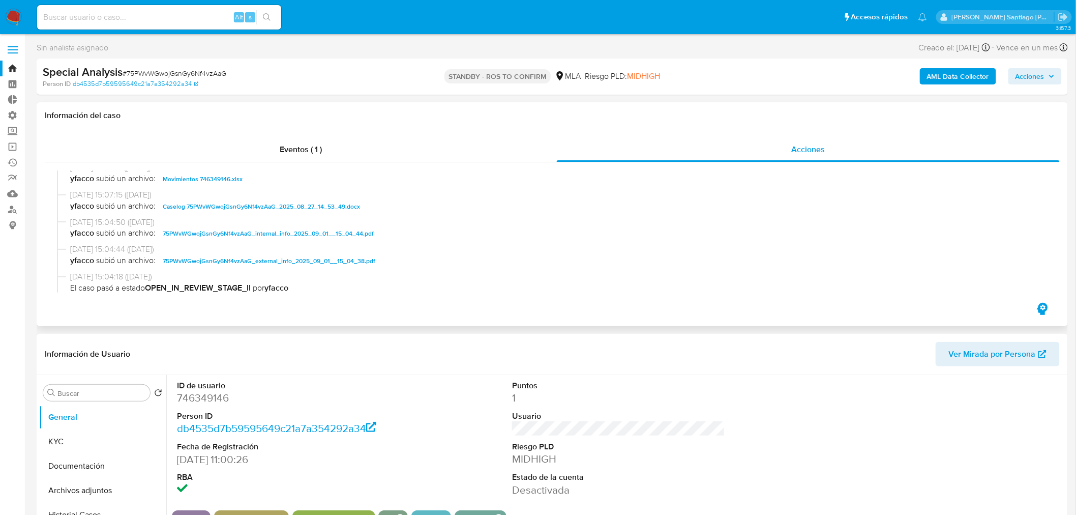
click at [342, 205] on span "Caselog 75PWvWGwojGsnGy6Nf4vzAaG_2025_08_27_14_53_49.docx" at bounding box center [261, 206] width 197 height 12
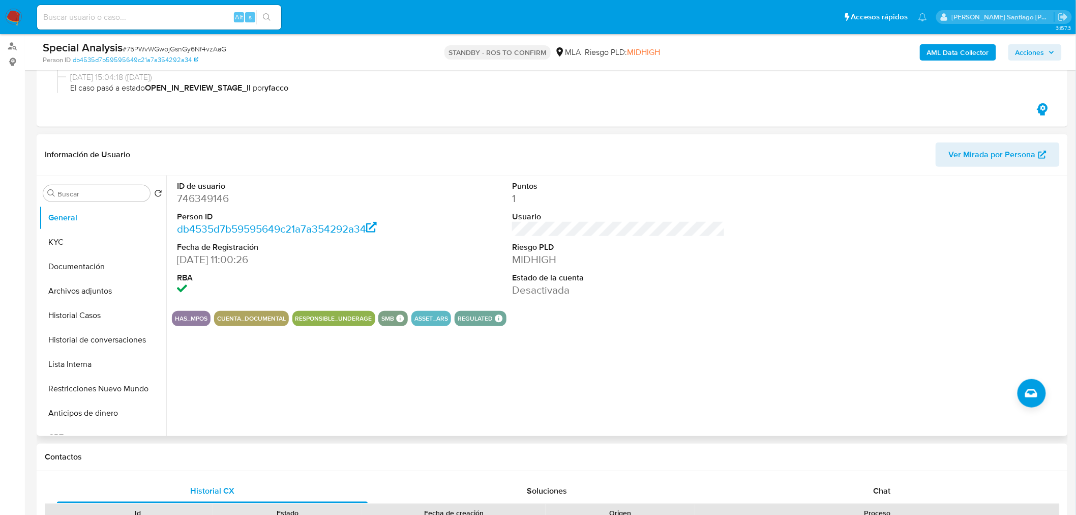
scroll to position [169, 0]
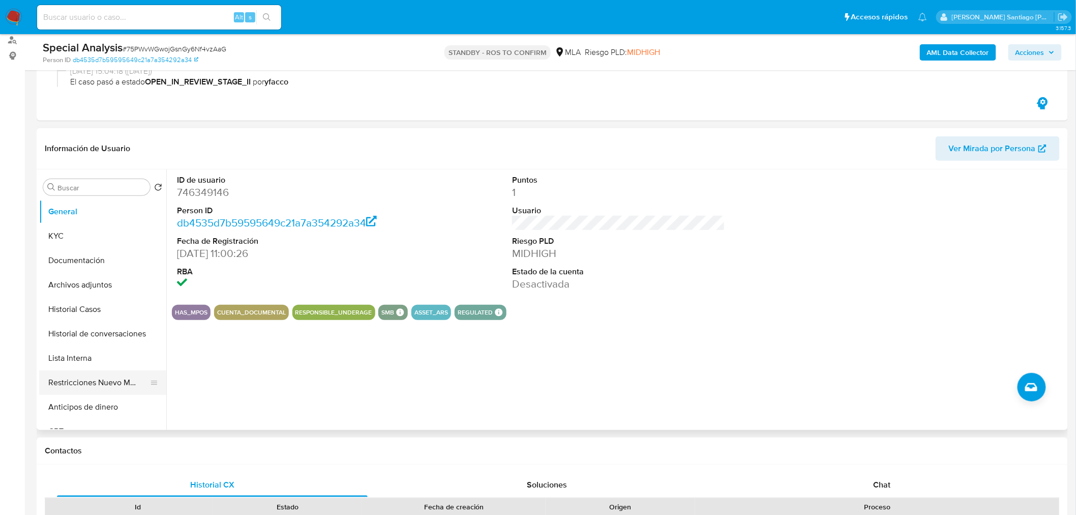
click at [129, 385] on button "Restricciones Nuevo Mundo" at bounding box center [98, 382] width 119 height 24
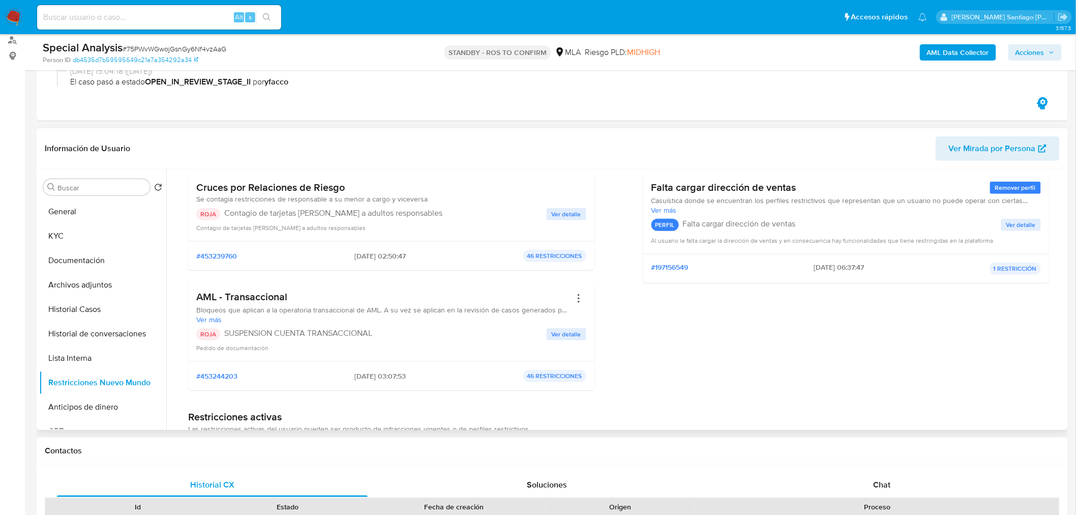
scroll to position [113, 0]
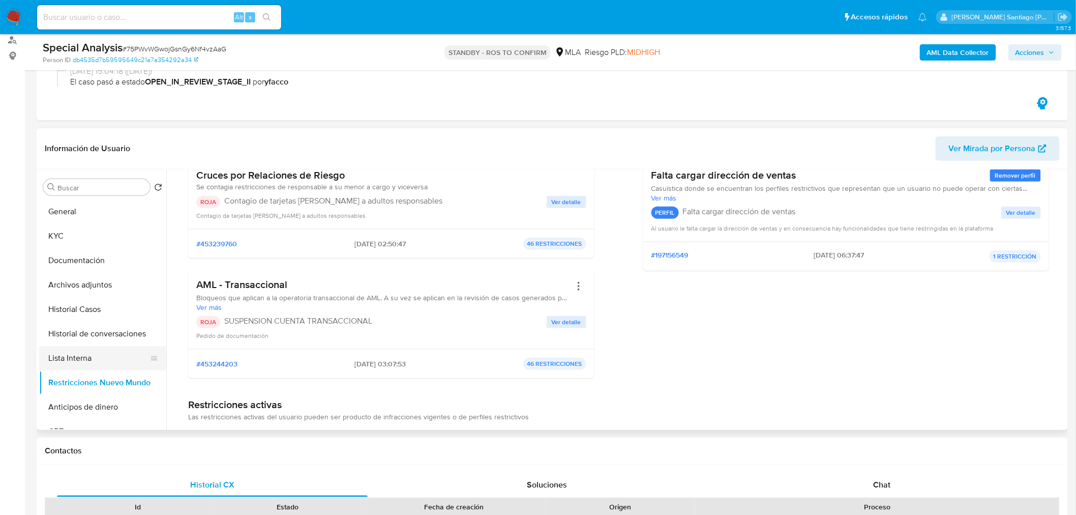
click at [63, 368] on button "Lista Interna" at bounding box center [98, 358] width 119 height 24
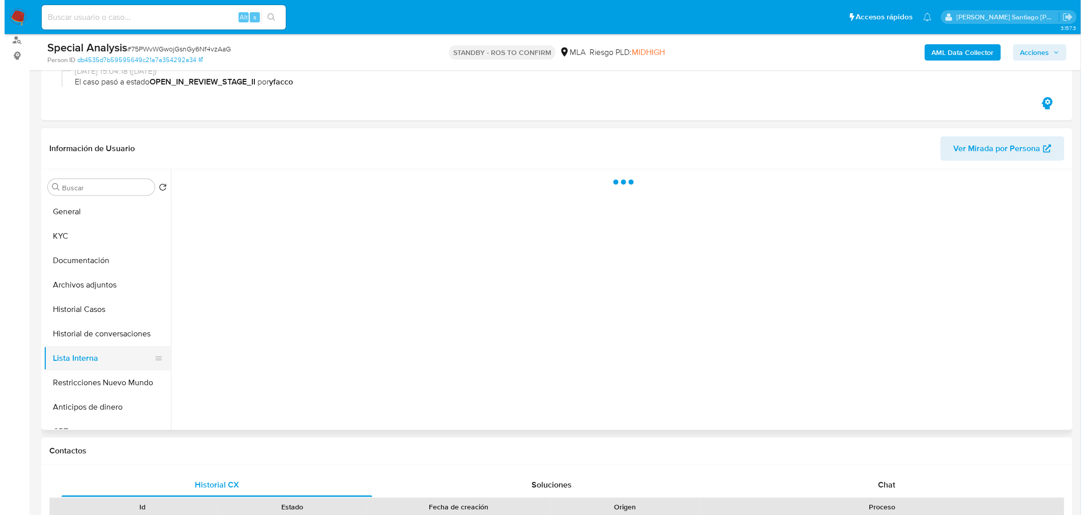
scroll to position [0, 0]
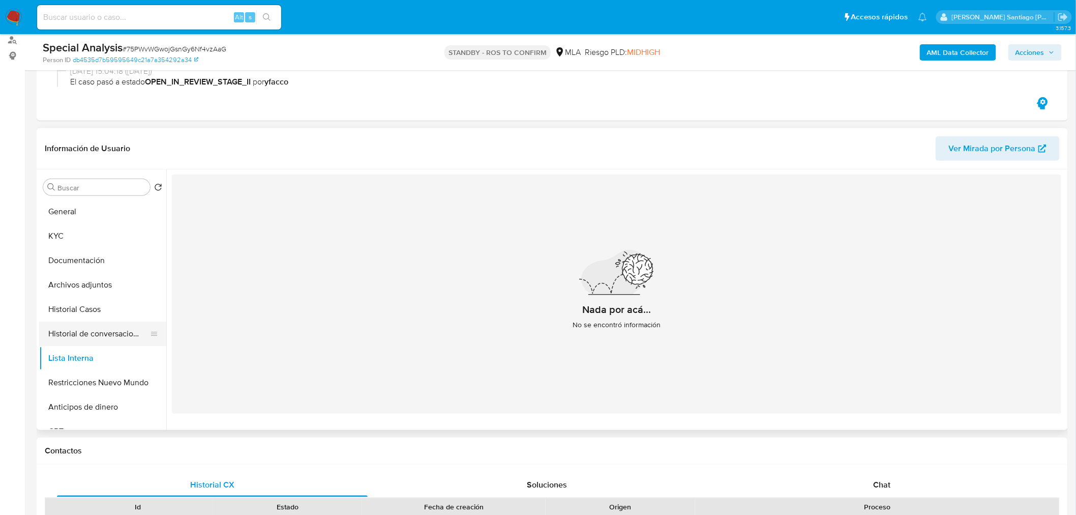
click at [89, 338] on button "Historial de conversaciones" at bounding box center [98, 333] width 119 height 24
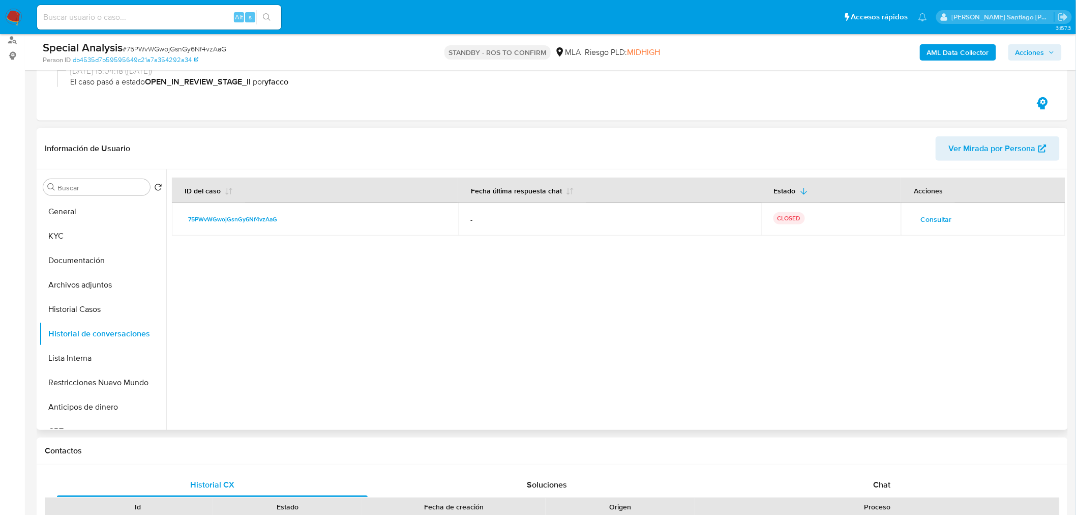
click at [940, 212] on span "Consultar" at bounding box center [936, 219] width 31 height 14
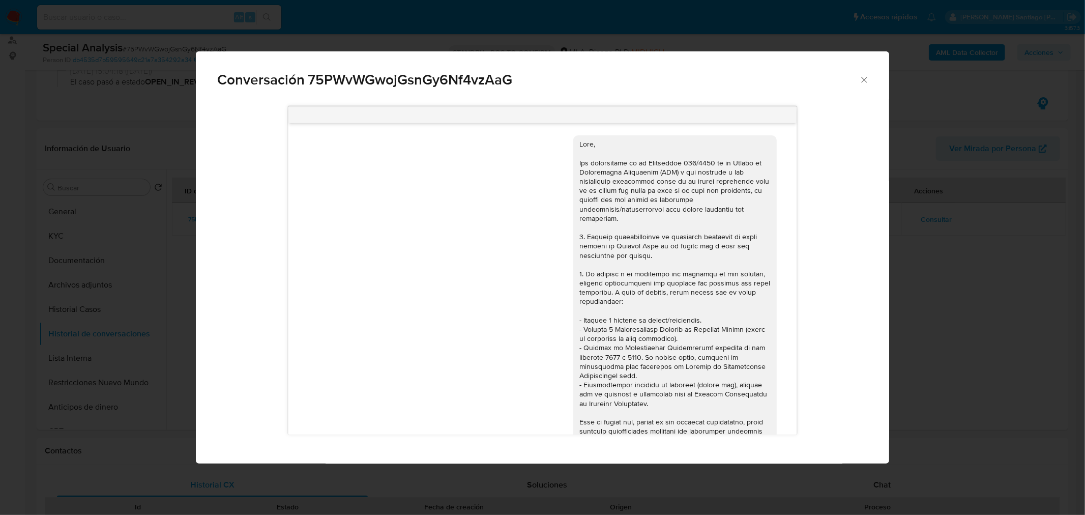
click at [971, 322] on div "Conversación 75PWvWGwojGsnGy6Nf4vzAaG [DATE] 20:12:44 Hola, Esperamos que te en…" at bounding box center [542, 257] width 1085 height 515
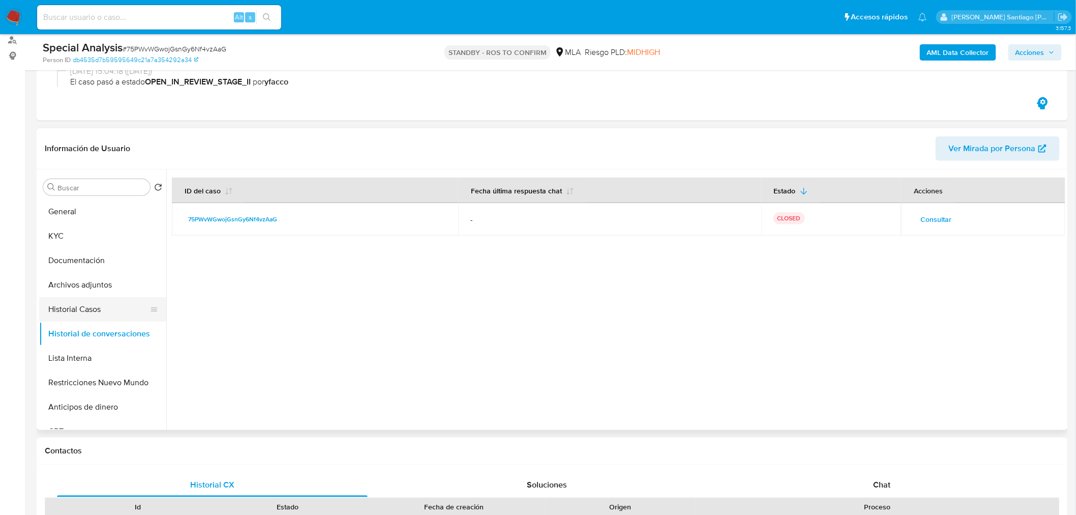
click at [74, 312] on button "Historial Casos" at bounding box center [98, 309] width 119 height 24
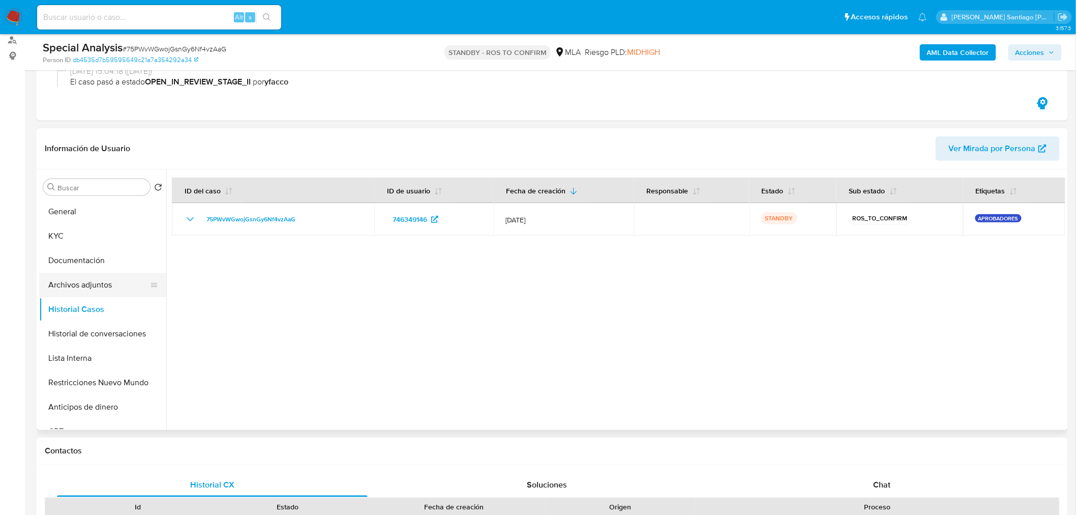
click at [90, 292] on button "Archivos adjuntos" at bounding box center [98, 285] width 119 height 24
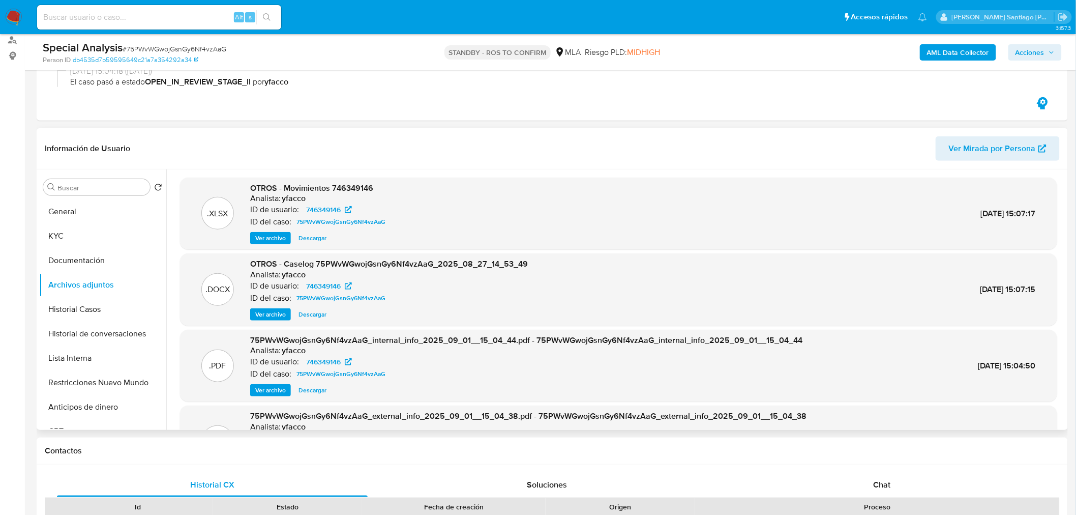
scroll to position [56, 0]
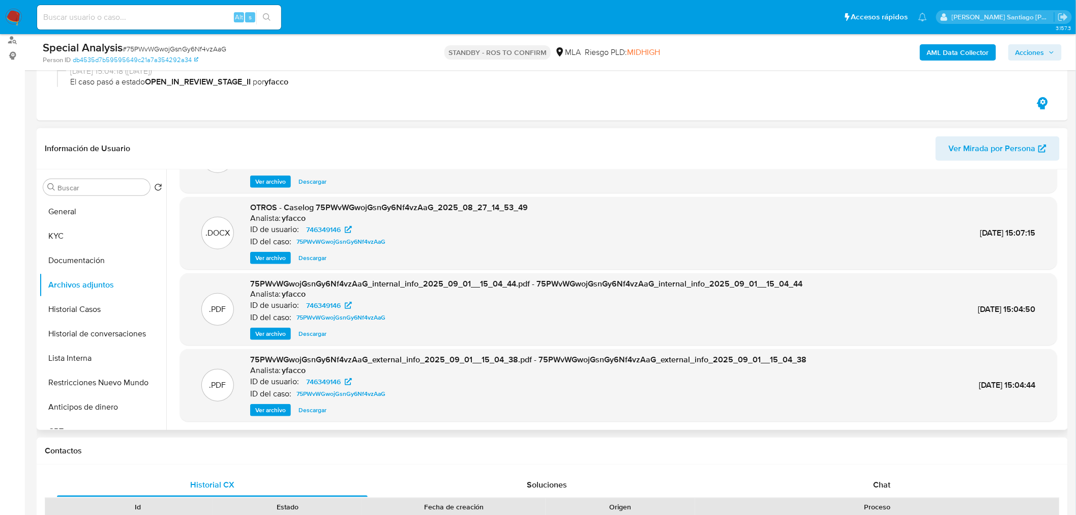
click at [317, 257] on span "Descargar" at bounding box center [313, 258] width 28 height 10
click at [281, 410] on span "Ver archivo" at bounding box center [270, 409] width 31 height 10
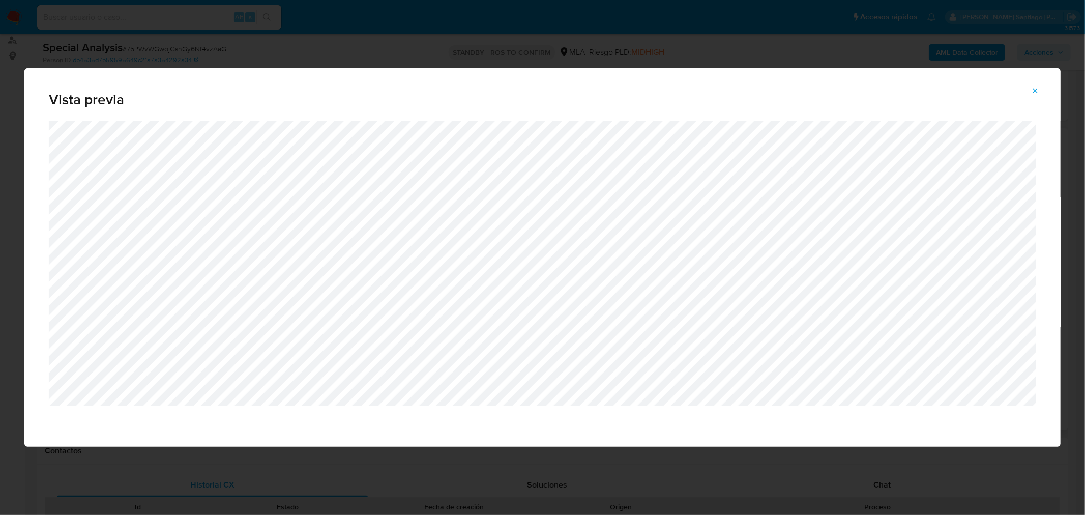
drag, startPoint x: 1044, startPoint y: 87, endPoint x: 852, endPoint y: 77, distance: 192.0
click at [1043, 87] on button "Attachment preview" at bounding box center [1035, 90] width 22 height 16
